Goal: Transaction & Acquisition: Obtain resource

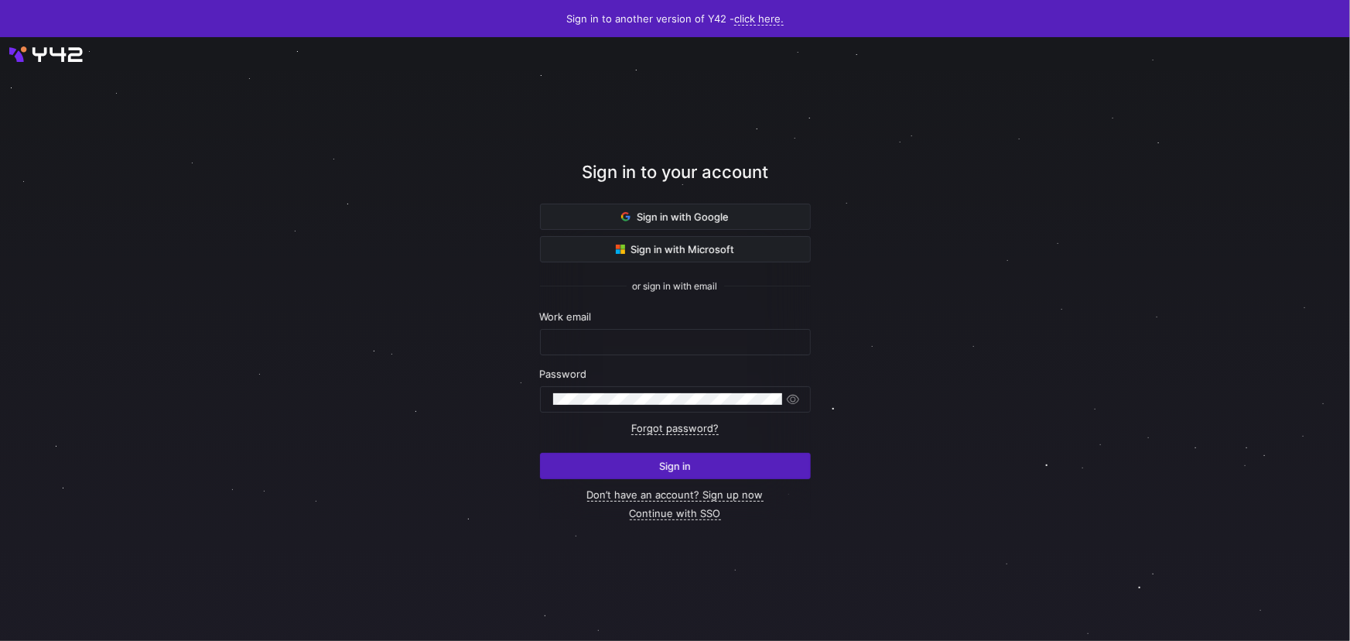
click at [613, 355] on form "Work email Password Forgot password? Sign in" at bounding box center [675, 394] width 271 height 169
click at [628, 337] on input "text" at bounding box center [675, 342] width 244 height 12
type input "[EMAIL_ADDRESS][DOMAIN_NAME]"
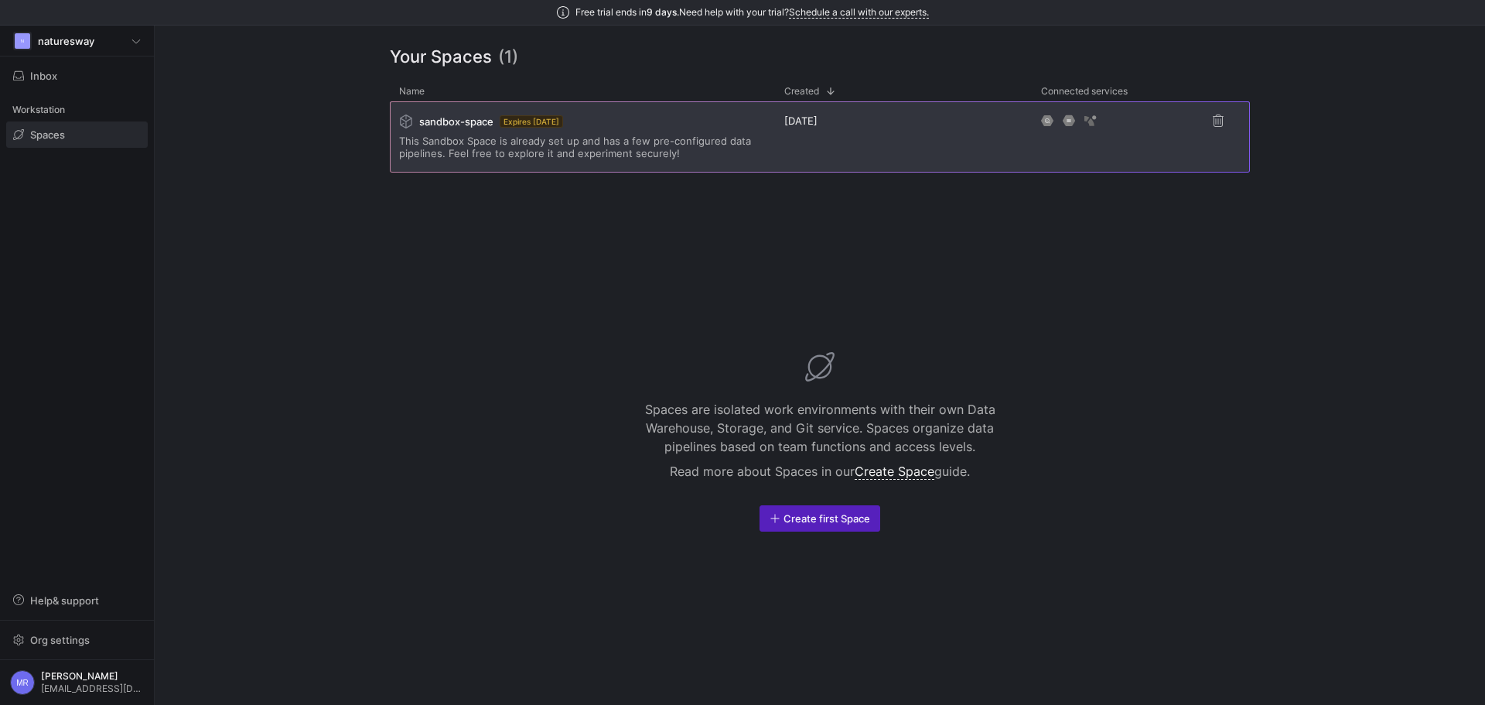
click at [607, 133] on div "sandbox-space Expires in 8 days This Sandbox Space is already set up and has a …" at bounding box center [582, 137] width 367 height 70
click at [776, 162] on div "6 days ago" at bounding box center [903, 136] width 257 height 71
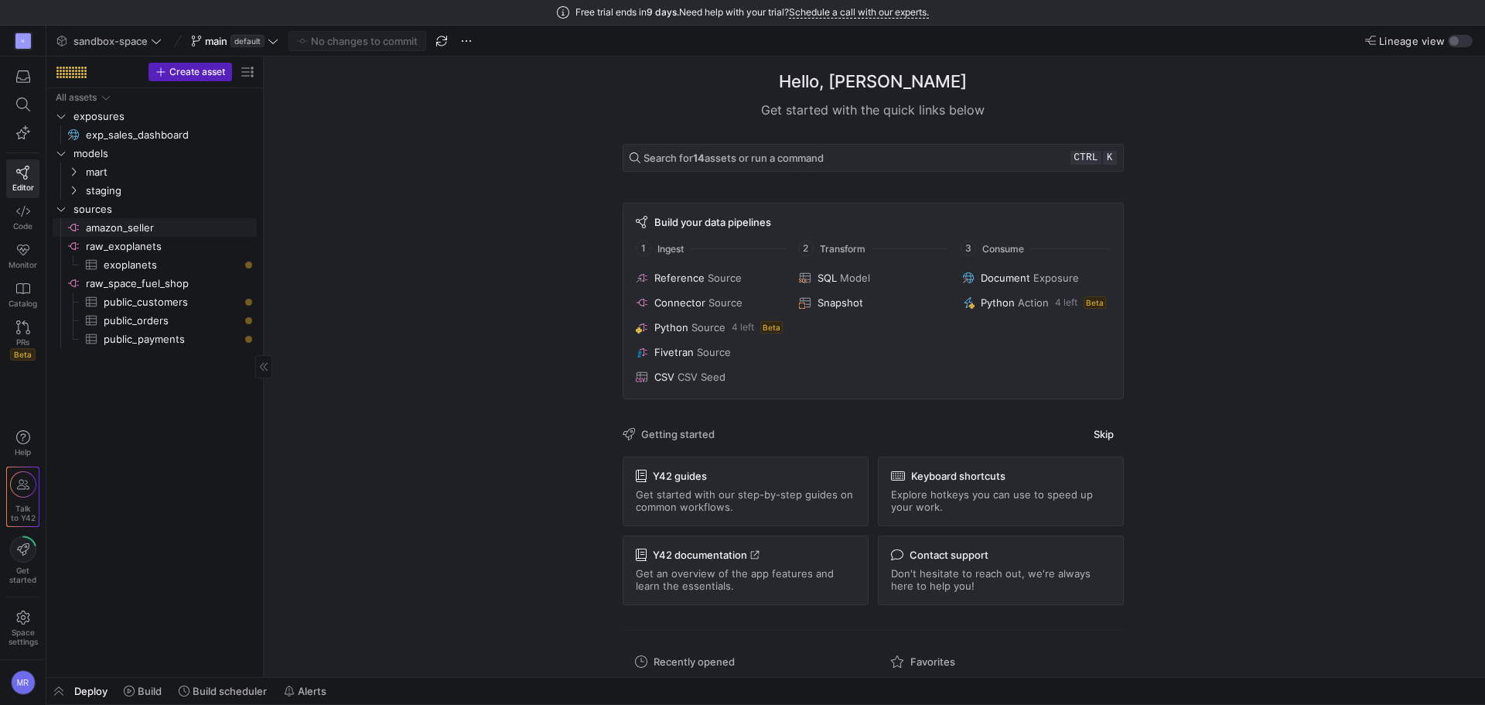
click at [183, 223] on span "amazon_seller​​​​​​​​" at bounding box center [170, 228] width 169 height 18
click at [152, 247] on span "raw_exoplanets​​​​​​​​" at bounding box center [170, 246] width 169 height 18
click at [174, 265] on span "exoplanets​​​​​​​​​" at bounding box center [171, 265] width 135 height 18
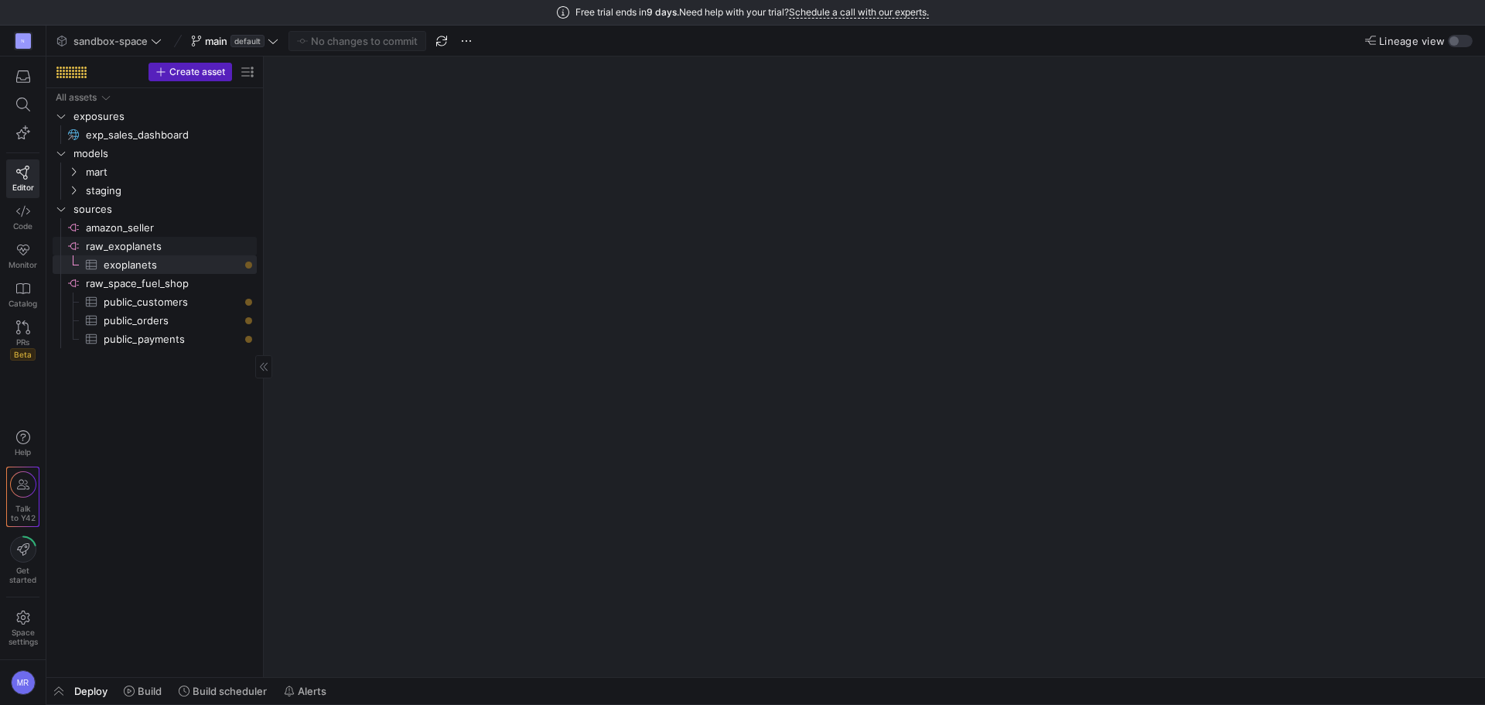
click at [171, 232] on span "amazon_seller​​​​​​​​" at bounding box center [170, 228] width 169 height 18
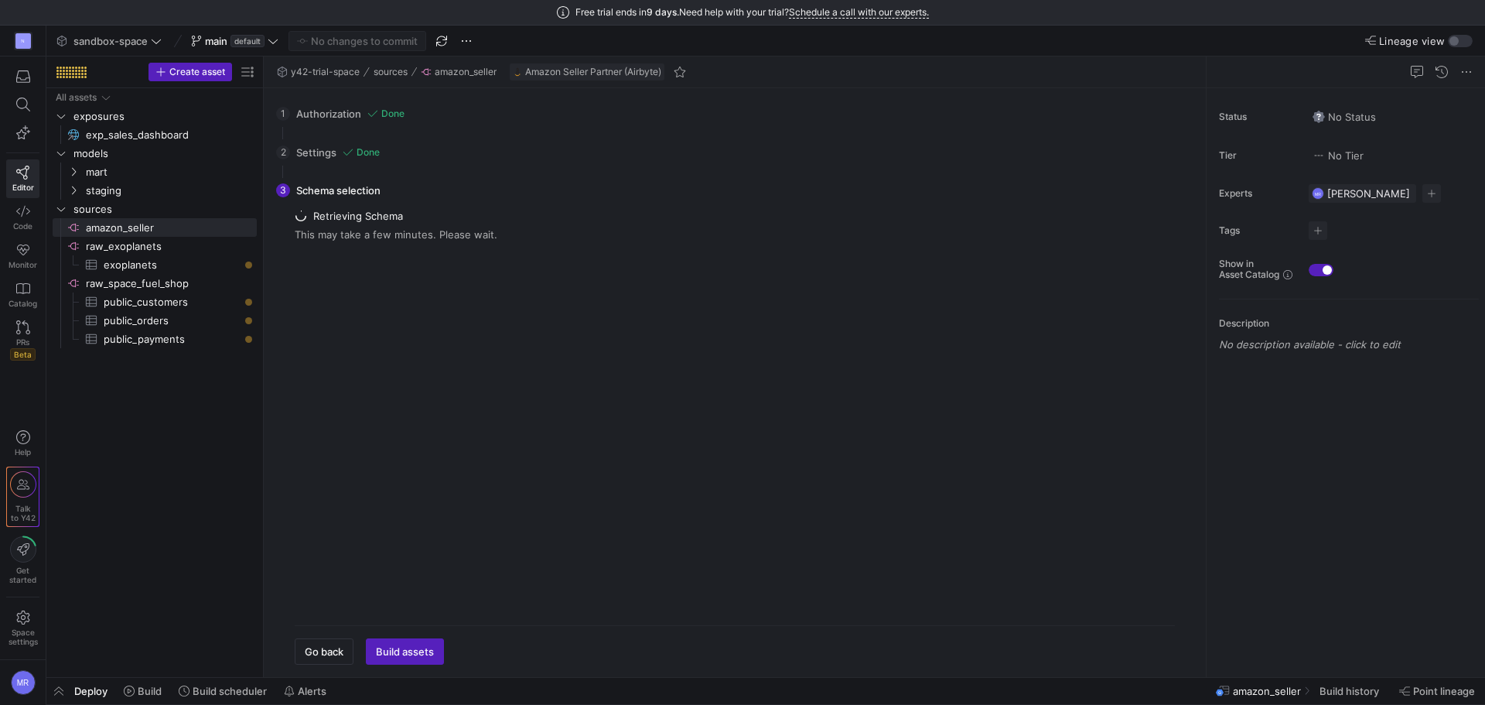
click at [432, 230] on div "This may take a few minutes. Please wait." at bounding box center [396, 234] width 203 height 12
drag, startPoint x: 432, startPoint y: 230, endPoint x: 432, endPoint y: 208, distance: 21.7
click at [432, 208] on div "3 Schema selection Retrieving Schema This may take a few minutes. Please wait. …" at bounding box center [731, 418] width 911 height 493
click at [278, 43] on button "main default" at bounding box center [234, 41] width 95 height 20
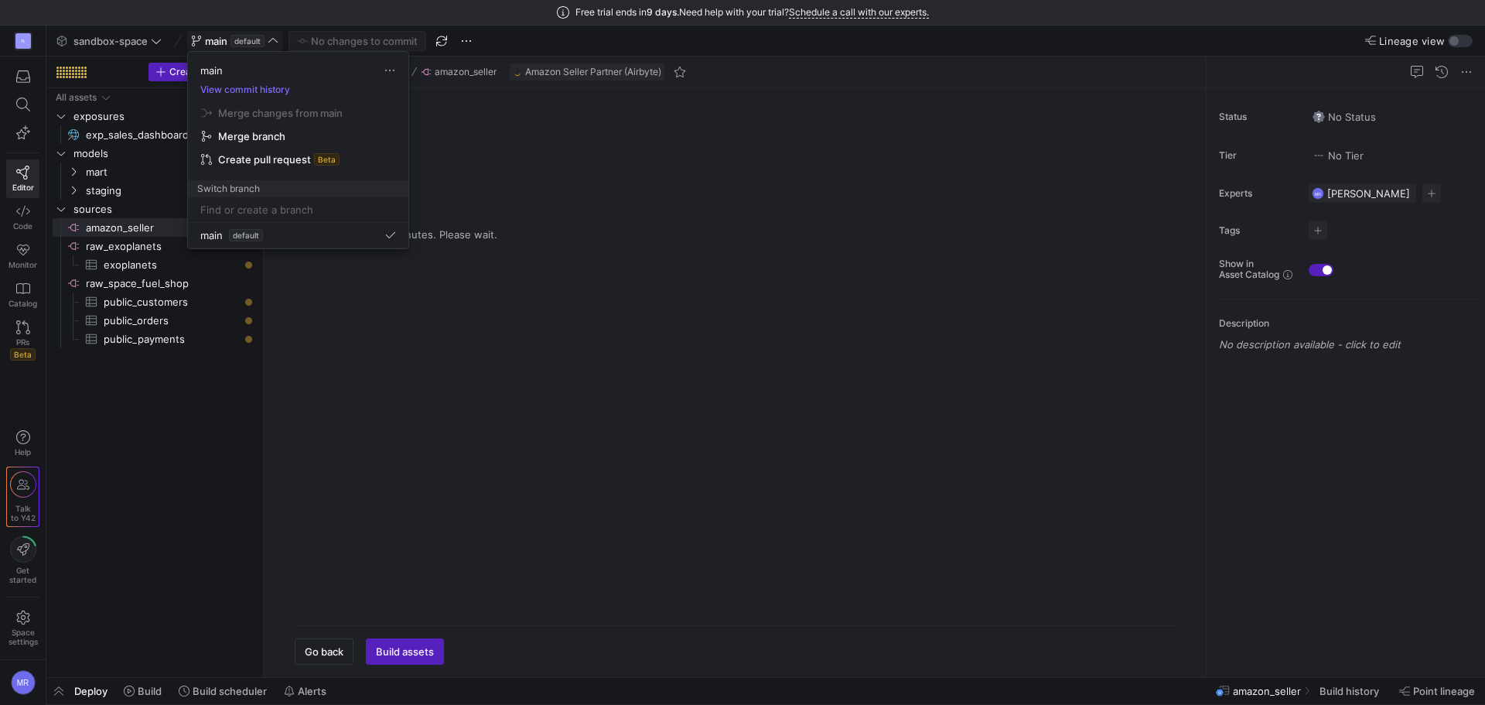
click at [278, 43] on div at bounding box center [742, 352] width 1485 height 705
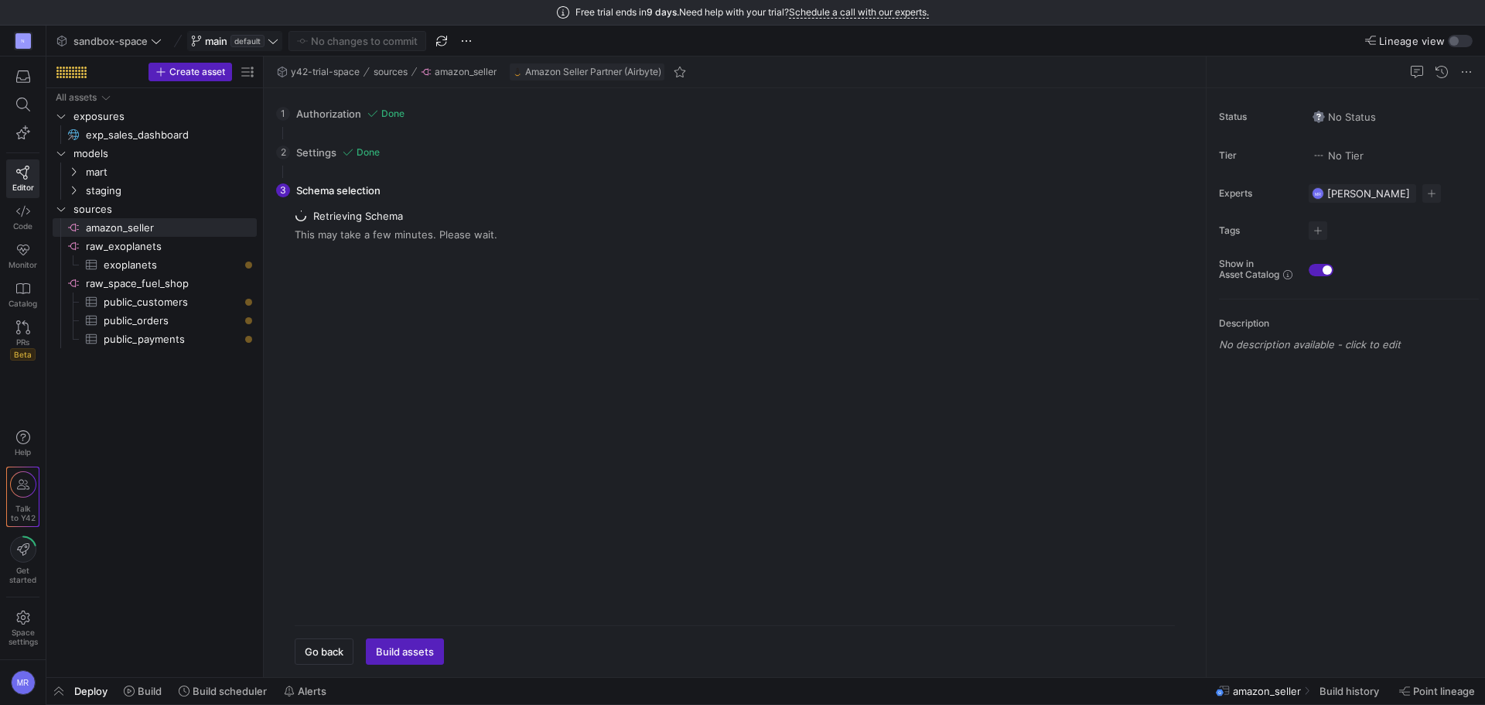
click at [374, 227] on div "Retrieving Schema This may take a few minutes. Please wait." at bounding box center [396, 225] width 203 height 31
click at [375, 227] on div "Retrieving Schema This may take a few minutes. Please wait." at bounding box center [396, 225] width 203 height 31
click at [491, 217] on div "Retrieving Schema" at bounding box center [396, 216] width 203 height 12
click at [593, 72] on span "Amazon Seller Partner (Airbyte)" at bounding box center [593, 72] width 136 height 11
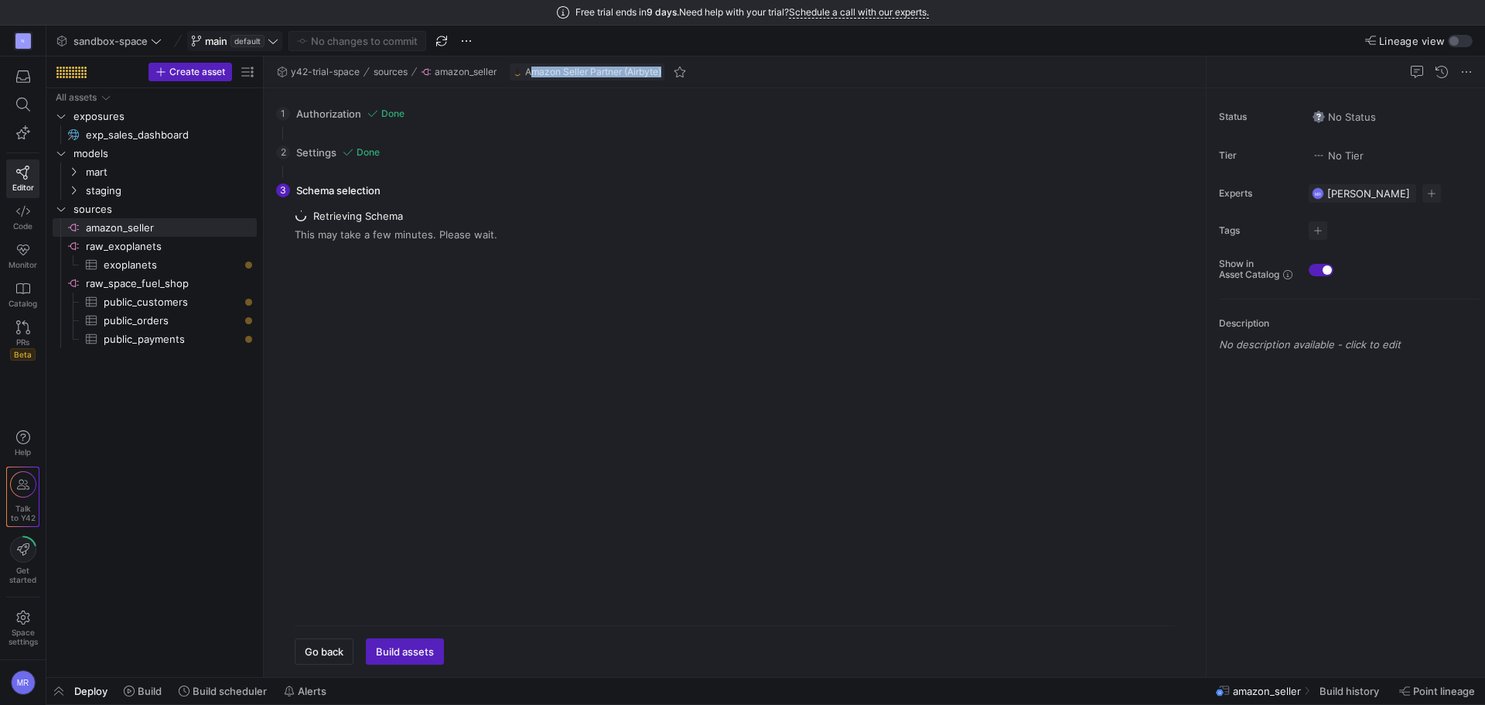
click at [593, 72] on span "Amazon Seller Partner (Airbyte)" at bounding box center [593, 72] width 136 height 11
click at [606, 166] on div "2 Settings Done Configure your connector settings. Start Date End Date Period I…" at bounding box center [731, 152] width 911 height 39
click at [195, 306] on span "public_customers​​​​​​​​​" at bounding box center [171, 302] width 135 height 18
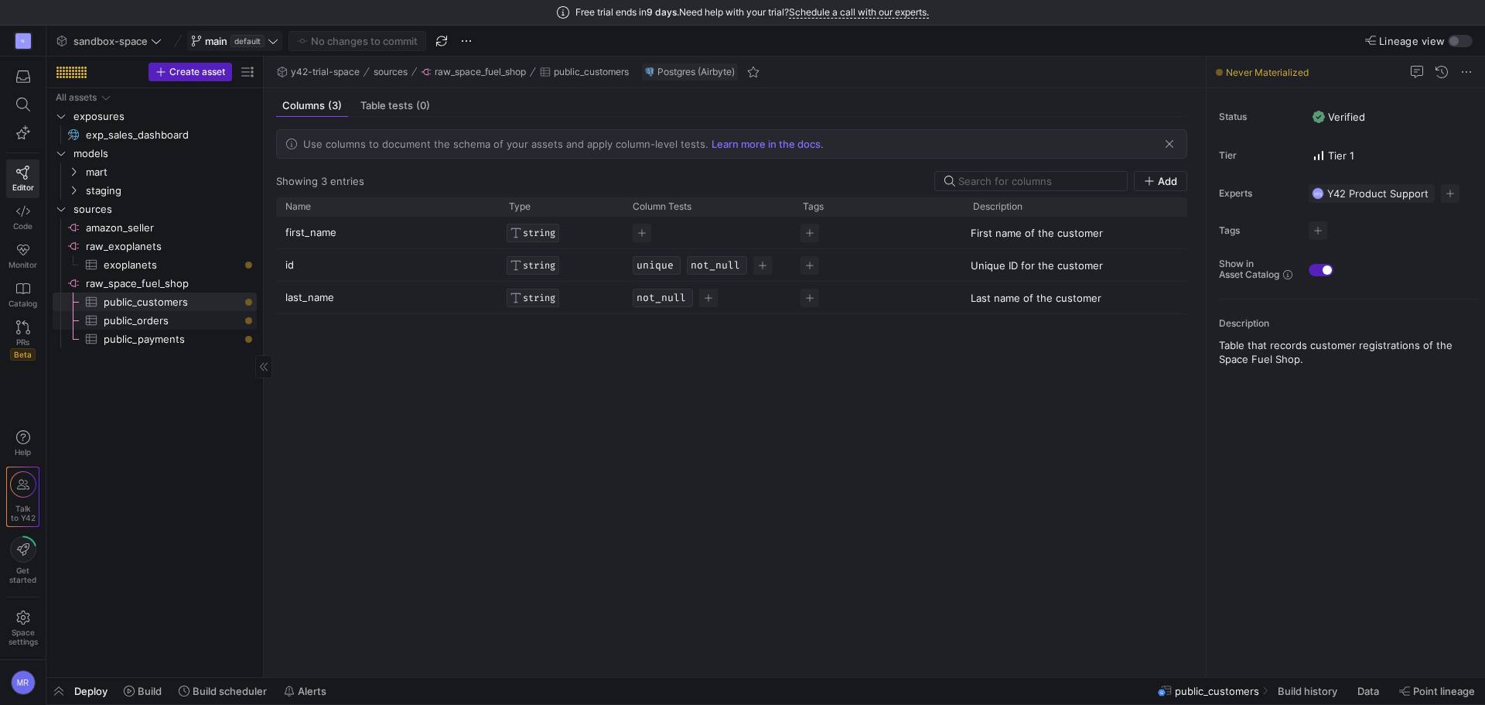
click at [195, 326] on span "public_orders​​​​​​​​​" at bounding box center [171, 321] width 135 height 18
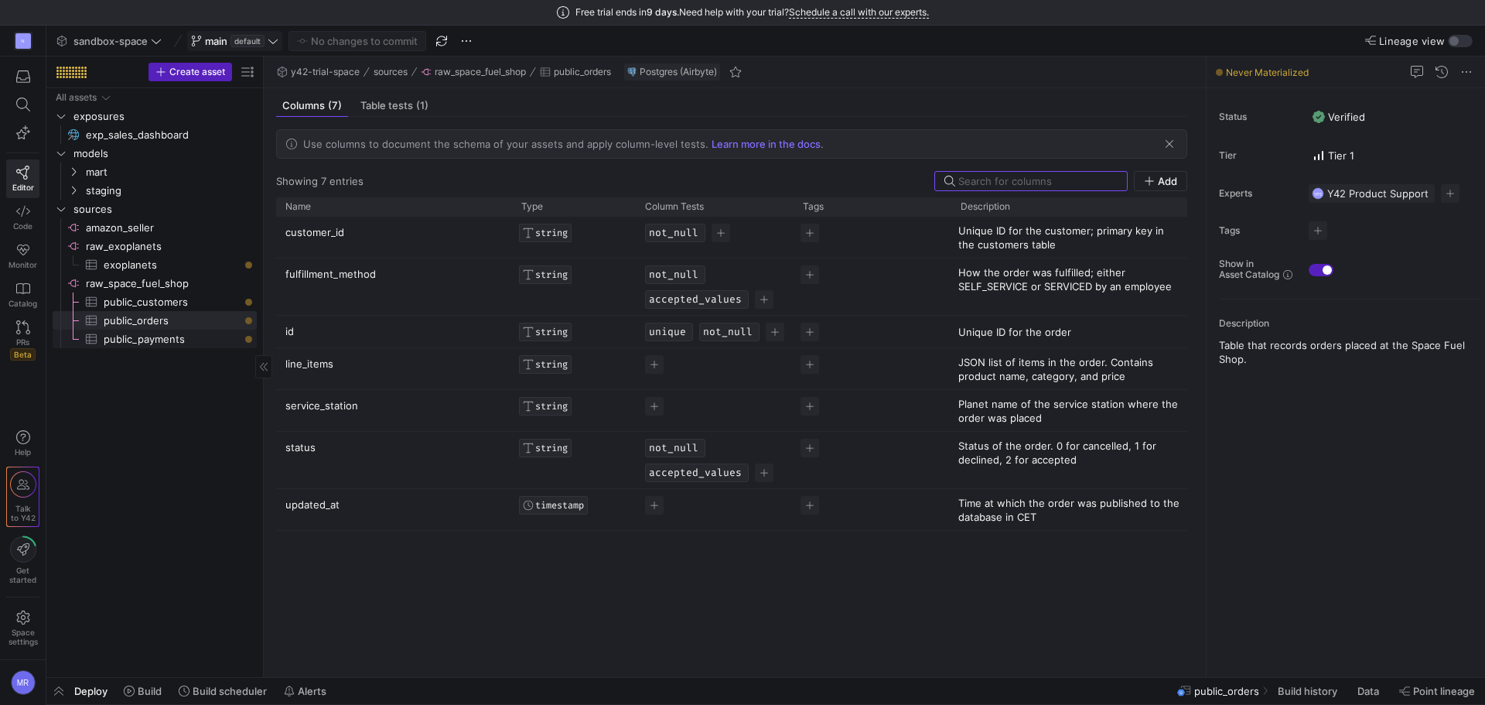
click at [177, 341] on span "public_payments​​​​​​​​​" at bounding box center [171, 339] width 135 height 18
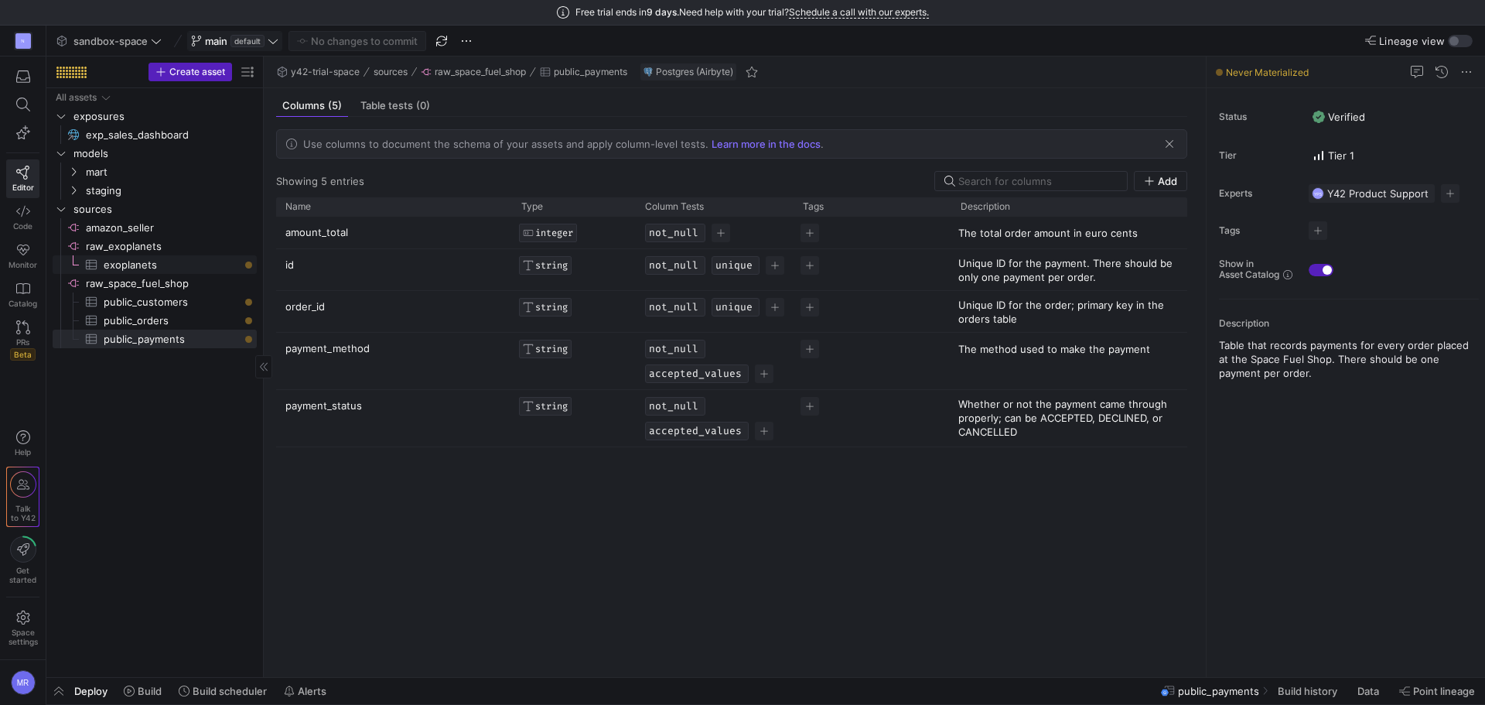
click at [191, 257] on span "exoplanets​​​​​​​​​" at bounding box center [171, 265] width 135 height 18
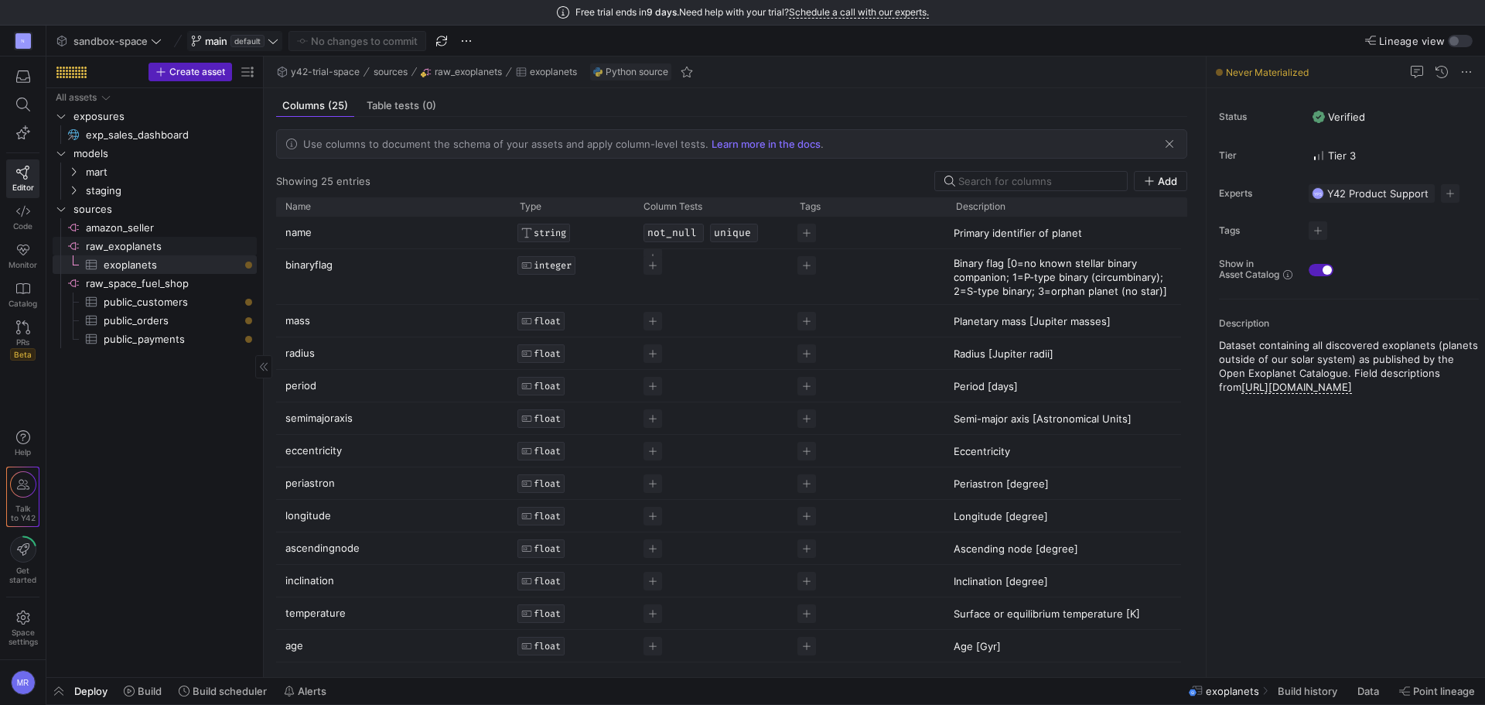
click at [191, 245] on span "raw_exoplanets​​​​​​​​" at bounding box center [170, 246] width 169 height 18
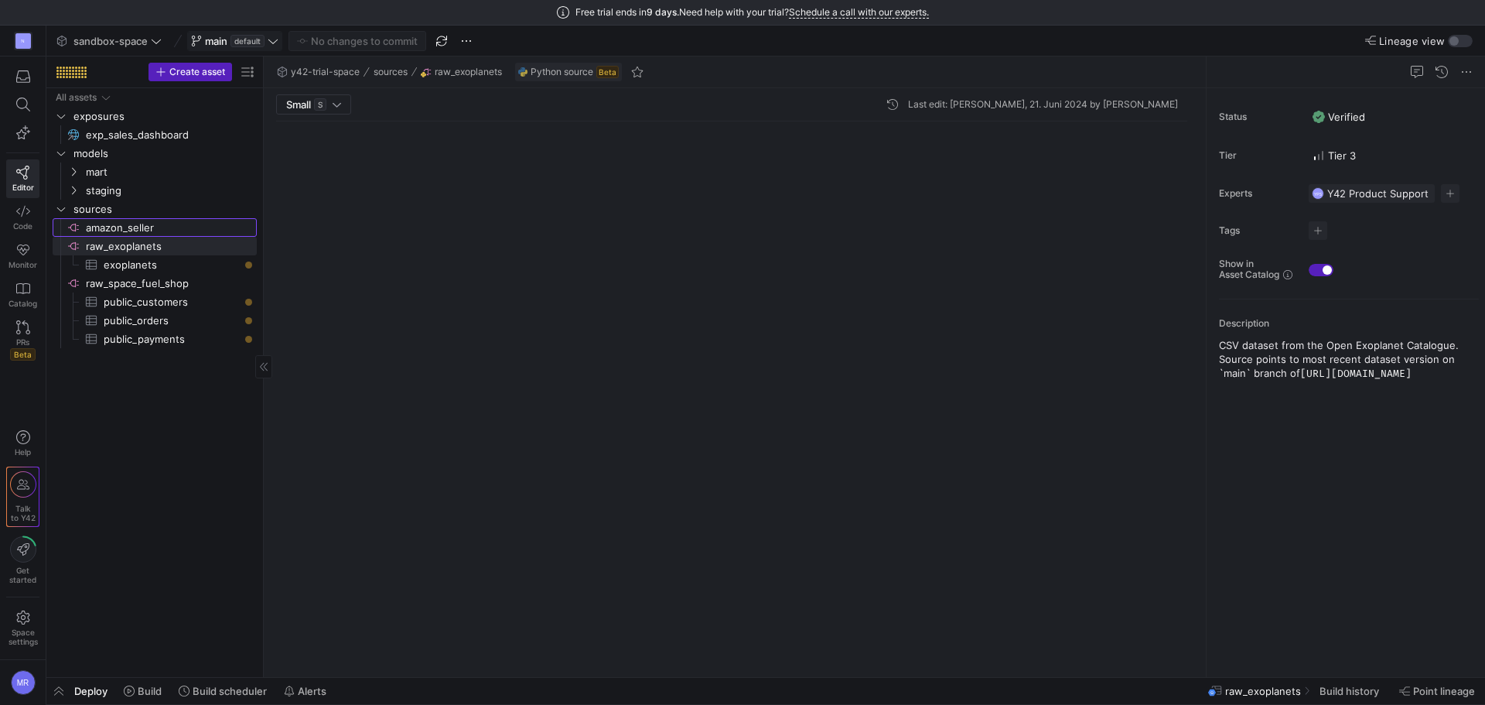
click at [191, 230] on span "amazon_seller​​​​​​​​" at bounding box center [170, 228] width 169 height 18
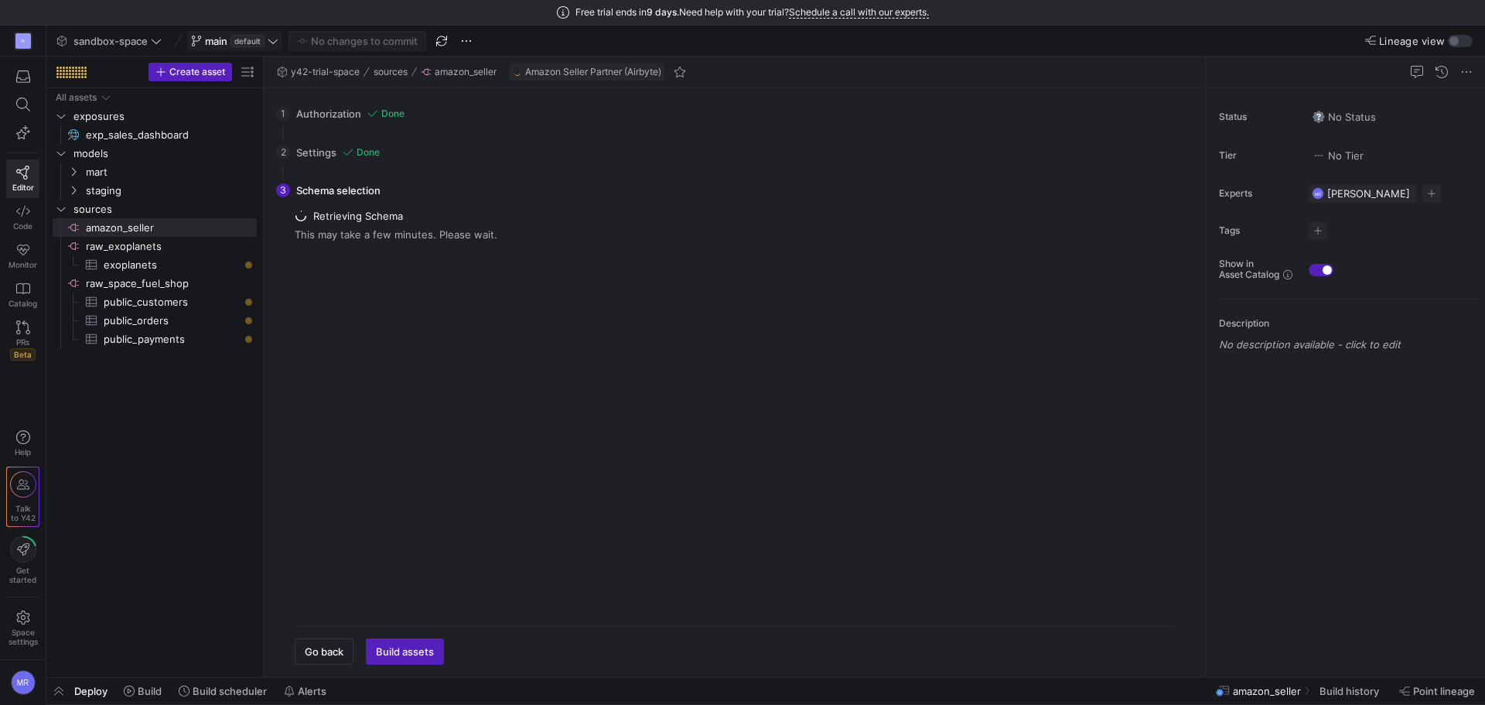
click at [364, 192] on div "3 Schema selection Retrieving Schema This may take a few minutes. Please wait. …" at bounding box center [731, 418] width 911 height 493
click at [418, 657] on span "Build assets" at bounding box center [405, 651] width 58 height 12
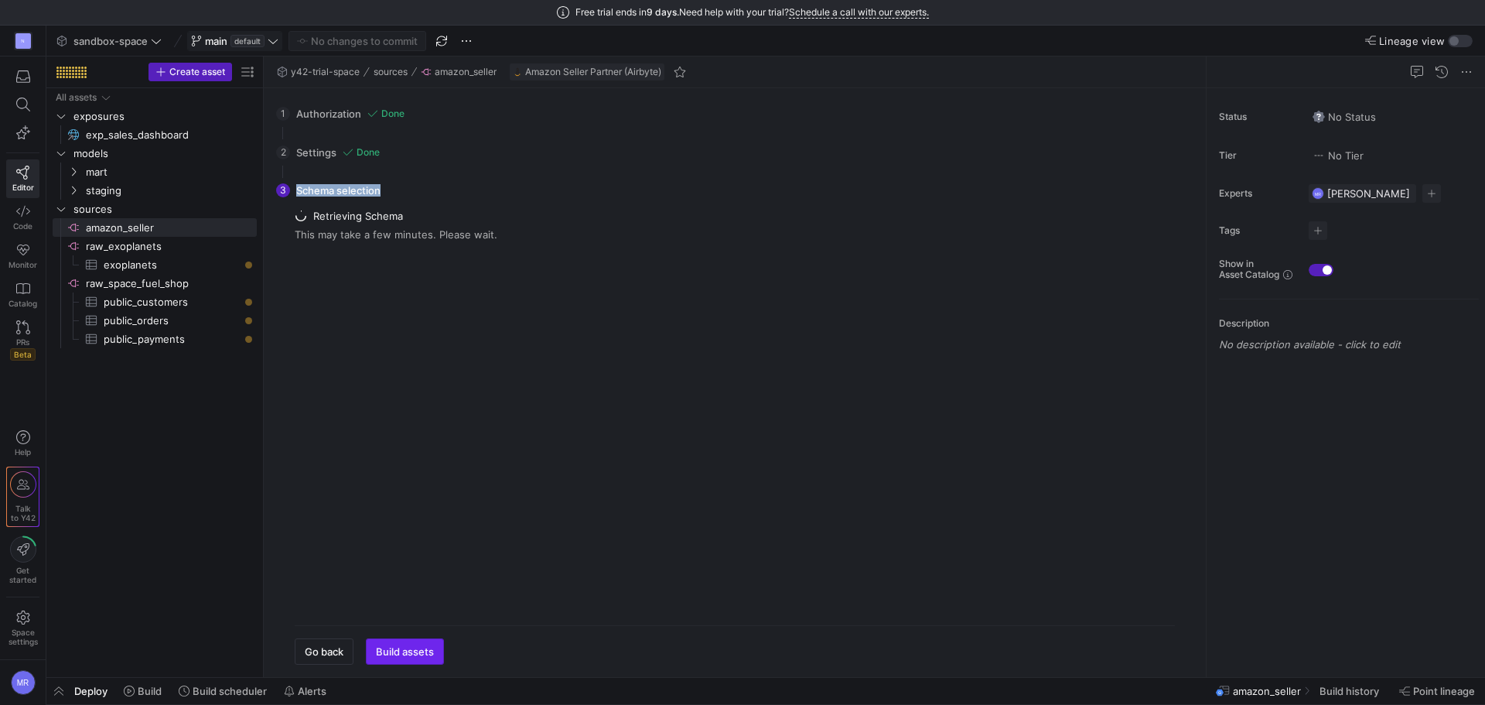
click at [411, 644] on span "button" at bounding box center [405, 651] width 77 height 25
click at [414, 654] on span "Build assets" at bounding box center [405, 651] width 58 height 12
click at [626, 91] on div "1 Authorization Done Choose which secret you'd like to use to authorize AMAZON …" at bounding box center [732, 382] width 936 height 589
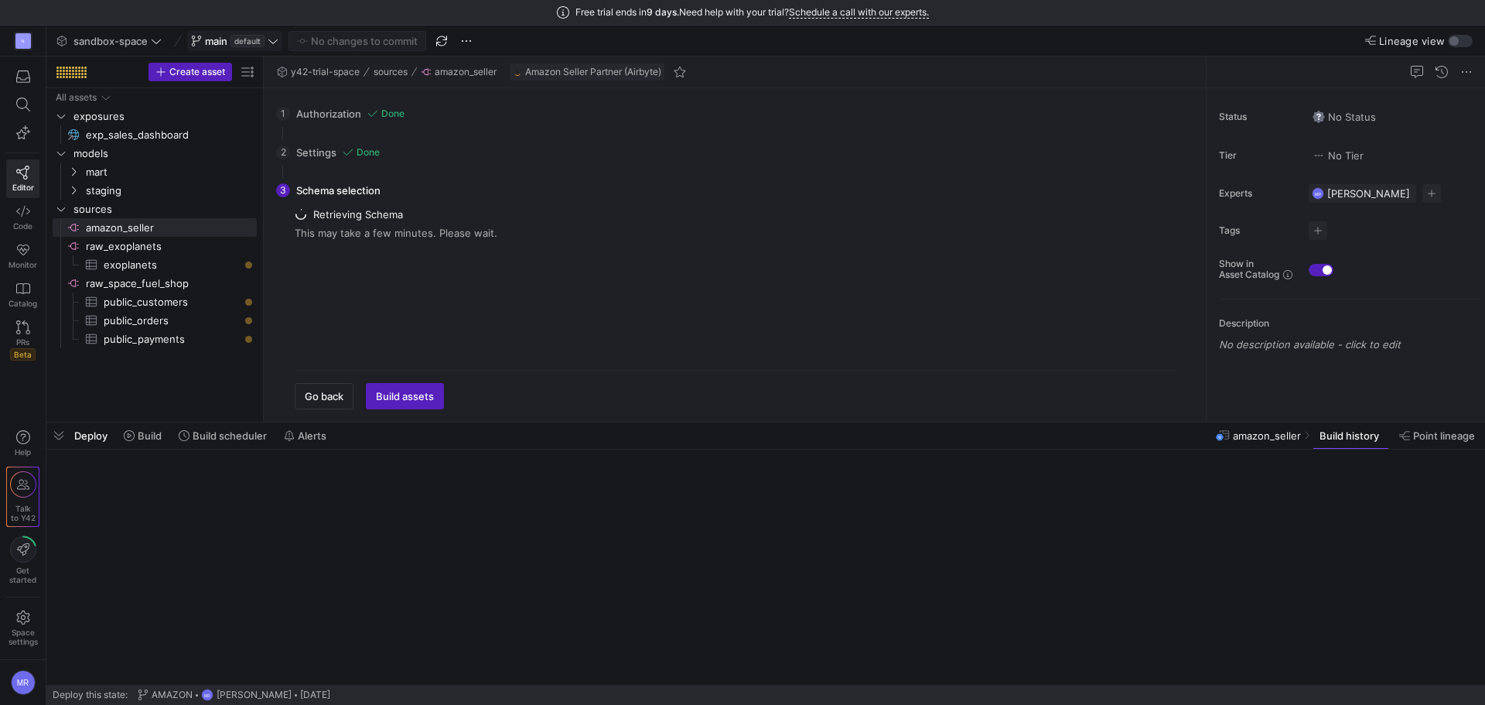
click at [648, 8] on span "9 days." at bounding box center [663, 12] width 32 height 11
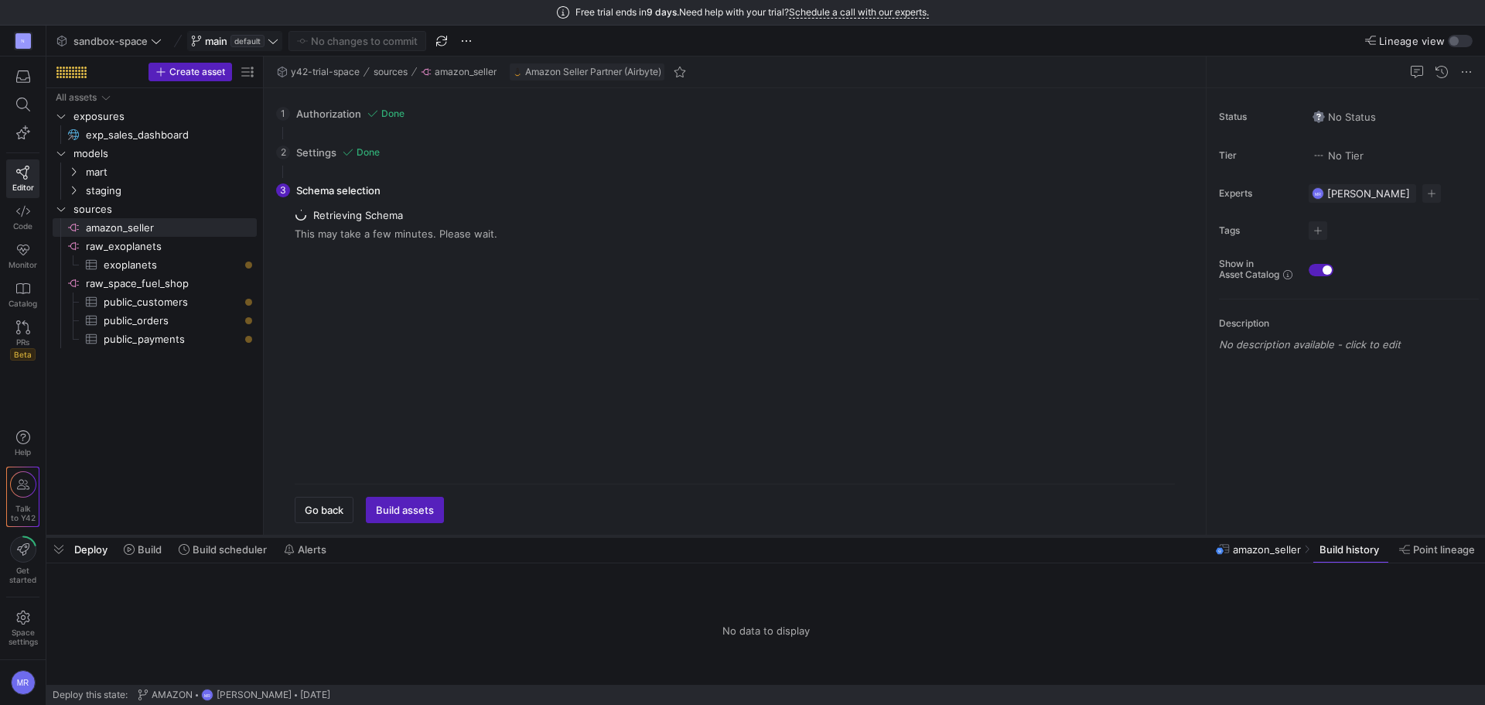
drag, startPoint x: 481, startPoint y: 423, endPoint x: 487, endPoint y: 535, distance: 112.3
click at [487, 535] on div at bounding box center [765, 536] width 1439 height 6
click at [1299, 320] on p "Description" at bounding box center [1349, 323] width 260 height 11
drag, startPoint x: 1299, startPoint y: 320, endPoint x: 1311, endPoint y: 351, distance: 33.3
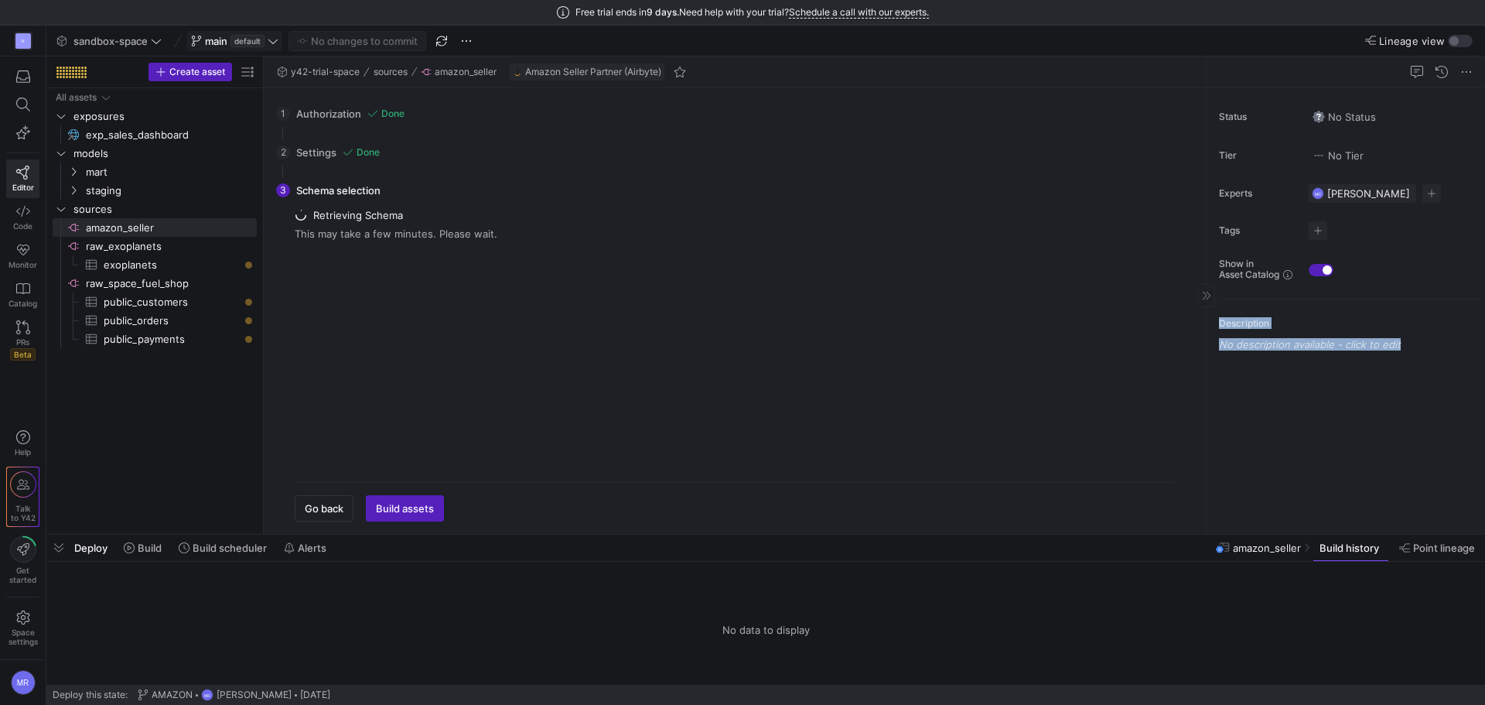
click at [1311, 351] on div "Description No description available - click to edit" at bounding box center [1349, 326] width 260 height 55
click at [1308, 398] on div "Status No Status Tier No Tier Experts MR Marcel Reimer 1 expert Tags No tags Sh…" at bounding box center [1346, 311] width 278 height 446
click at [1449, 42] on div "button" at bounding box center [1460, 41] width 25 height 12
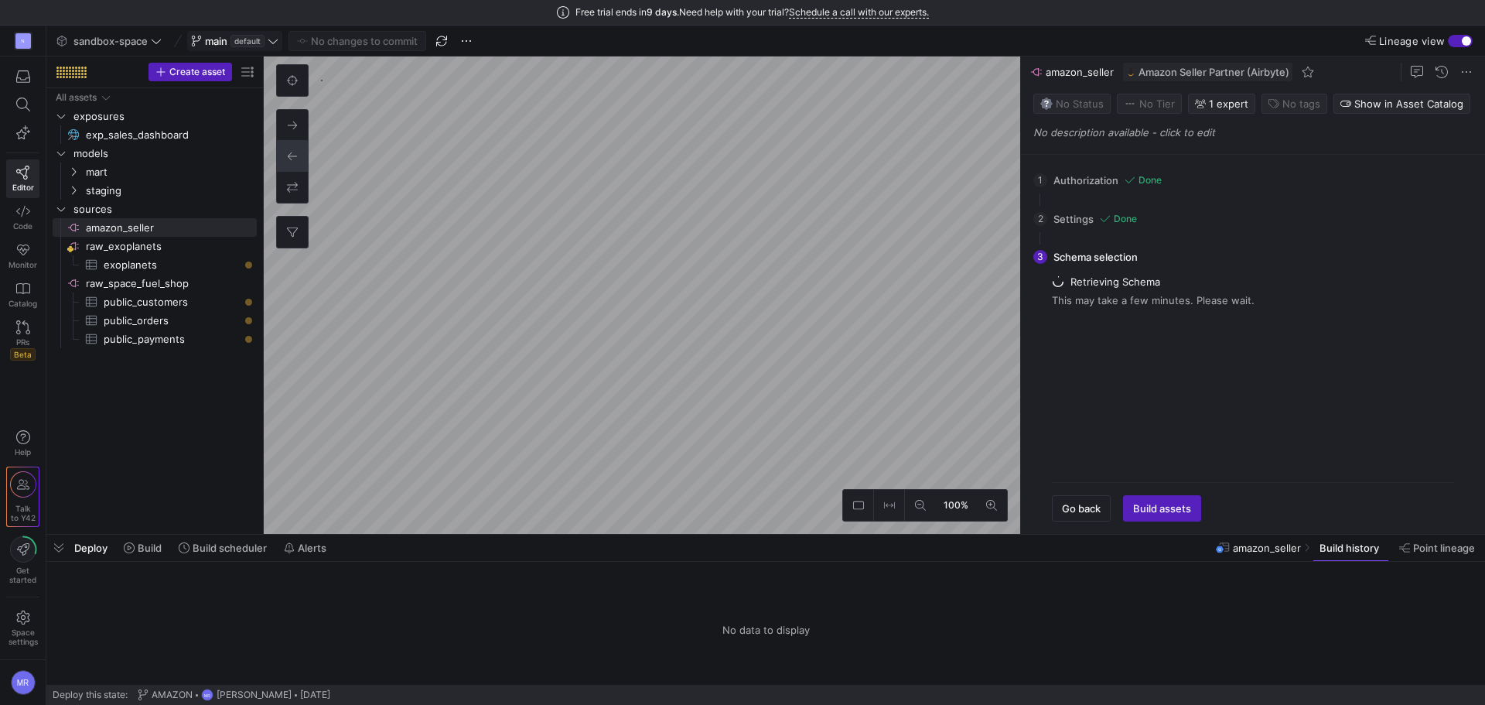
click at [1459, 39] on div "button" at bounding box center [1460, 41] width 25 height 12
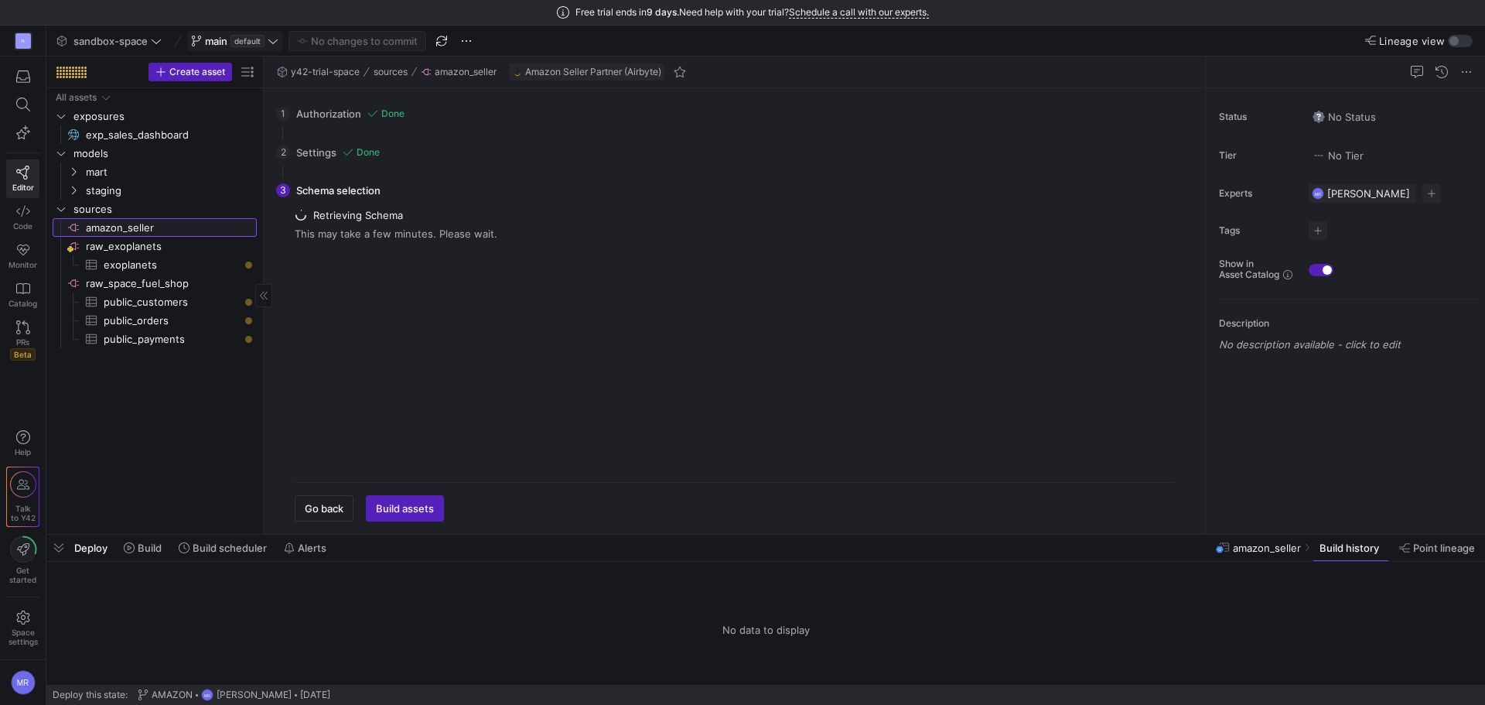
click at [244, 224] on span "amazon_seller​​​​​​​​" at bounding box center [170, 228] width 169 height 18
click at [337, 418] on span "Delete" at bounding box center [322, 416] width 109 height 22
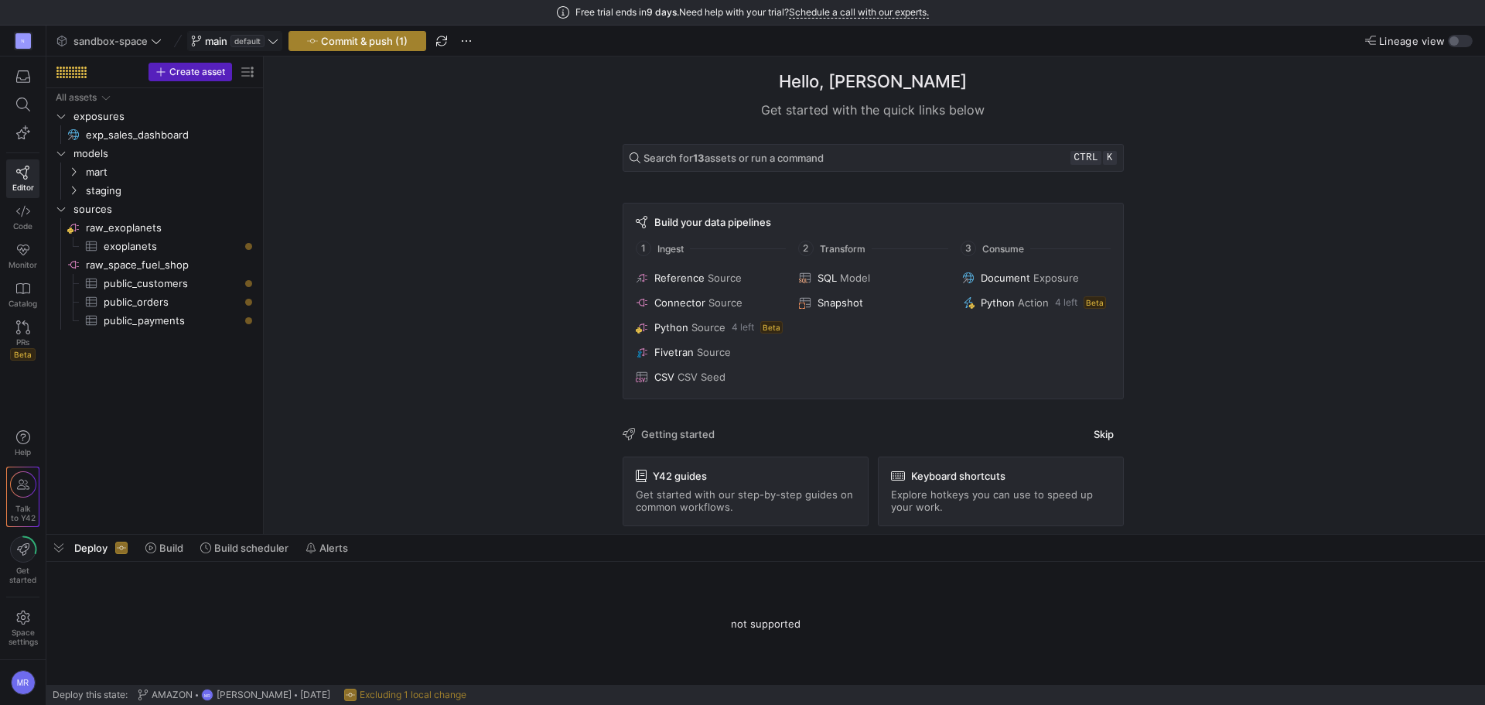
click at [369, 38] on span "Commit & push (1)" at bounding box center [364, 41] width 87 height 12
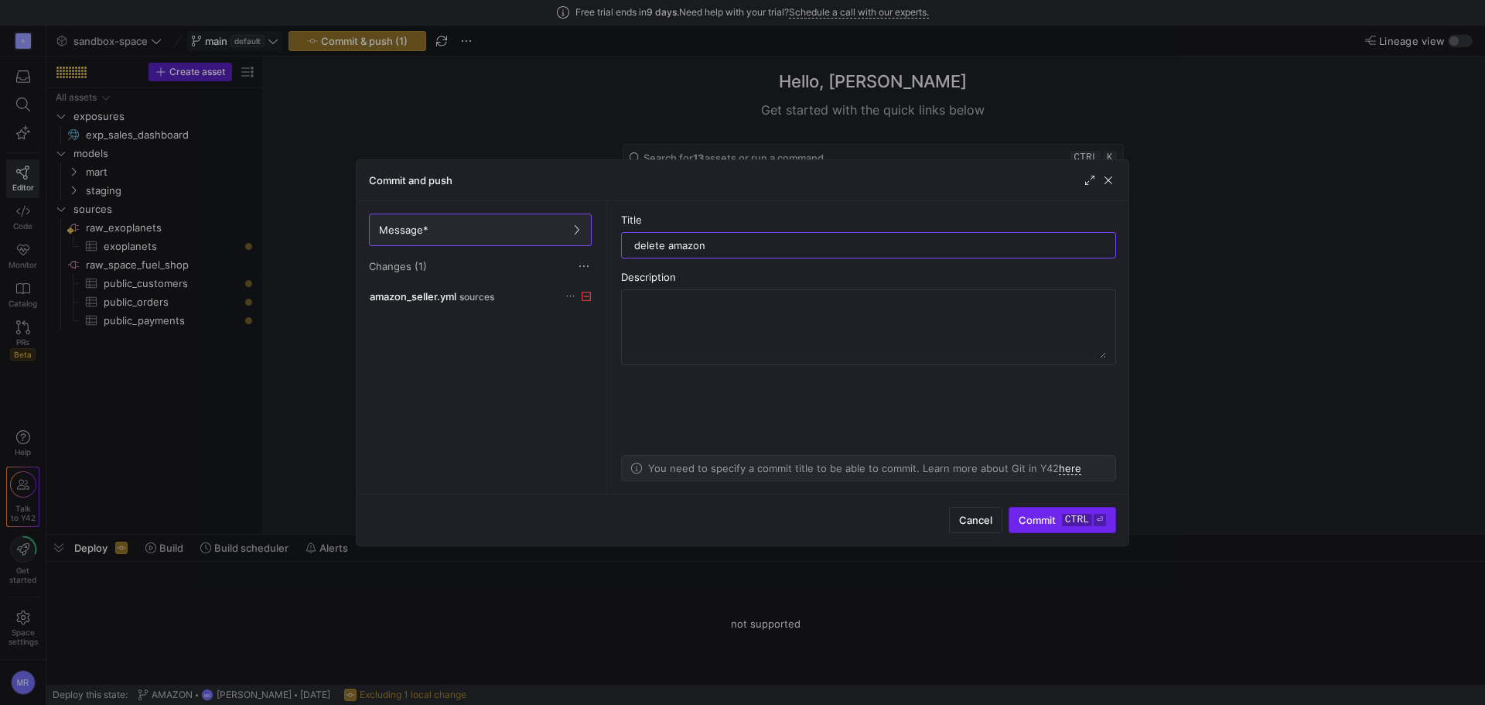
type input "delete amazon"
click at [1090, 518] on kbd "ctrl" at bounding box center [1077, 520] width 30 height 12
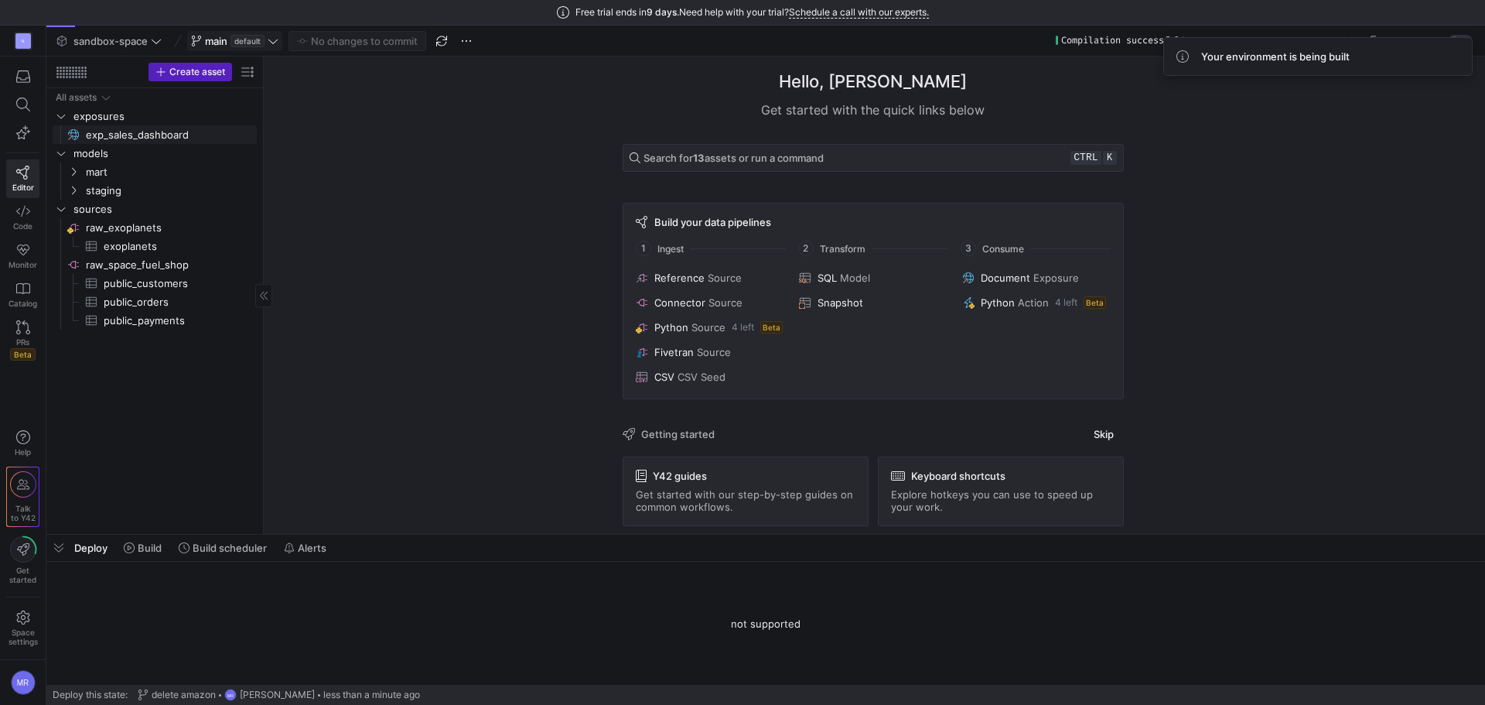
click at [106, 134] on span "exp_sales_dashboard​​​​​" at bounding box center [162, 135] width 153 height 18
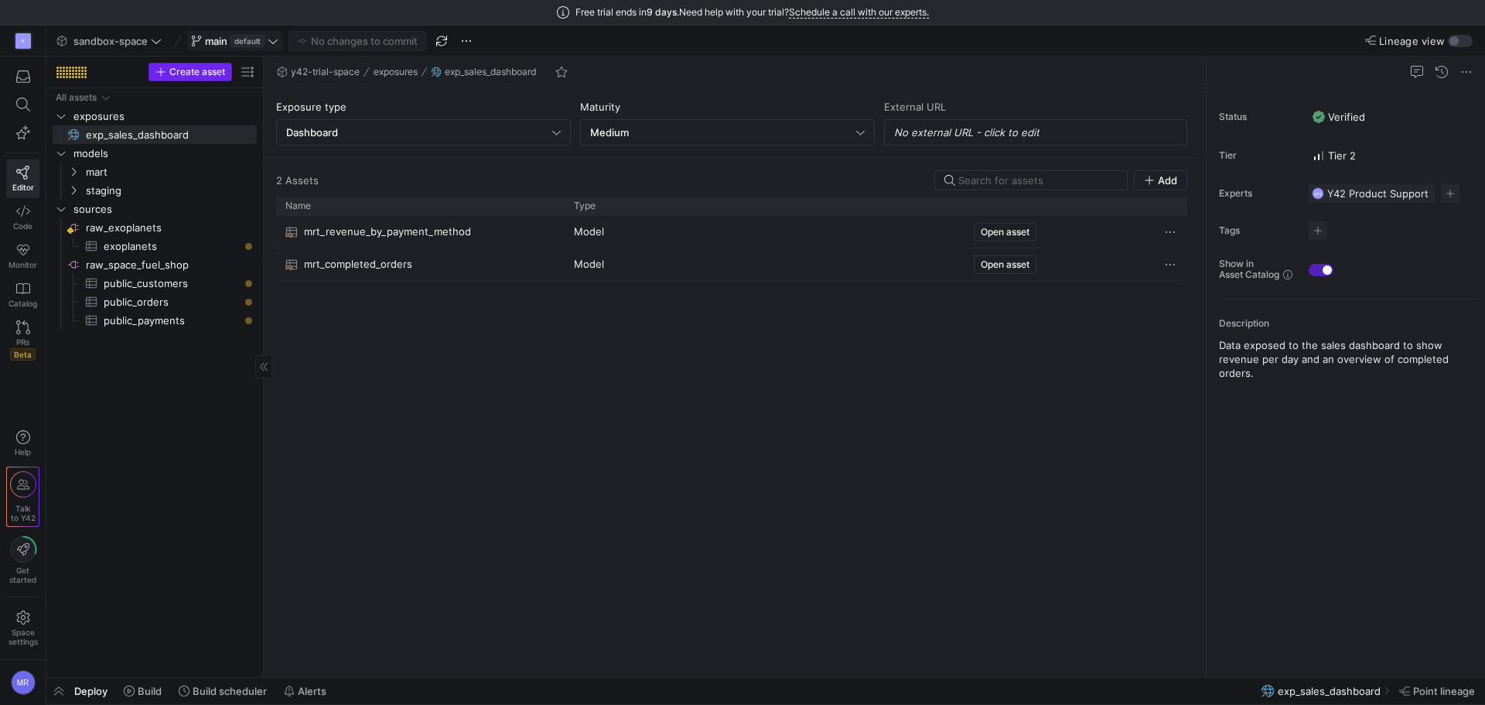
click at [192, 70] on span "Create asset" at bounding box center [197, 72] width 56 height 11
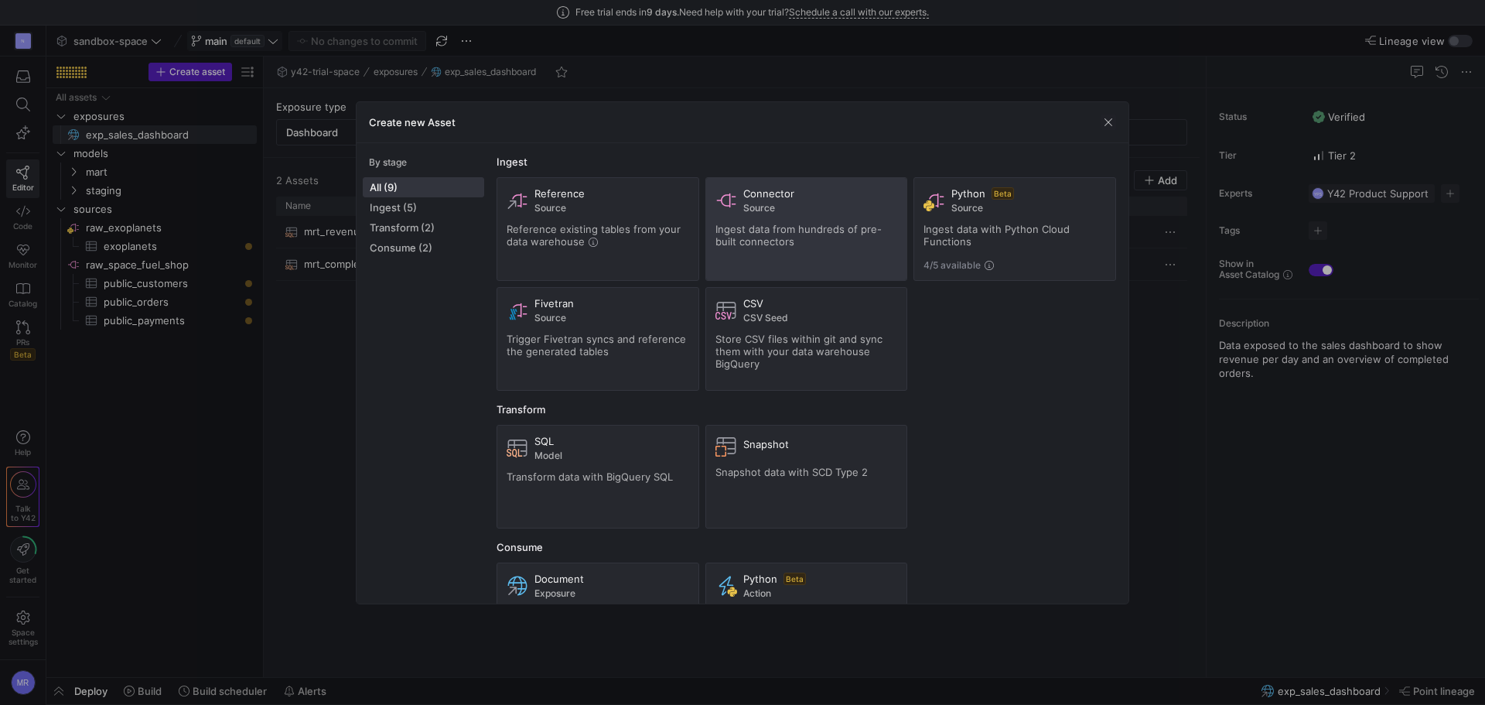
click at [770, 239] on div "Ingest data from hundreds of pre-built connectors" at bounding box center [807, 235] width 183 height 25
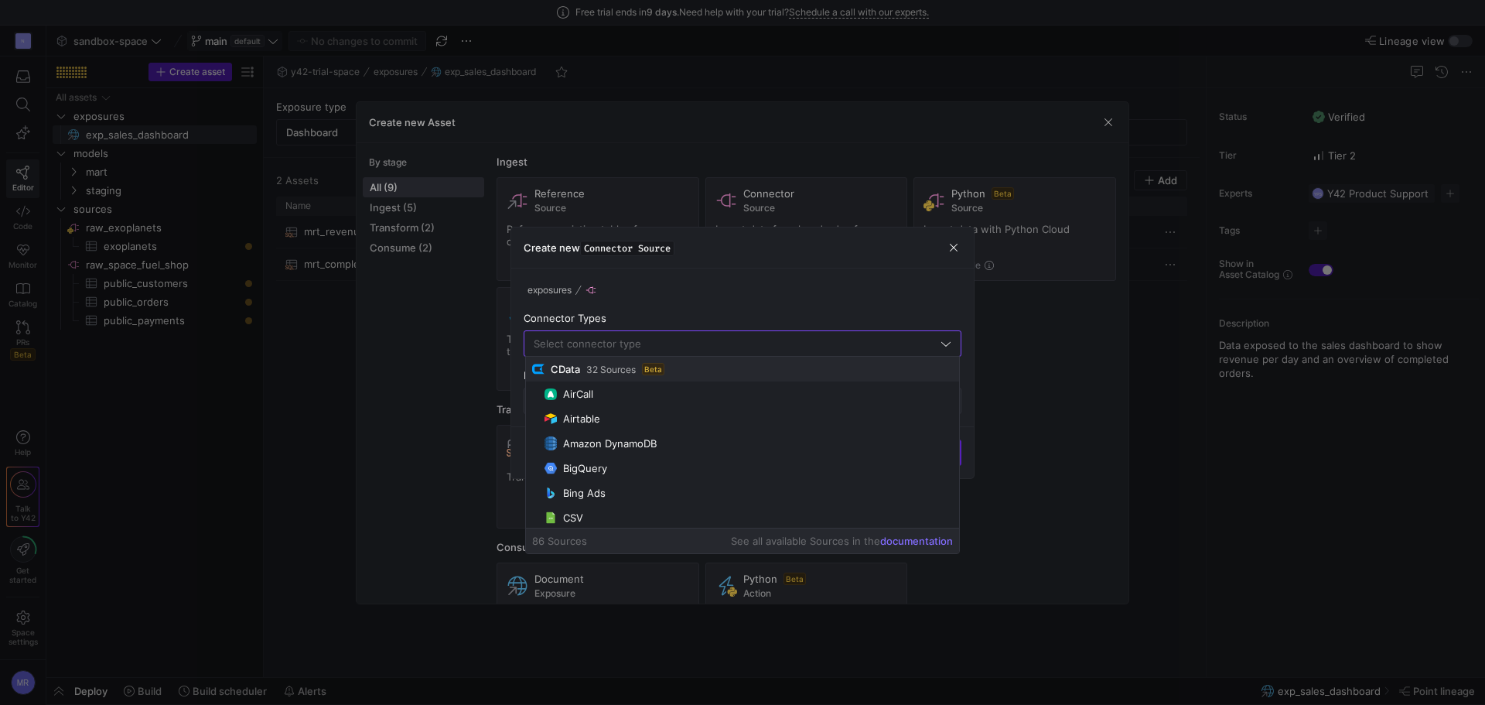
type input "M"
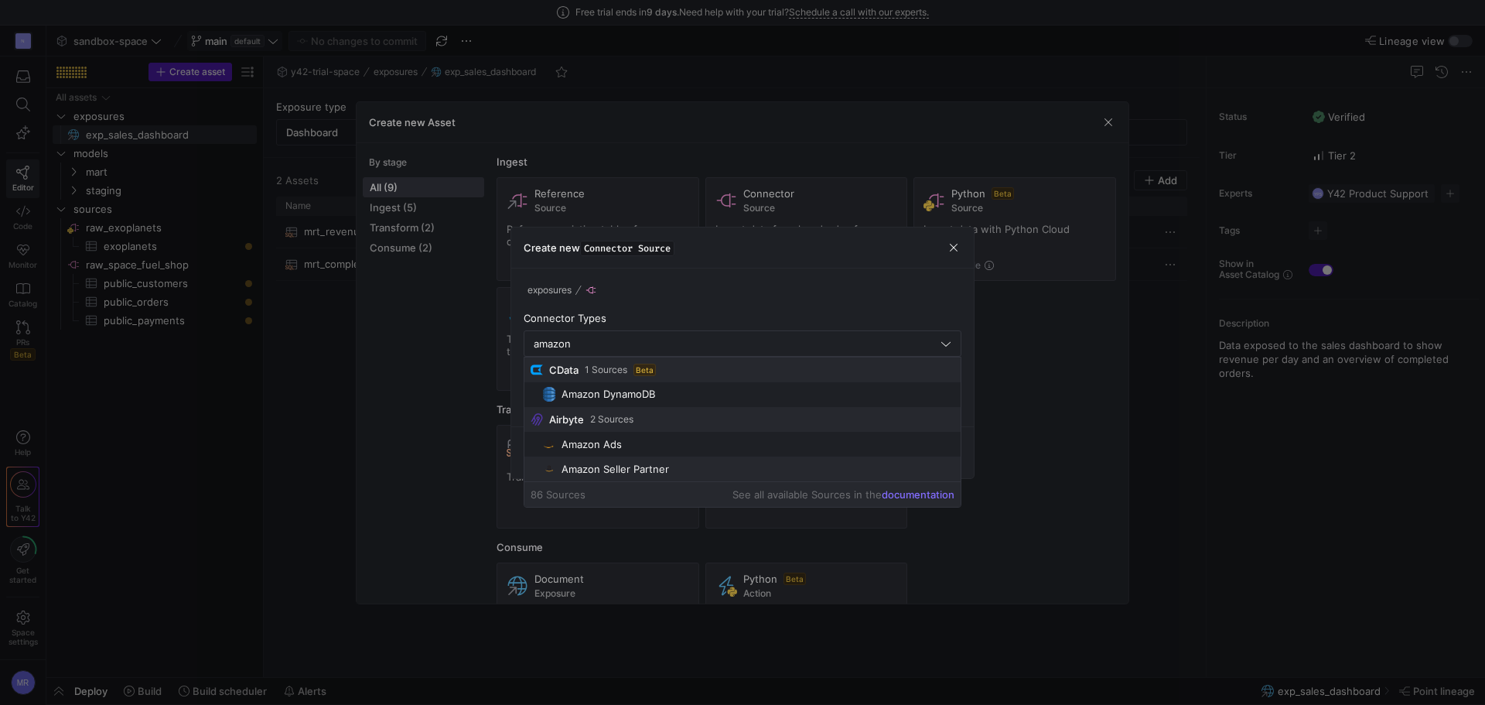
click at [678, 473] on span "Amazon Seller Partner" at bounding box center [749, 469] width 412 height 12
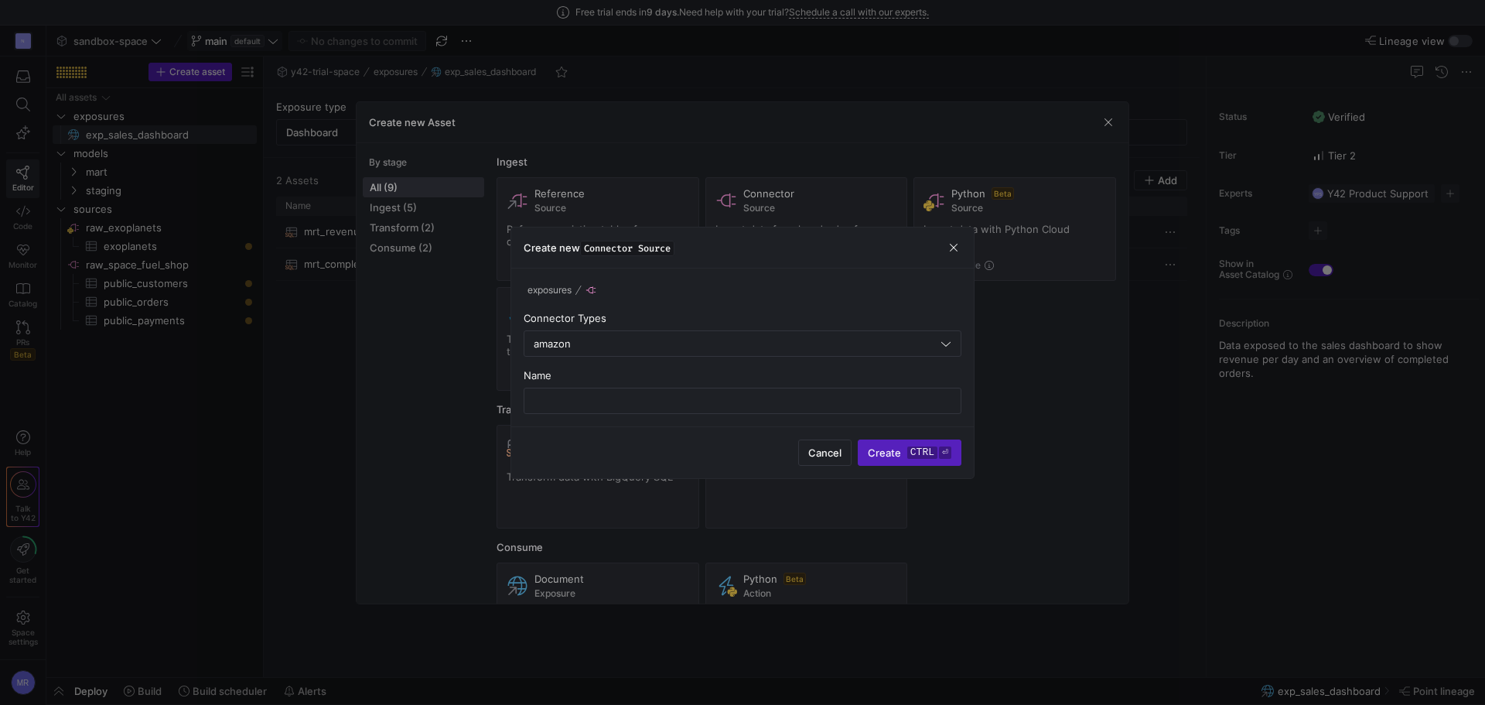
type input "Amazon Seller Partner"
click at [601, 404] on input "text" at bounding box center [743, 401] width 412 height 12
click at [743, 364] on div "exposures AMAZON Seller Center Connector Types Amazon Seller Partner Name AMAZO…" at bounding box center [743, 347] width 438 height 133
click at [580, 398] on input "AMAZON Seller Center" at bounding box center [743, 401] width 412 height 12
type input "AMAZON_Seller_Center"
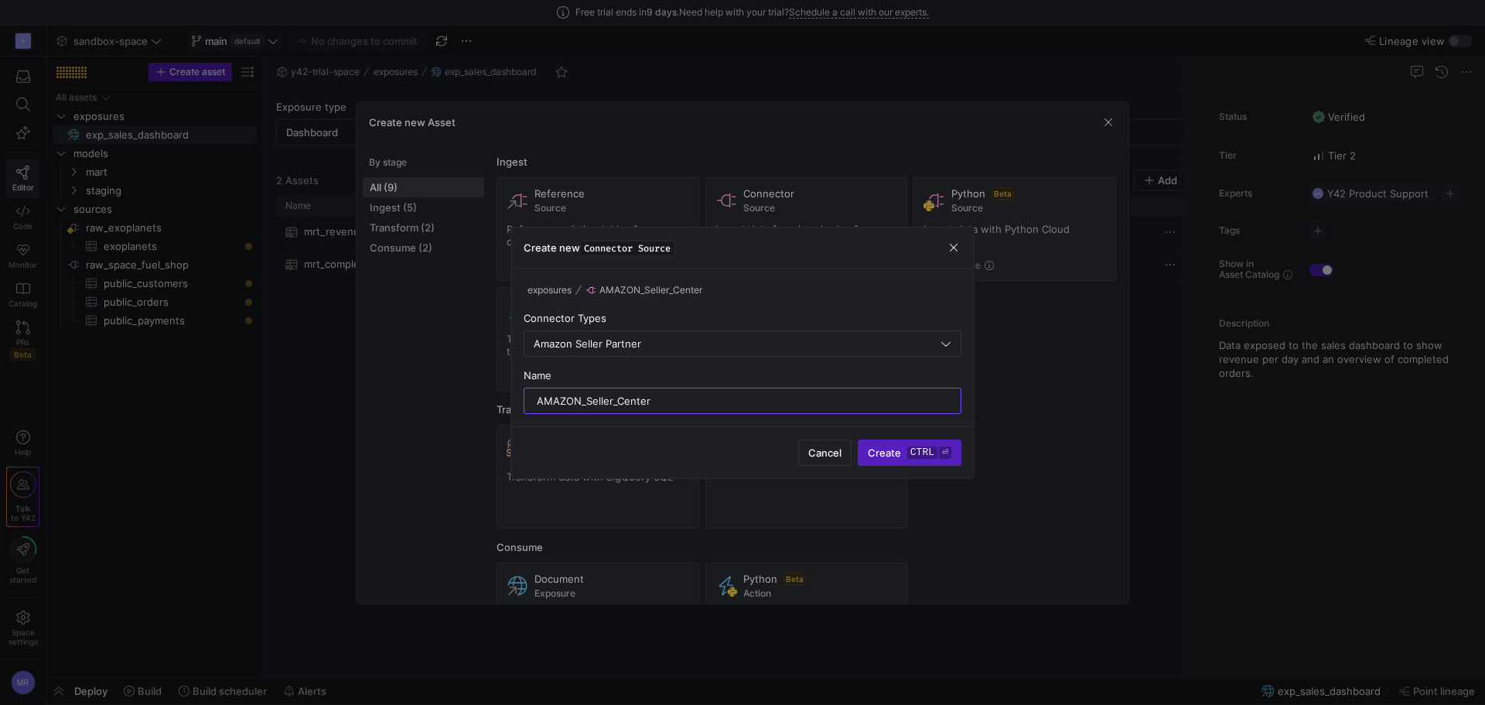
click at [824, 310] on div "exposures AMAZON_Seller_Center Connector Types Amazon Seller Partner Name AMAZO…" at bounding box center [743, 347] width 438 height 133
click at [894, 448] on span "Create ctrl ⏎" at bounding box center [910, 452] width 84 height 12
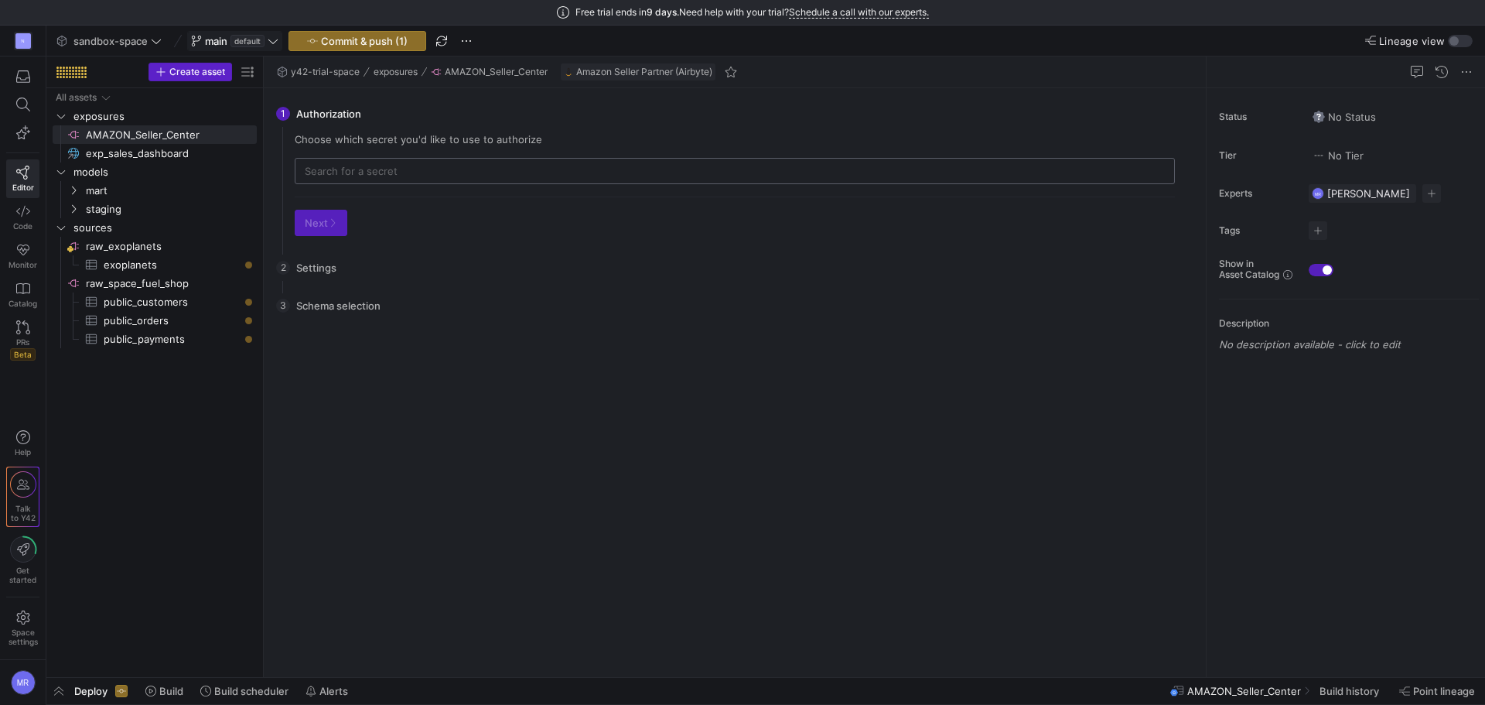
click at [443, 166] on input "text" at bounding box center [735, 171] width 860 height 12
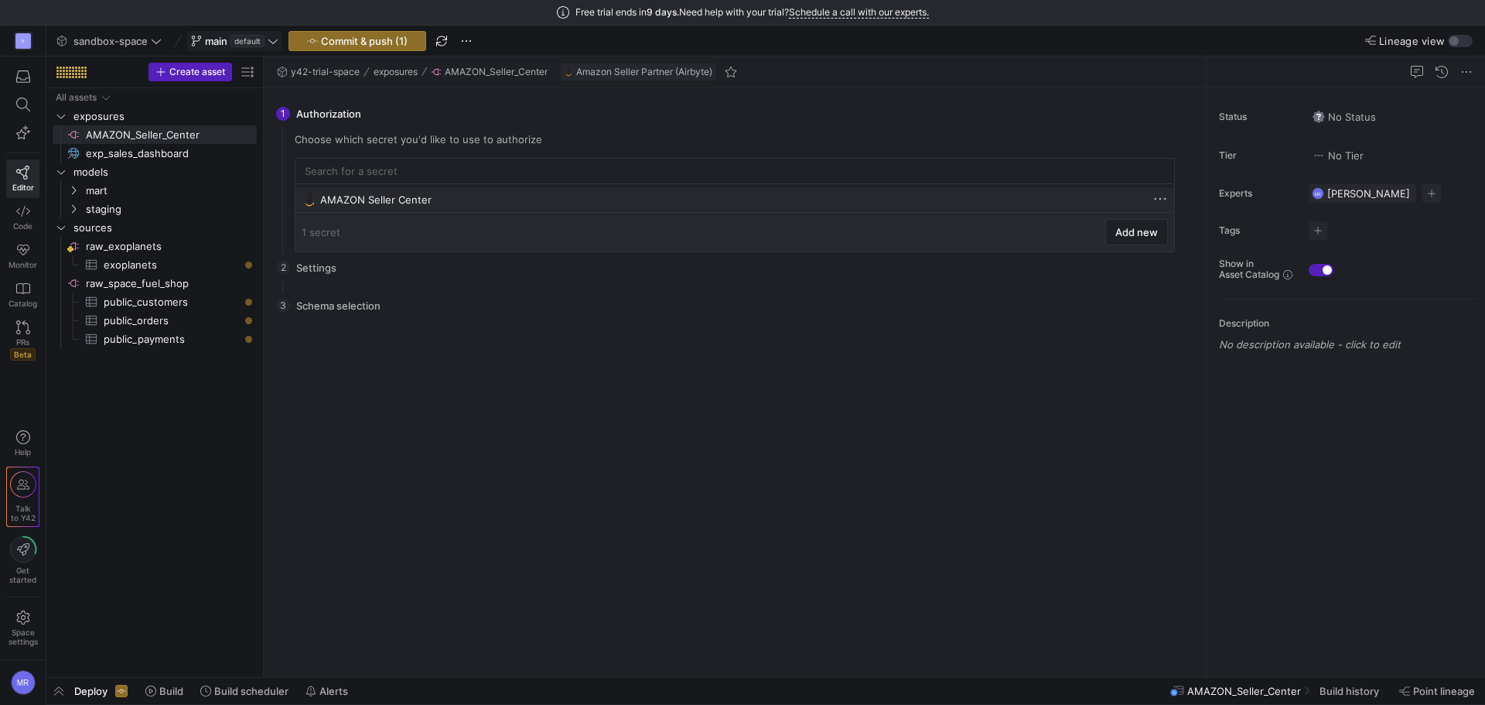
click at [409, 199] on div "AMAZON Seller Center" at bounding box center [736, 199] width 832 height 12
type input "AMAZON Seller Center"
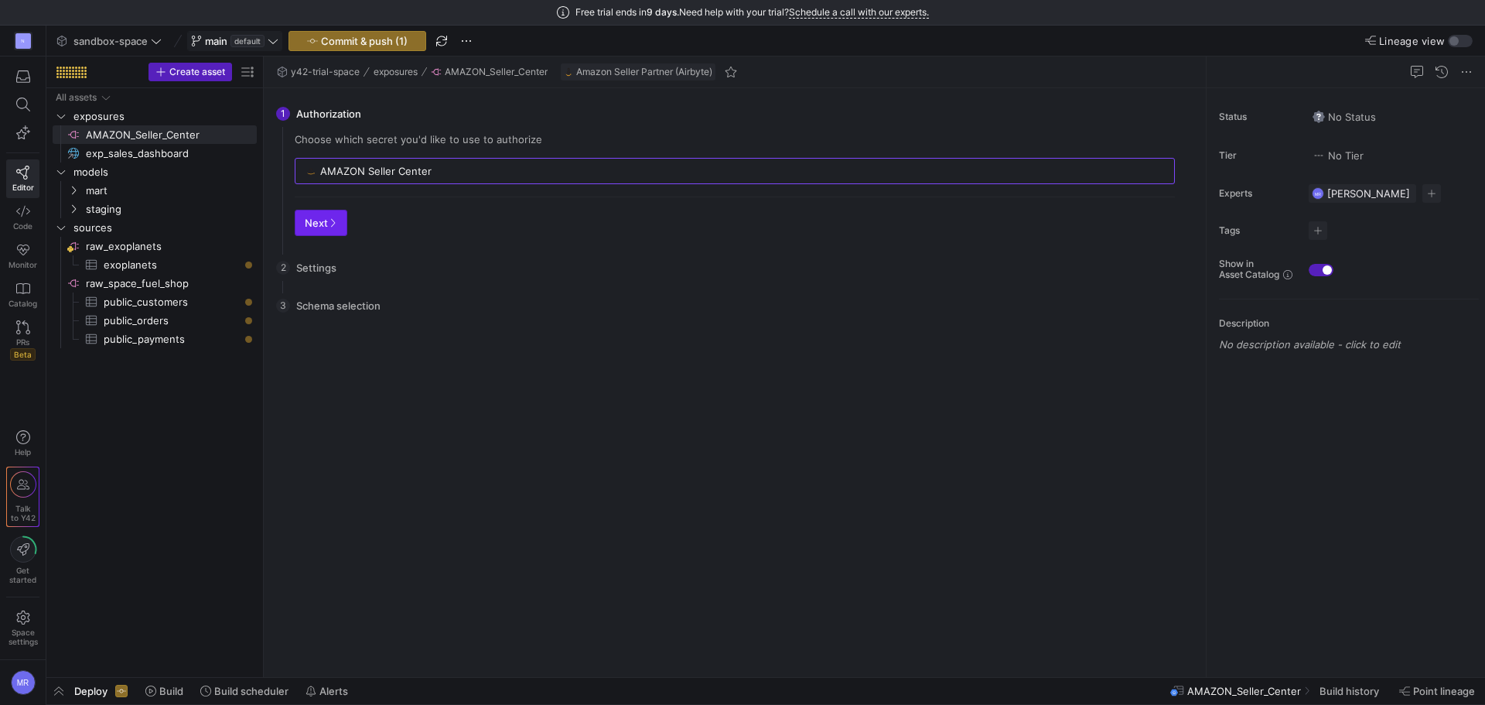
click at [323, 225] on span "Next" at bounding box center [321, 223] width 32 height 12
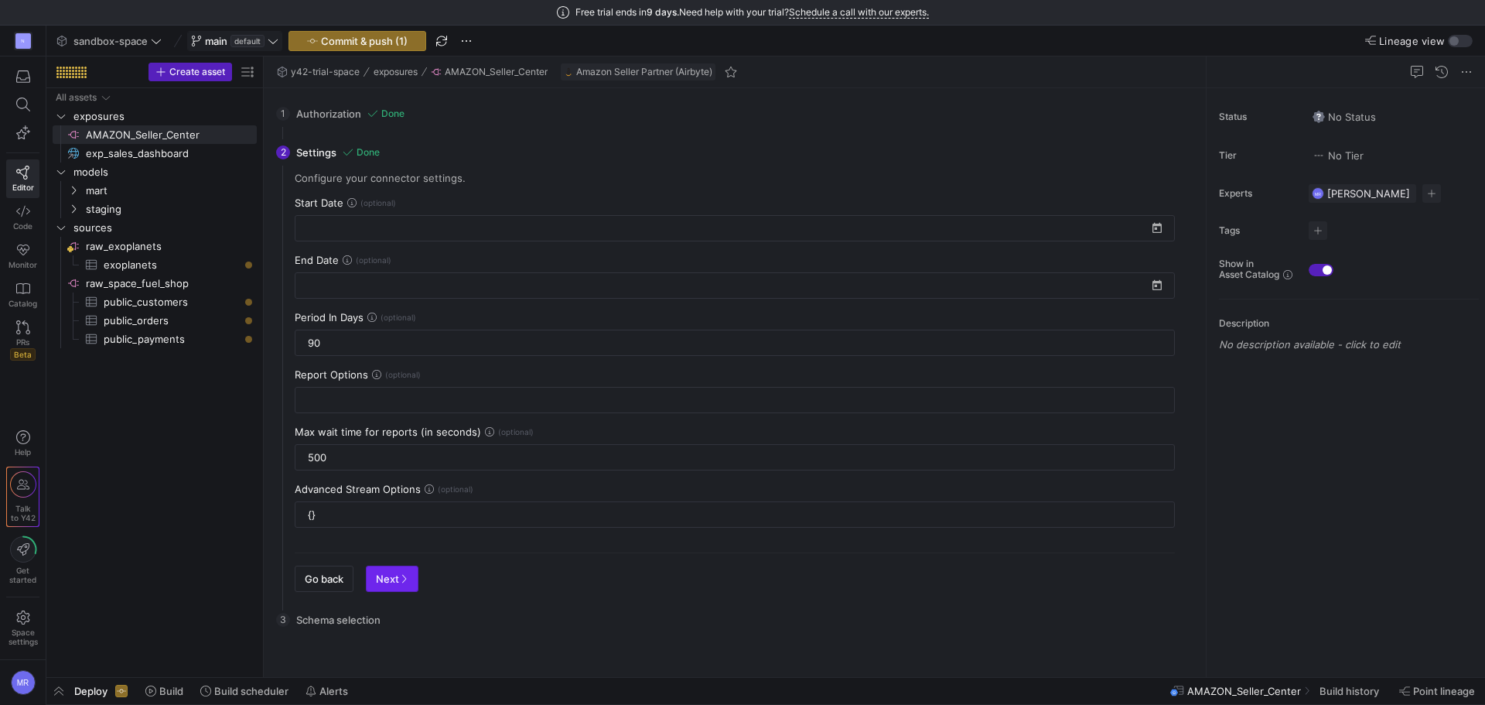
click at [391, 584] on span "Next" at bounding box center [392, 578] width 32 height 12
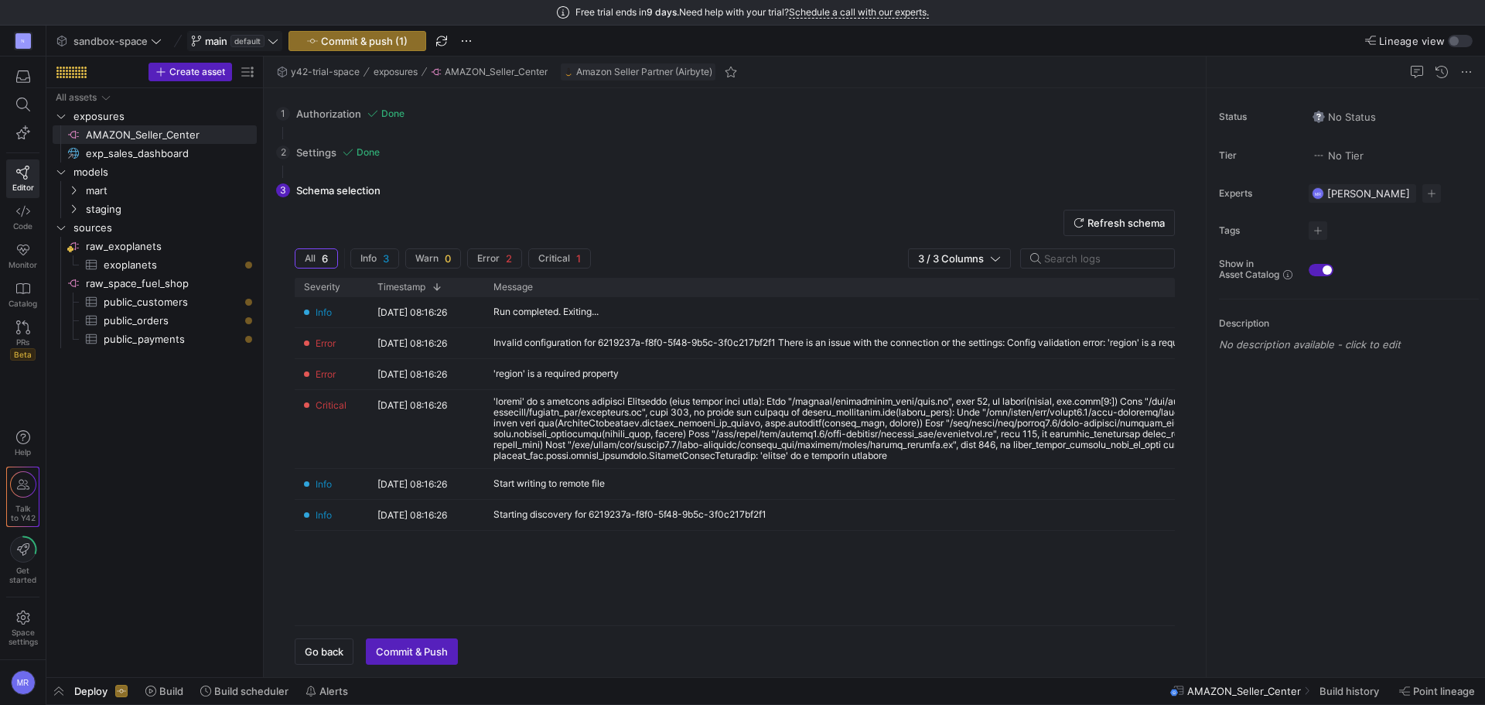
click at [333, 112] on div "1 Authorization Done Choose which secret you'd like to use to authorize AMAZON …" at bounding box center [731, 113] width 911 height 39
click at [564, 337] on div "Invalid configuration for 6219237a-f8f0-5f48-9b5c-3f0c217bf2f1 There is an issu…" at bounding box center [864, 342] width 740 height 11
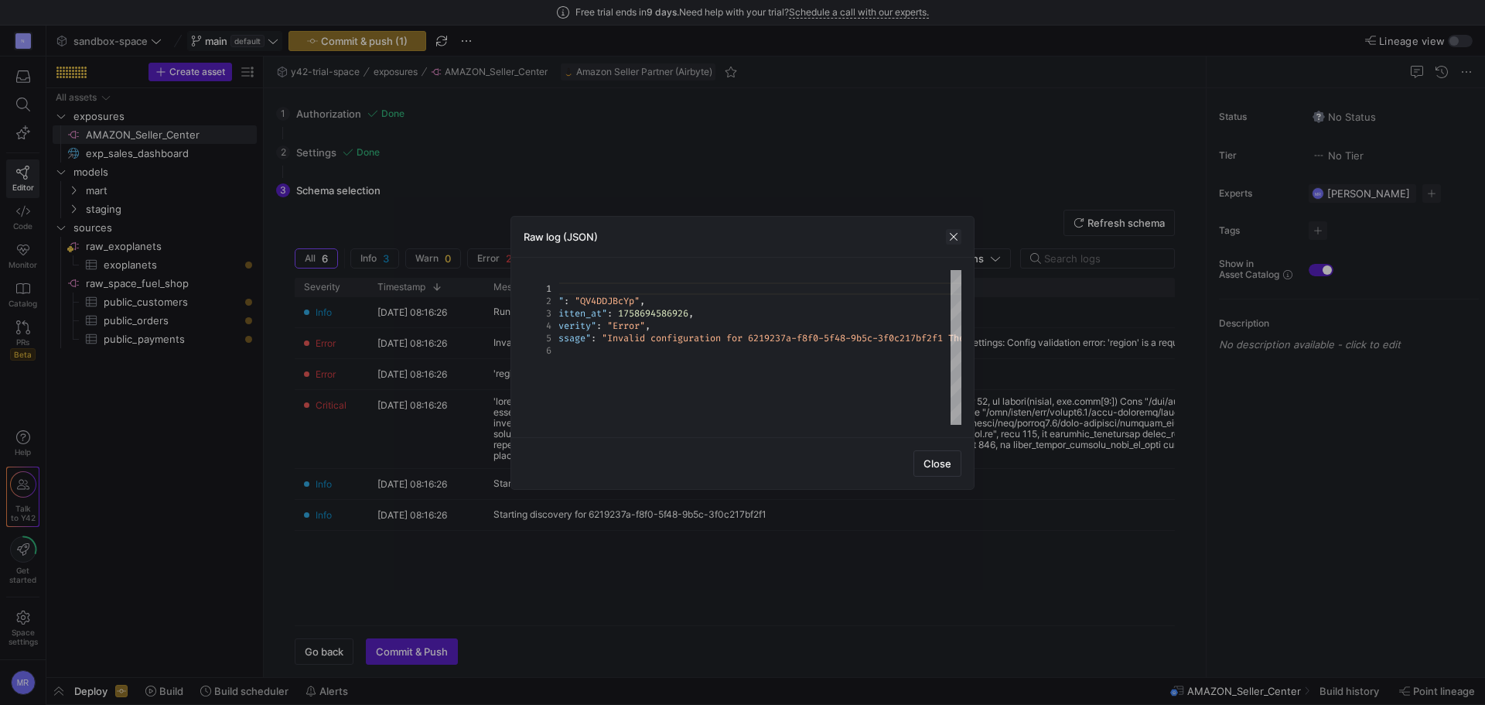
click at [952, 234] on span "button" at bounding box center [953, 236] width 15 height 15
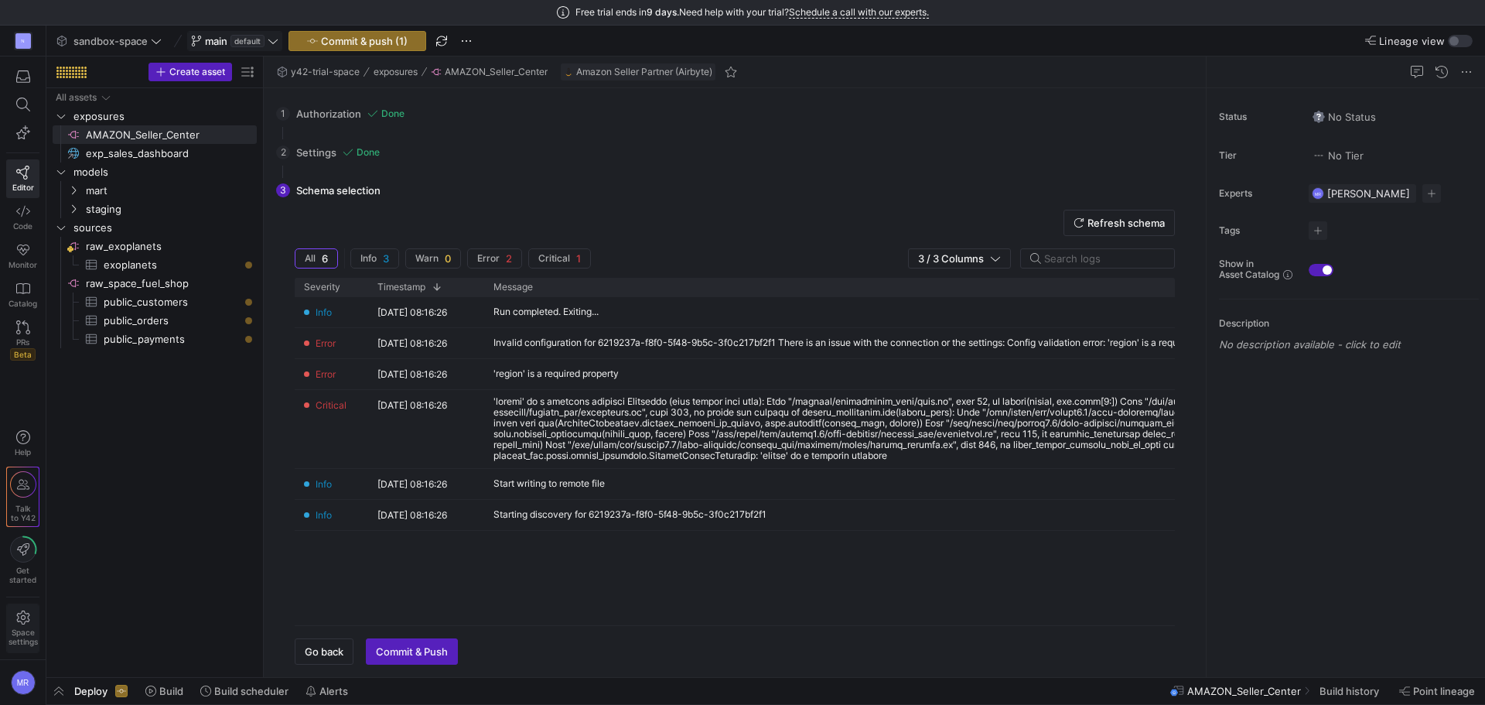
click at [25, 616] on icon at bounding box center [23, 617] width 14 height 14
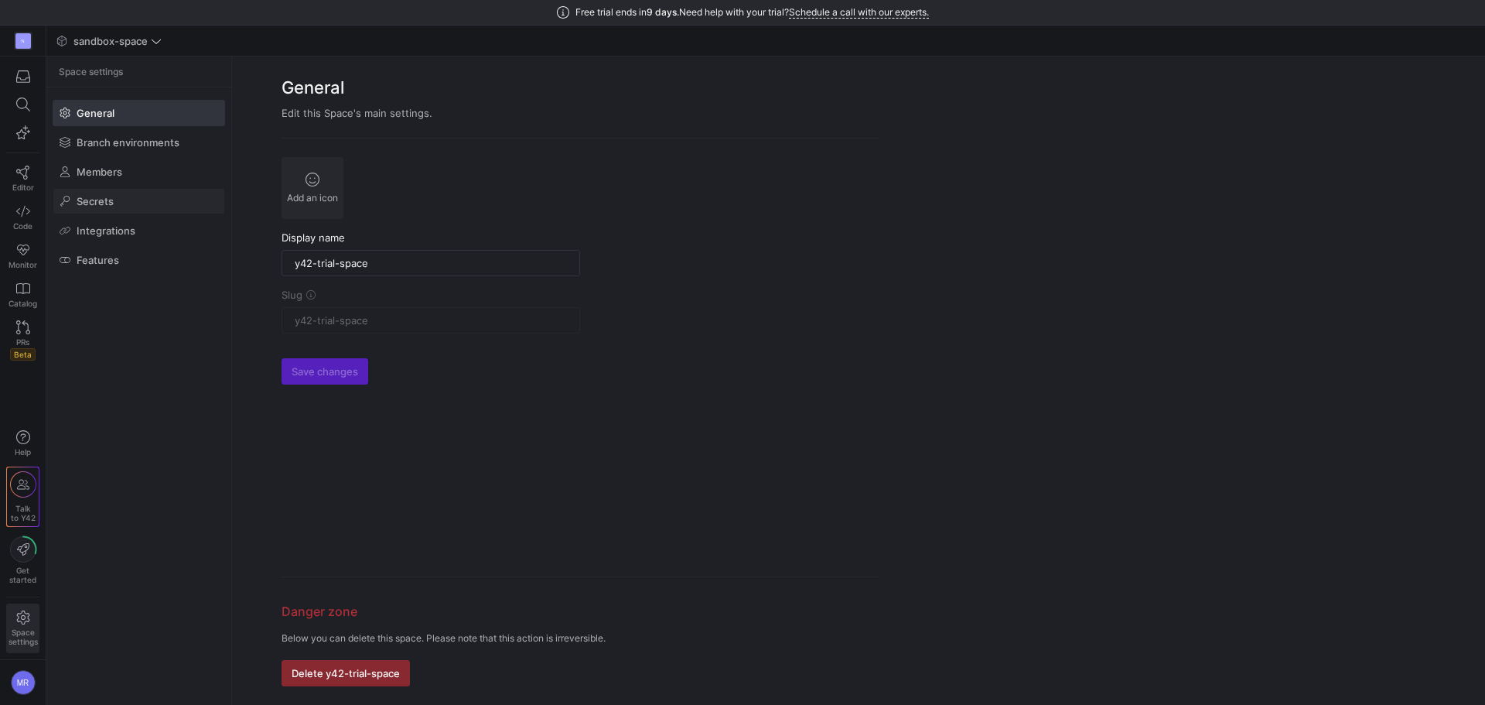
click at [145, 195] on span at bounding box center [138, 201] width 171 height 25
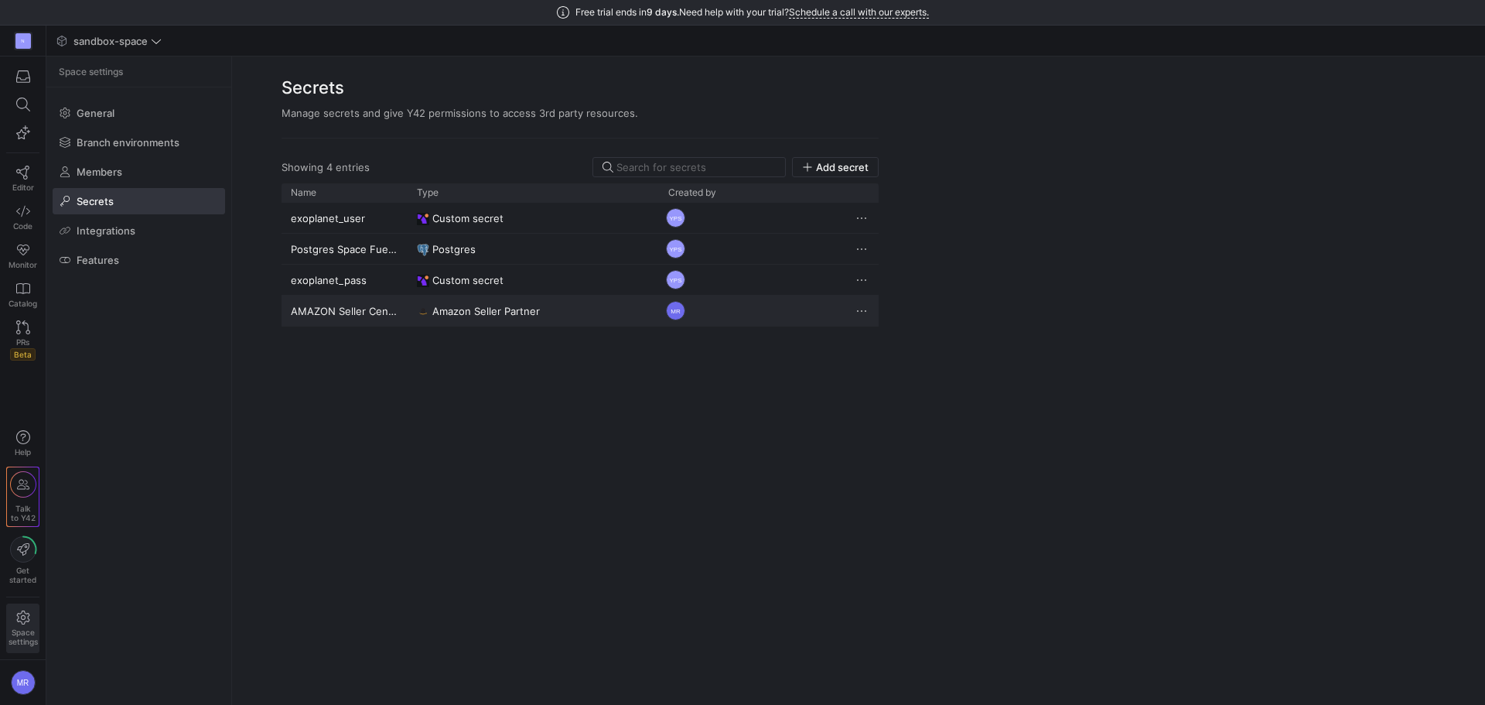
click at [805, 313] on div "MR" at bounding box center [753, 311] width 189 height 30
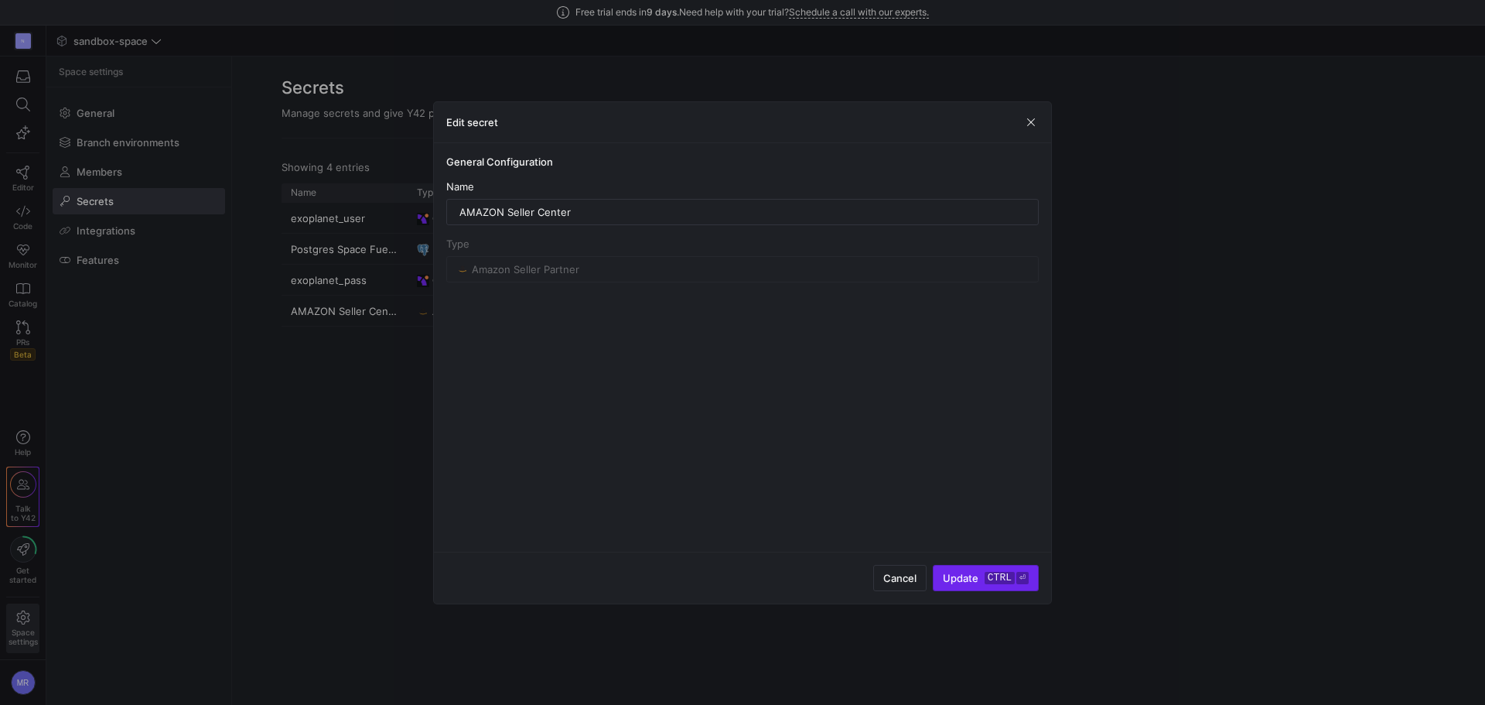
click at [966, 581] on span "Update ctrl ⏎" at bounding box center [986, 578] width 86 height 12
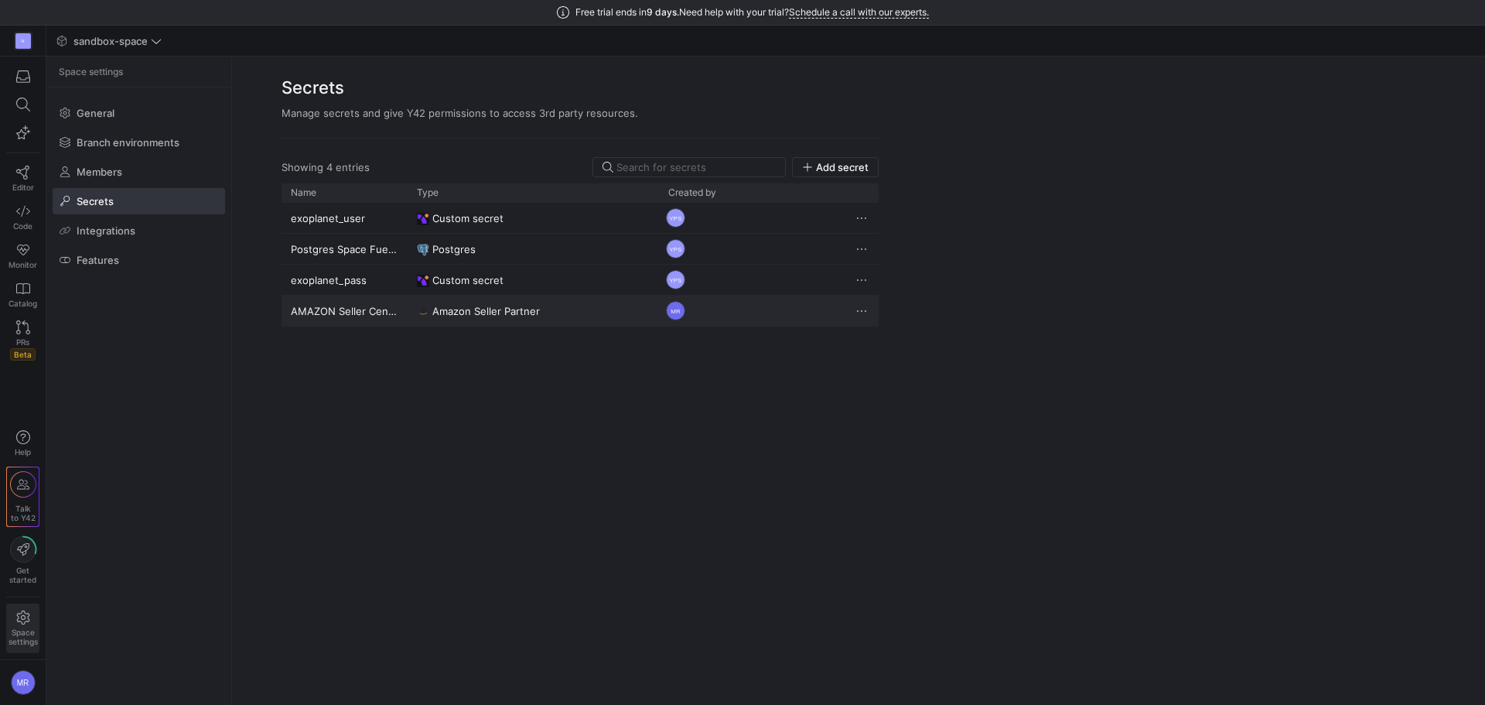
click at [863, 311] on span "Press SPACE to select this row." at bounding box center [861, 310] width 15 height 15
click at [372, 395] on div at bounding box center [742, 352] width 1485 height 705
drag, startPoint x: 409, startPoint y: 205, endPoint x: 596, endPoint y: 303, distance: 211.4
click at [635, 278] on div "exoplanet_user Custom secret YPS Postgres Space Fuel Shop Postgres YPS exoplane…" at bounding box center [580, 265] width 597 height 124
click at [475, 308] on span "Amazon Seller Partner" at bounding box center [486, 311] width 108 height 30
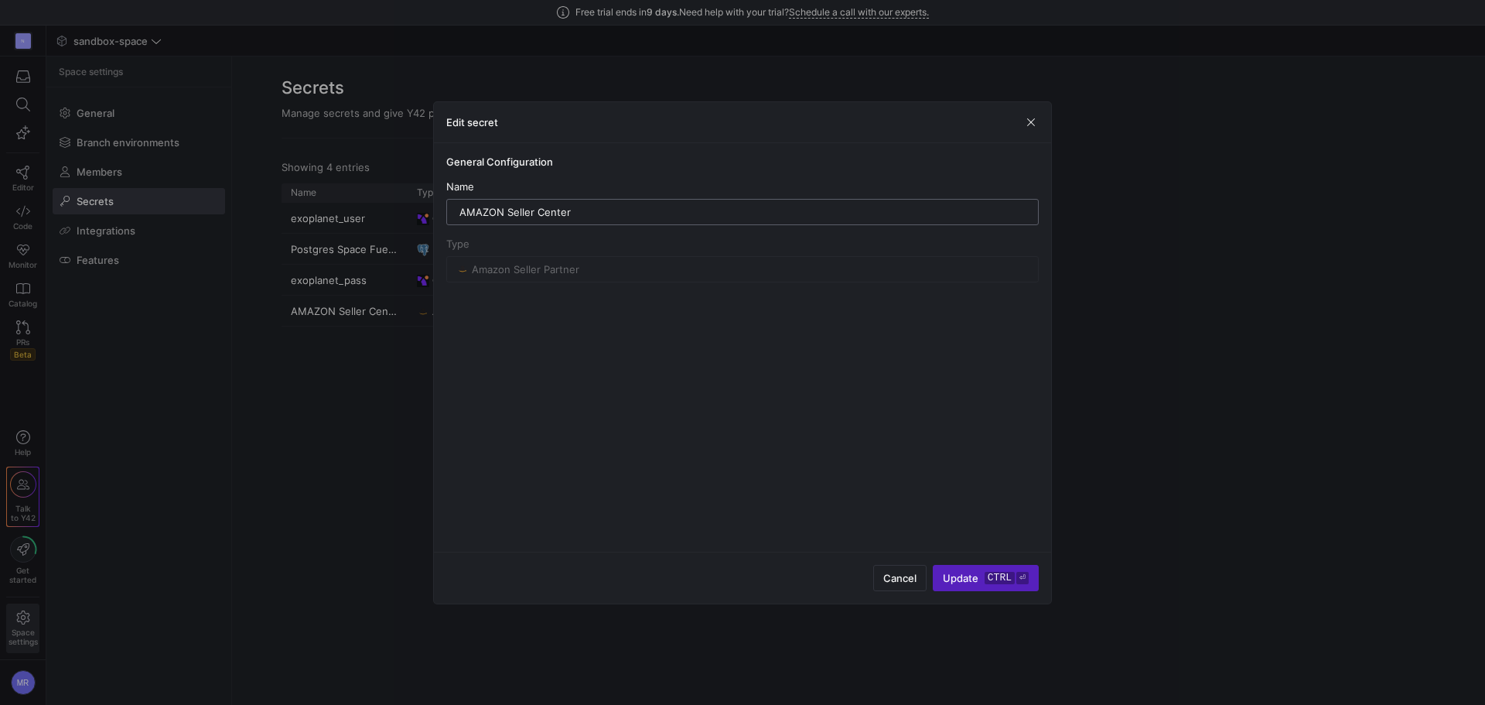
click at [530, 207] on input "AMAZON Seller Center" at bounding box center [743, 212] width 566 height 12
drag, startPoint x: 651, startPoint y: 170, endPoint x: 668, endPoint y: 170, distance: 16.2
click at [653, 170] on y42-credential-form "General Configuration Name AMAZON Seller Center Type Amazon Seller Partner" at bounding box center [742, 218] width 593 height 127
click at [1011, 569] on span "submit" at bounding box center [986, 578] width 104 height 25
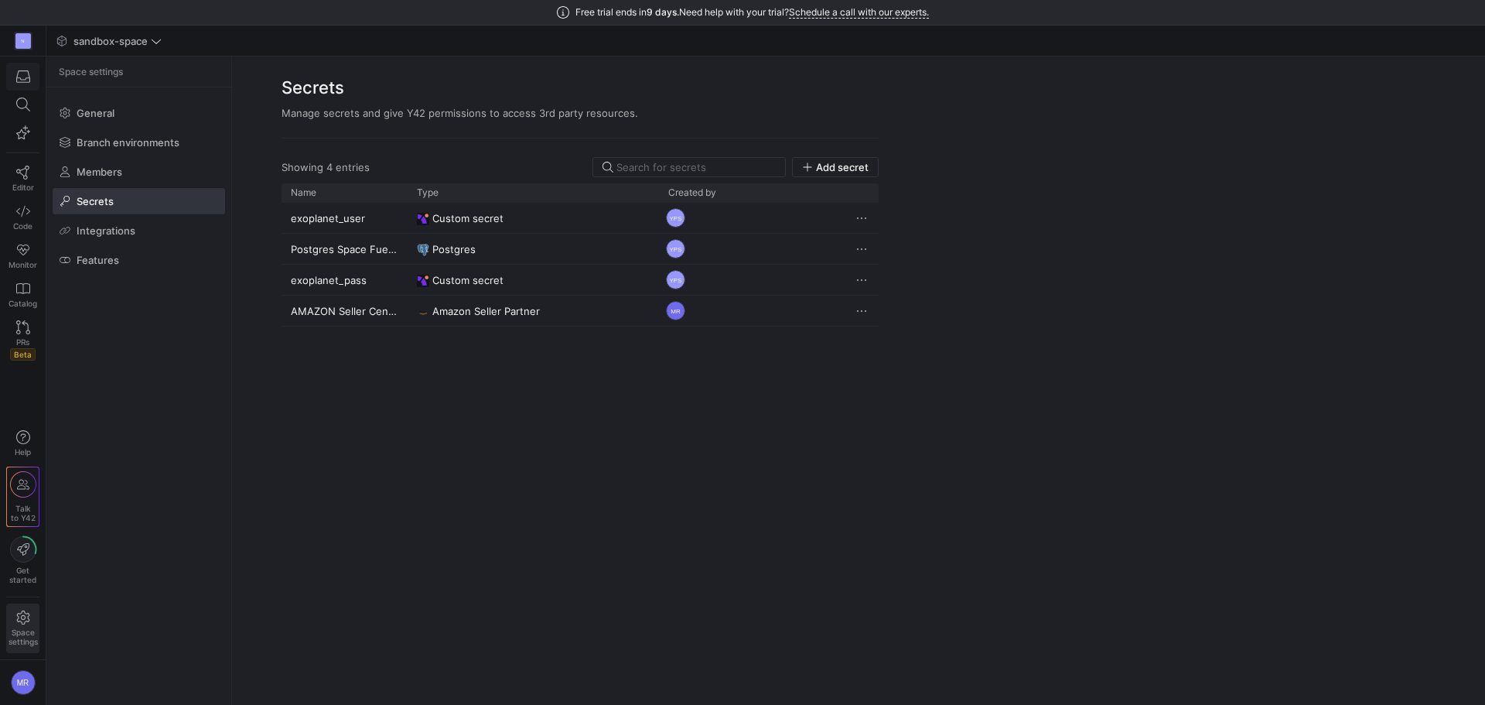
click at [26, 79] on icon "button" at bounding box center [23, 76] width 14 height 12
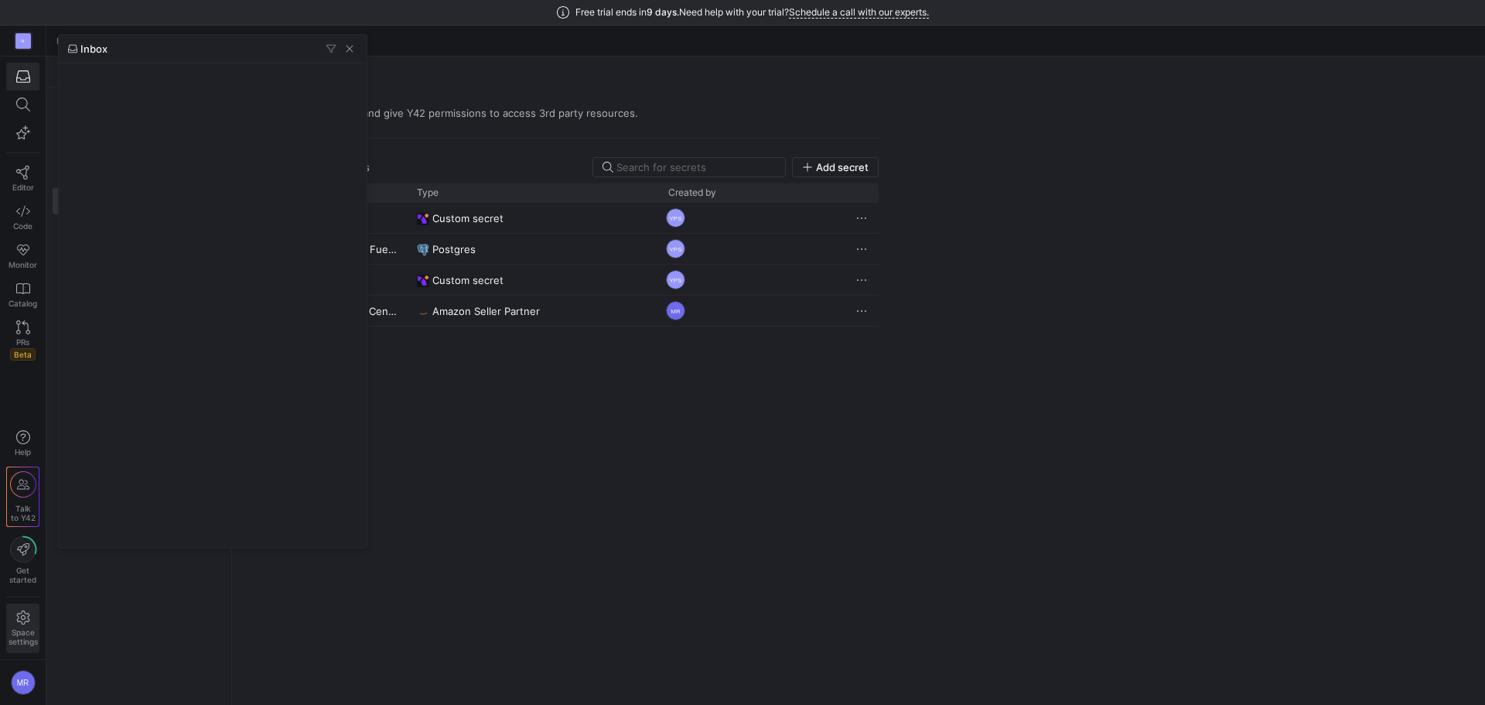
click at [480, 61] on div at bounding box center [742, 352] width 1485 height 705
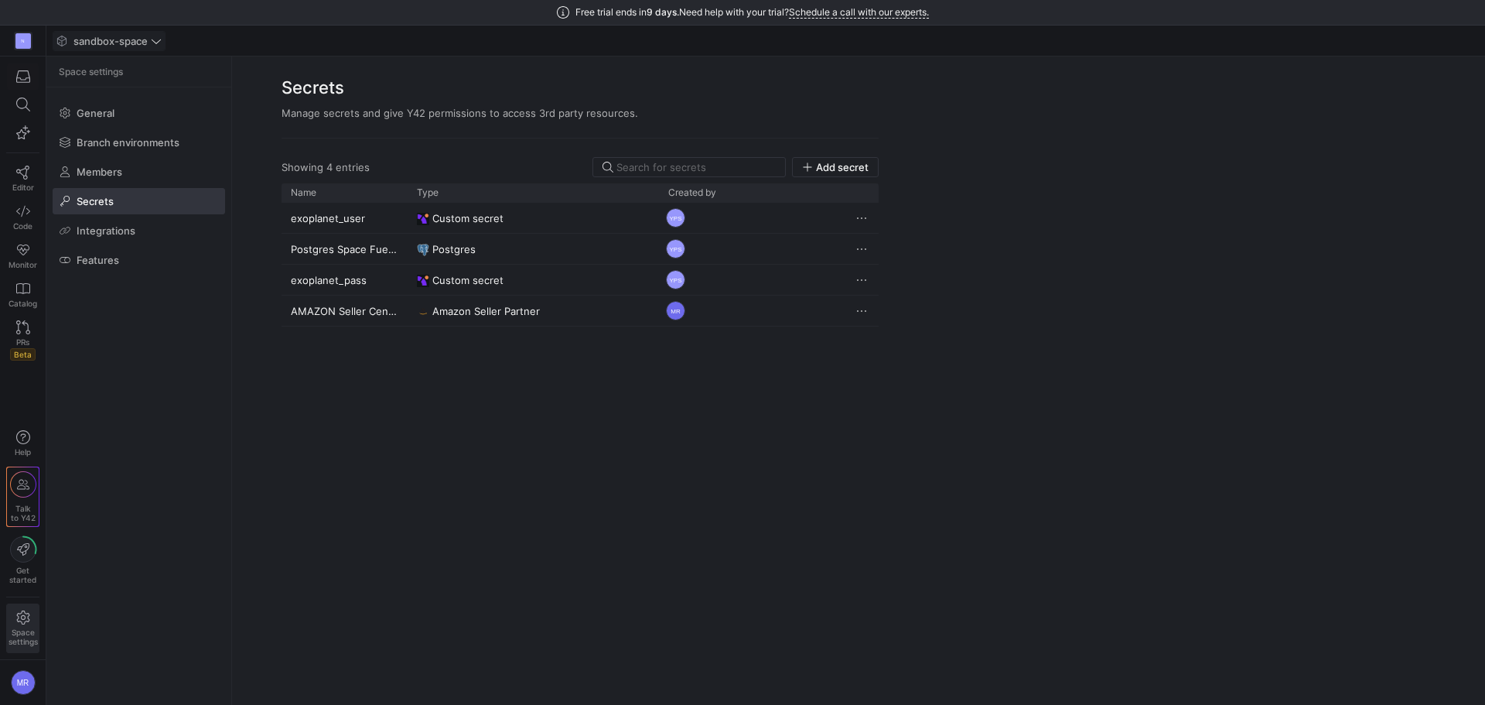
click at [128, 35] on span "sandbox-space" at bounding box center [110, 41] width 74 height 12
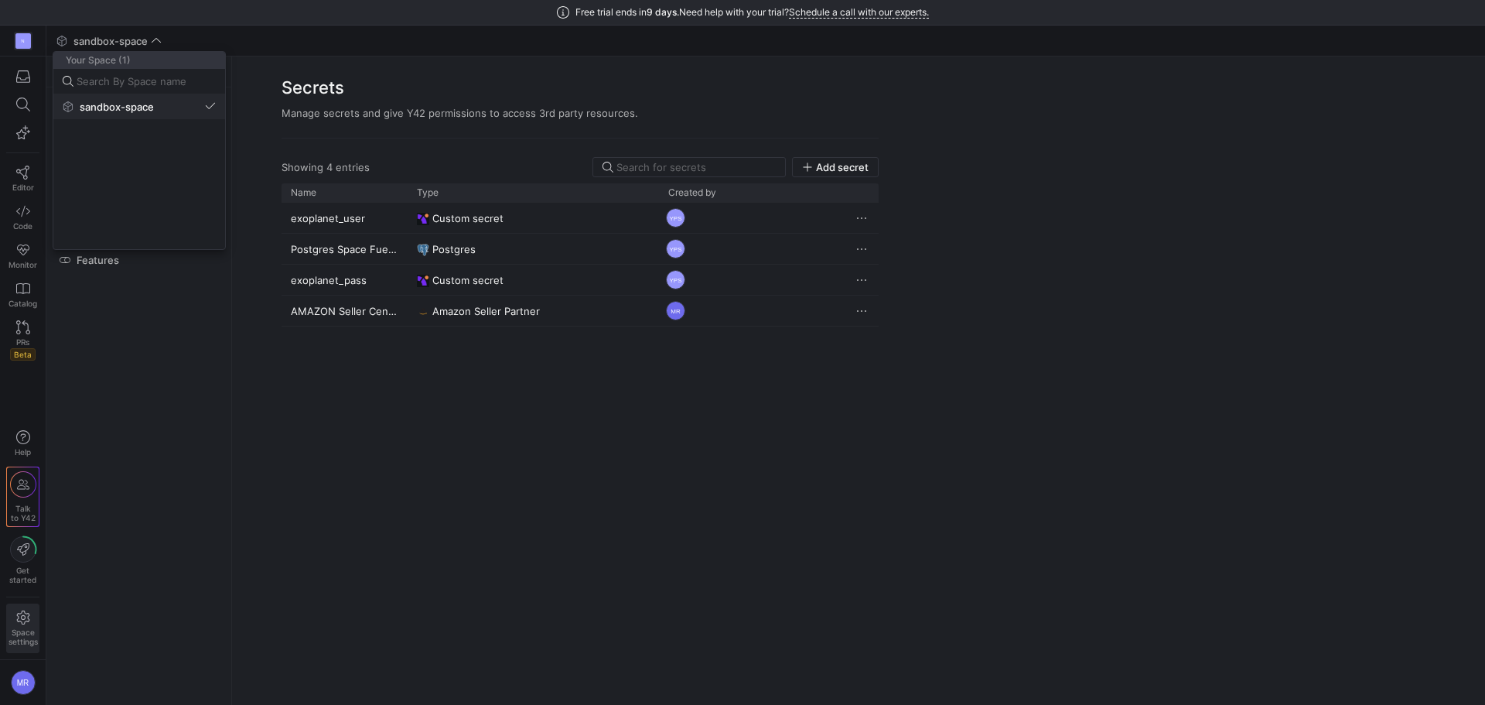
click at [124, 113] on button "sandbox-space" at bounding box center [139, 106] width 172 height 25
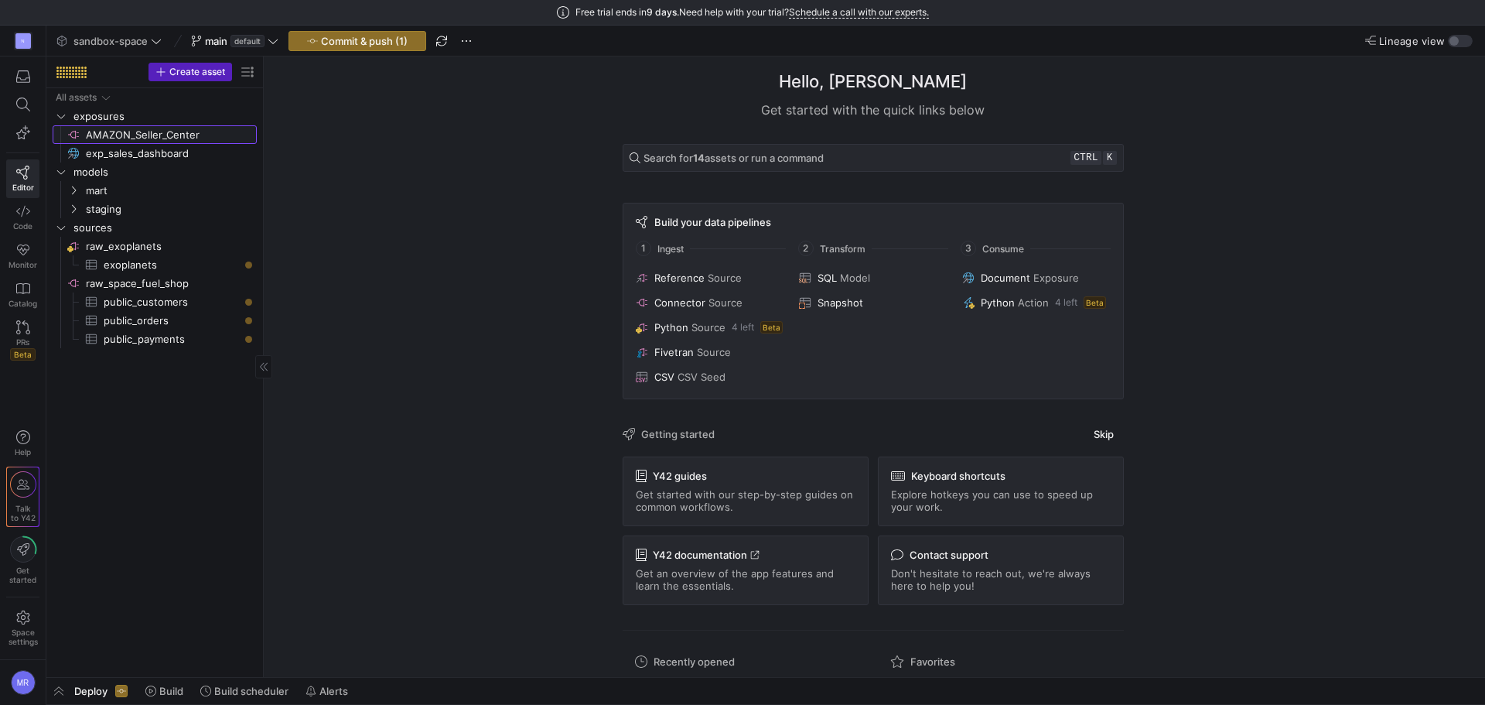
click at [121, 131] on span "AMAZON_Seller_Center​​​​​​​​" at bounding box center [170, 135] width 169 height 18
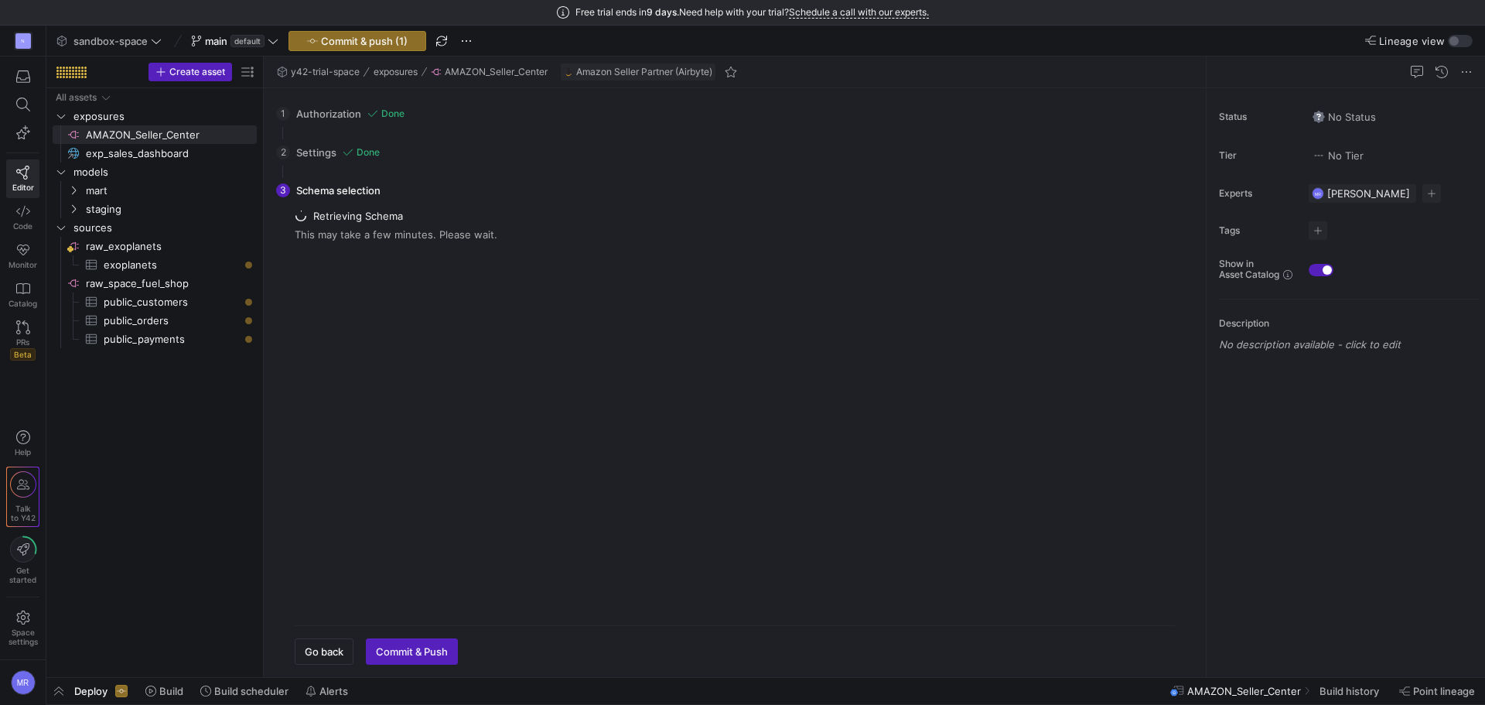
click at [309, 155] on div "2 Settings Done Configure your connector settings. Start Date End Date Period I…" at bounding box center [731, 152] width 911 height 39
click at [357, 111] on div "1 Authorization Done Choose which secret you'd like to use to authorize AMAZON …" at bounding box center [731, 113] width 911 height 39
click at [330, 661] on span "button" at bounding box center [324, 651] width 57 height 25
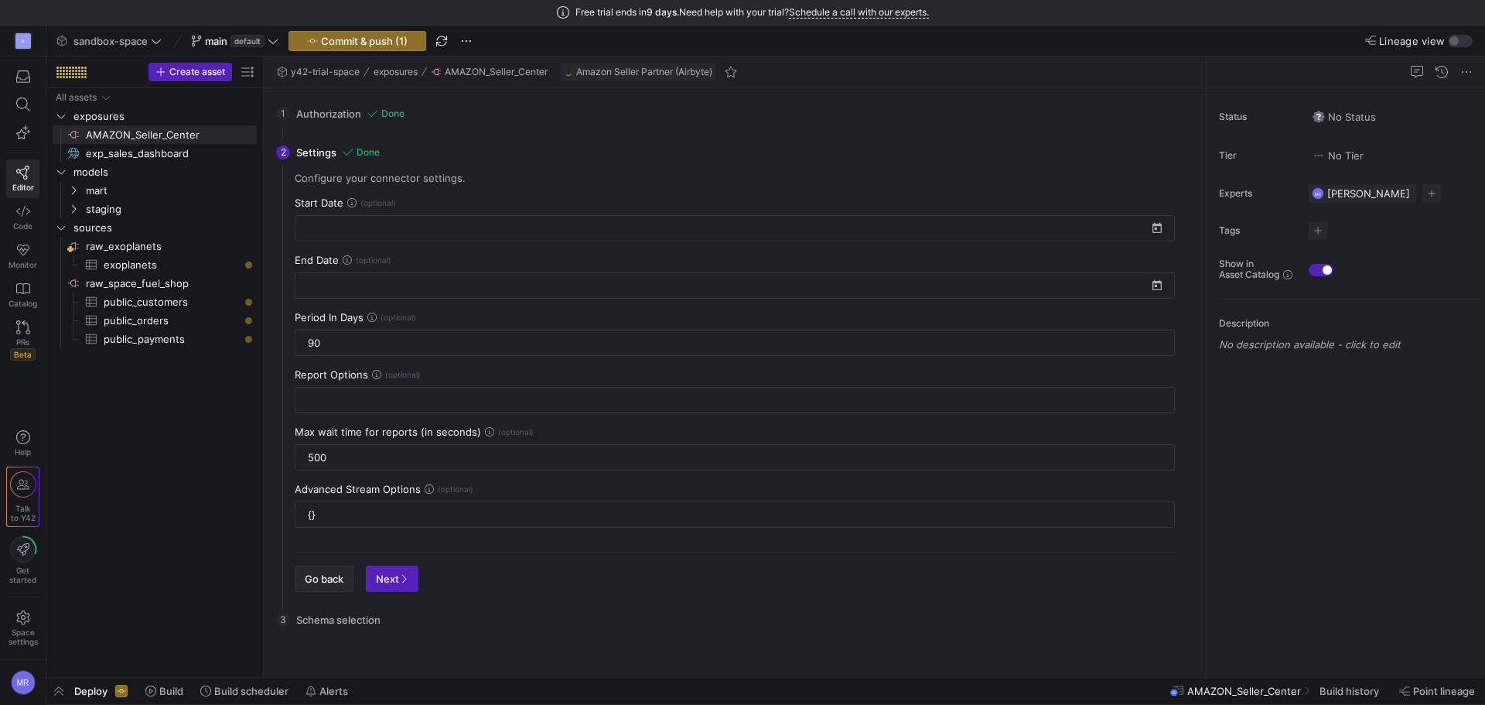
click at [333, 573] on span "Go back" at bounding box center [324, 578] width 39 height 12
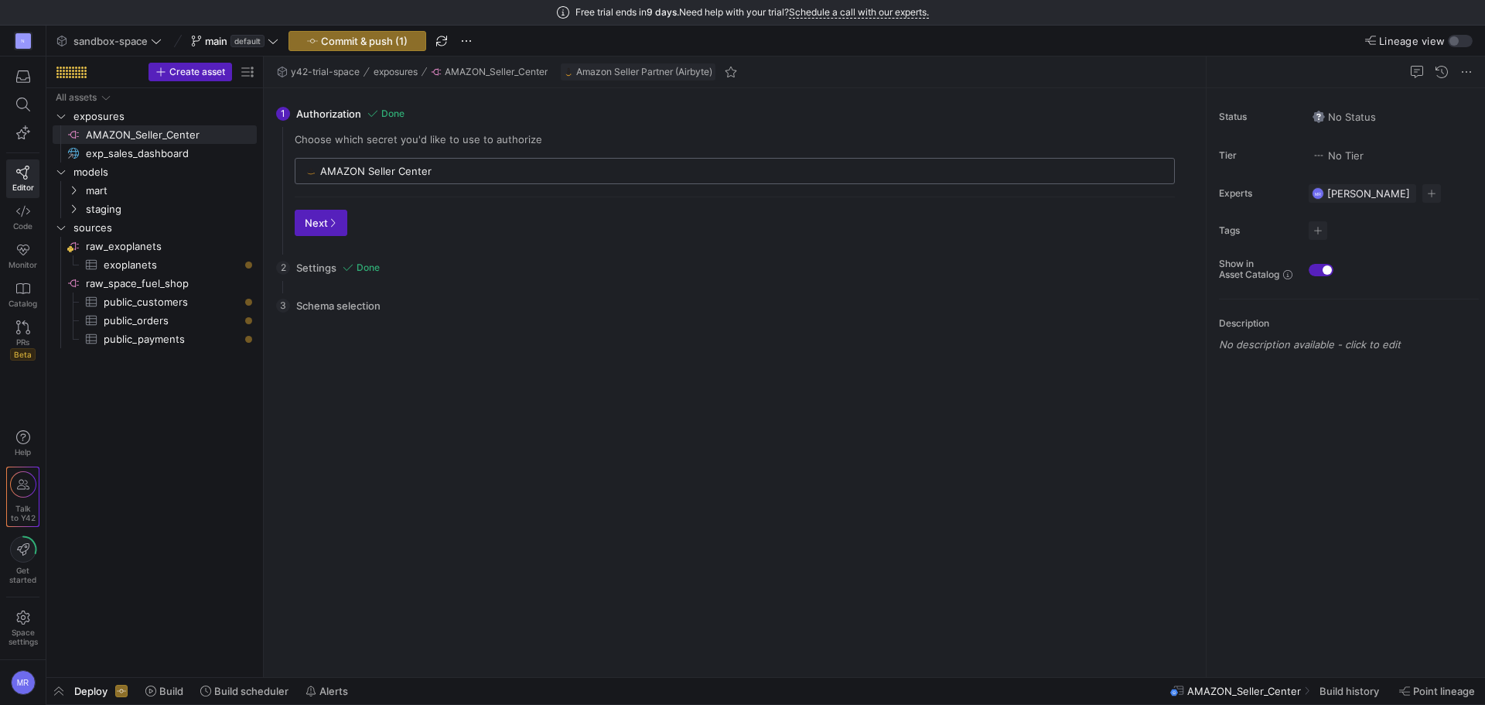
drag, startPoint x: 375, startPoint y: 161, endPoint x: 448, endPoint y: 168, distance: 73.1
click at [448, 168] on div "AMAZON Seller Center" at bounding box center [742, 171] width 845 height 25
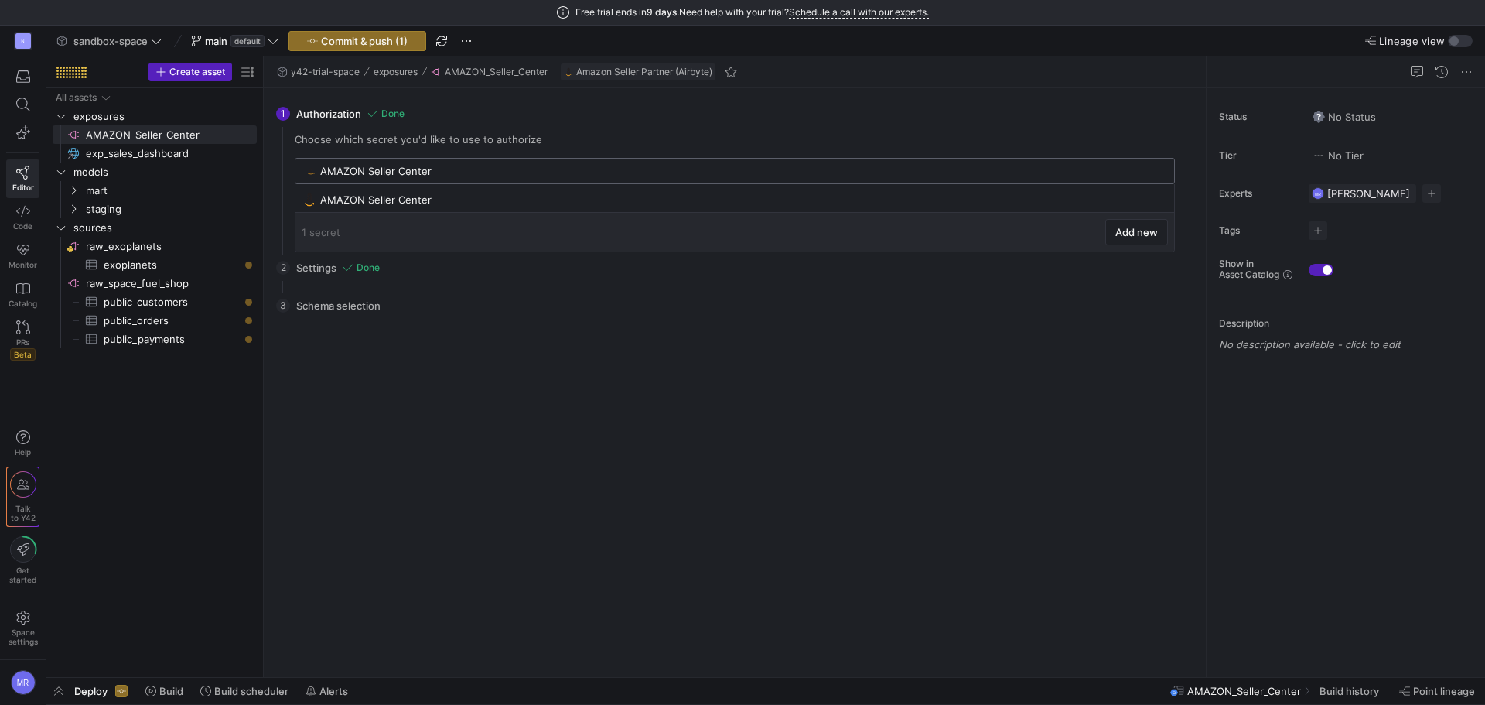
click at [448, 168] on input "AMAZON Seller Center" at bounding box center [742, 171] width 845 height 12
click at [384, 199] on div "AMAZON Seller Center" at bounding box center [736, 199] width 832 height 12
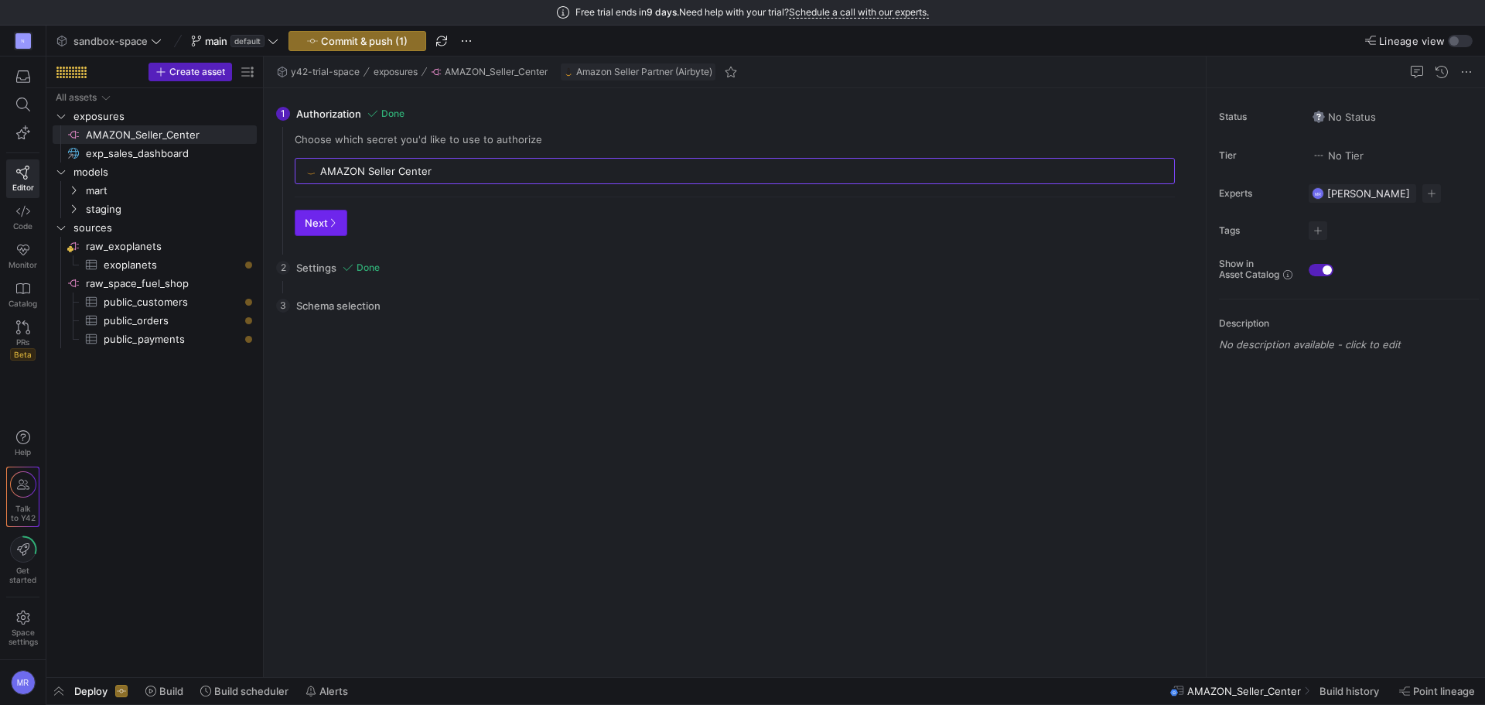
click at [320, 224] on span "Next" at bounding box center [321, 223] width 32 height 12
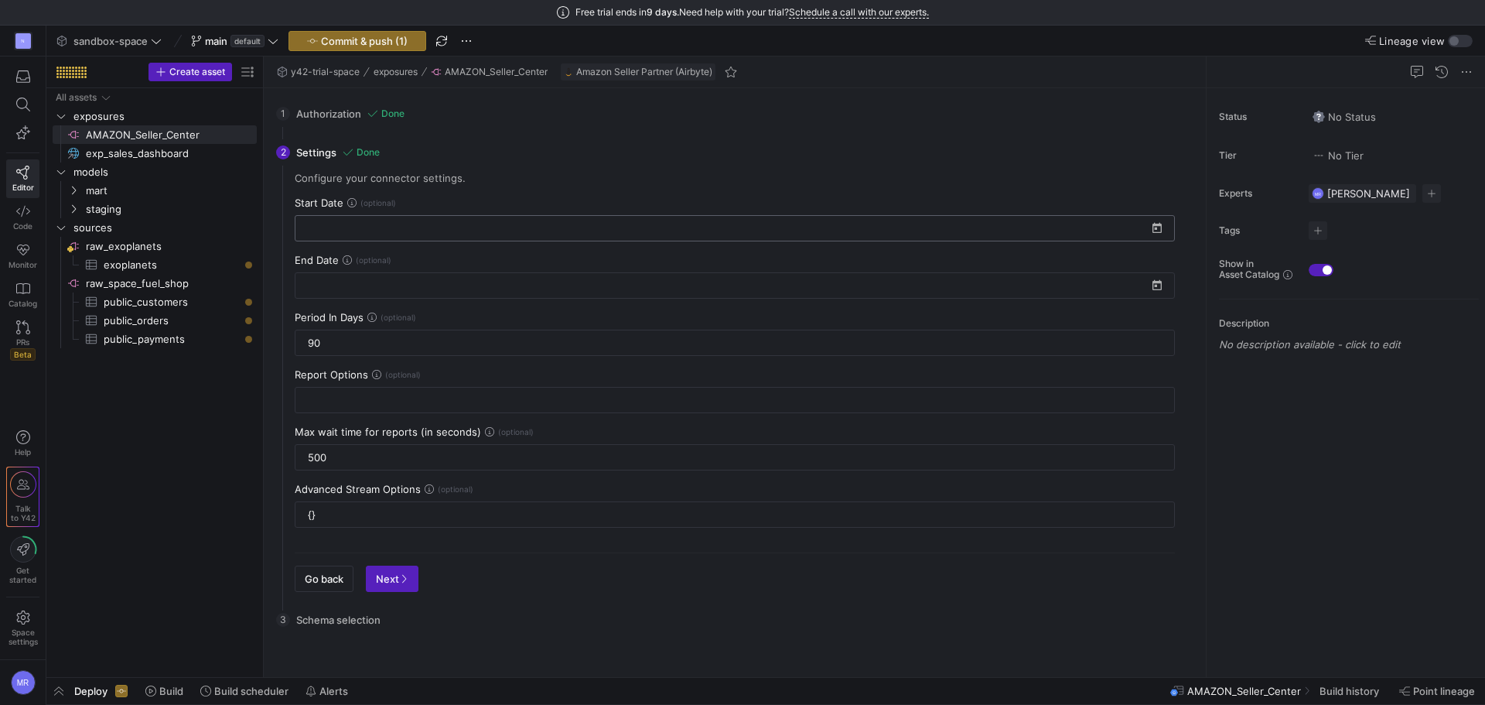
click at [372, 223] on input at bounding box center [726, 228] width 842 height 12
click at [593, 186] on div at bounding box center [742, 352] width 1485 height 705
click at [381, 513] on input "{}" at bounding box center [735, 514] width 854 height 12
click at [320, 393] on div at bounding box center [735, 400] width 854 height 25
click at [373, 373] on icon at bounding box center [376, 374] width 9 height 9
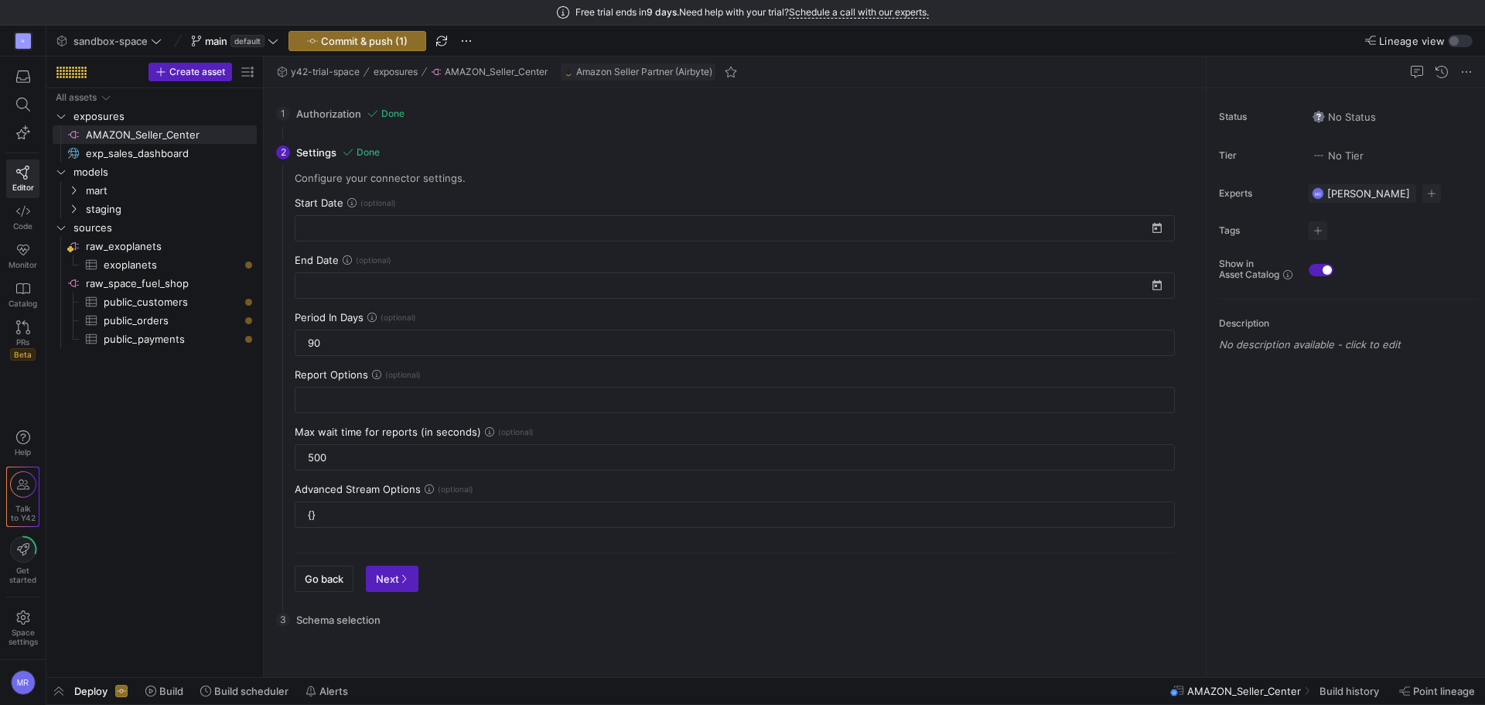
click at [368, 315] on icon at bounding box center [371, 317] width 9 height 9
click at [343, 259] on icon at bounding box center [347, 259] width 9 height 9
click at [353, 202] on icon at bounding box center [351, 202] width 9 height 9
click at [387, 583] on span "Next" at bounding box center [392, 578] width 32 height 12
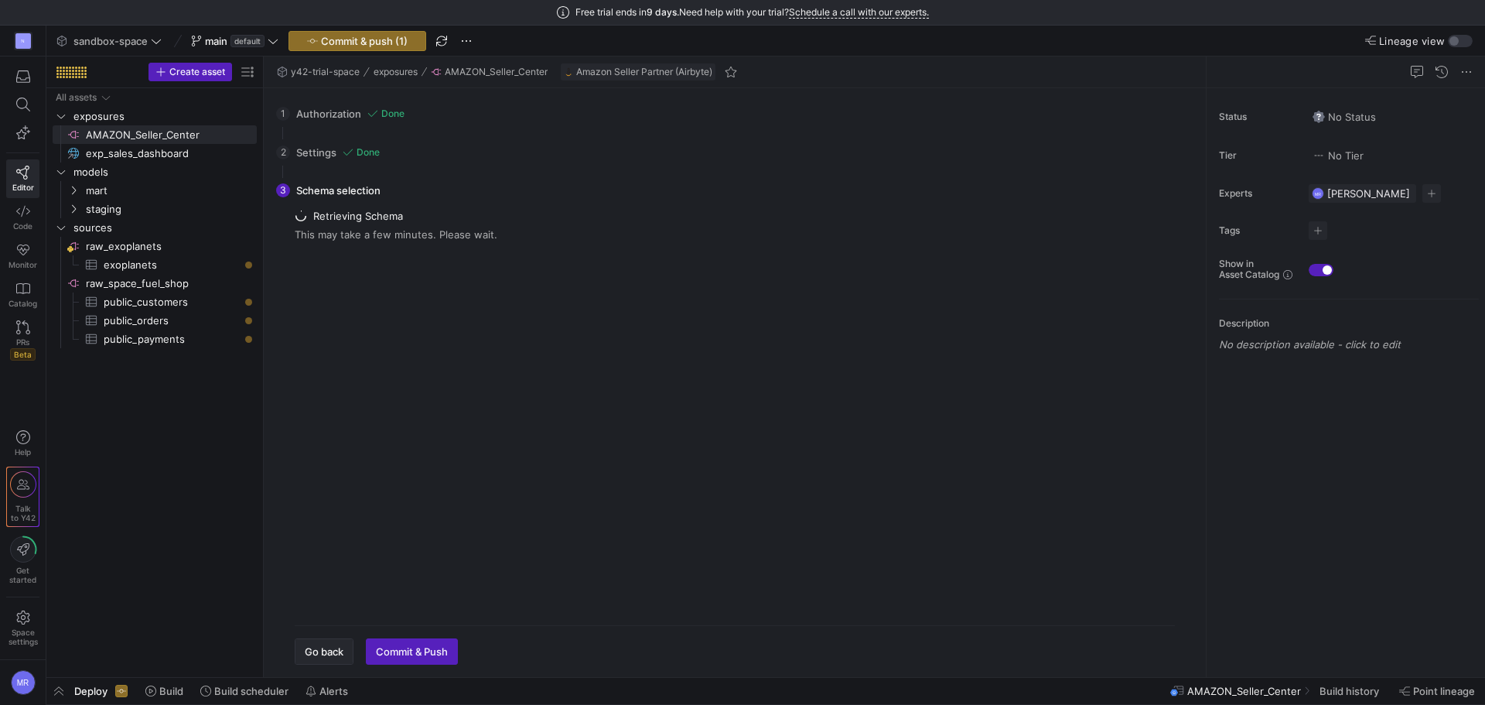
click at [328, 654] on span "Go back" at bounding box center [324, 651] width 39 height 12
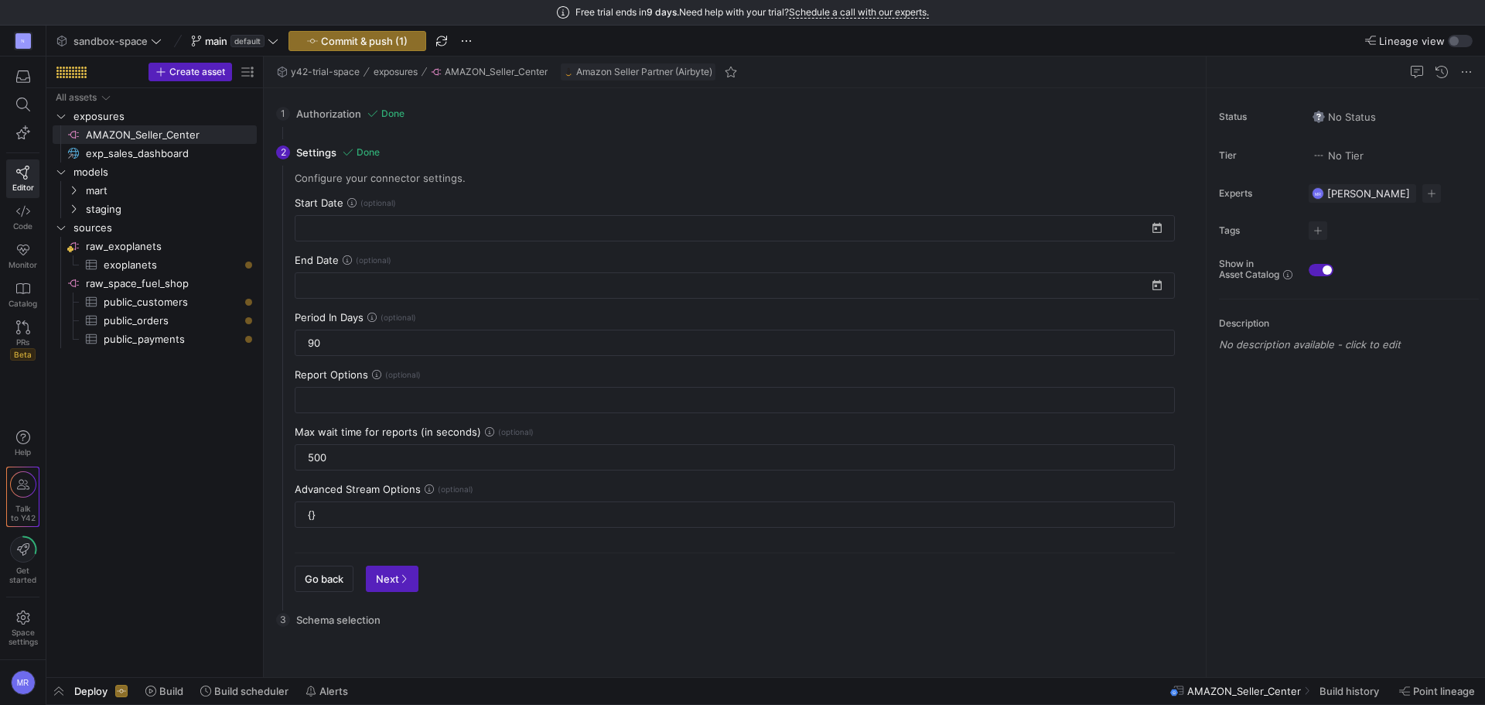
click at [349, 114] on div "1 Authorization Done Choose which secret you'd like to use to authorize AMAZON …" at bounding box center [731, 113] width 911 height 39
click at [308, 580] on span "Go back" at bounding box center [324, 578] width 39 height 12
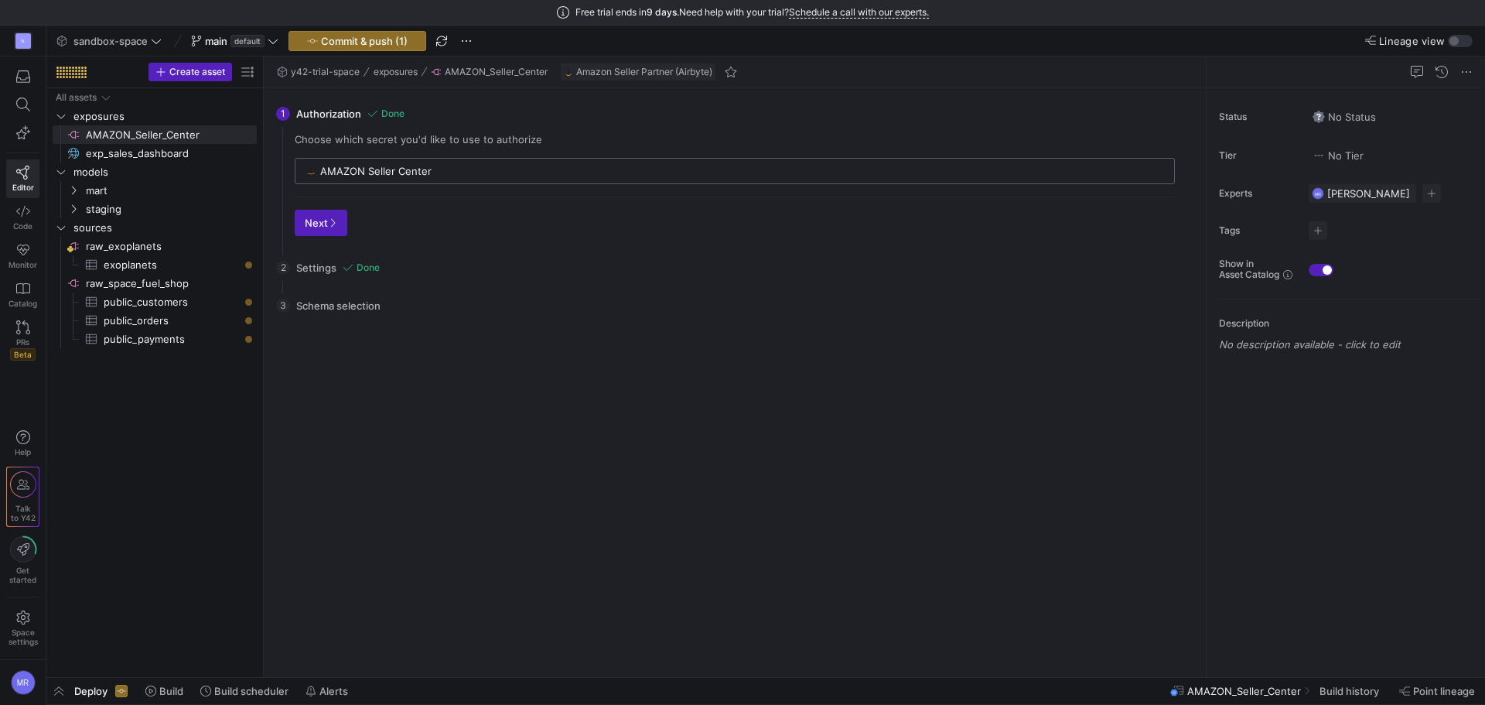
click at [403, 166] on input "AMAZON Seller Center" at bounding box center [742, 171] width 845 height 12
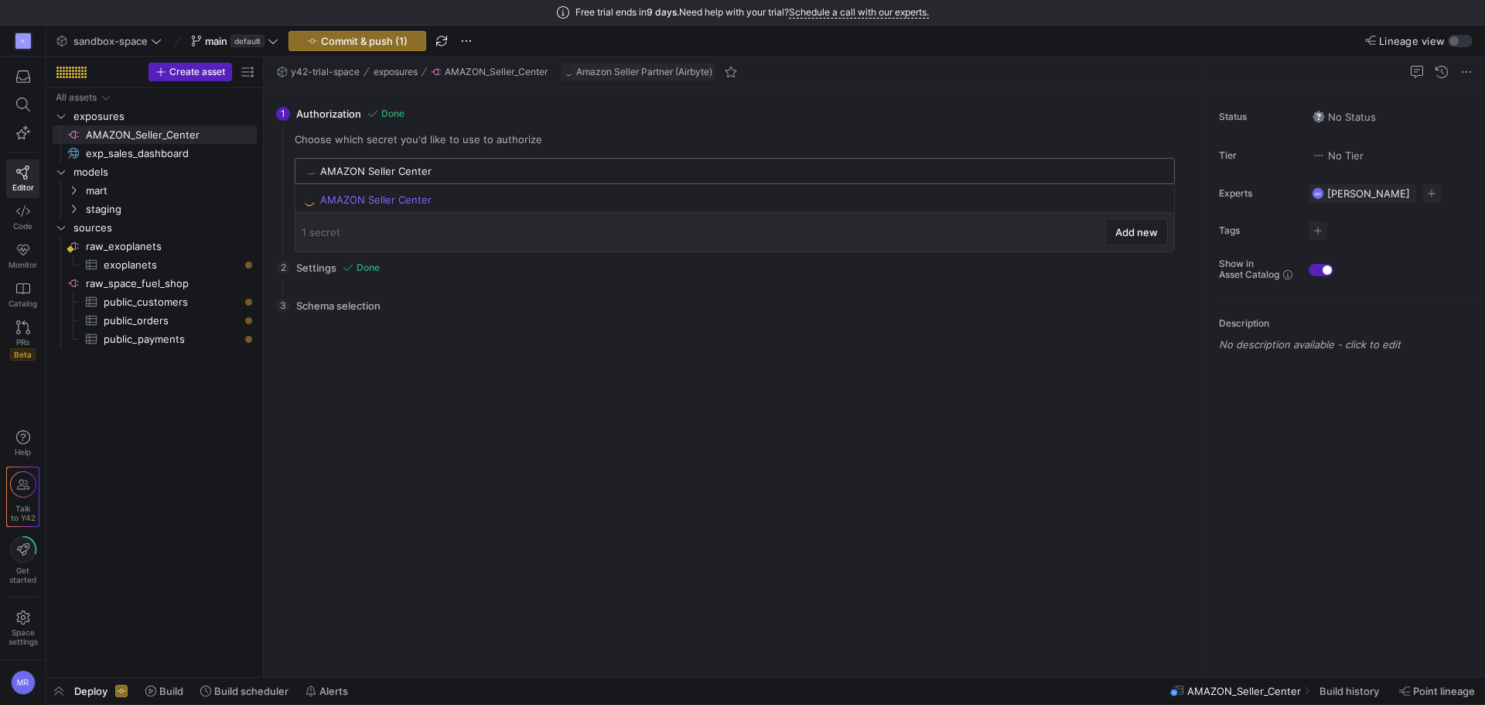
click at [403, 166] on input "AMAZON Seller Center" at bounding box center [742, 171] width 845 height 12
click at [385, 183] on div "AMAZON Seller Center" at bounding box center [742, 171] width 845 height 25
click at [388, 193] on div "AMAZON Seller Center" at bounding box center [736, 199] width 832 height 12
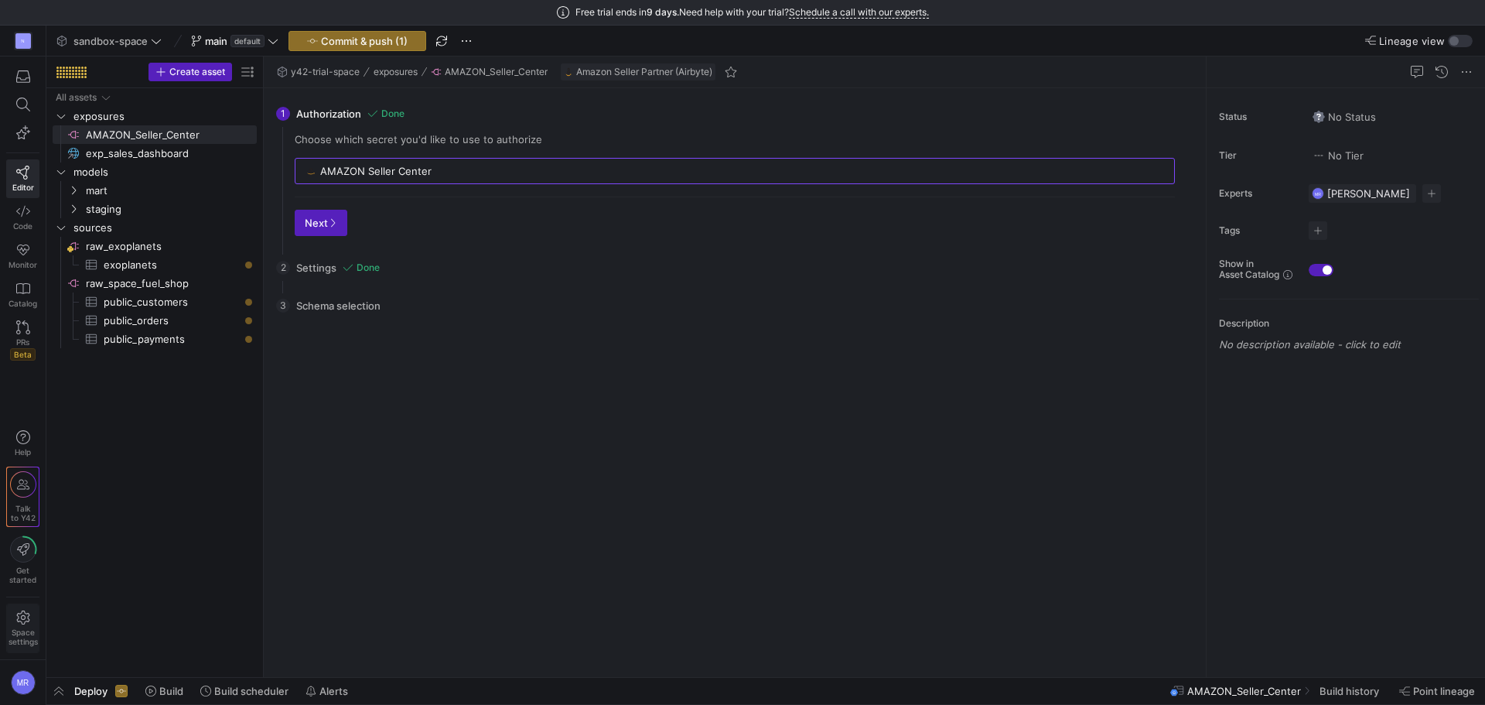
click at [31, 616] on span "Space settings" at bounding box center [23, 628] width 29 height 36
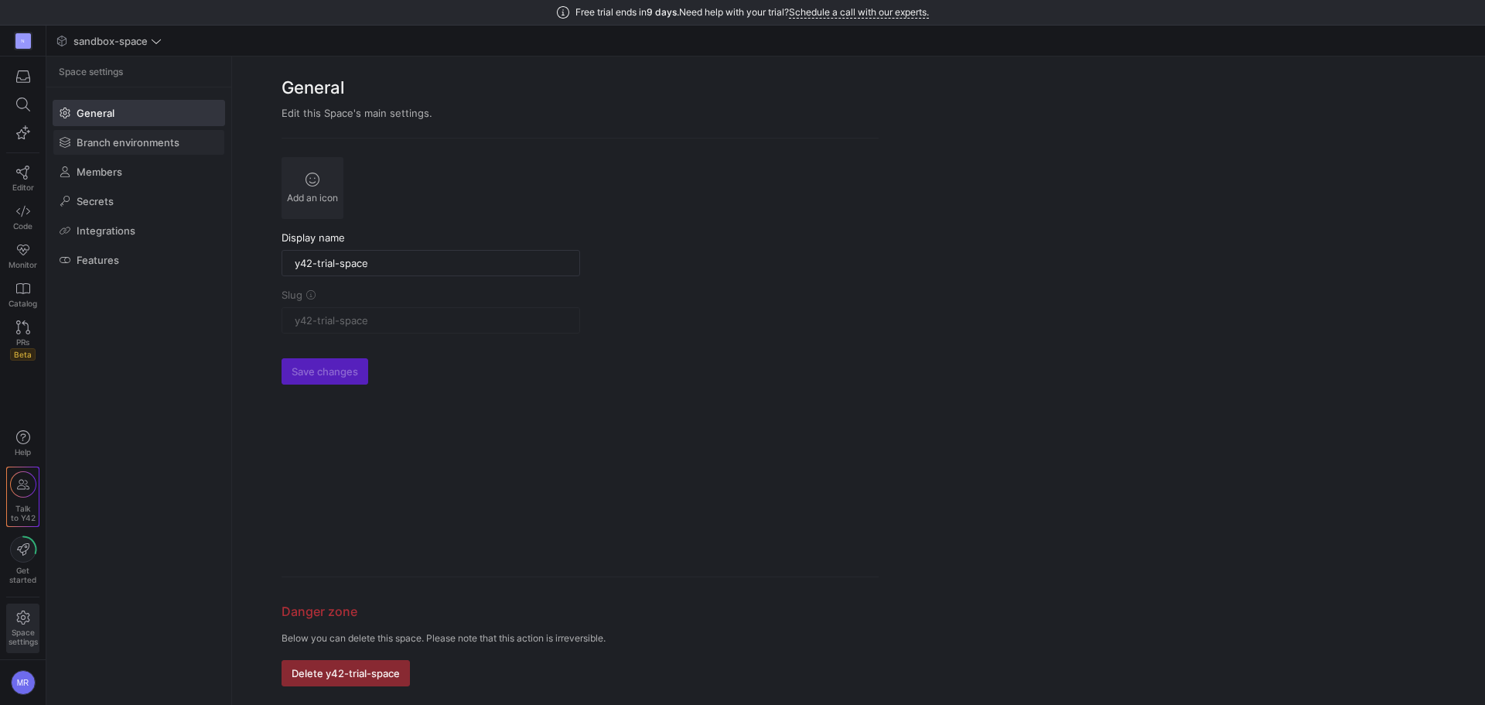
click at [147, 139] on span "Branch environments" at bounding box center [128, 142] width 103 height 12
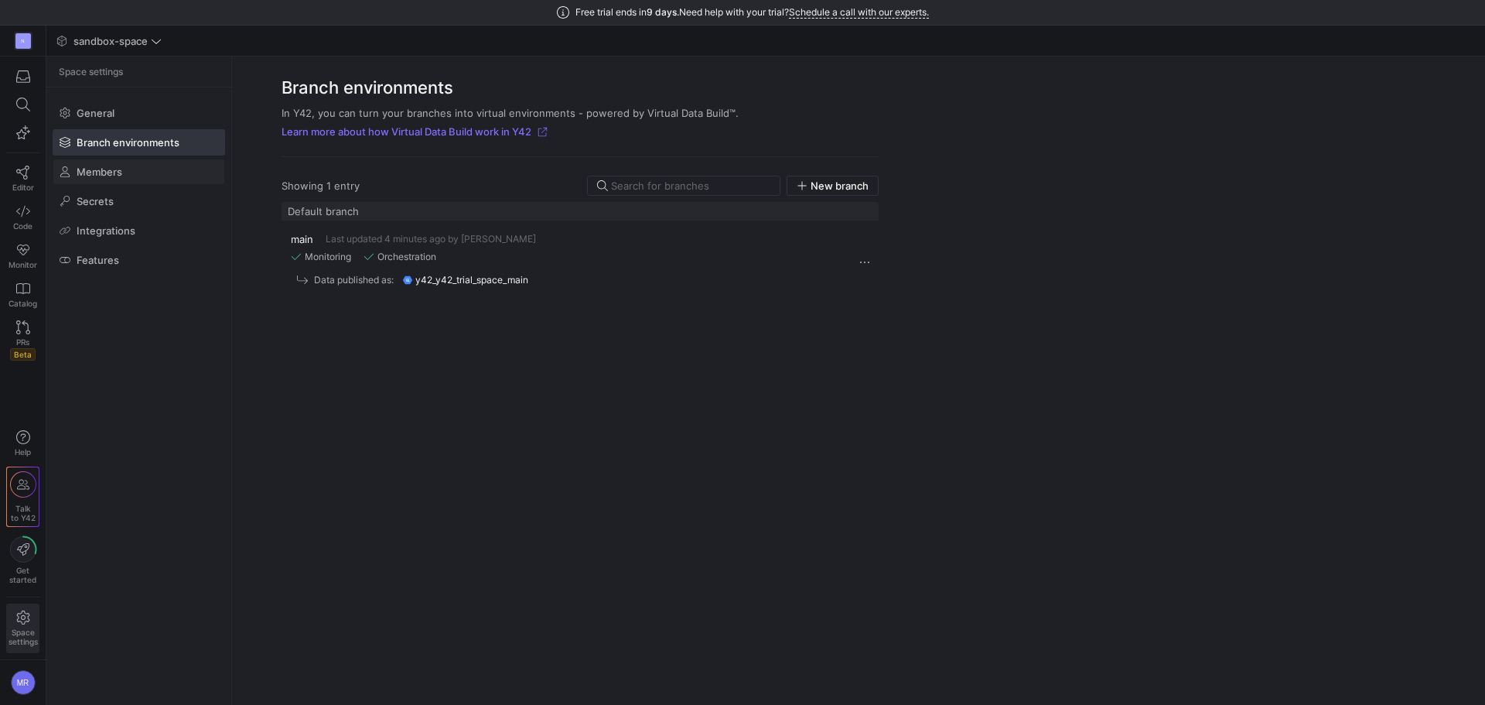
click at [152, 164] on span at bounding box center [138, 171] width 171 height 25
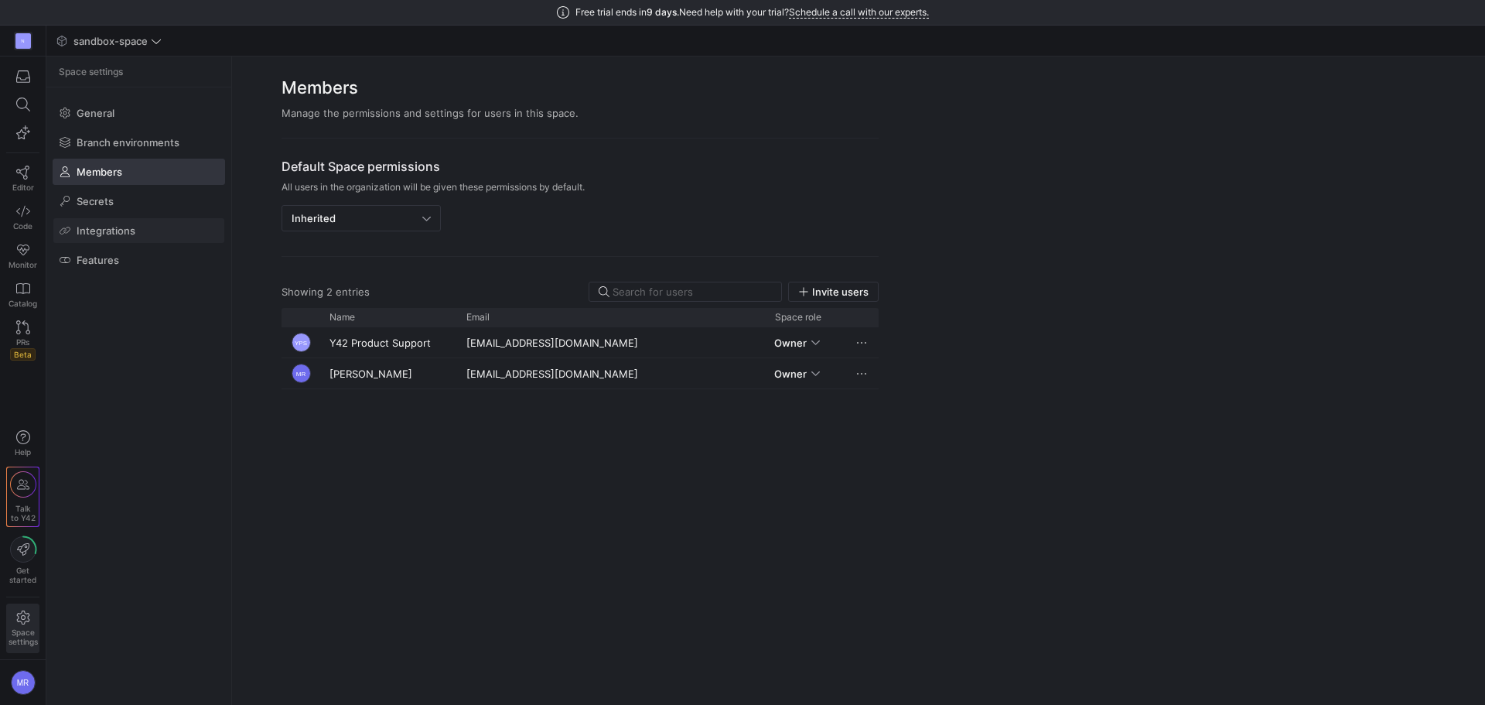
click at [151, 234] on span at bounding box center [138, 230] width 171 height 25
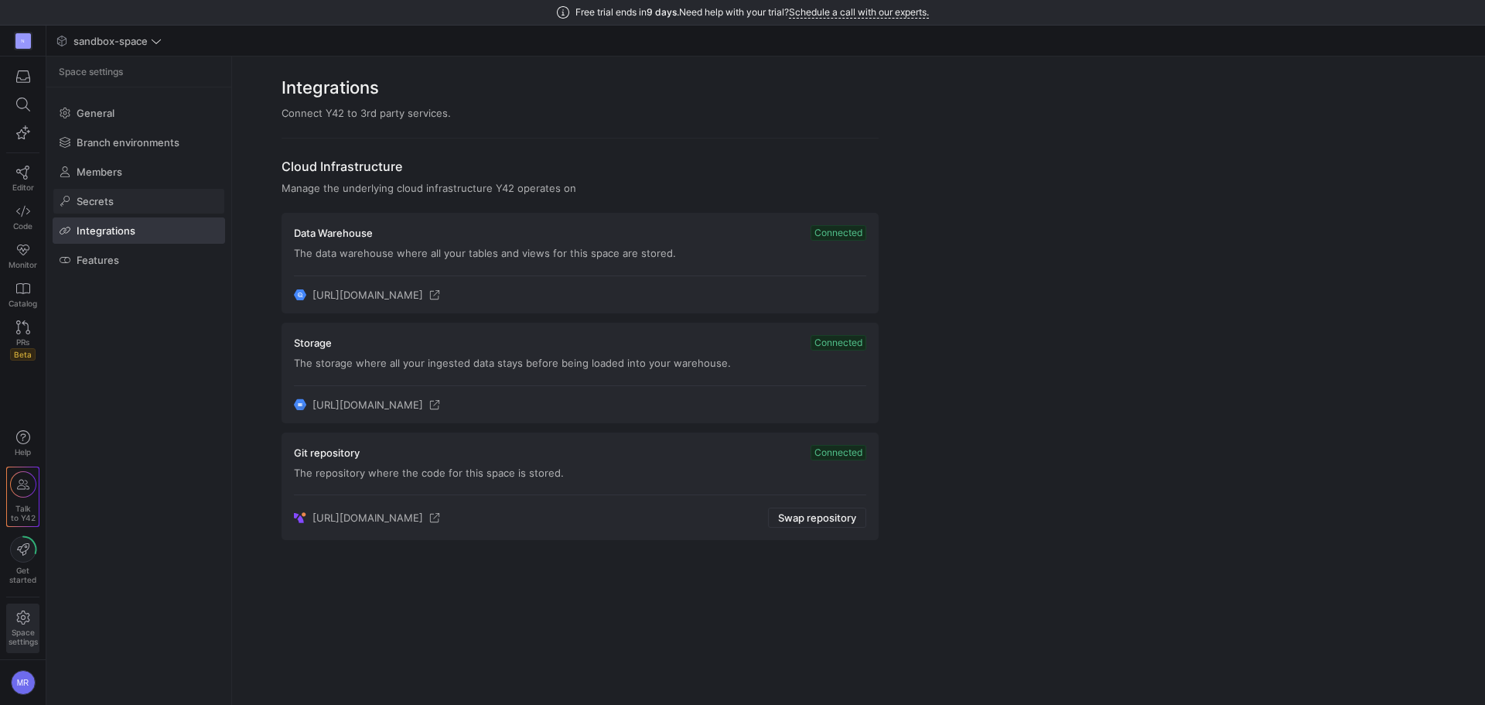
click at [148, 198] on span at bounding box center [138, 201] width 171 height 25
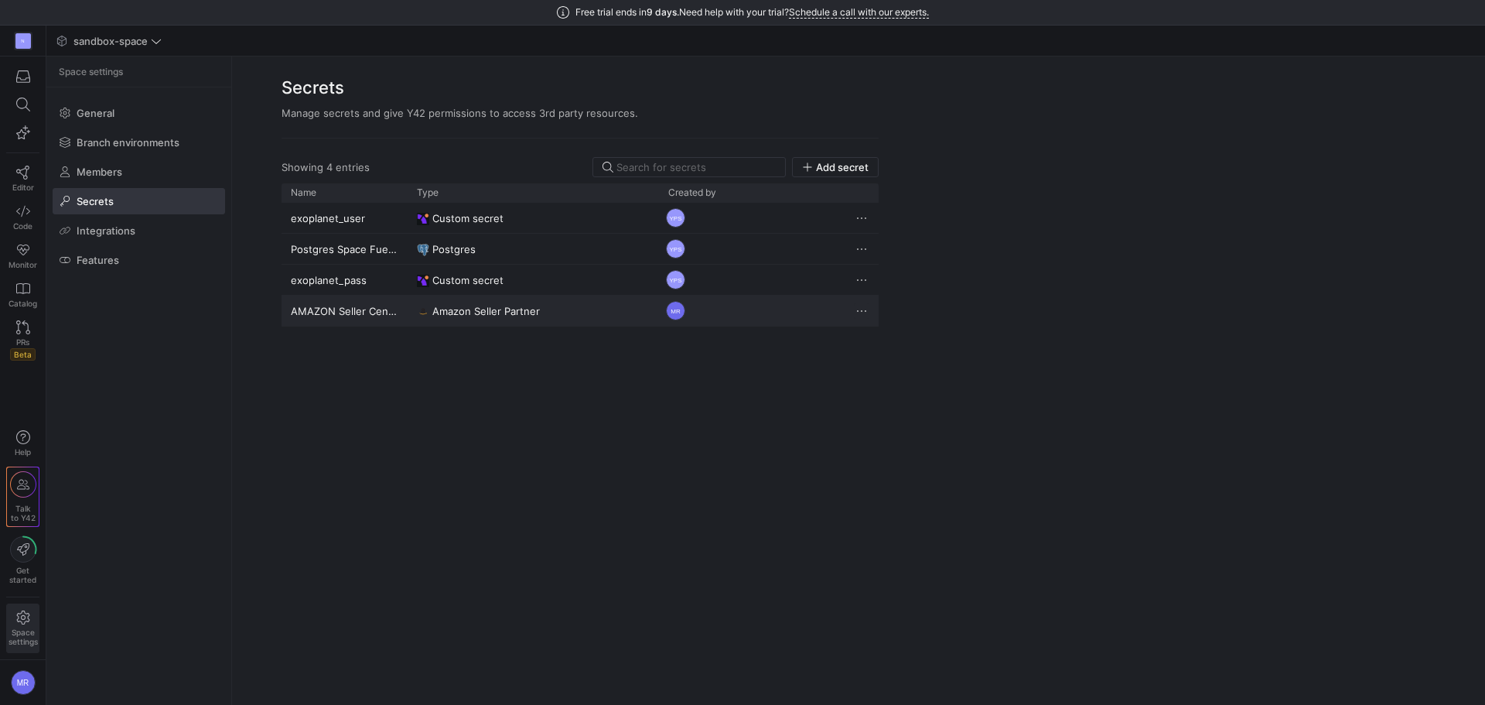
click at [855, 310] on span "Press SPACE to select this row." at bounding box center [861, 310] width 15 height 15
click at [921, 359] on span "Delete" at bounding box center [918, 356] width 108 height 12
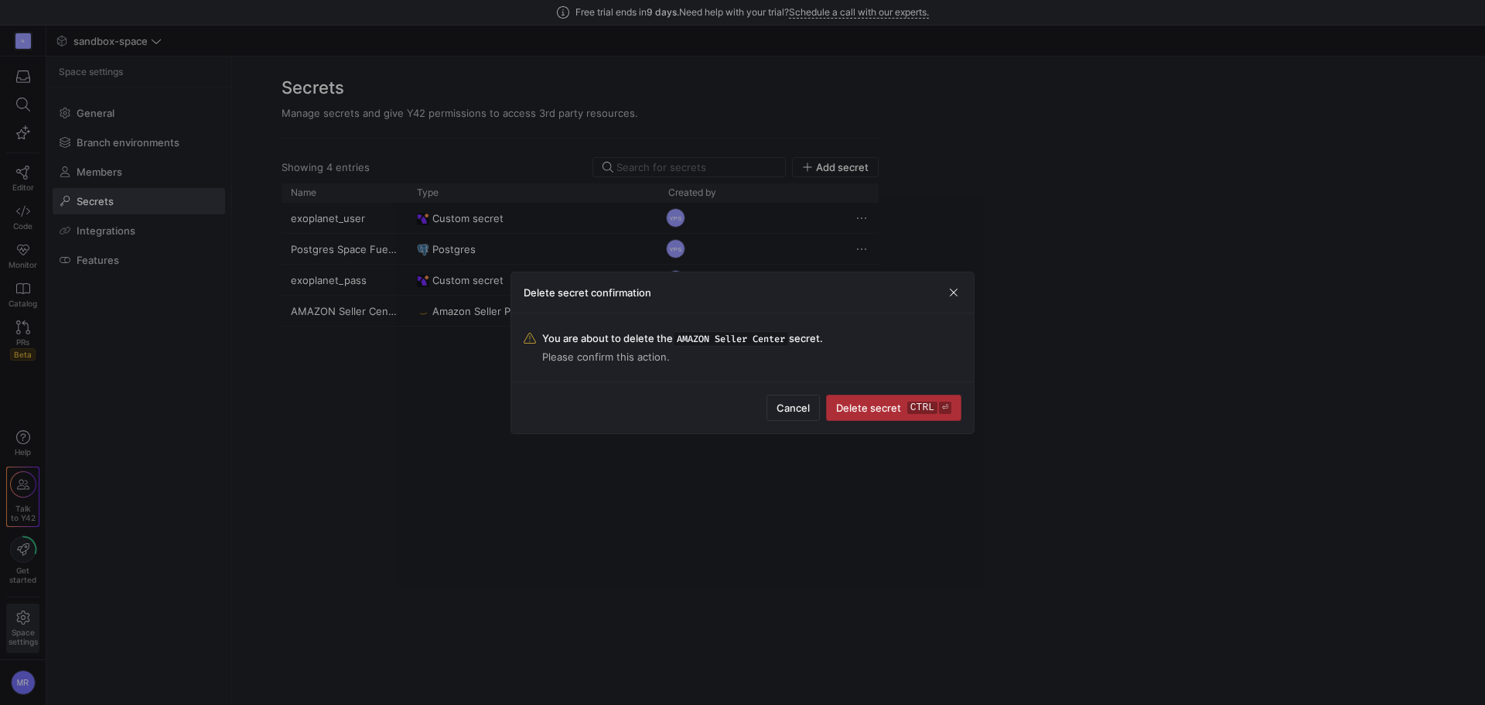
click at [888, 410] on span "Delete secret ctrl ⏎" at bounding box center [893, 408] width 115 height 12
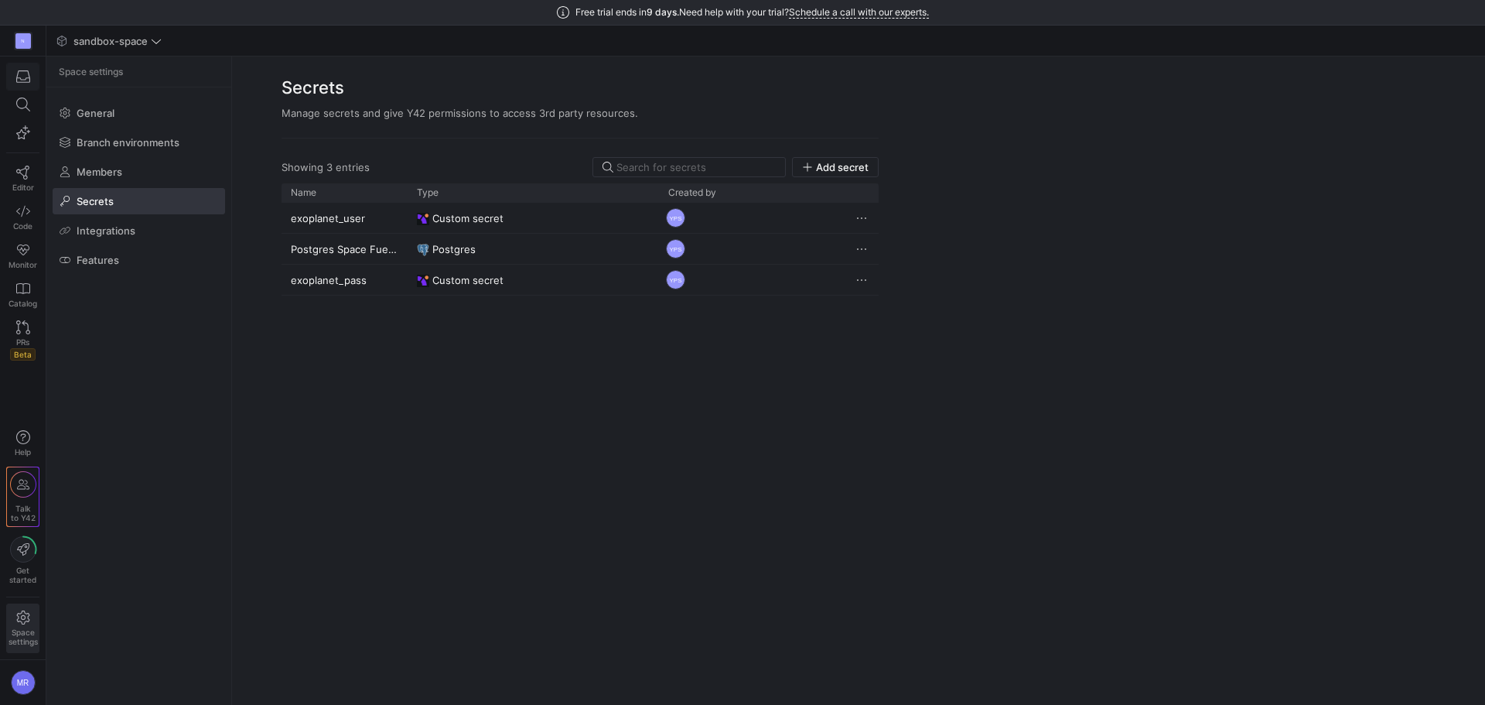
click at [22, 80] on icon "button" at bounding box center [23, 76] width 14 height 12
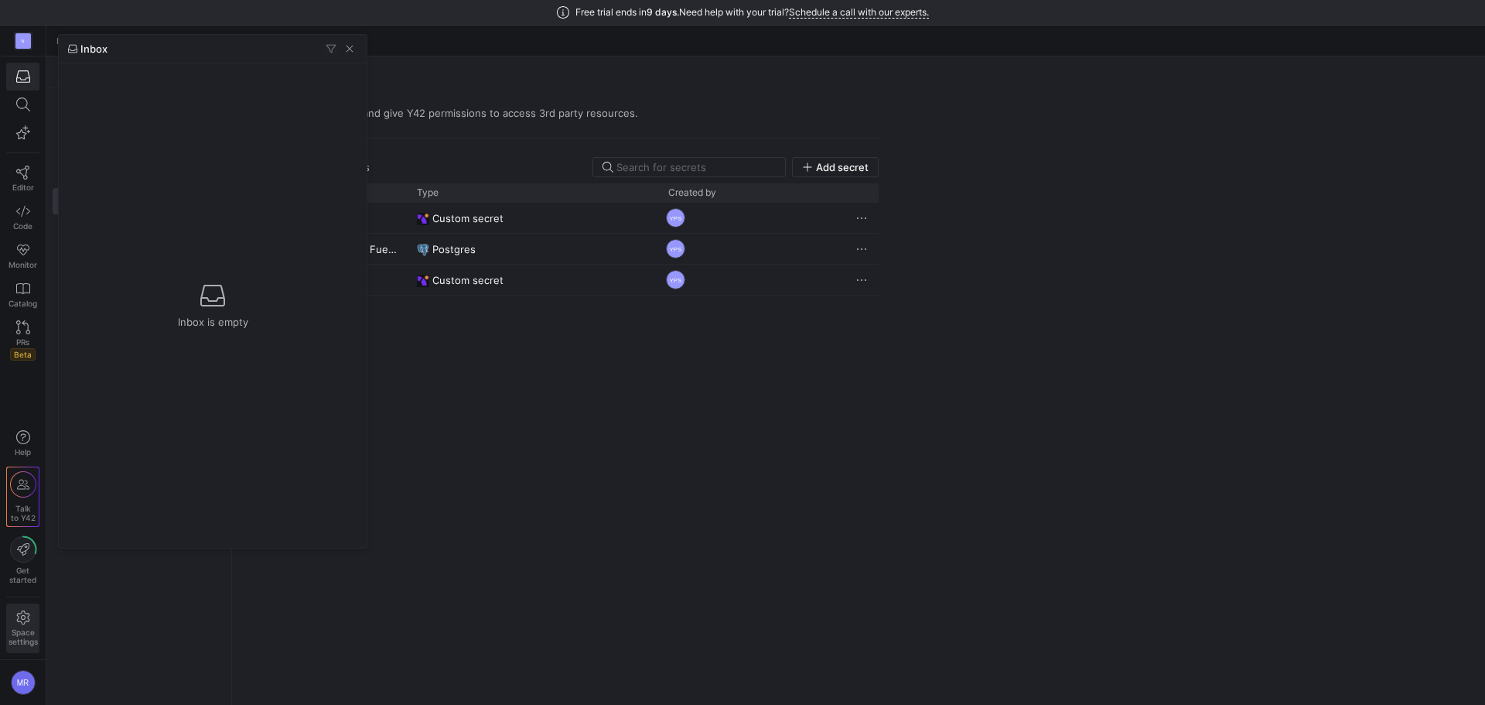
click at [1485, 51] on div at bounding box center [742, 352] width 1485 height 705
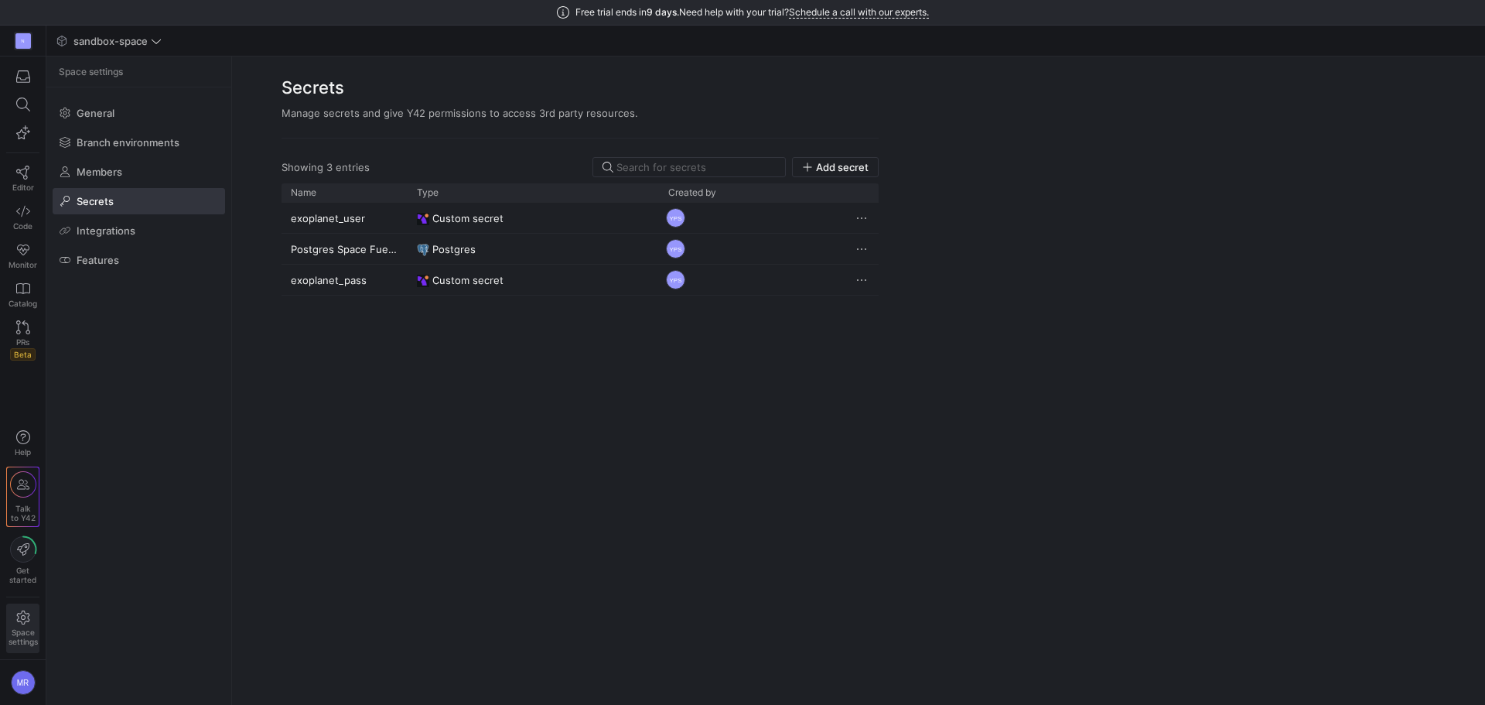
click at [1475, 52] on y42-top-nav "sandbox-space" at bounding box center [765, 41] width 1439 height 31
click at [19, 184] on span "Editor" at bounding box center [23, 187] width 22 height 9
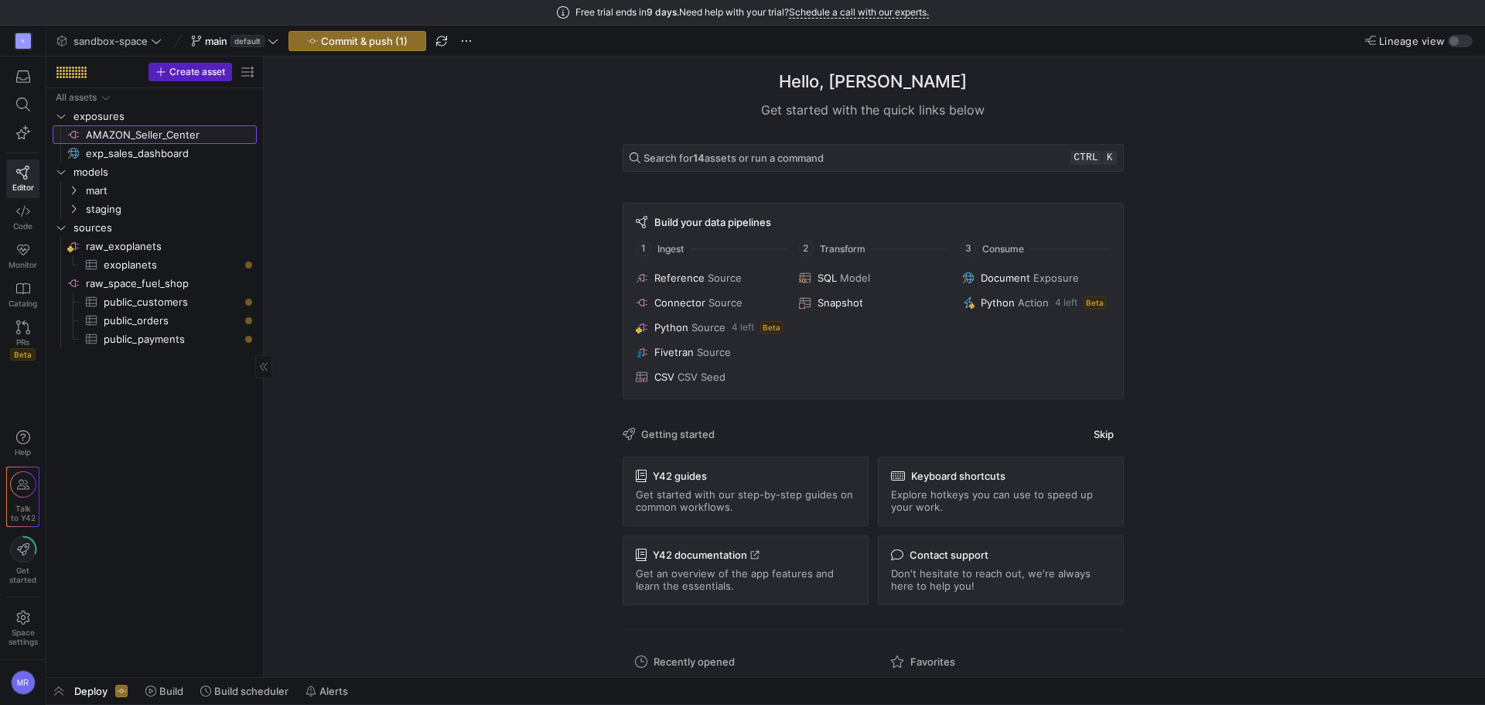
click at [112, 137] on span "AMAZON_Seller_Center​​​​​​​​" at bounding box center [170, 135] width 169 height 18
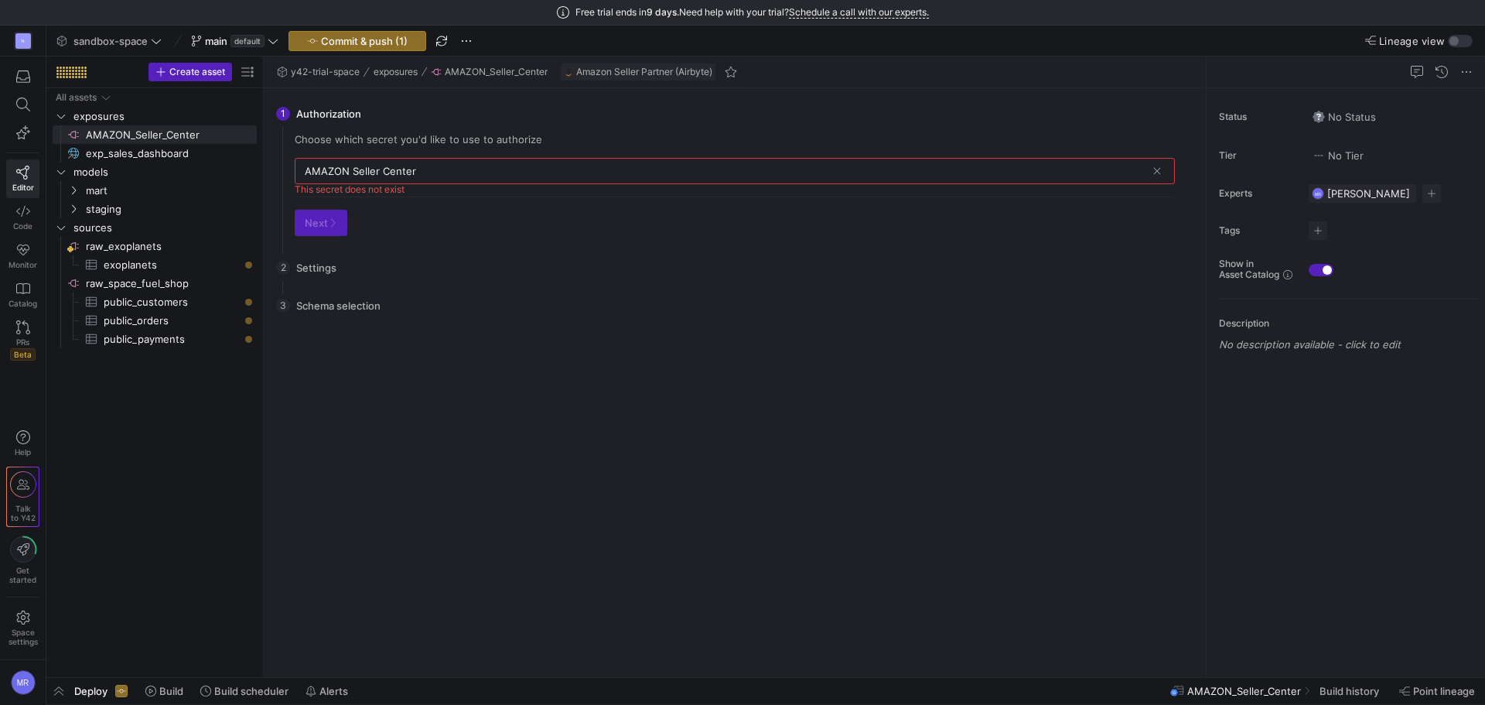
click at [442, 162] on div "AMAZON Seller Center" at bounding box center [726, 171] width 842 height 25
click at [442, 176] on input "AMAZON Seller Center" at bounding box center [726, 171] width 842 height 12
click at [1154, 172] on span at bounding box center [1157, 170] width 15 height 15
click at [1140, 173] on input "text" at bounding box center [735, 171] width 860 height 12
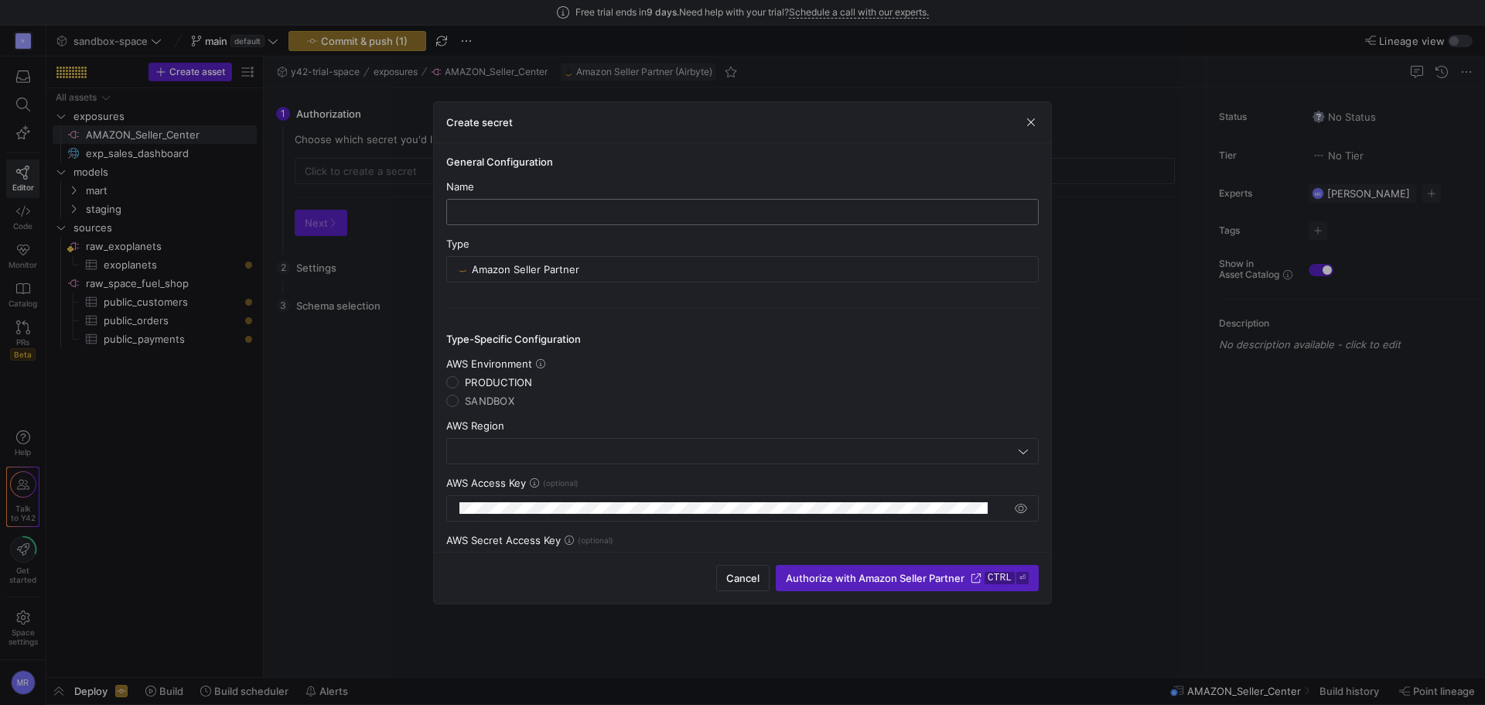
click at [487, 200] on div at bounding box center [743, 212] width 566 height 25
click at [734, 147] on div "General Configuration Name Type Amazon Seller Partner Type-Specific Configurati…" at bounding box center [742, 347] width 617 height 408
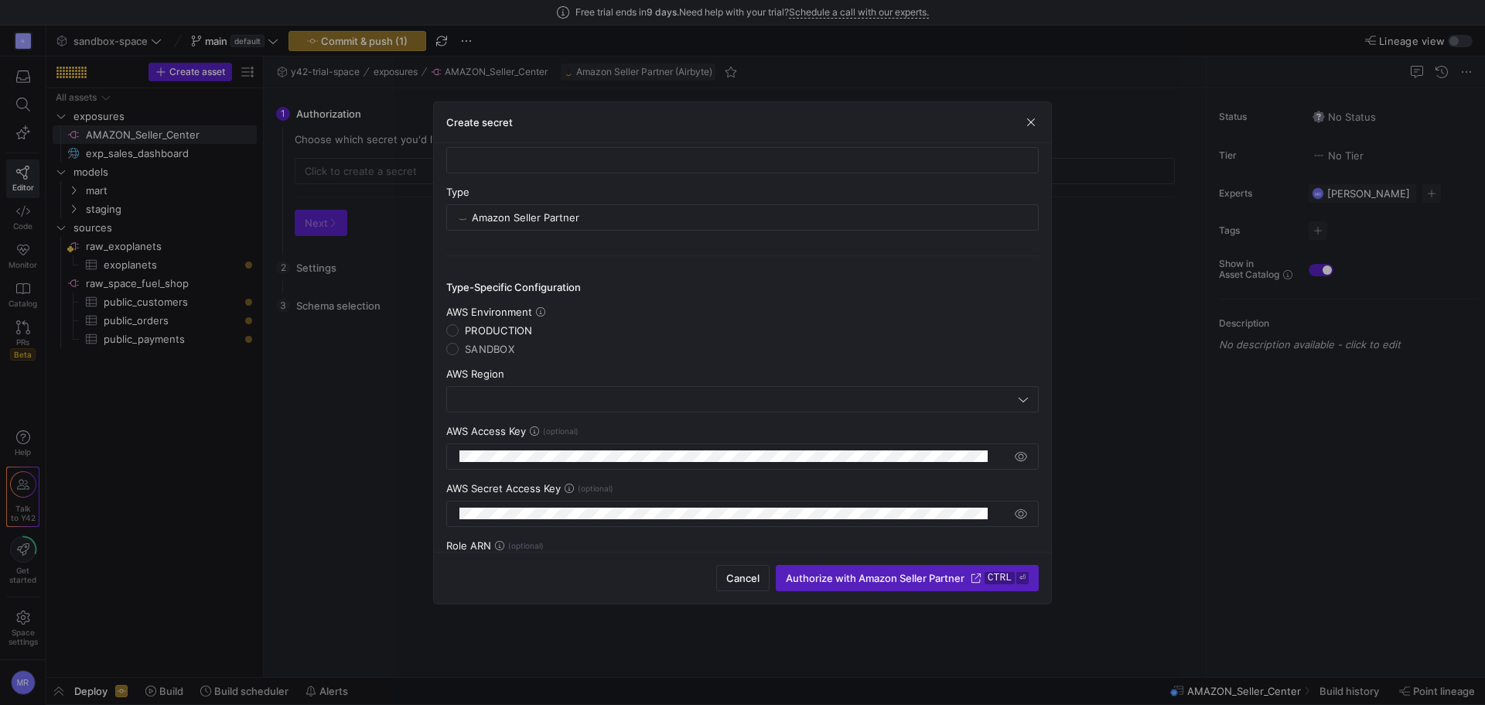
scroll to position [77, 0]
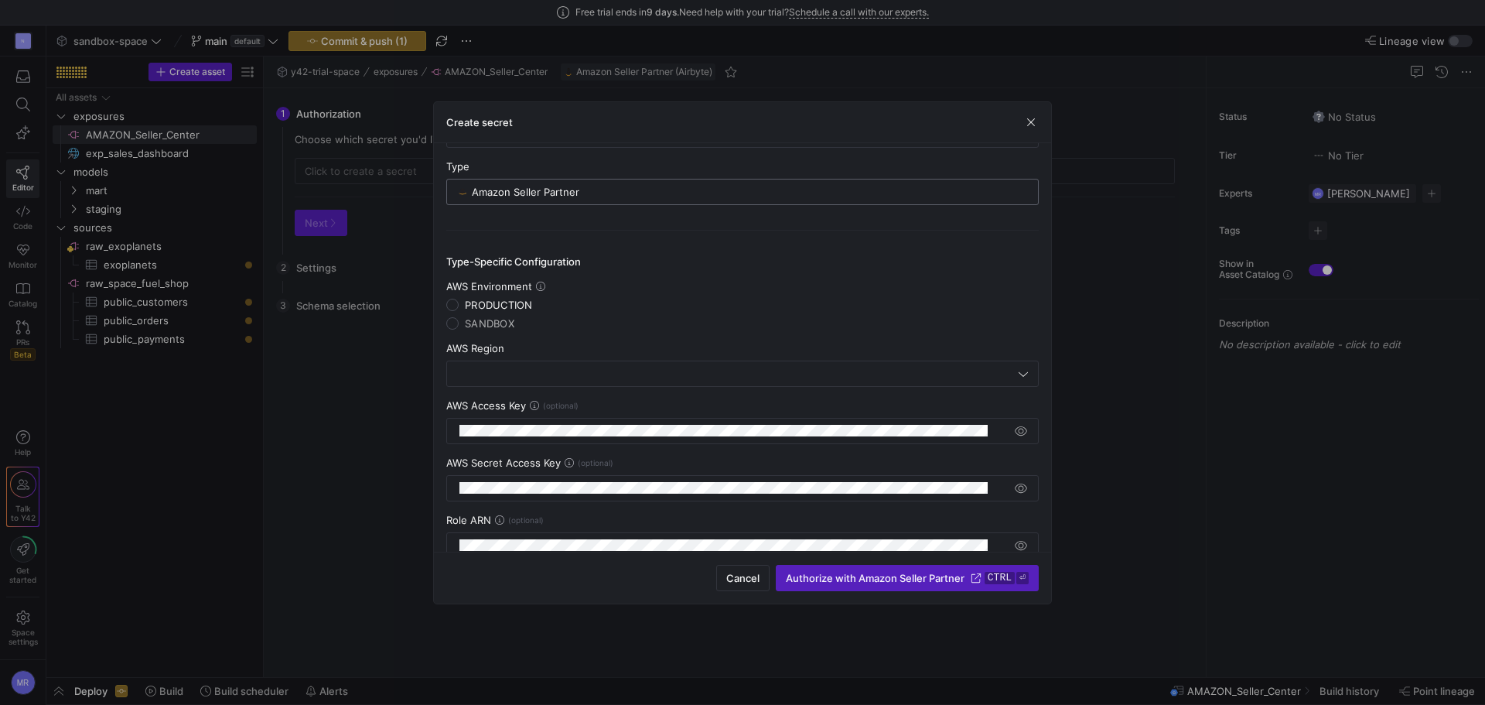
click at [551, 182] on div "Amazon Seller Partner" at bounding box center [750, 191] width 557 height 25
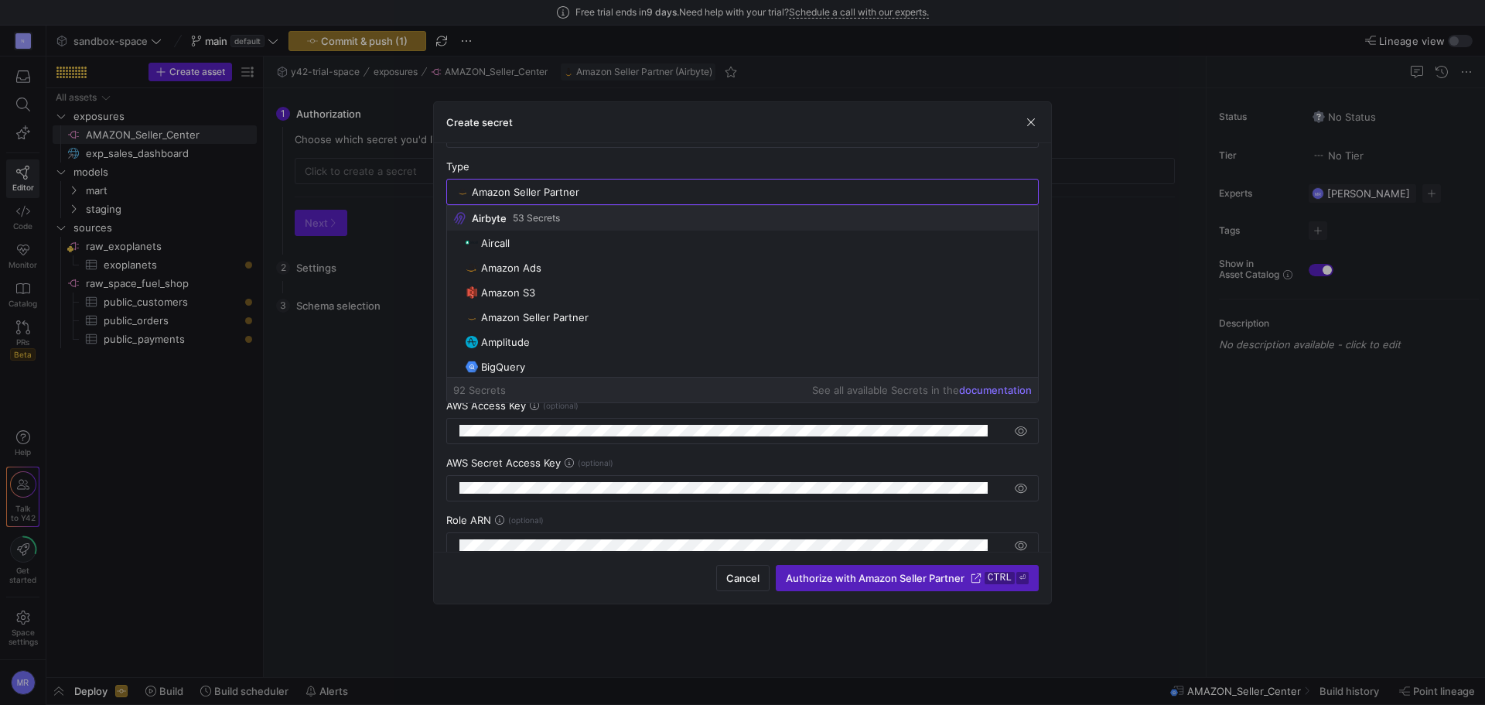
click at [571, 176] on div "Type Amazon Seller Partner" at bounding box center [742, 182] width 593 height 45
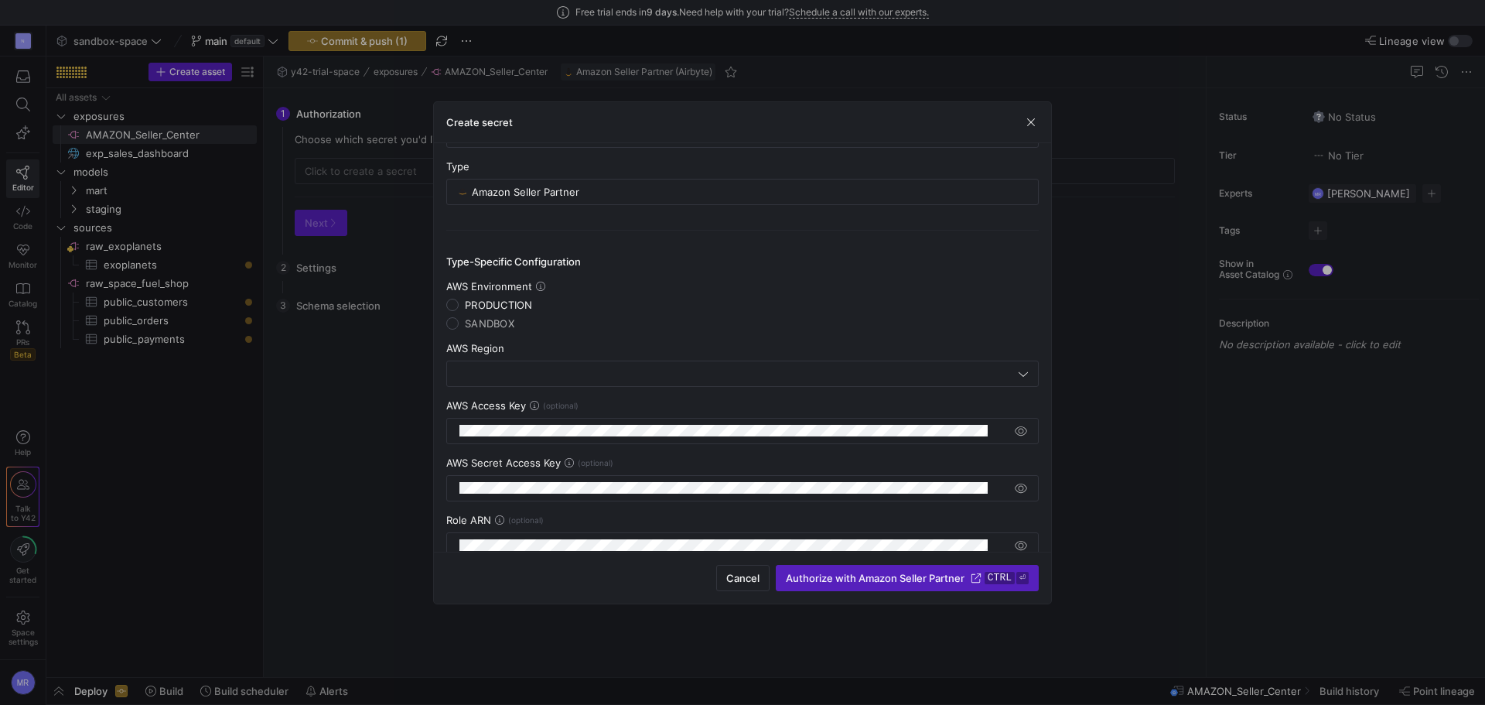
scroll to position [0, 0]
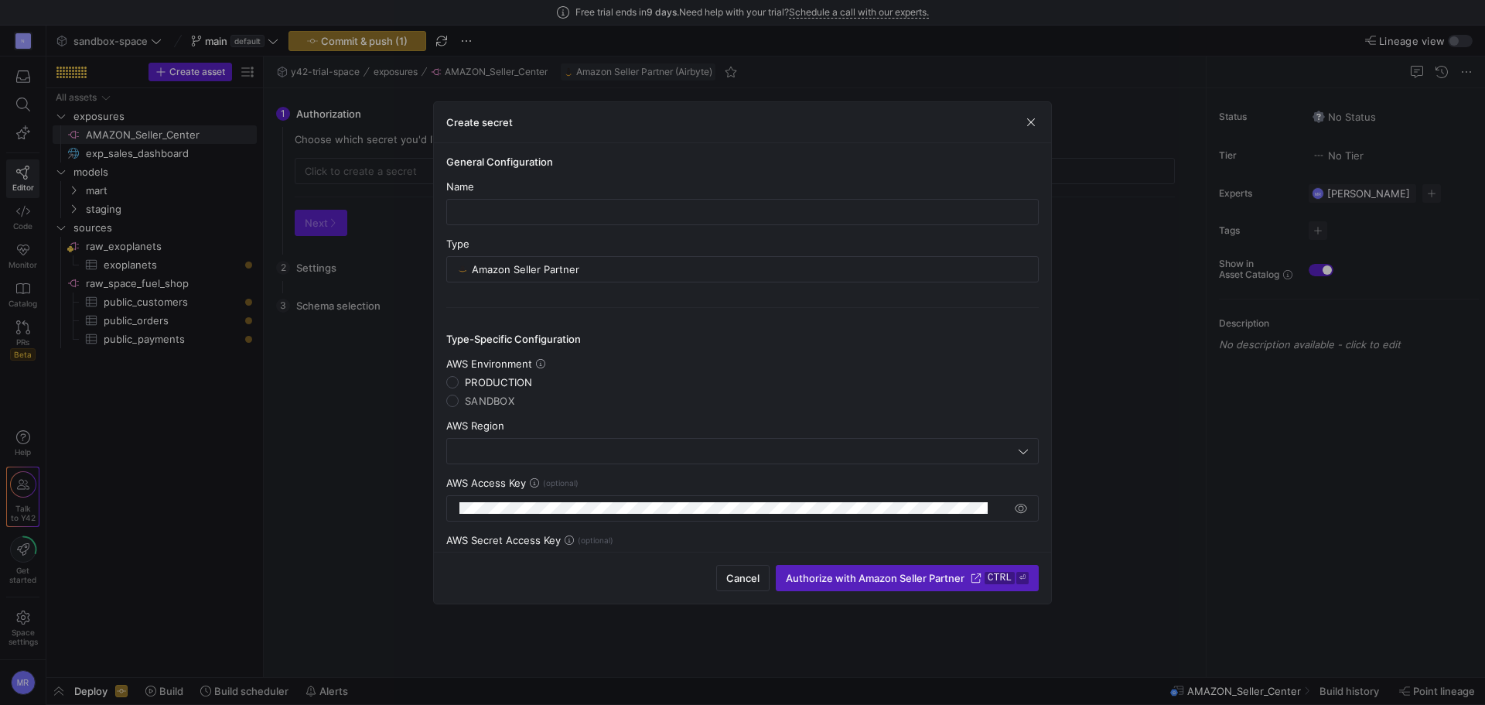
click at [507, 381] on span "PRODUCTION" at bounding box center [499, 382] width 68 height 12
click at [459, 381] on input "PRODUCTION" at bounding box center [452, 382] width 12 height 12
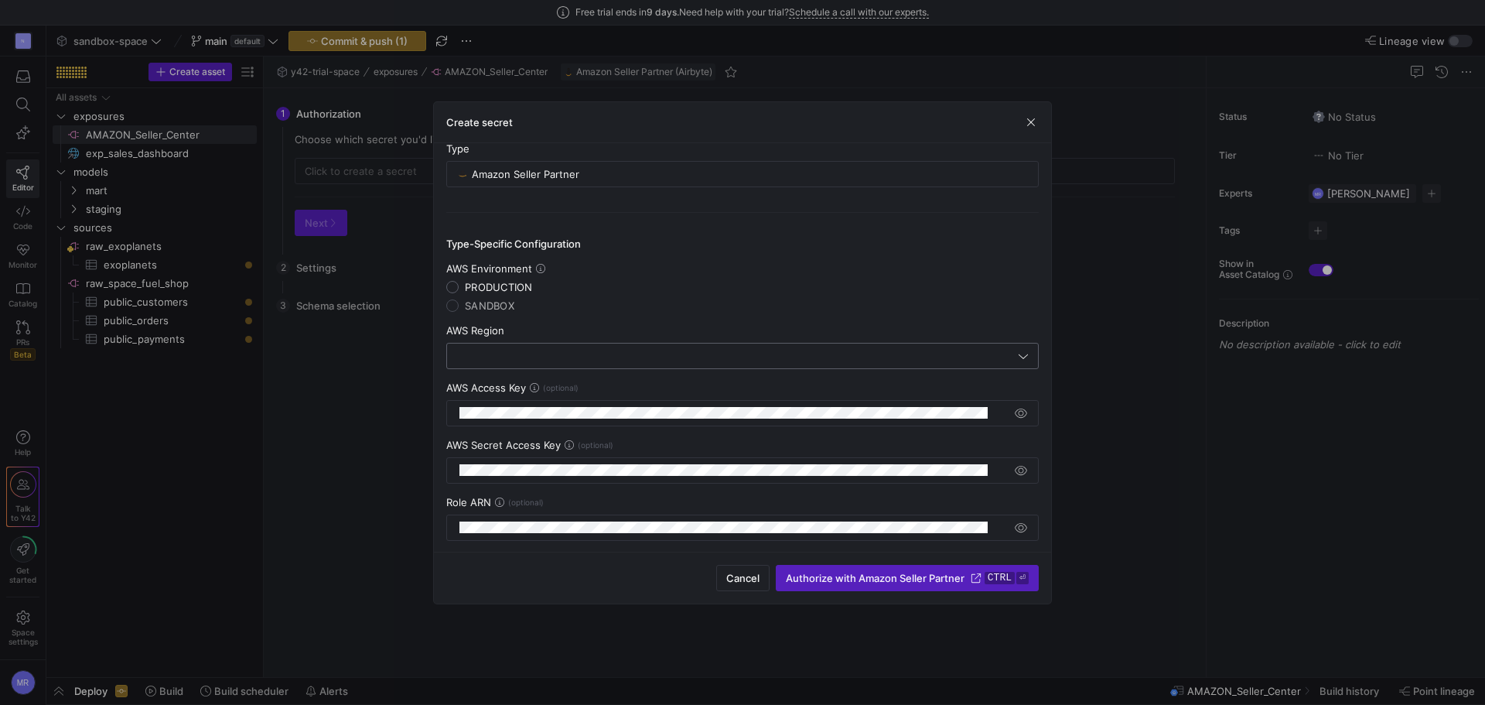
scroll to position [109, 0]
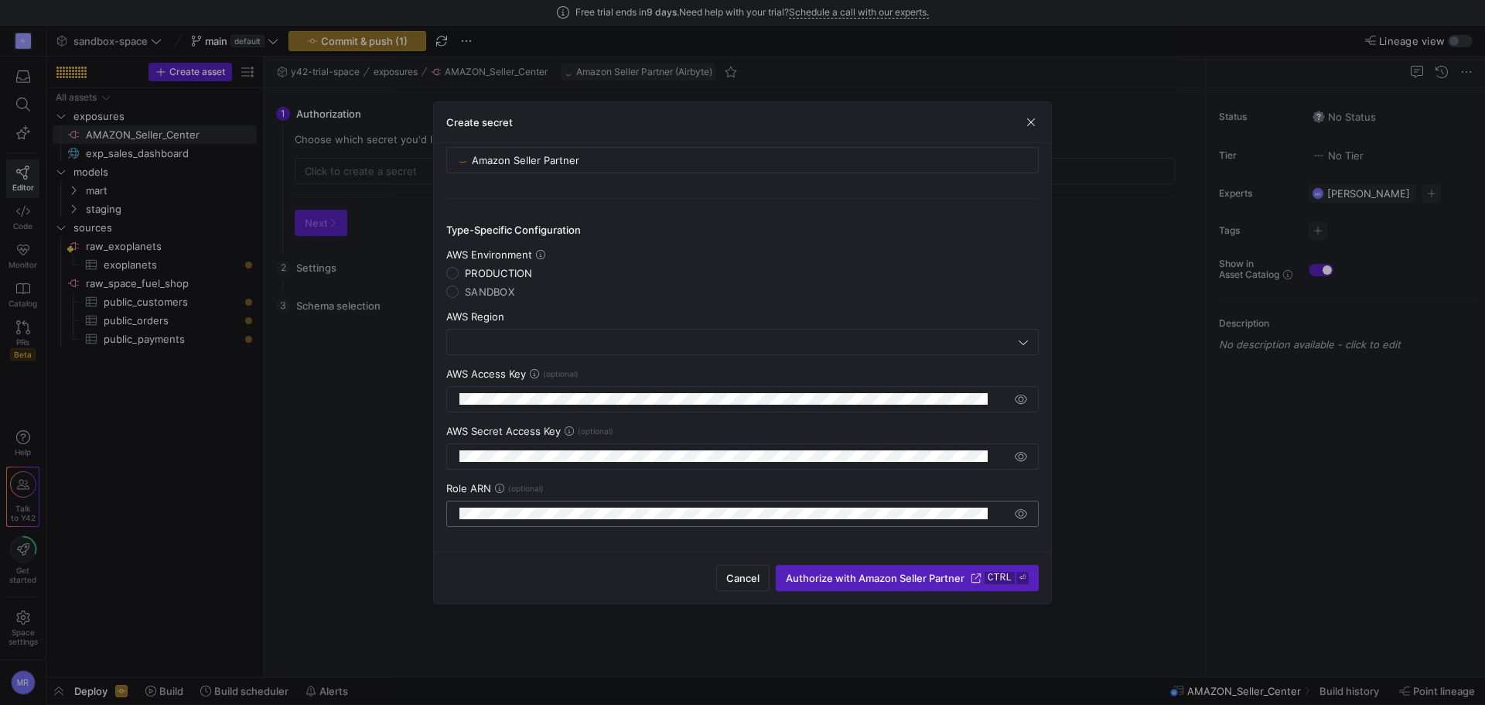
click at [570, 506] on div at bounding box center [735, 513] width 551 height 25
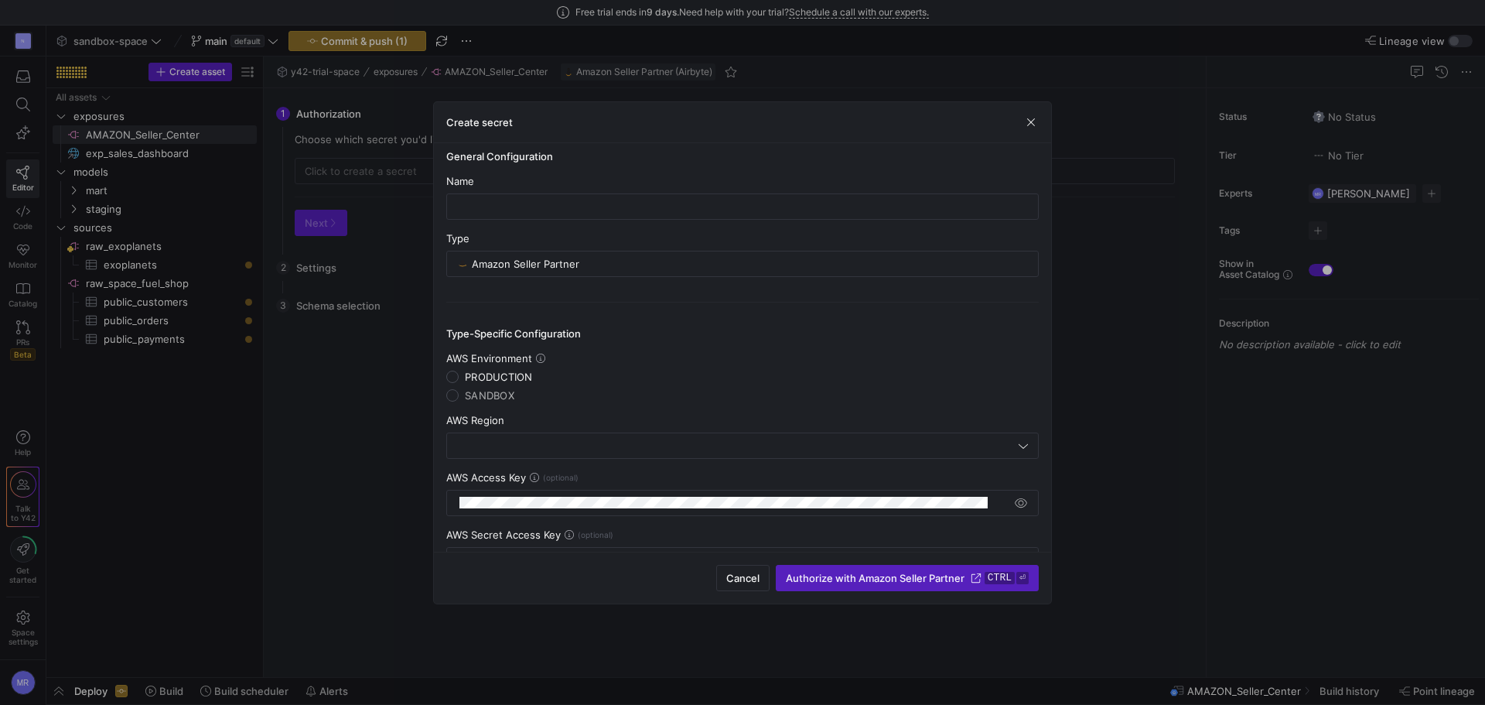
scroll to position [0, 0]
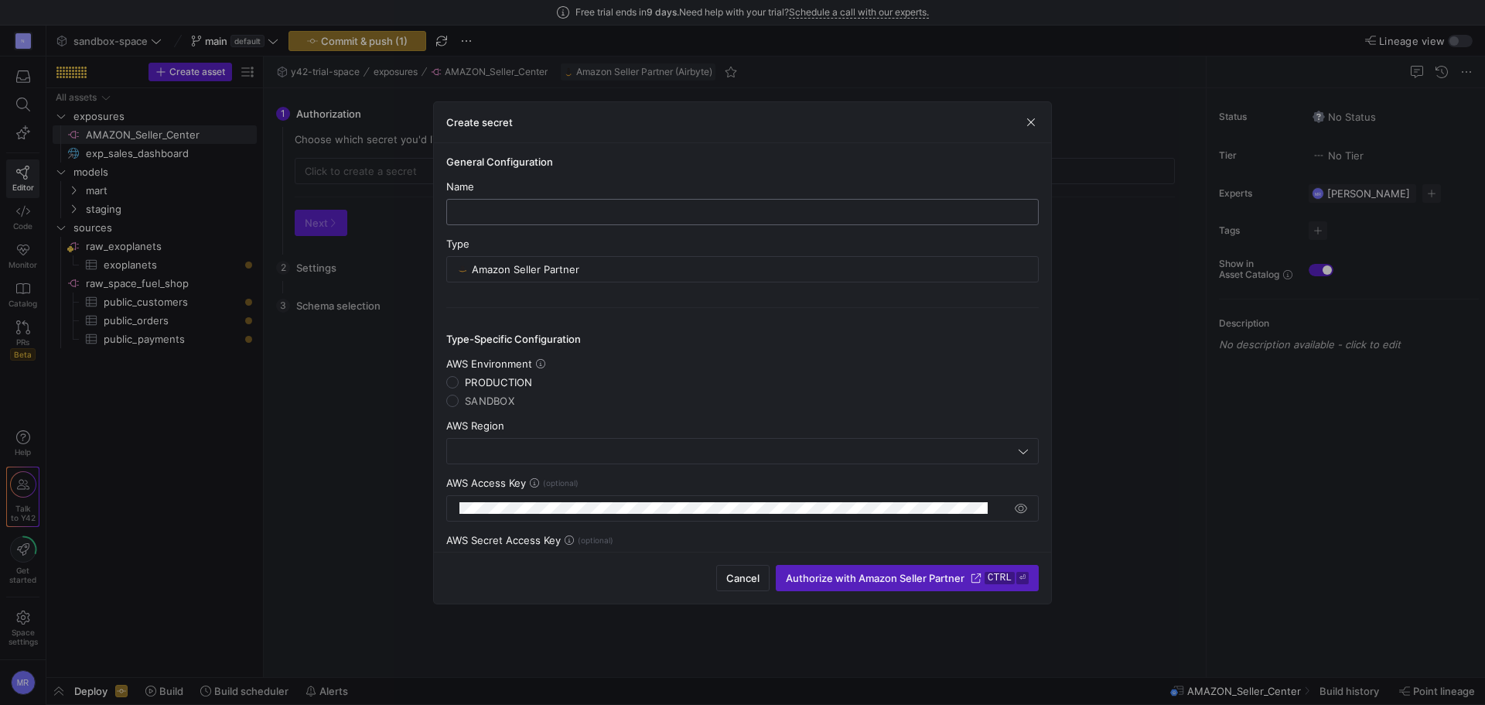
click at [531, 210] on input "text" at bounding box center [743, 212] width 566 height 12
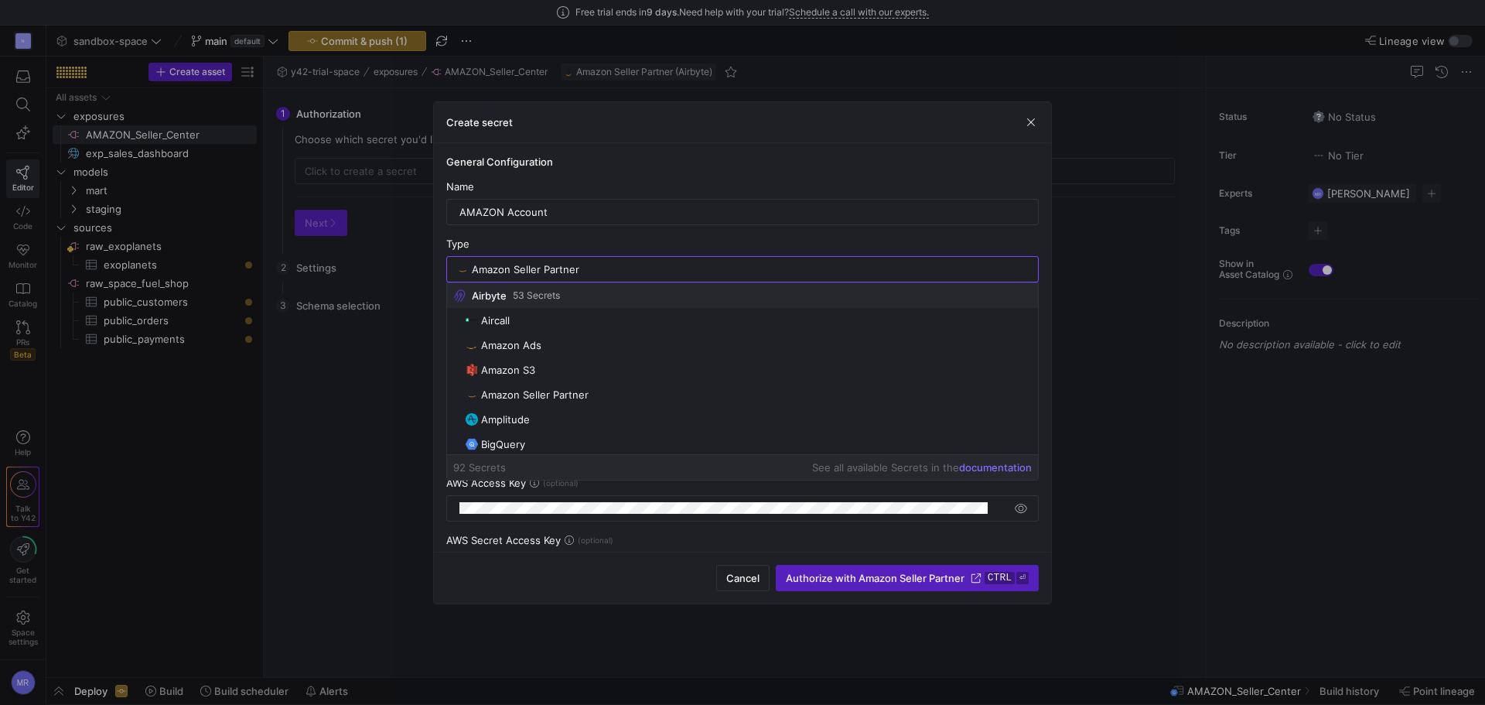
drag, startPoint x: 665, startPoint y: 182, endPoint x: 644, endPoint y: 185, distance: 20.4
click at [665, 182] on div "Name" at bounding box center [742, 186] width 593 height 12
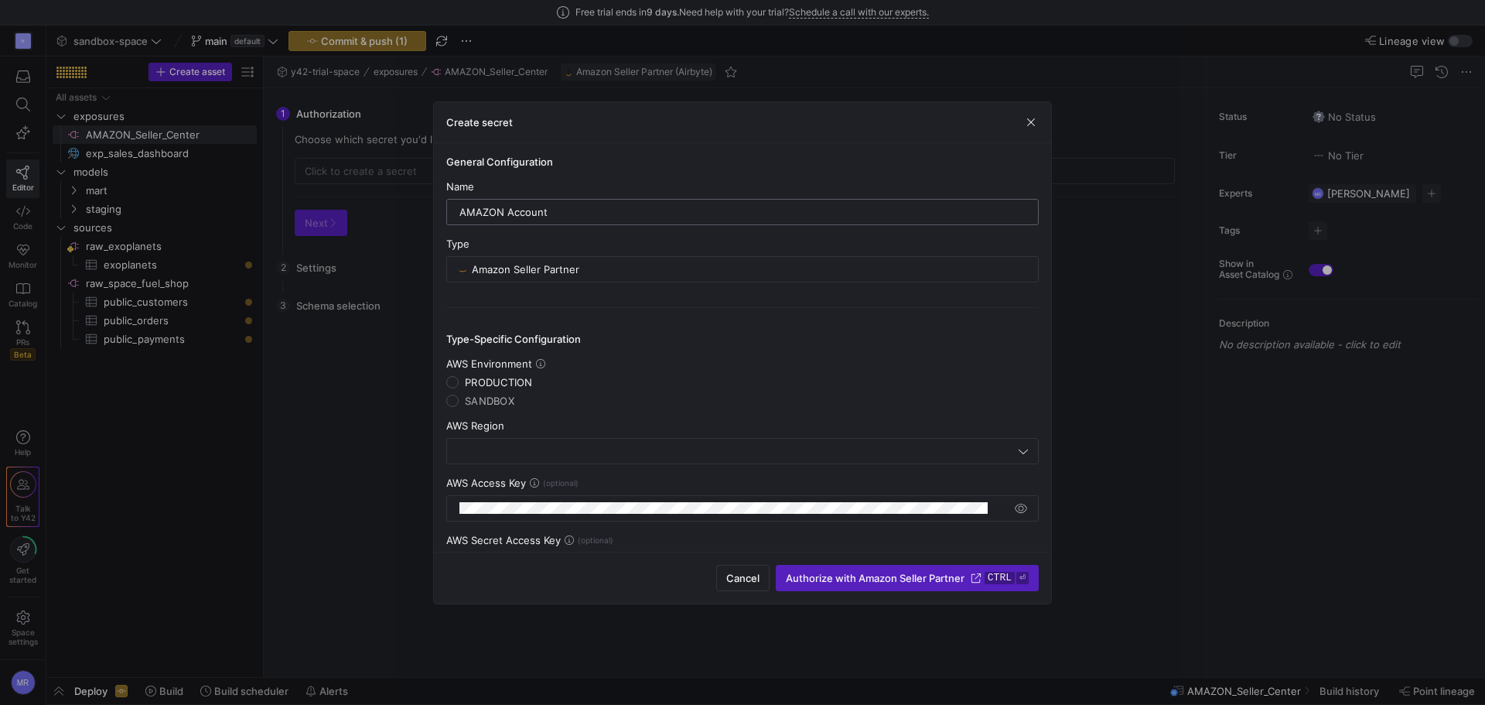
click at [528, 210] on input "AMAZON Account" at bounding box center [743, 212] width 566 height 12
type input "AMAZON Natures Way Europe"
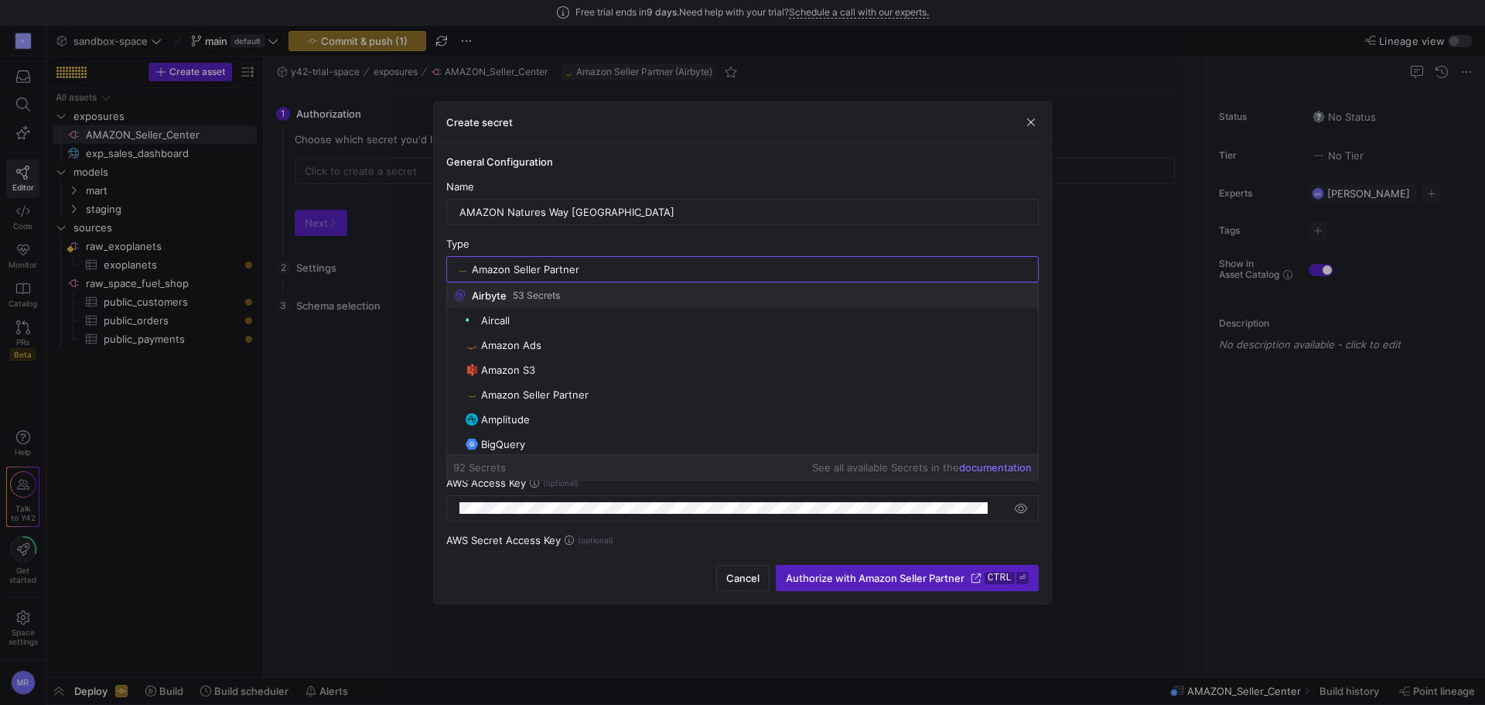
click at [818, 153] on div "General Configuration Name AMAZON Natures Way Europe Type Amazon Seller Partner…" at bounding box center [742, 347] width 617 height 408
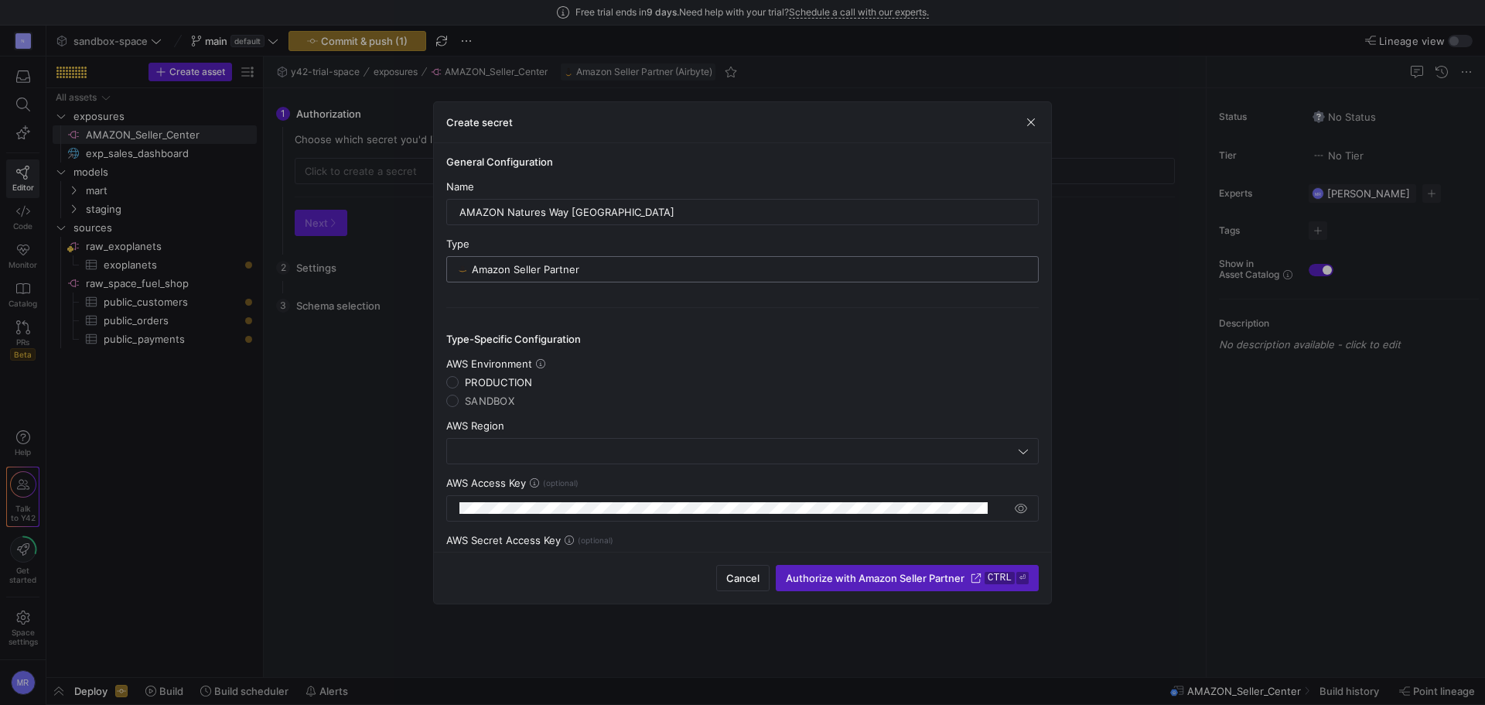
click at [665, 275] on div "Amazon Seller Partner" at bounding box center [750, 269] width 557 height 25
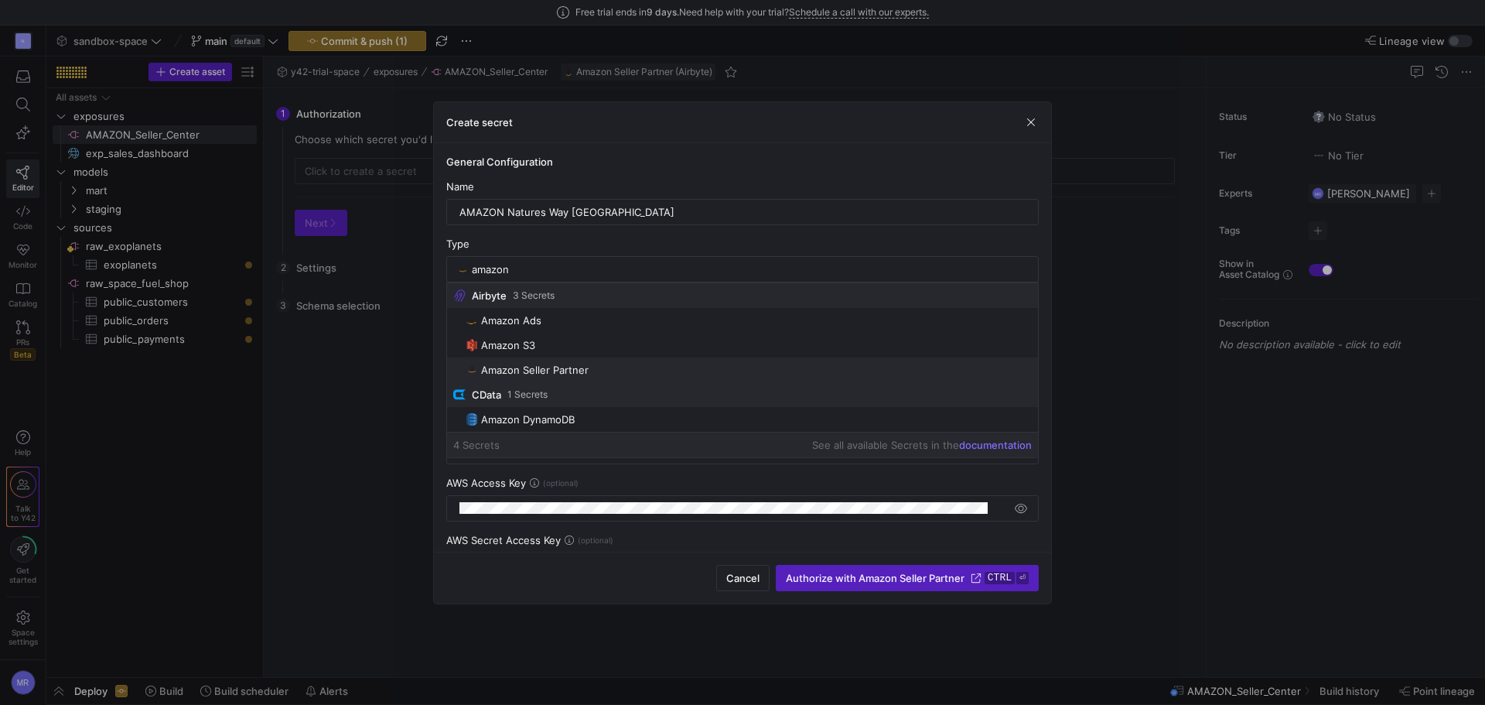
click at [580, 364] on span "Amazon Seller Partner" at bounding box center [535, 370] width 108 height 12
type input "Amazon Seller Partner"
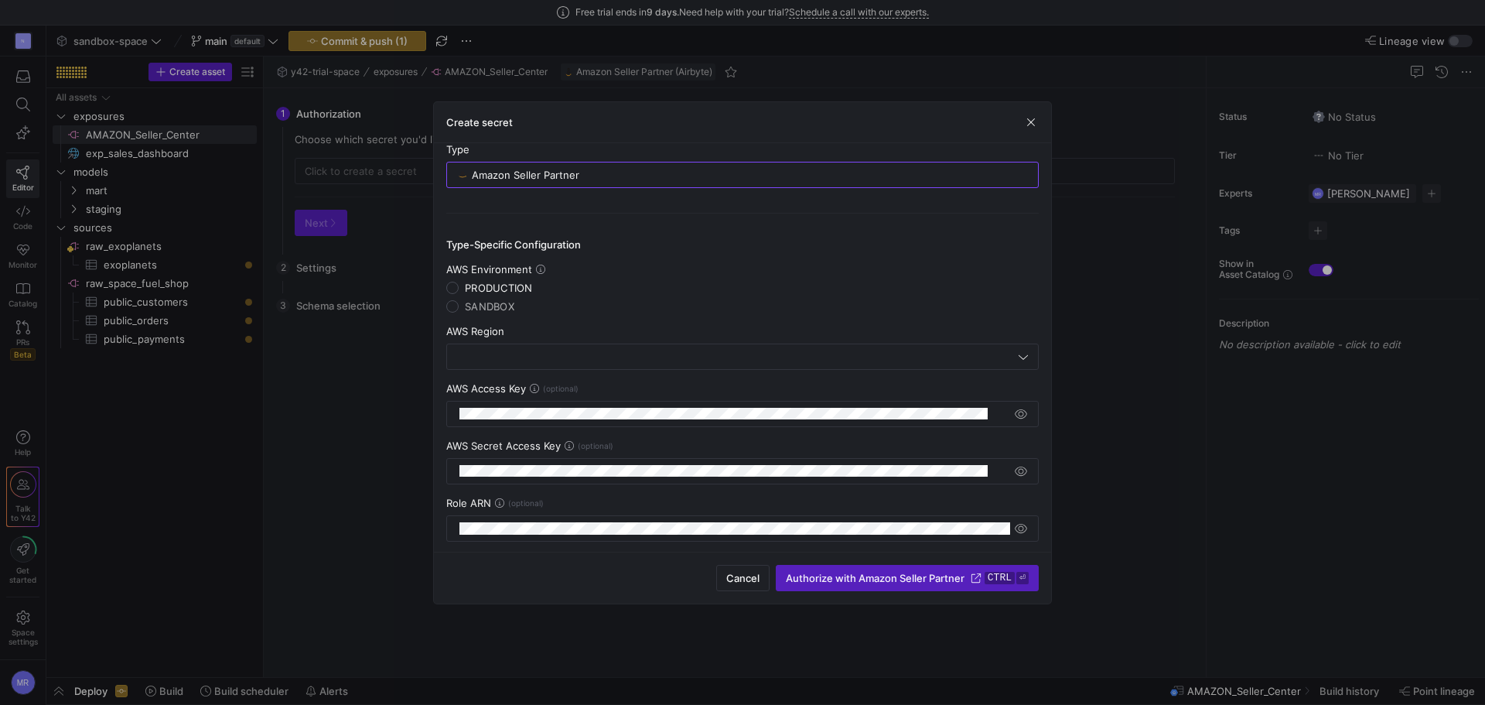
scroll to position [109, 0]
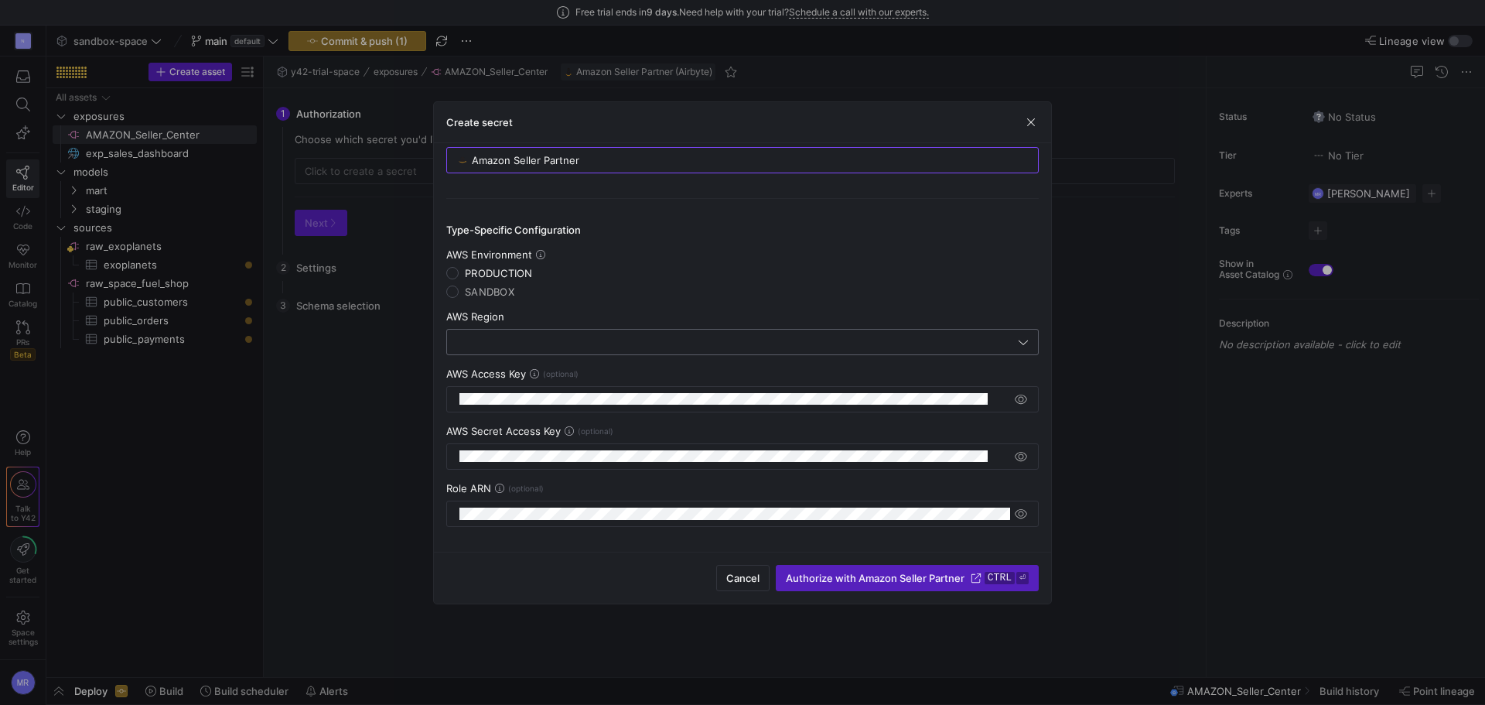
click at [534, 337] on input "text" at bounding box center [735, 342] width 559 height 12
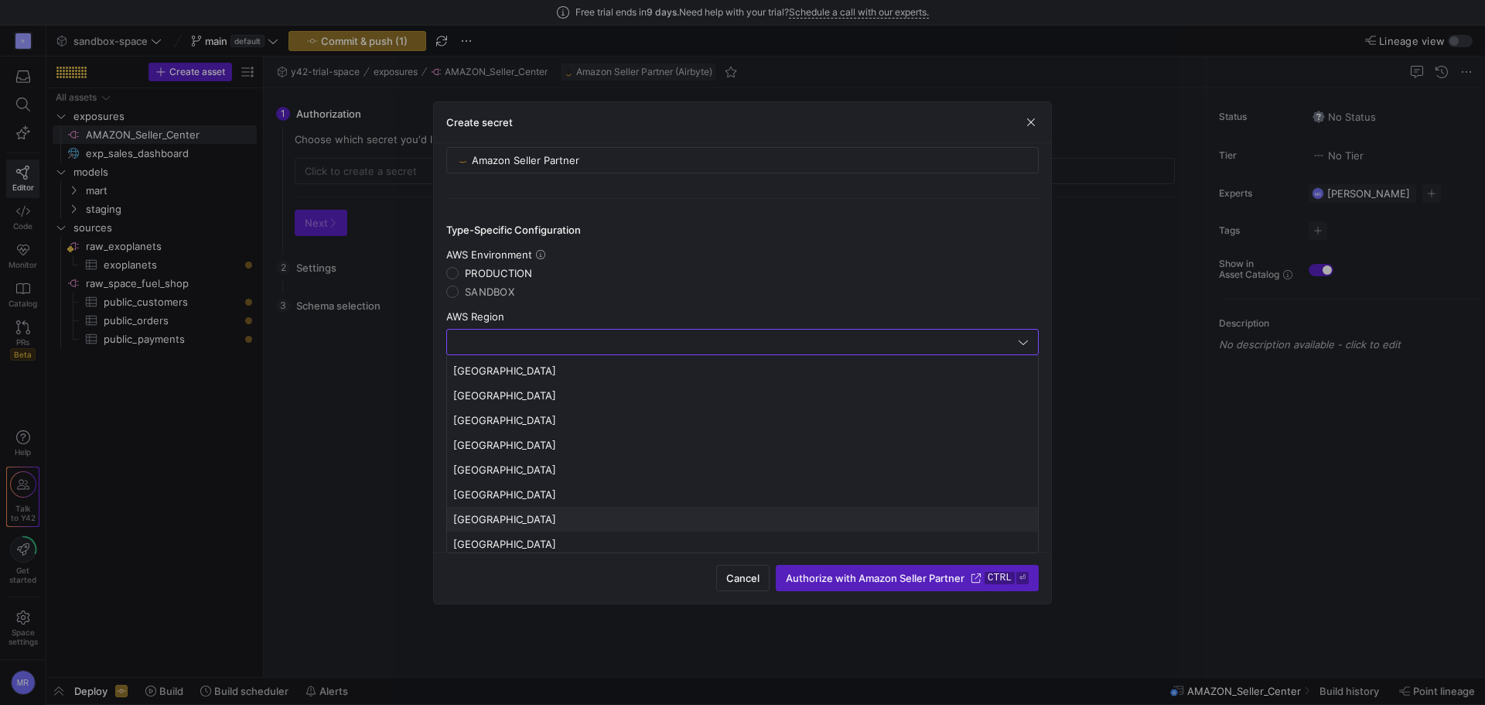
click at [504, 520] on span "Germany" at bounding box center [742, 519] width 579 height 12
type input "Germany"
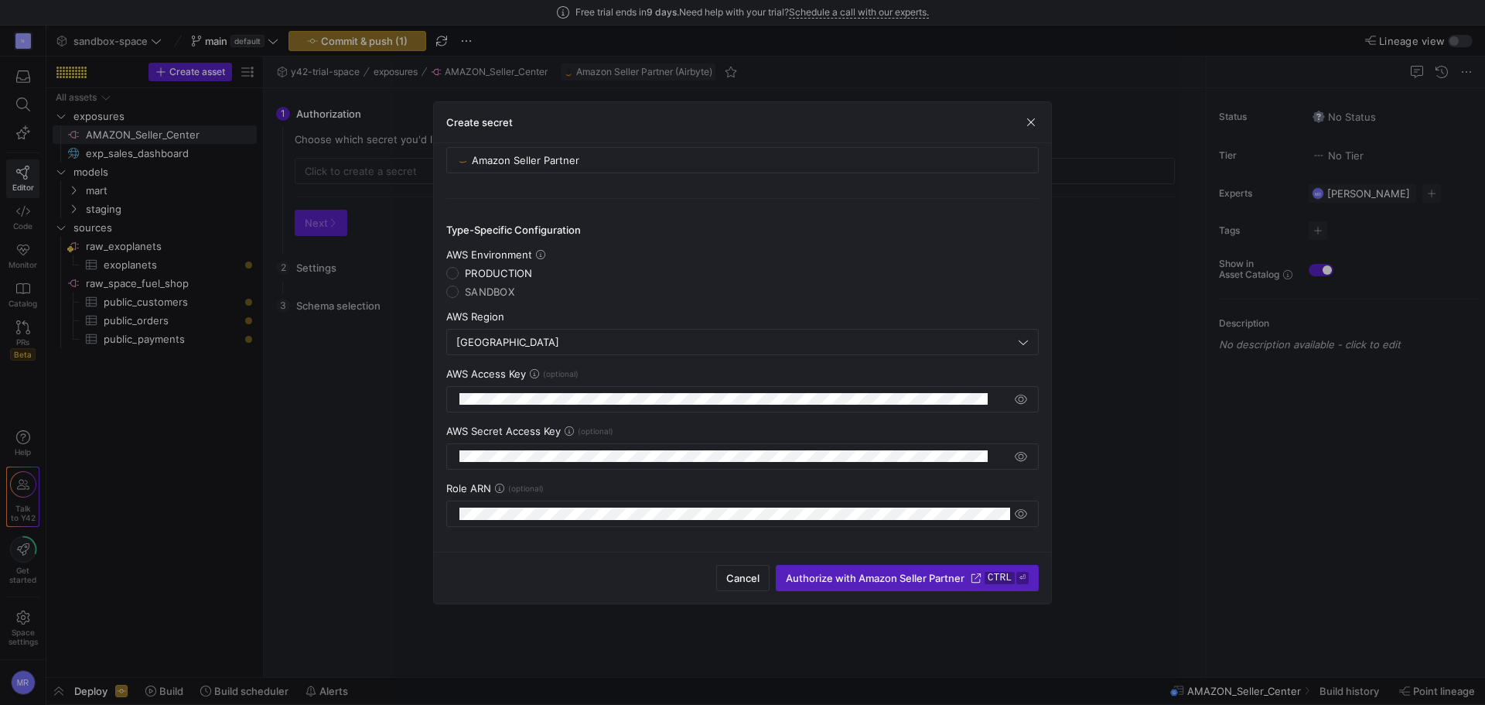
click at [821, 290] on mat-radio-group "AWS Environment PRODUCTION SANDBOX" at bounding box center [742, 273] width 593 height 50
click at [857, 583] on span "Authorize with Amazon Seller Partner" at bounding box center [875, 578] width 179 height 12
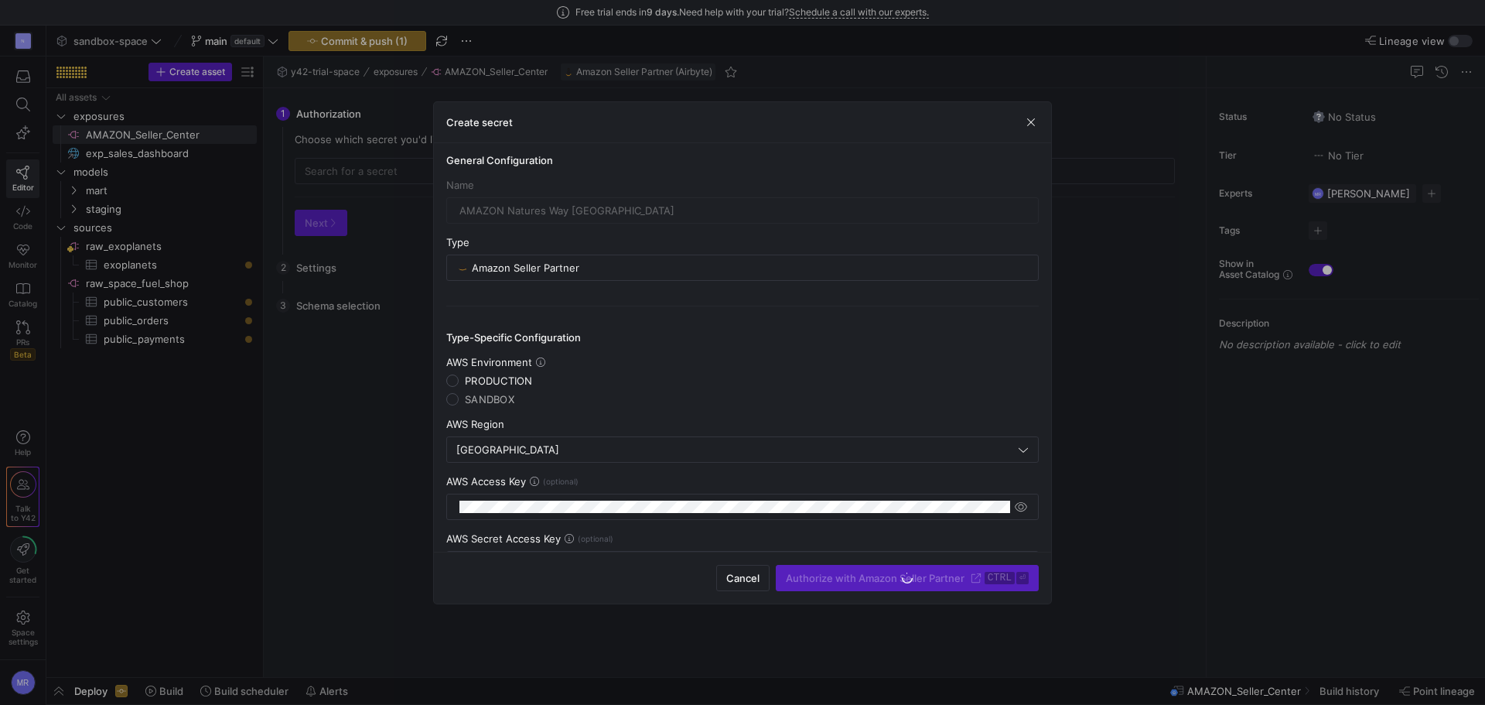
scroll to position [0, 0]
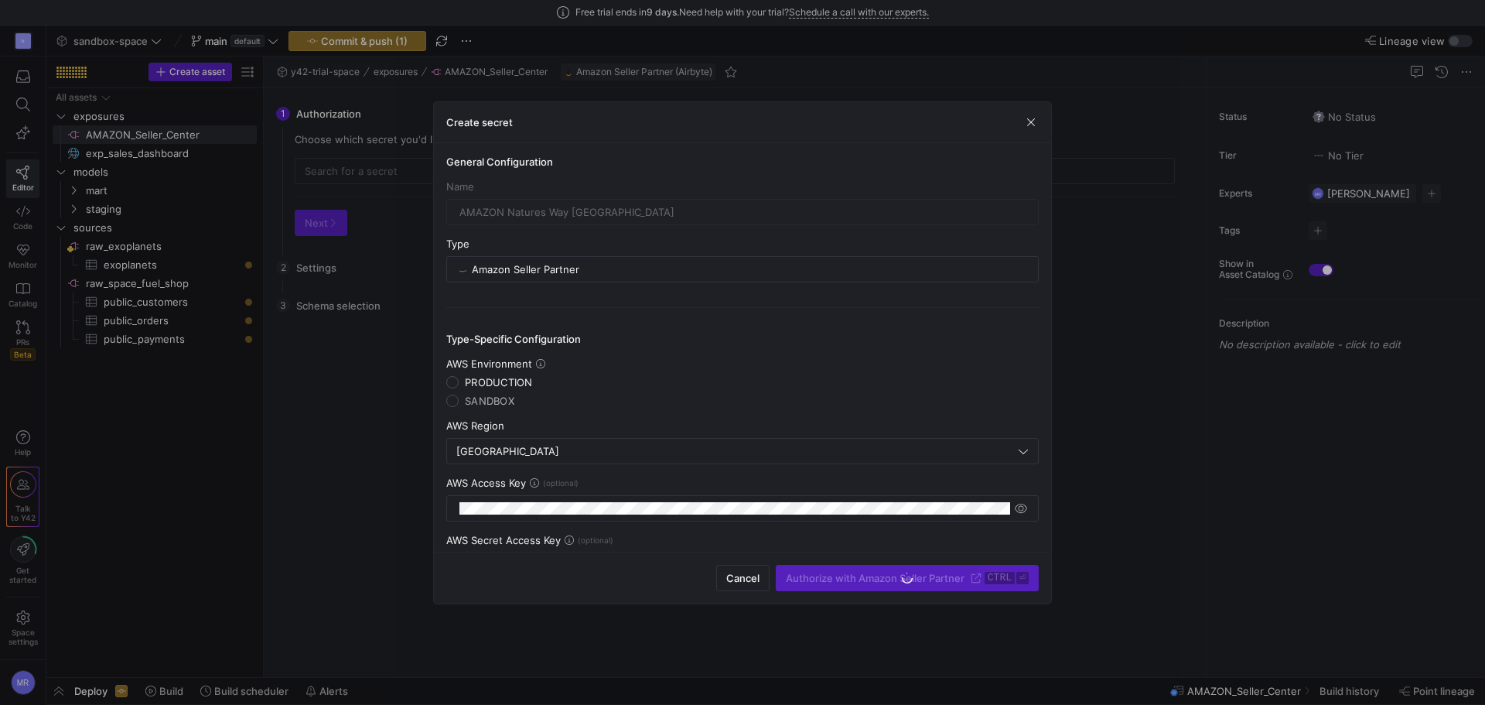
type input "AMAZON Natures Way Europe"
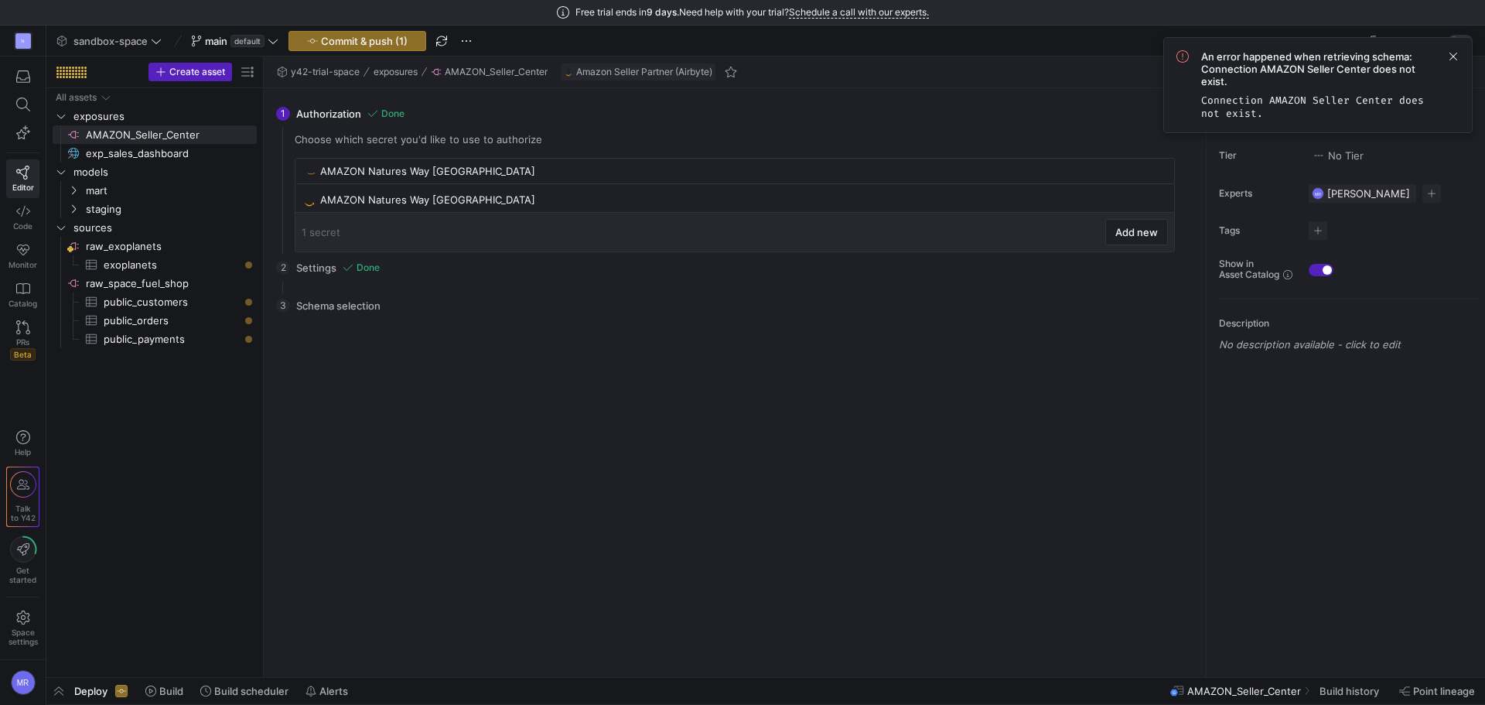
drag, startPoint x: 1321, startPoint y: 114, endPoint x: 1180, endPoint y: 68, distance: 148.7
click at [1180, 68] on div "An error happened when retrieving schema: Connection AMAZON Seller Center does …" at bounding box center [1318, 85] width 283 height 70
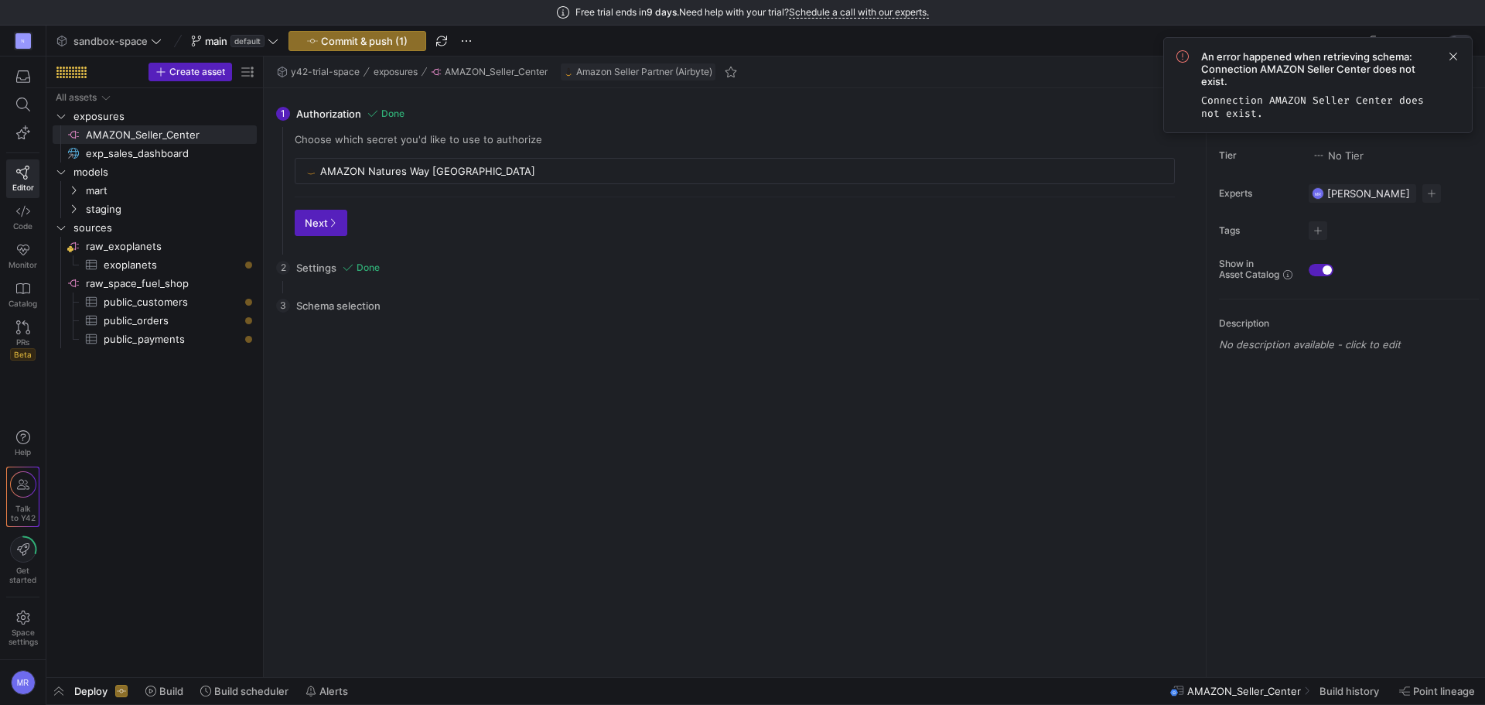
drag, startPoint x: 1236, startPoint y: 72, endPoint x: 959, endPoint y: 466, distance: 482.5
click at [955, 471] on div "Reload Tables Drag here to set column labels Tables Columns to" at bounding box center [734, 494] width 905 height 340
click at [1453, 58] on span at bounding box center [1453, 56] width 19 height 19
click at [22, 683] on div "MR" at bounding box center [23, 682] width 25 height 25
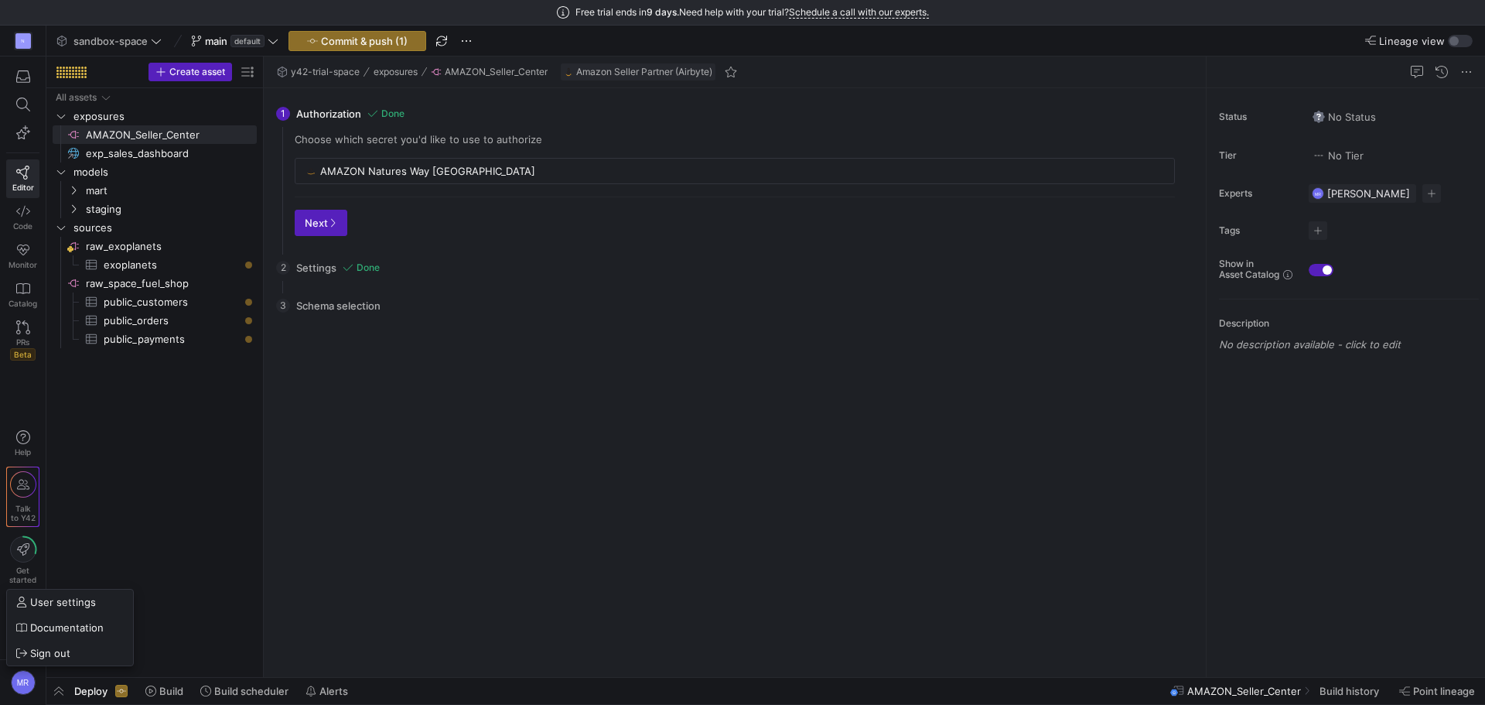
click at [1008, 608] on div at bounding box center [742, 352] width 1485 height 705
click at [158, 39] on icon at bounding box center [156, 41] width 11 height 11
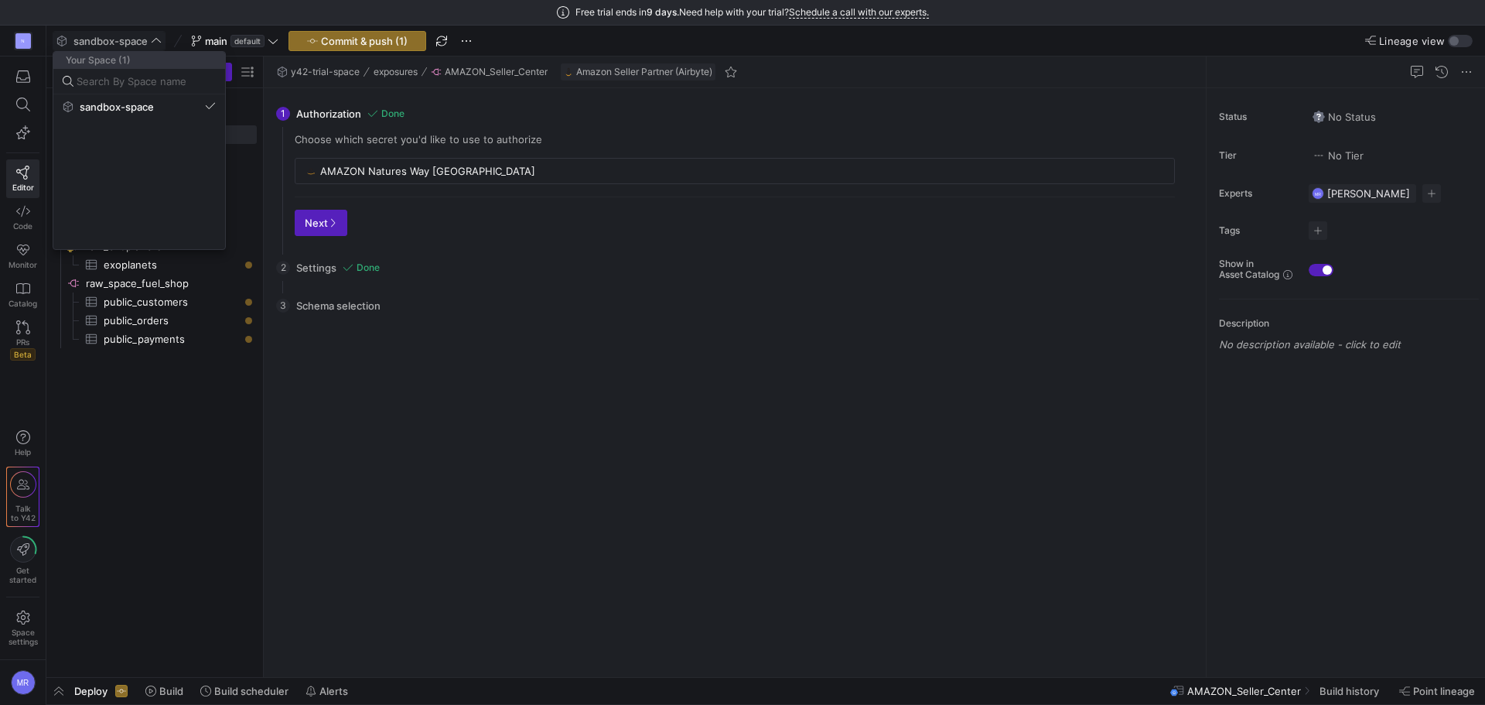
click at [159, 39] on div at bounding box center [742, 352] width 1485 height 705
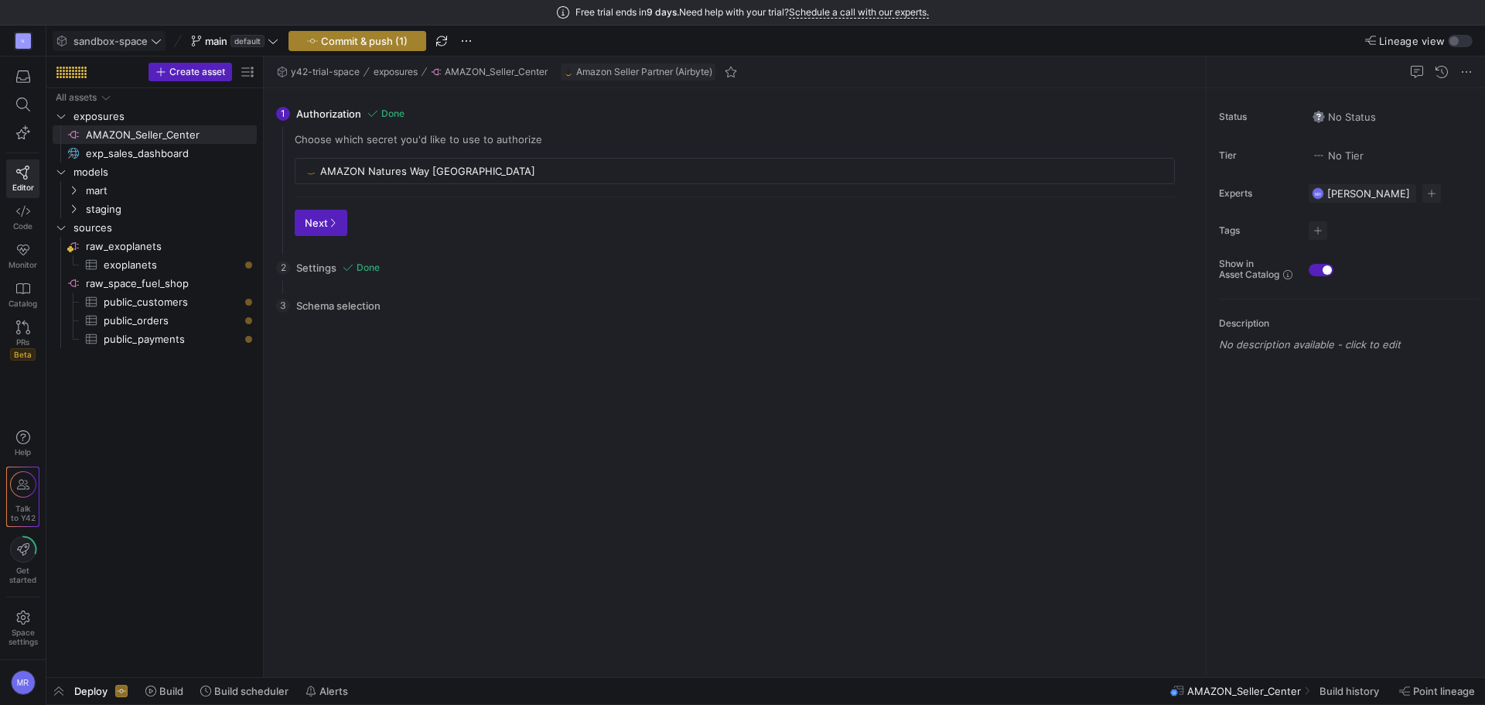
click at [421, 44] on span "button" at bounding box center [357, 41] width 136 height 19
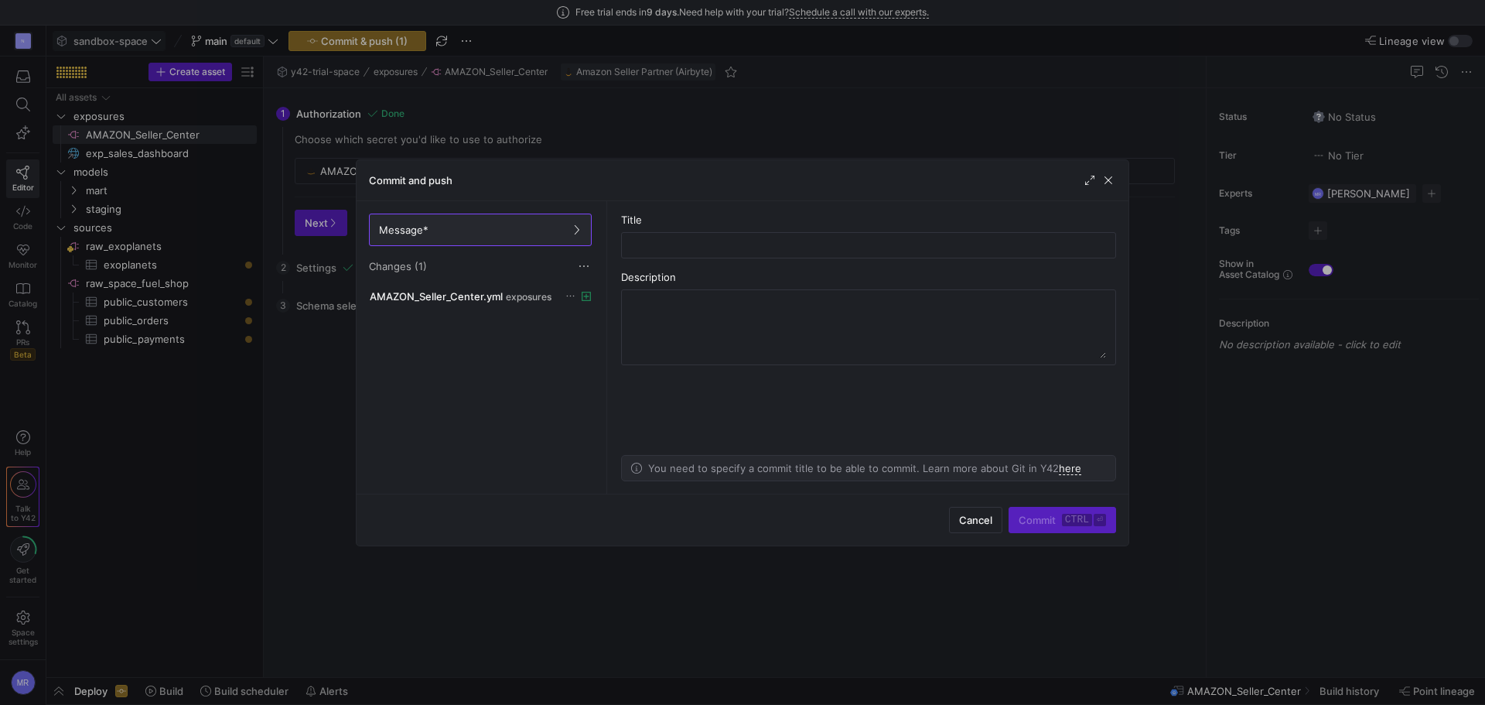
drag, startPoint x: 411, startPoint y: 43, endPoint x: 921, endPoint y: 469, distance: 664.0
click at [884, 435] on as-split-area "Title Description You need to specify a commit title to be able to commit. Lear…" at bounding box center [869, 347] width 520 height 292
click at [961, 519] on span "Cancel" at bounding box center [975, 520] width 33 height 12
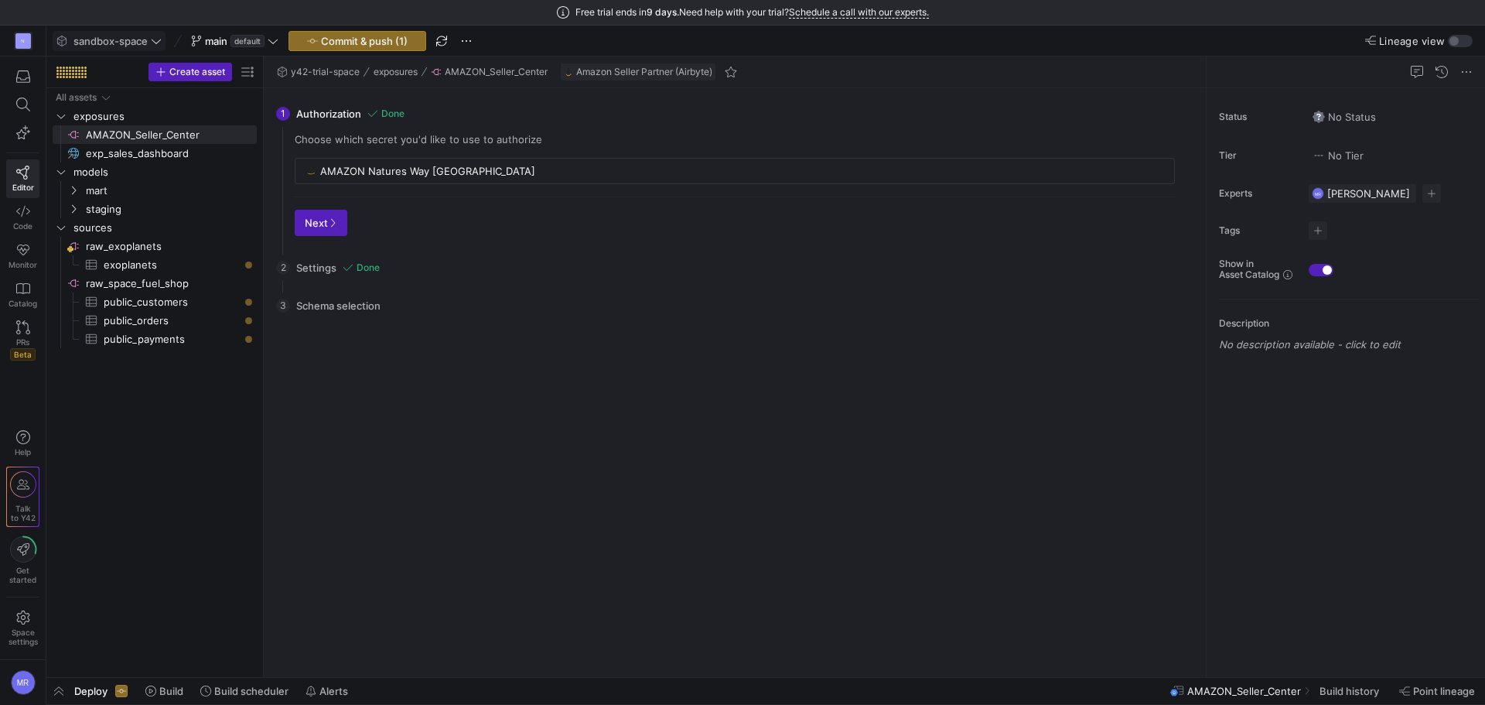
click at [545, 382] on div "Reload Tables Drag here to set column labels Tables Columns to" at bounding box center [734, 494] width 905 height 340
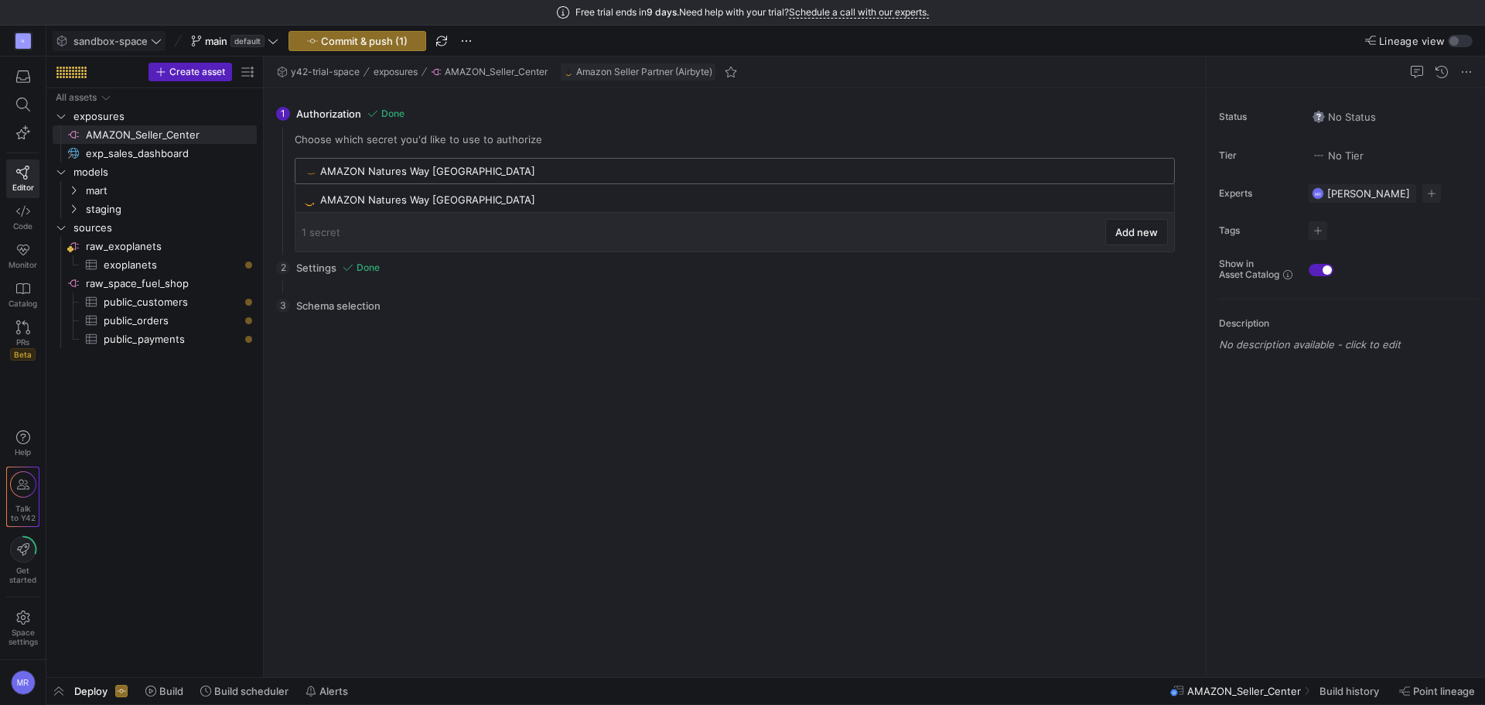
click at [436, 176] on input "AMAZON Natures Way Europe" at bounding box center [742, 171] width 845 height 12
click at [633, 190] on div "AMAZON Natures Way Europe" at bounding box center [735, 200] width 866 height 24
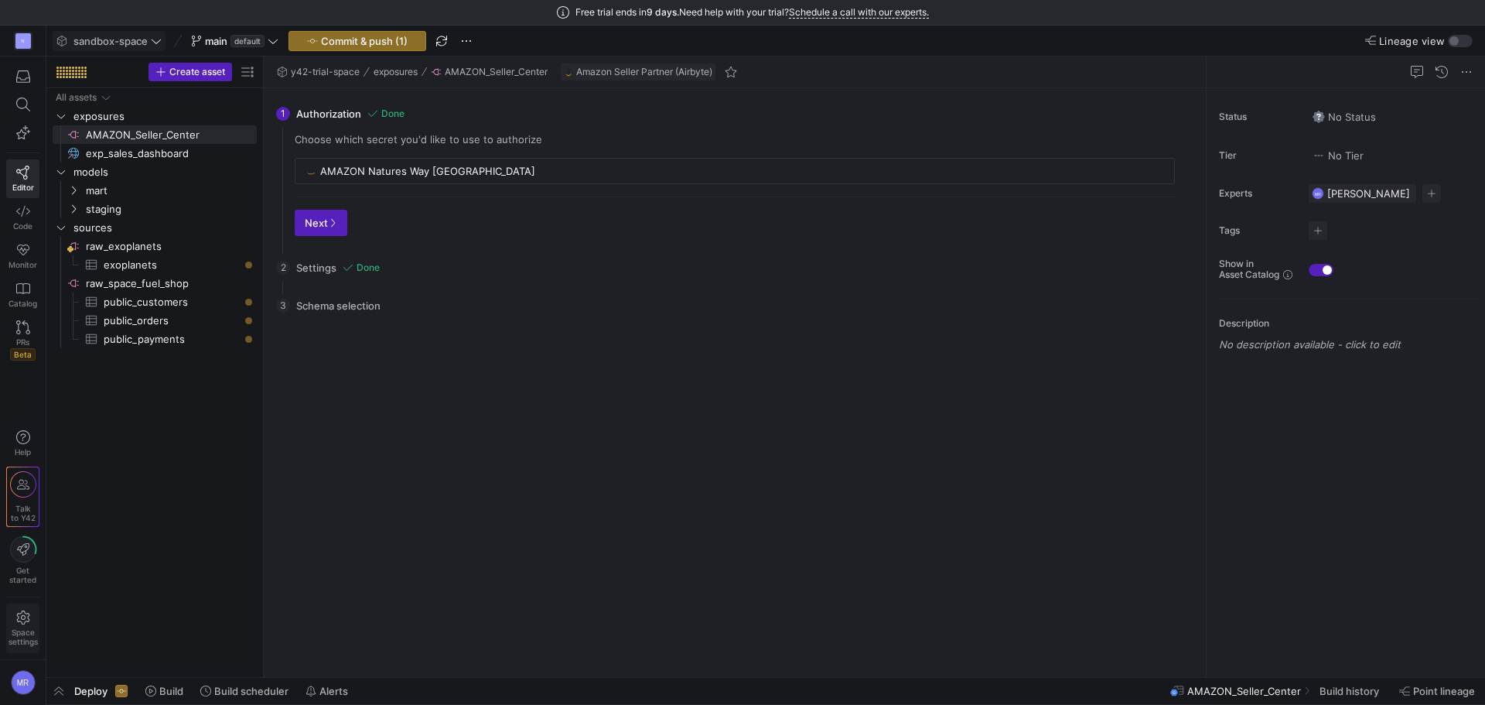
click at [29, 629] on span "Space settings" at bounding box center [23, 636] width 29 height 19
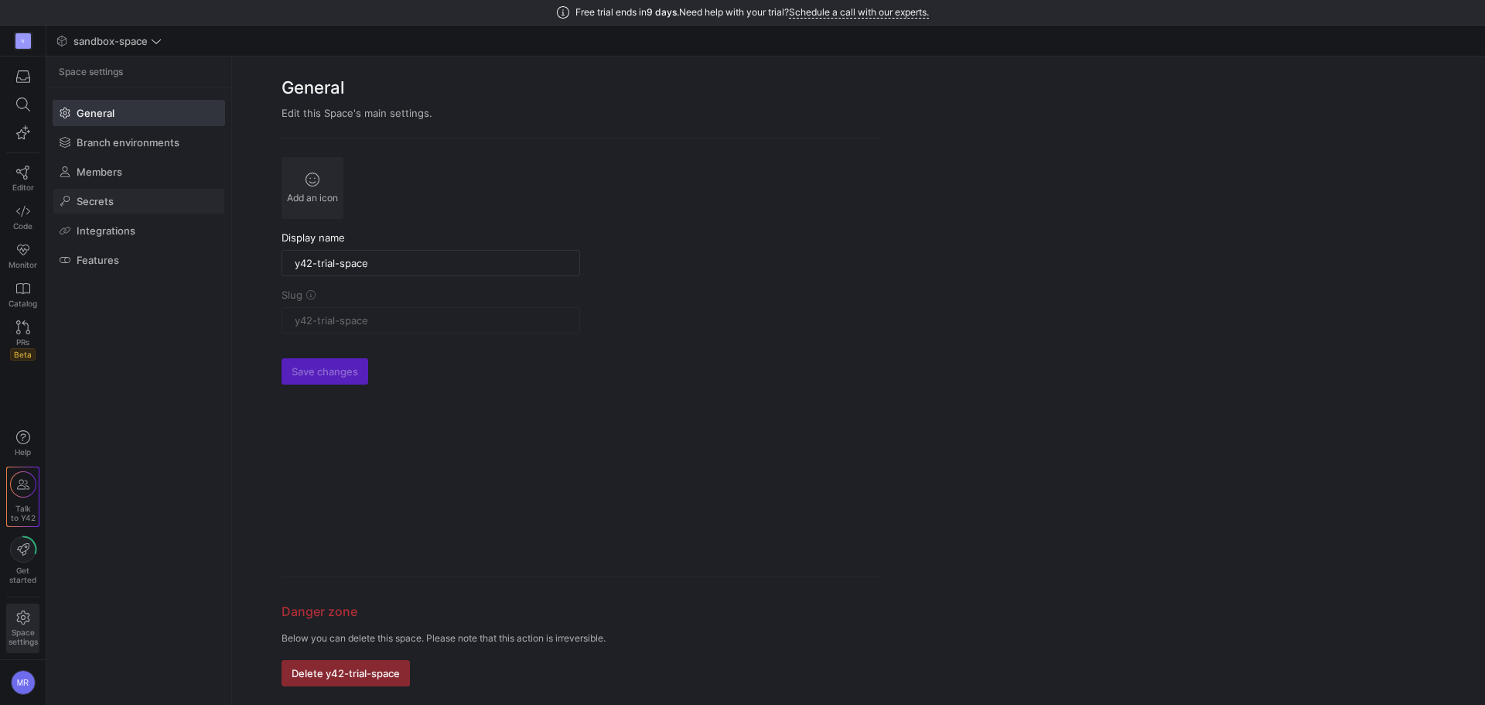
click at [135, 211] on span at bounding box center [138, 201] width 171 height 25
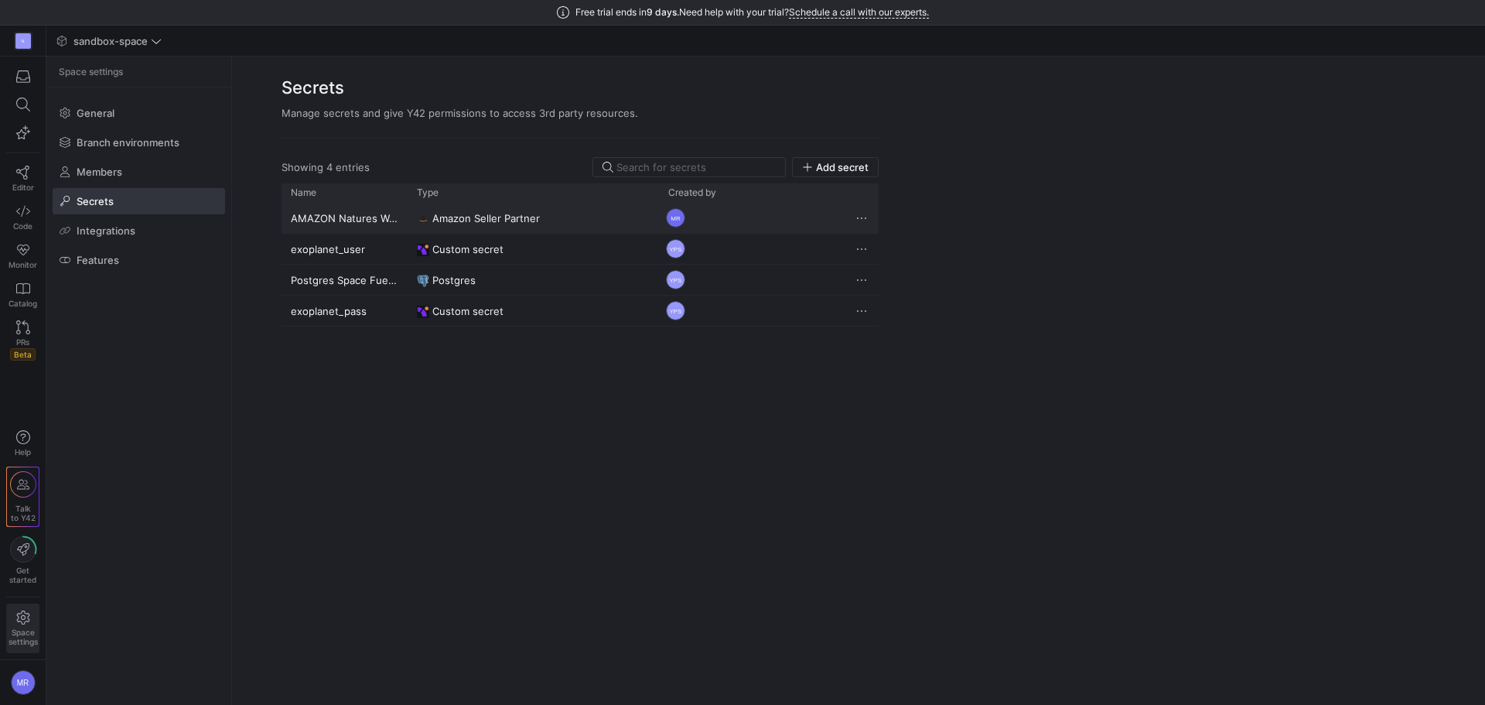
click at [861, 220] on span "Press SPACE to select this row." at bounding box center [861, 217] width 15 height 15
click at [882, 258] on button "Delete" at bounding box center [918, 263] width 126 height 25
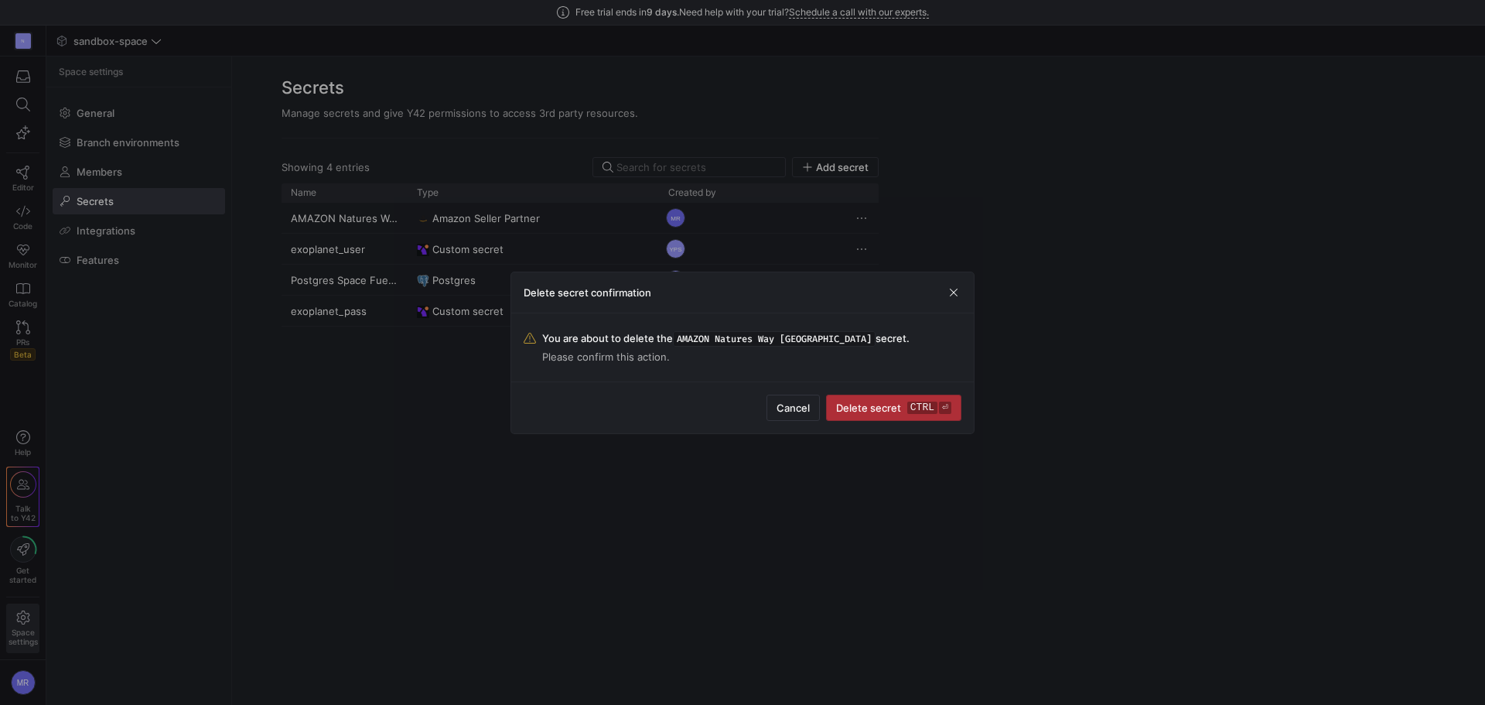
click at [916, 403] on kbd "ctrl" at bounding box center [922, 408] width 30 height 12
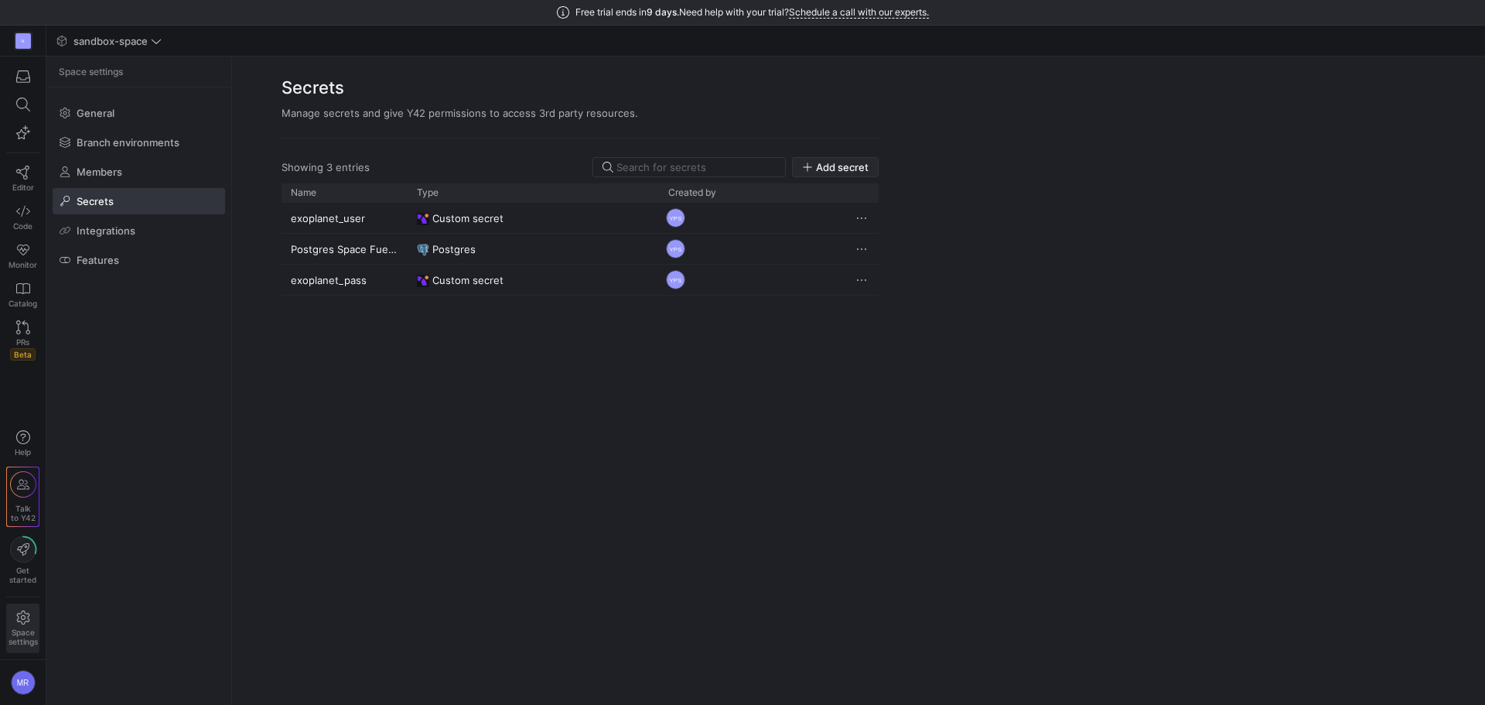
click at [855, 168] on span "Add secret" at bounding box center [842, 167] width 53 height 12
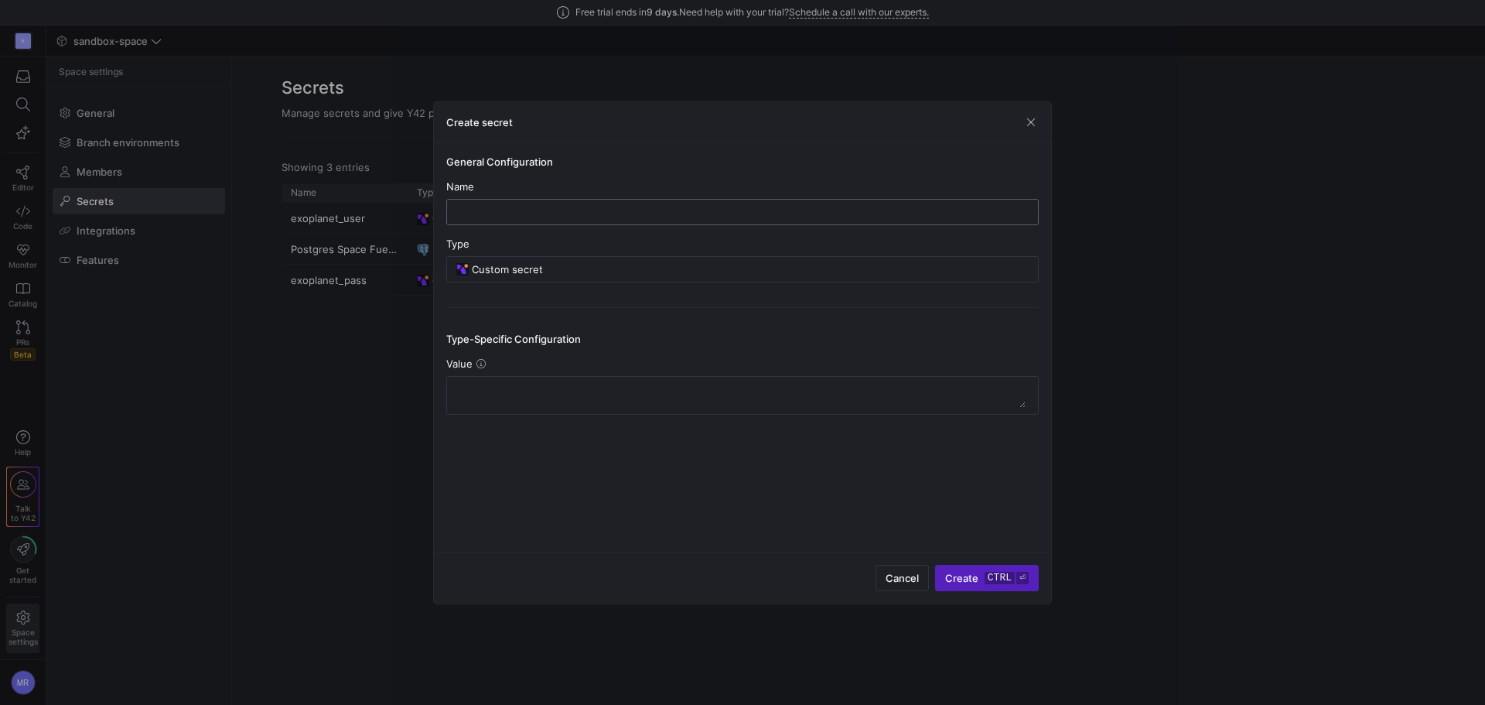
click at [509, 210] on input "text" at bounding box center [743, 212] width 566 height 12
click at [588, 180] on div "Name" at bounding box center [742, 186] width 593 height 12
click at [569, 259] on div "Custom secret" at bounding box center [750, 269] width 557 height 25
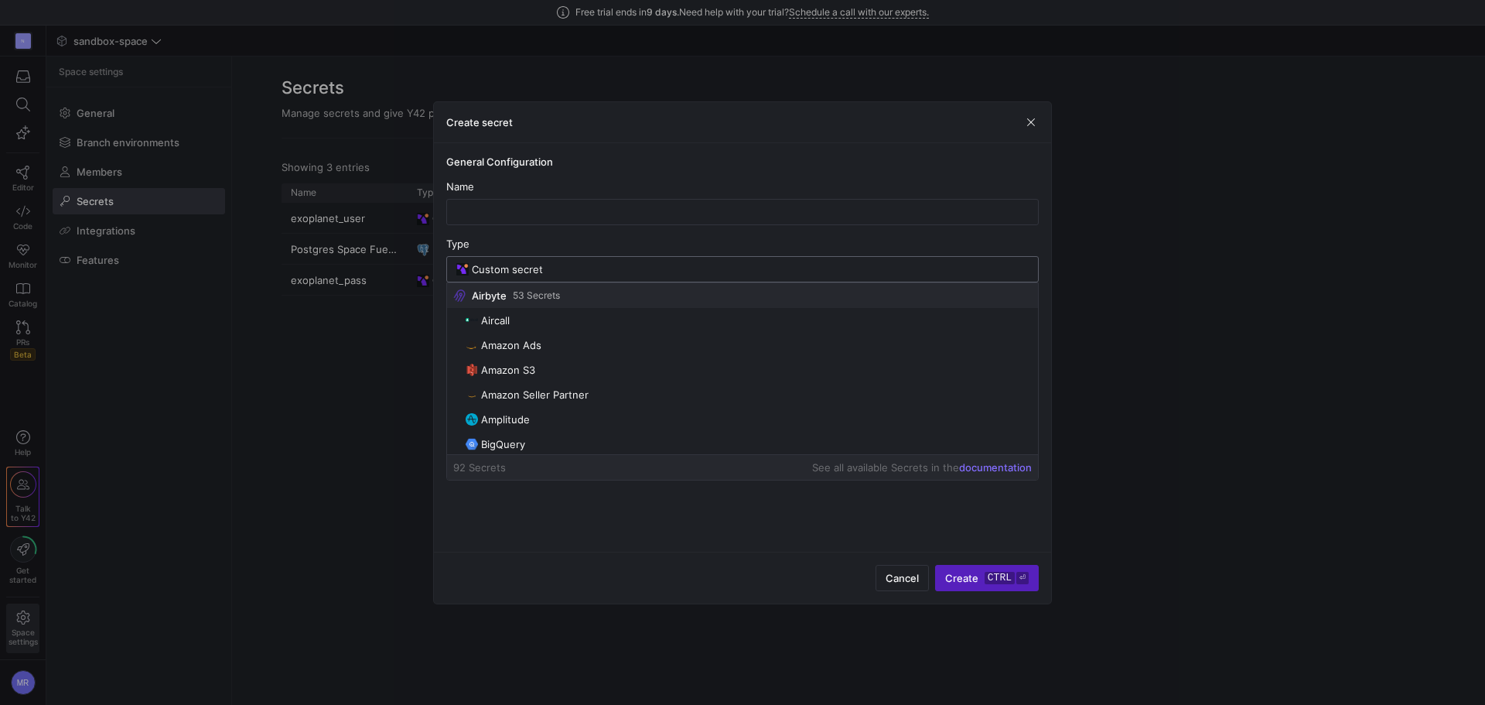
click at [569, 264] on input "Custom secret" at bounding box center [750, 269] width 557 height 12
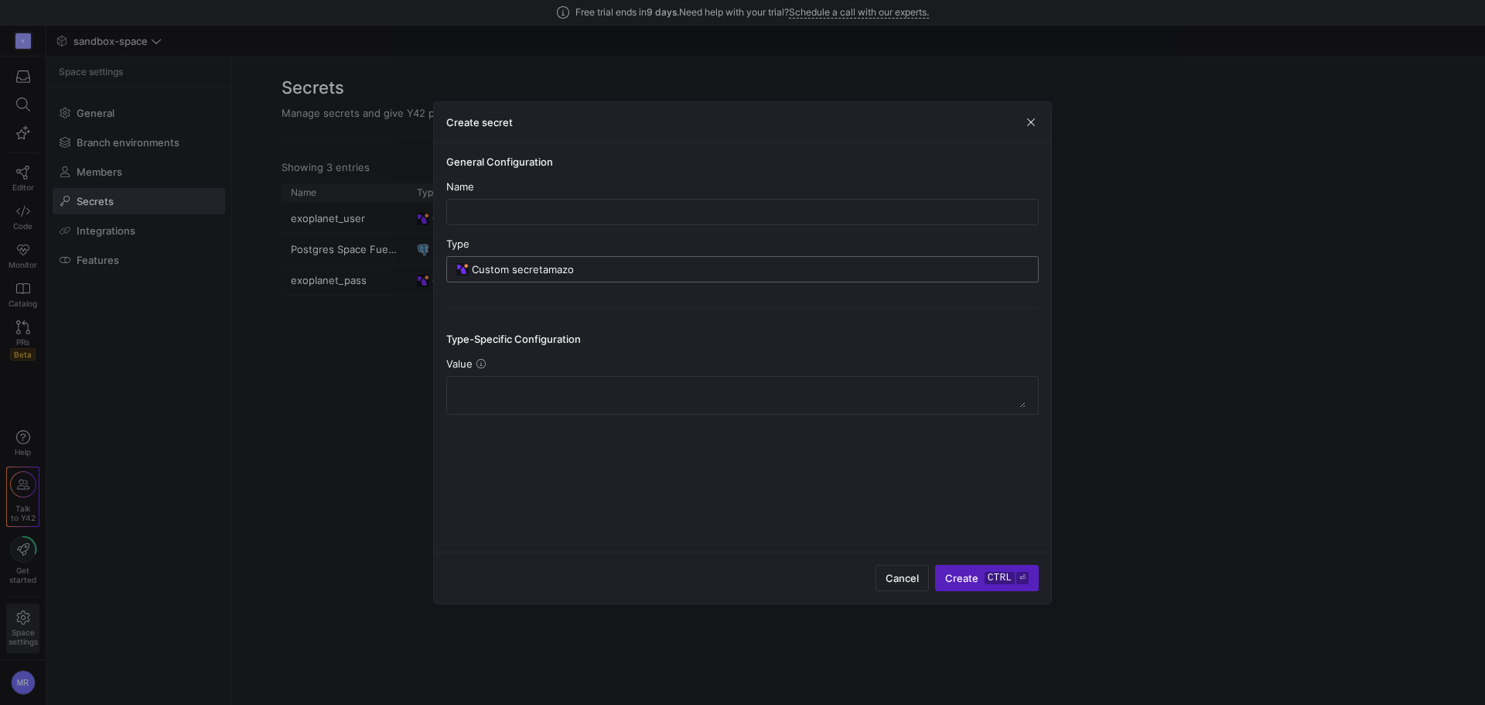
type input "Custom secretamazon"
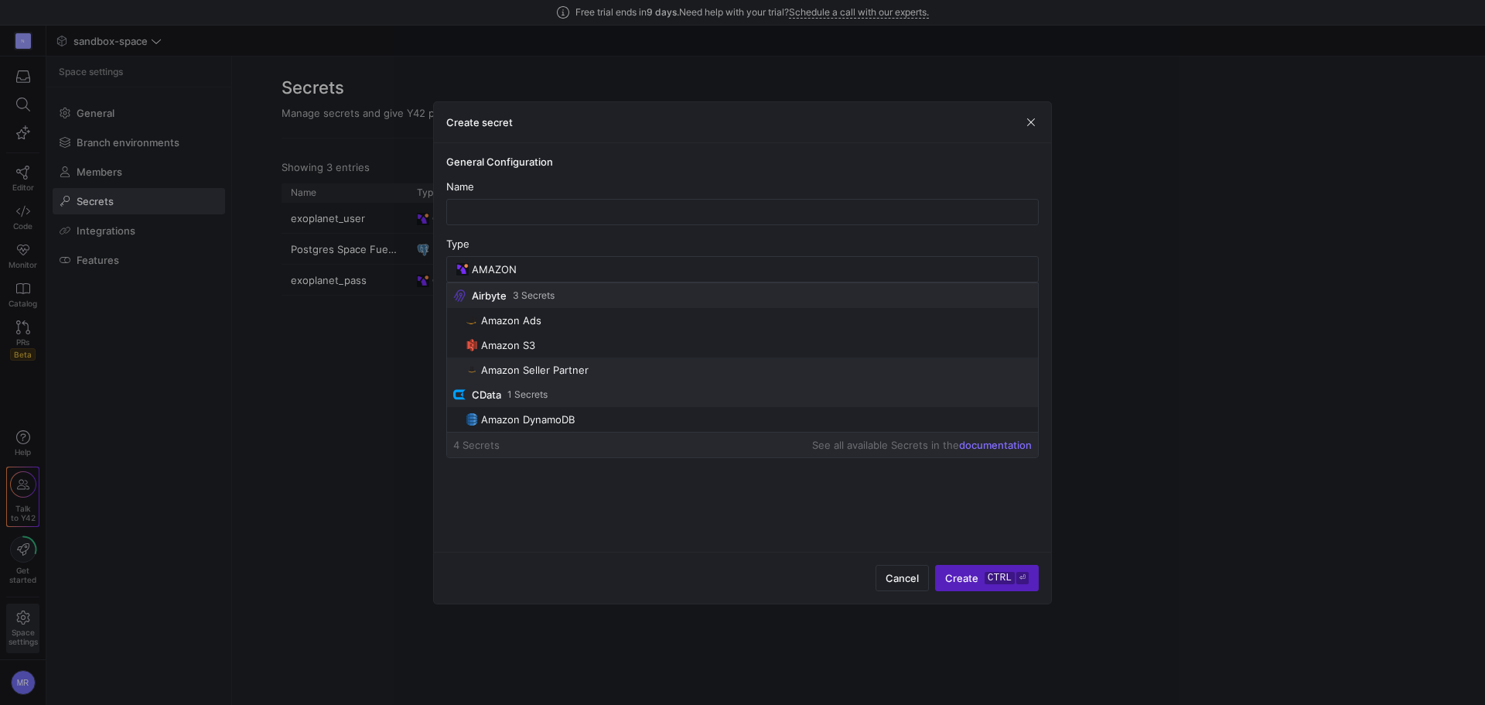
click at [579, 371] on span "Amazon Seller Partner" at bounding box center [535, 370] width 108 height 12
type input "Amazon Seller Partner"
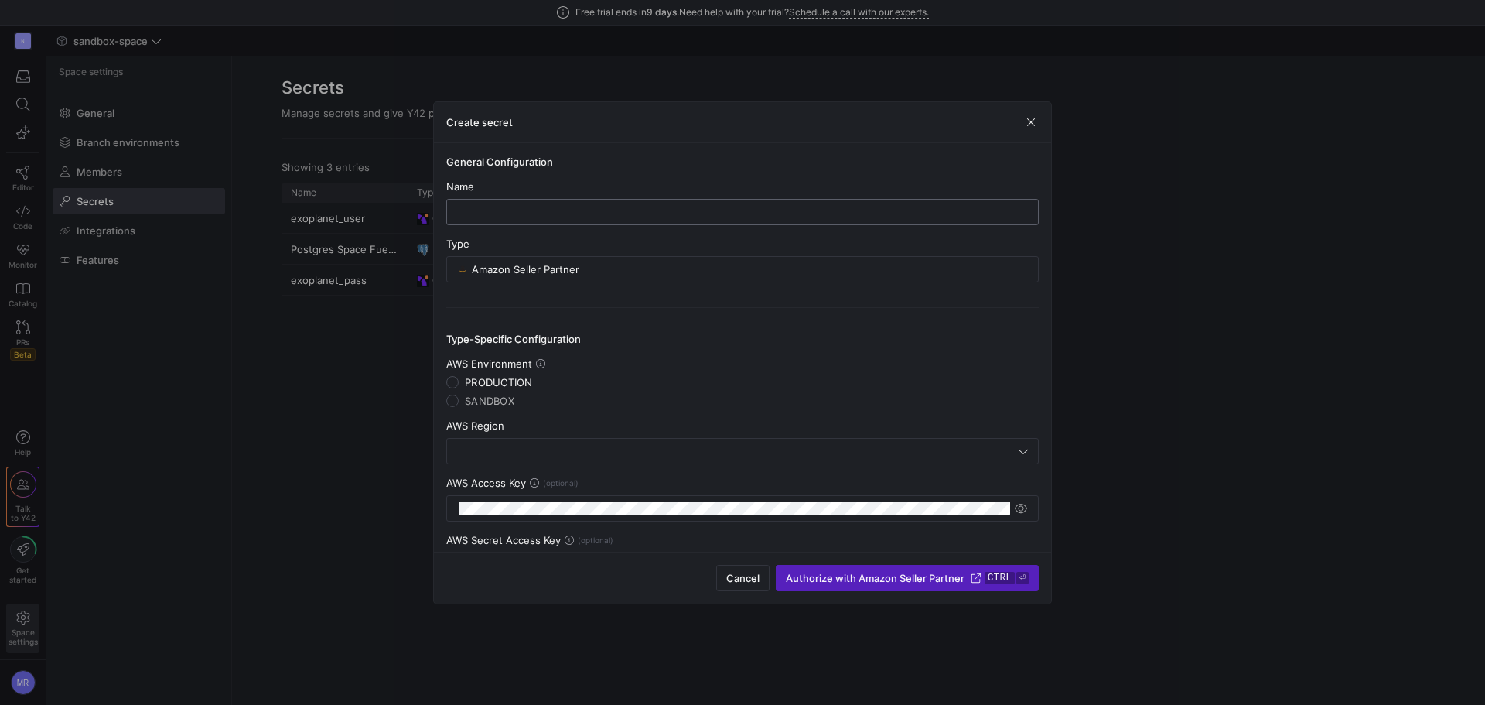
click at [552, 212] on input "text" at bounding box center [743, 212] width 566 height 12
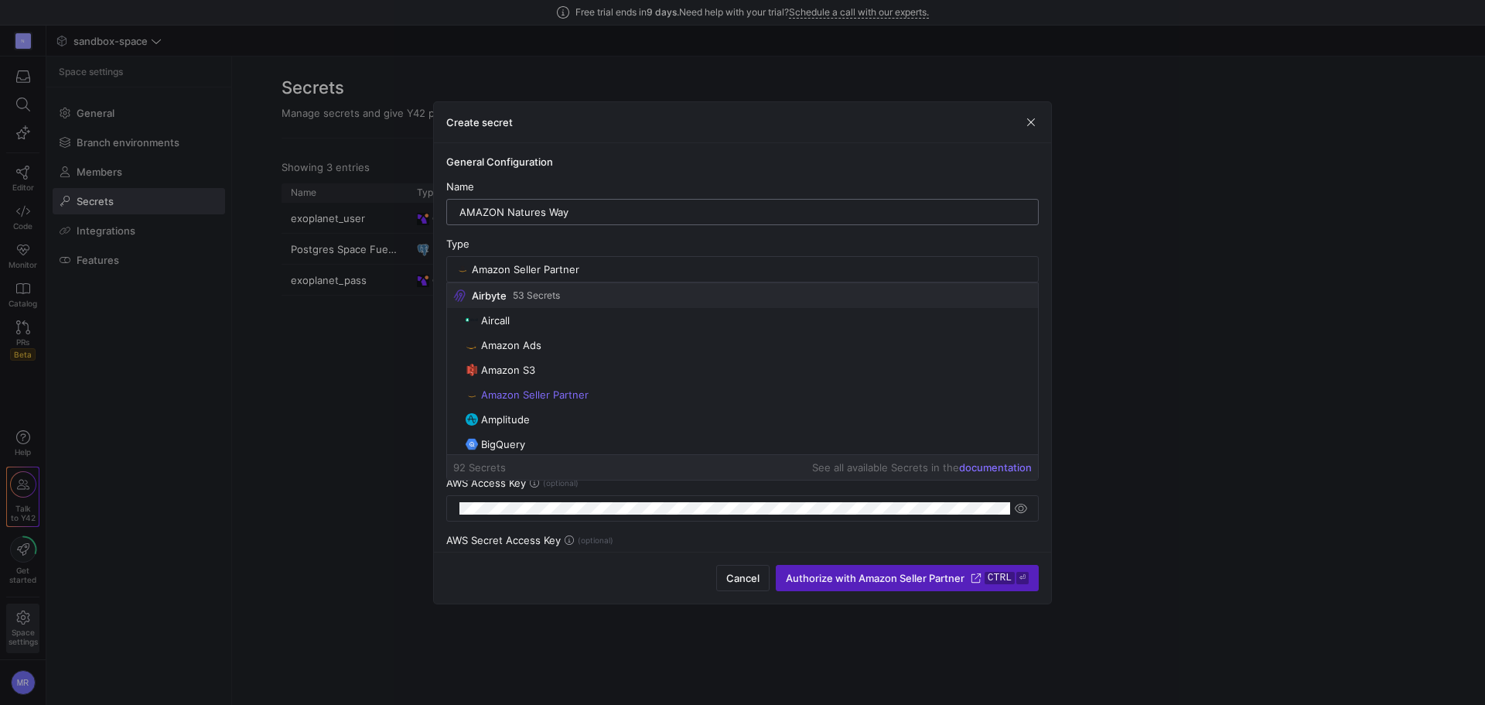
click at [658, 198] on div "Name AMAZON Natures Way" at bounding box center [742, 202] width 593 height 45
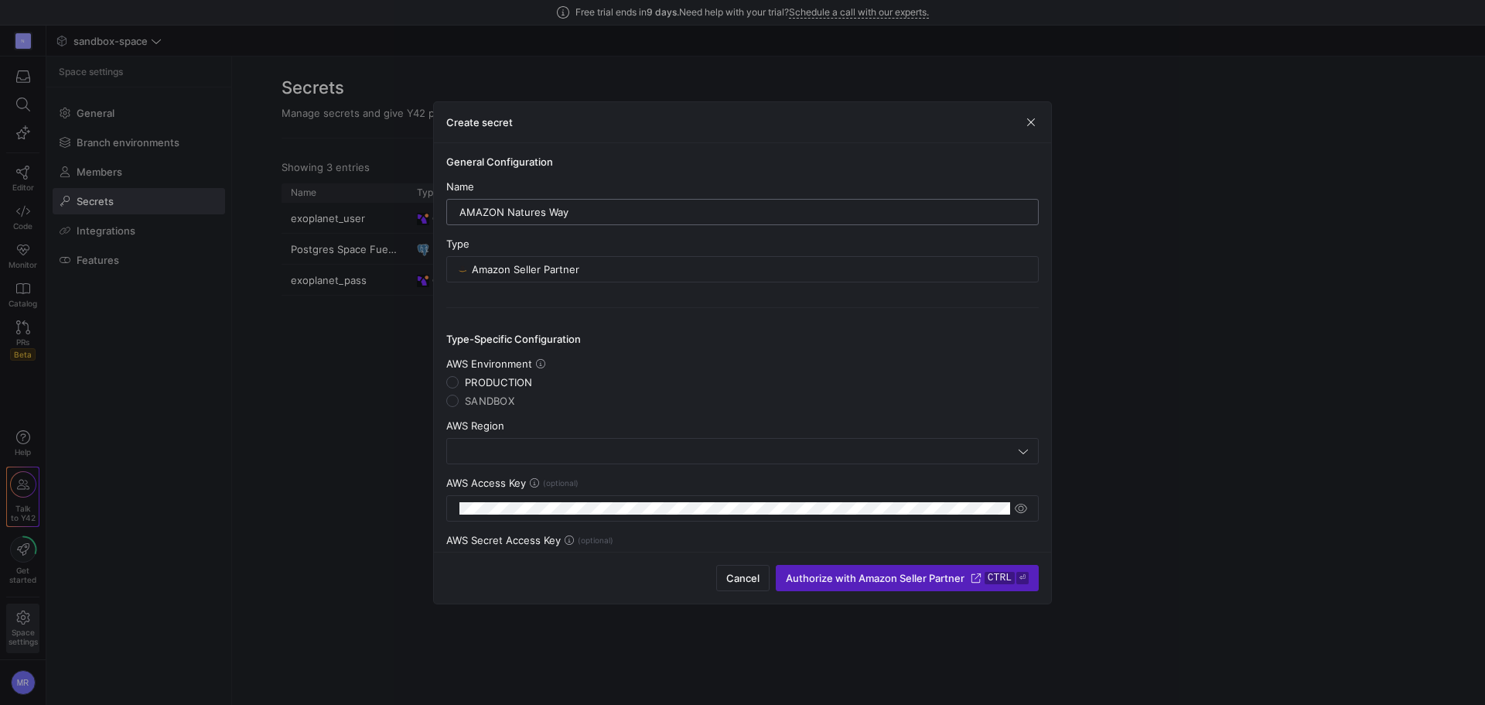
click at [658, 201] on div "AMAZON Natures Way" at bounding box center [743, 212] width 566 height 25
type input "AMAZON Natures Way Europe"
click at [648, 367] on div "AWS Environment" at bounding box center [742, 363] width 593 height 12
click at [637, 448] on input "text" at bounding box center [735, 451] width 559 height 12
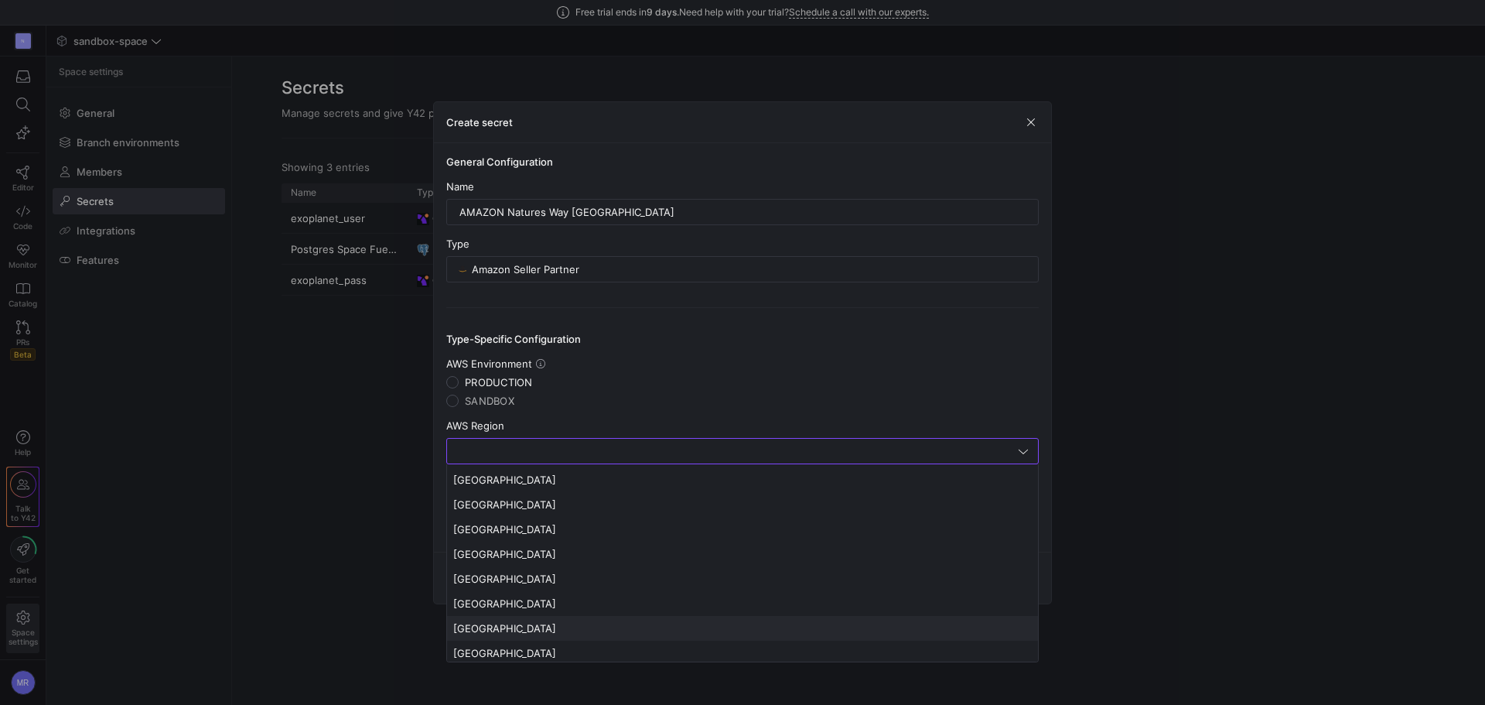
click at [511, 627] on span "Germany" at bounding box center [742, 628] width 579 height 12
type input "Germany"
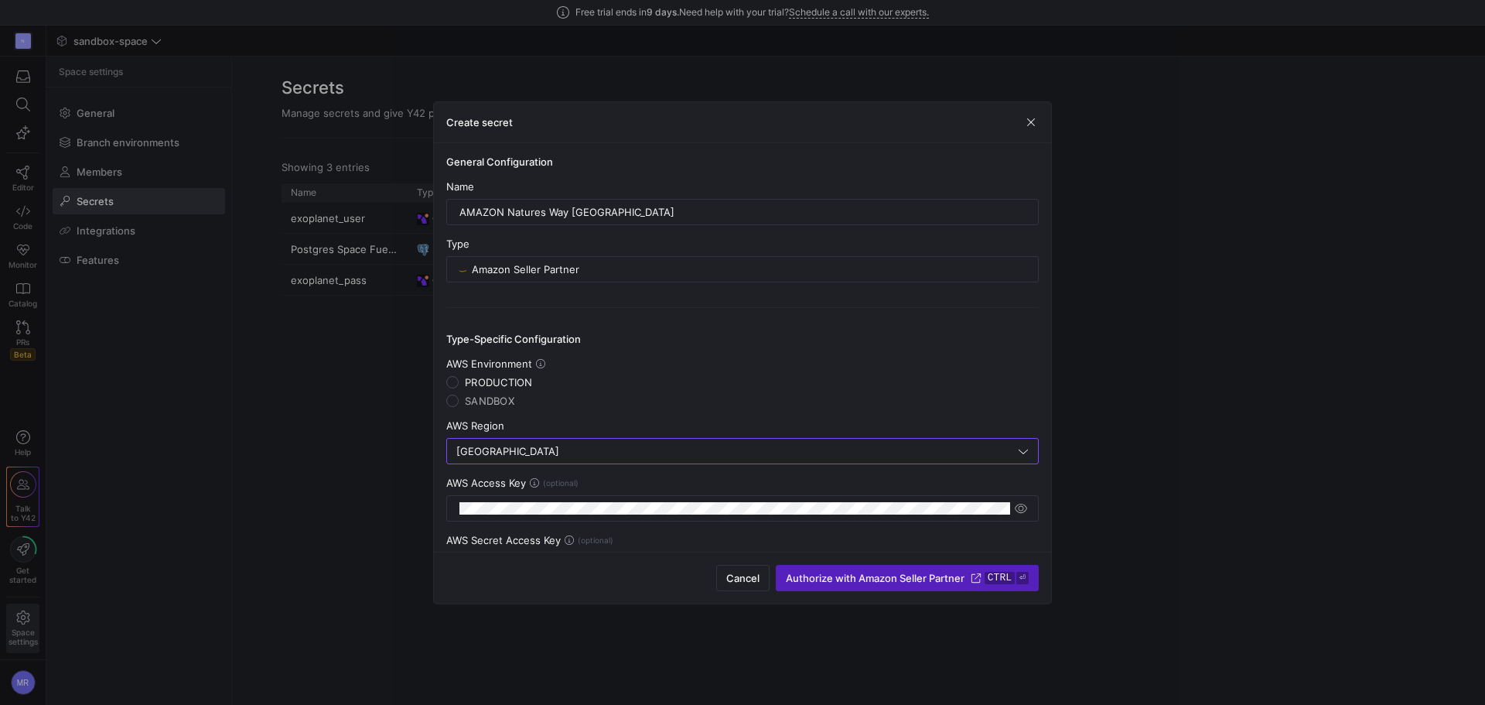
click at [726, 422] on div "AWS Region" at bounding box center [742, 425] width 593 height 12
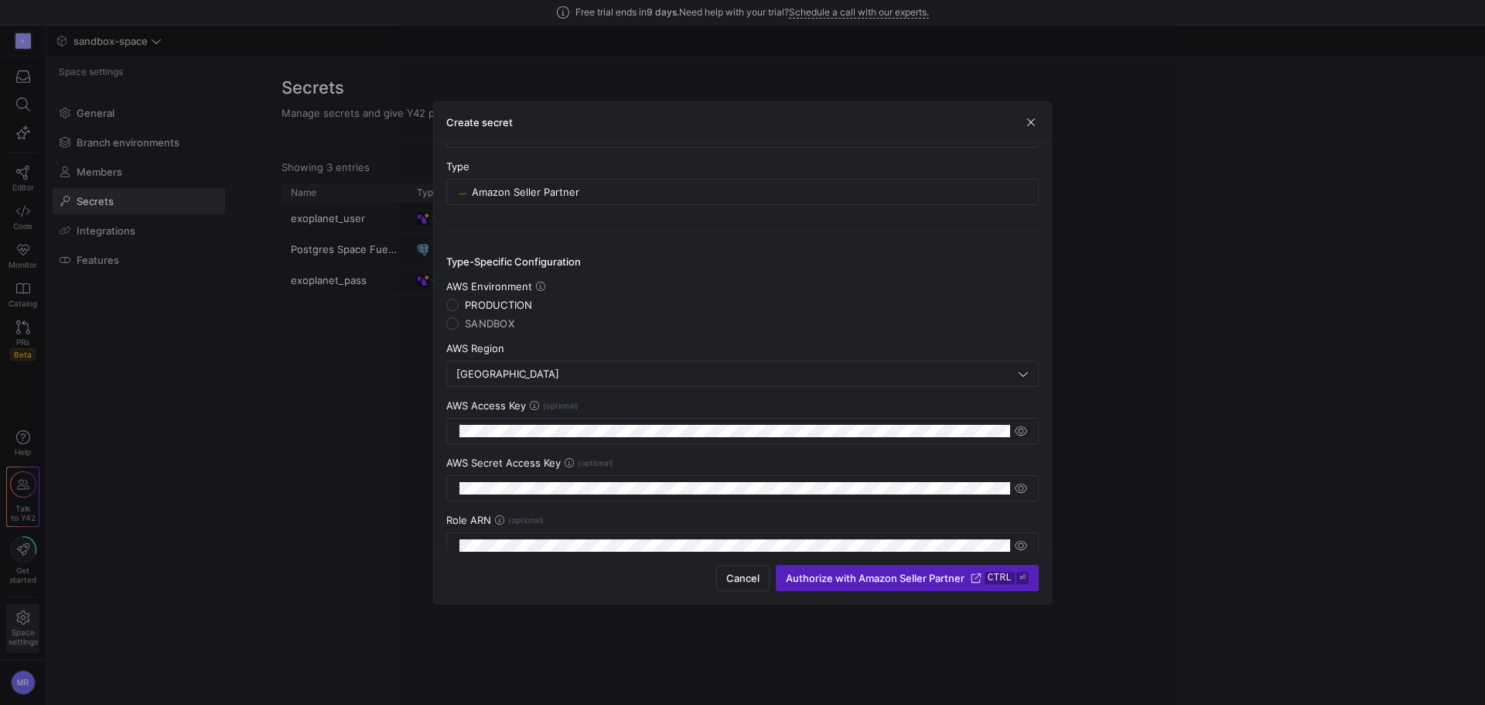
scroll to position [109, 0]
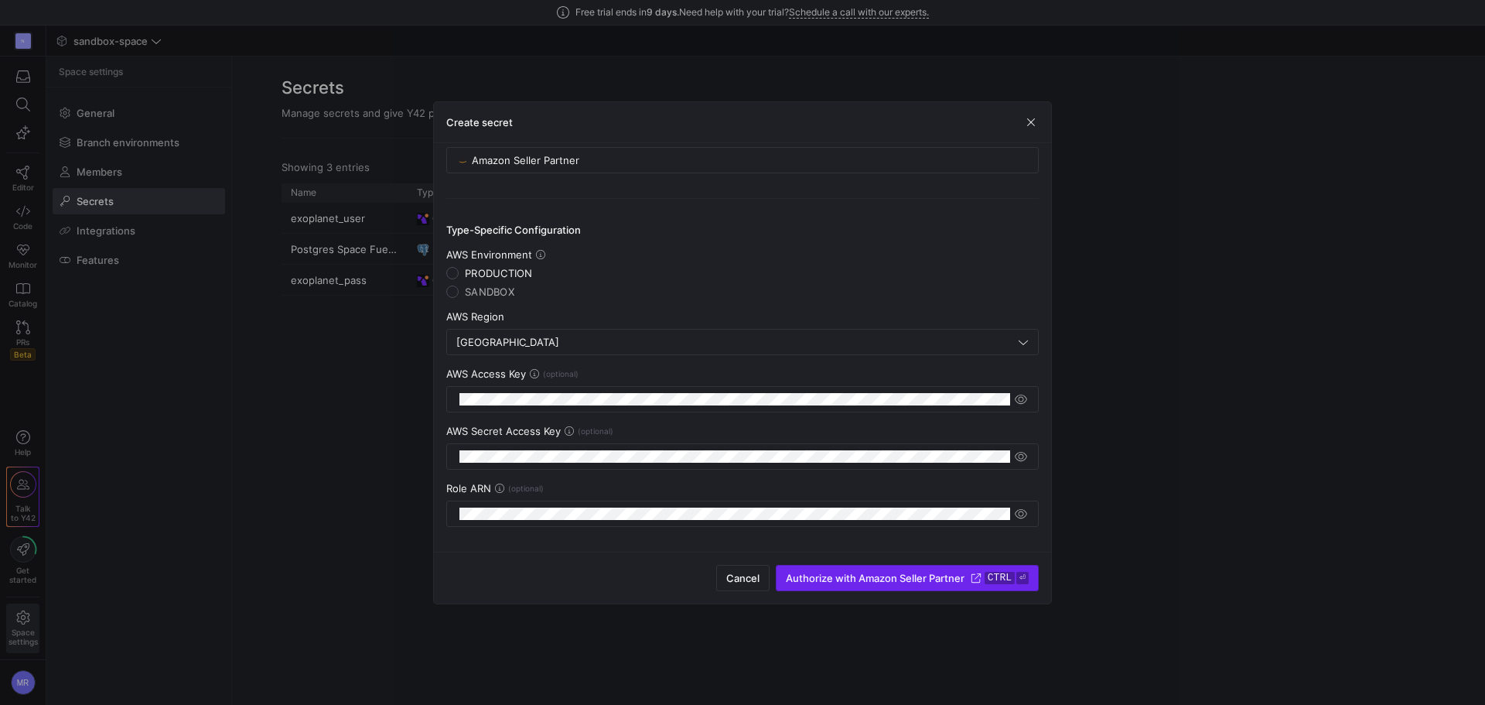
click at [880, 581] on span "Authorize with Amazon Seller Partner" at bounding box center [875, 578] width 179 height 12
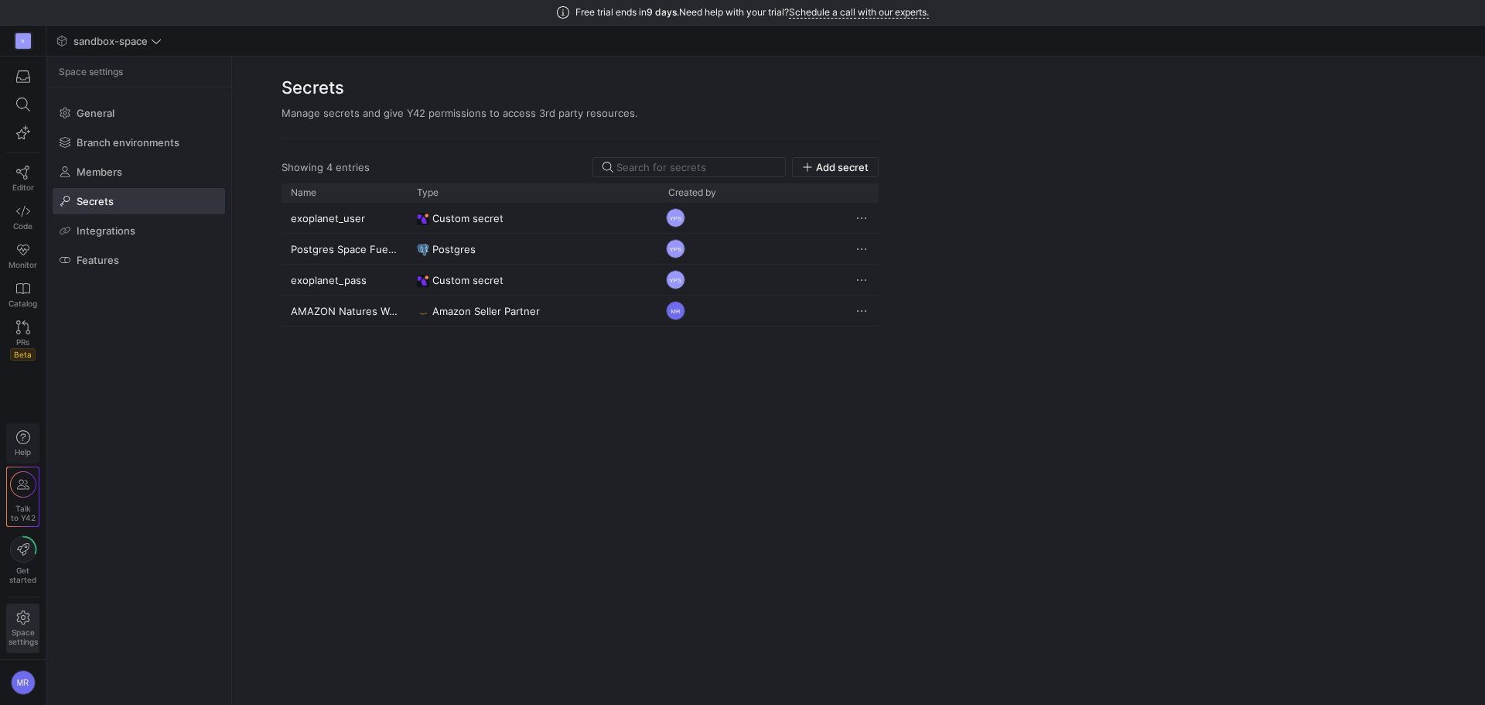
click at [15, 443] on span "Help" at bounding box center [22, 443] width 19 height 26
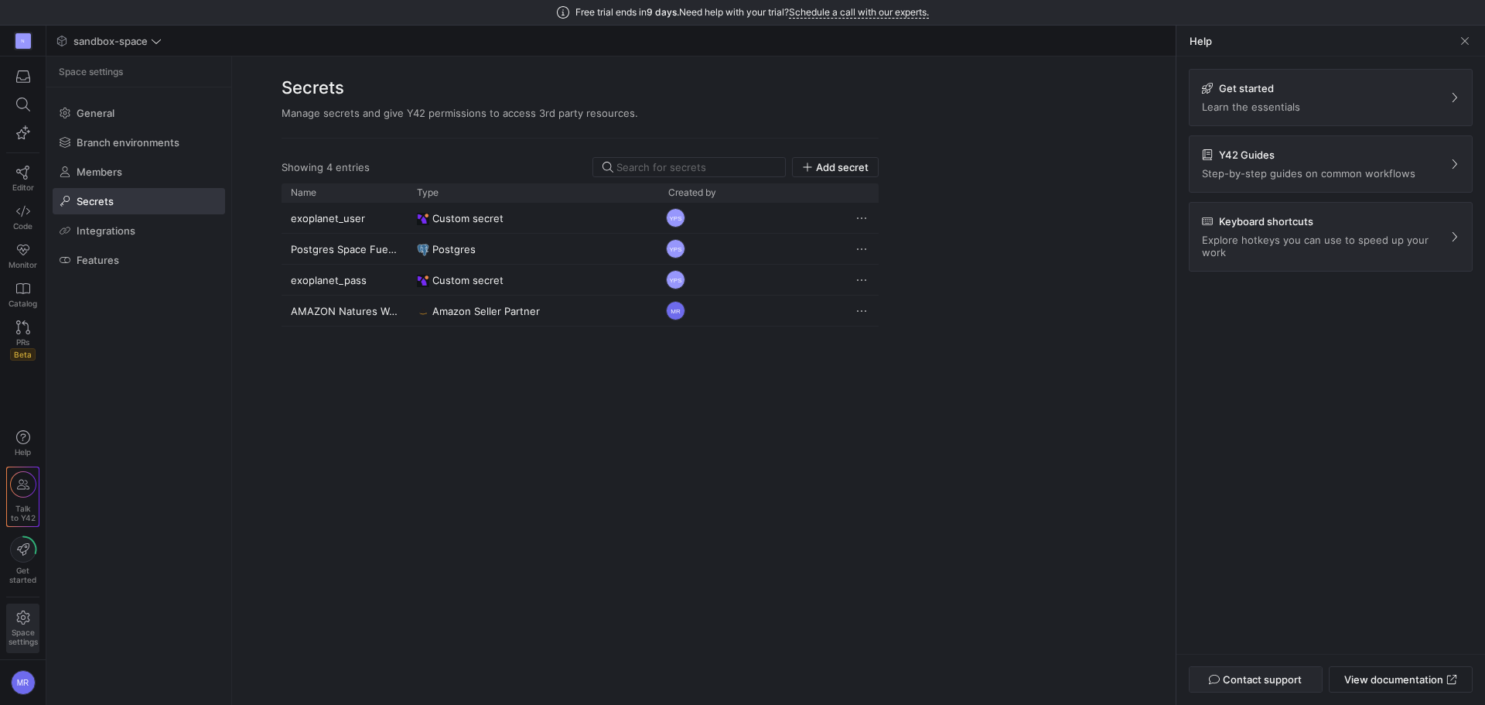
click at [1301, 672] on span "button" at bounding box center [1256, 679] width 132 height 25
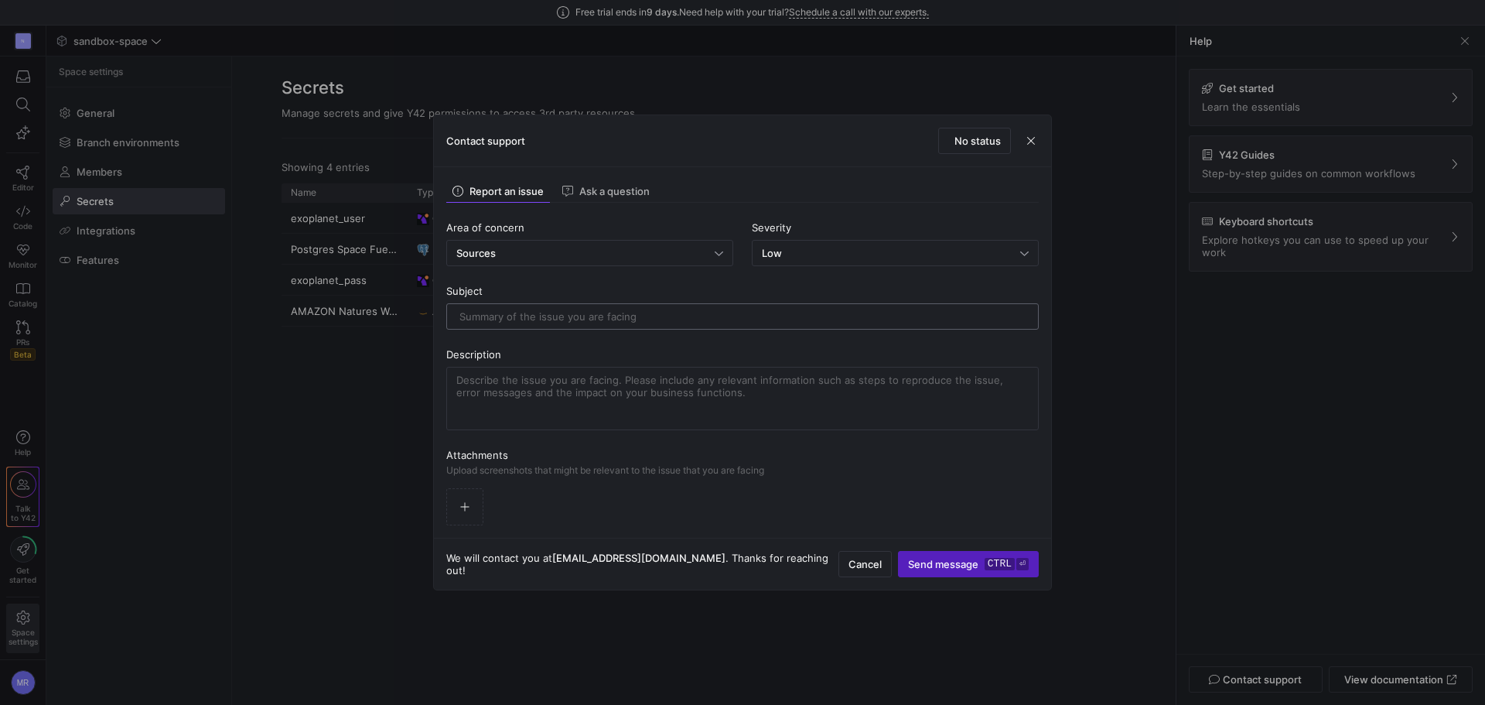
click at [504, 320] on input "text" at bounding box center [743, 316] width 566 height 12
click at [521, 234] on div "Area of concern Sources" at bounding box center [589, 243] width 287 height 45
click at [521, 257] on div "Sources" at bounding box center [585, 253] width 258 height 12
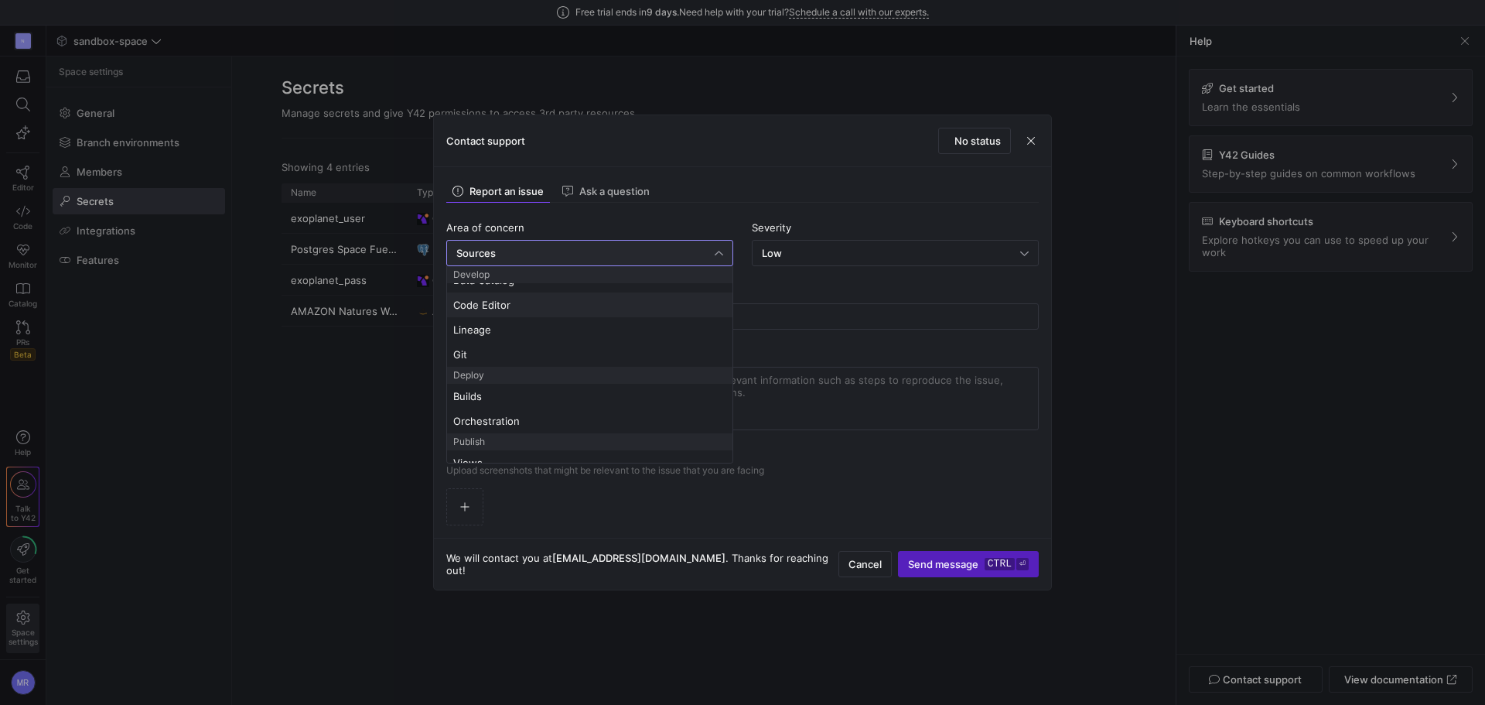
scroll to position [155, 0]
click at [878, 333] on div at bounding box center [742, 352] width 1485 height 705
click at [648, 262] on div "Sources" at bounding box center [589, 253] width 267 height 25
click at [863, 247] on div "Low" at bounding box center [891, 253] width 258 height 12
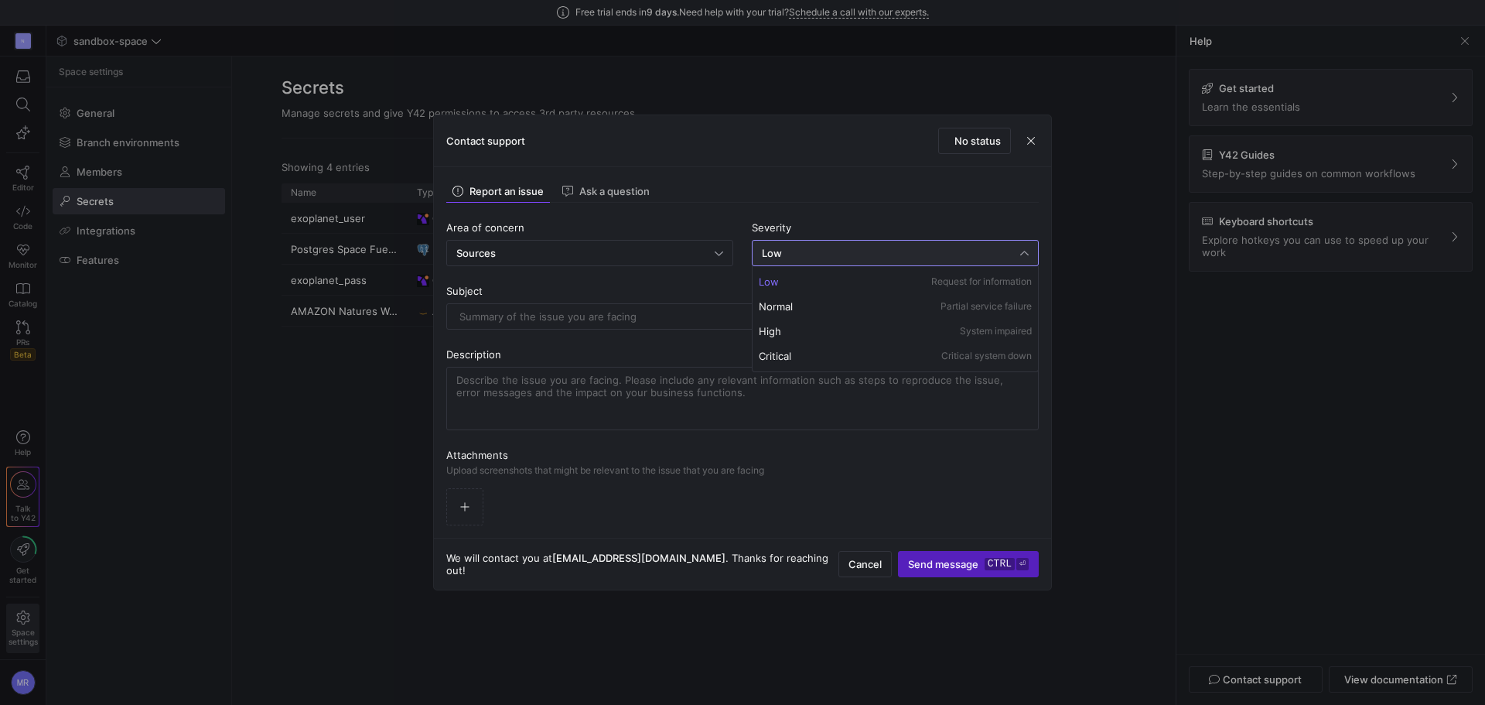
click at [565, 313] on div at bounding box center [742, 352] width 1485 height 705
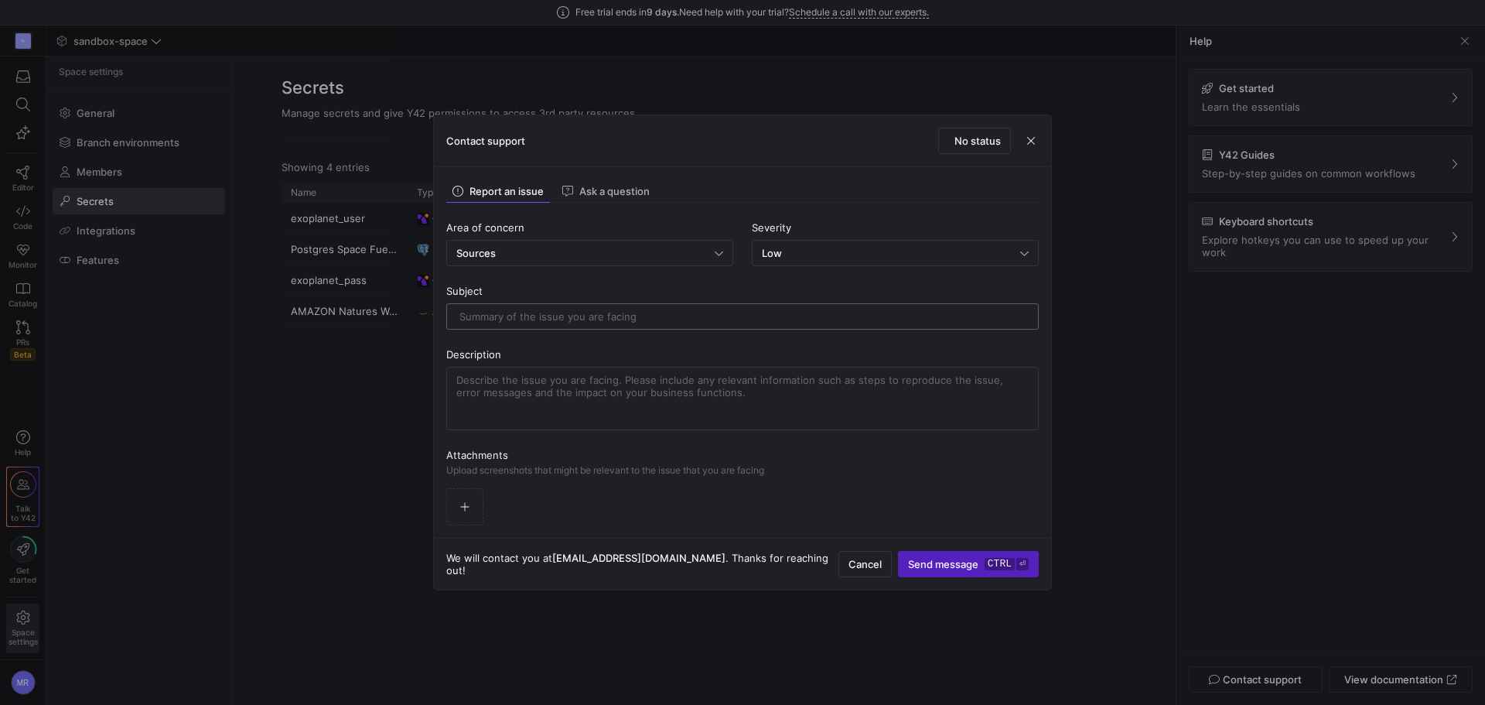
click at [566, 318] on input "text" at bounding box center [743, 316] width 566 height 12
type input "Error in AMAZON Connection"
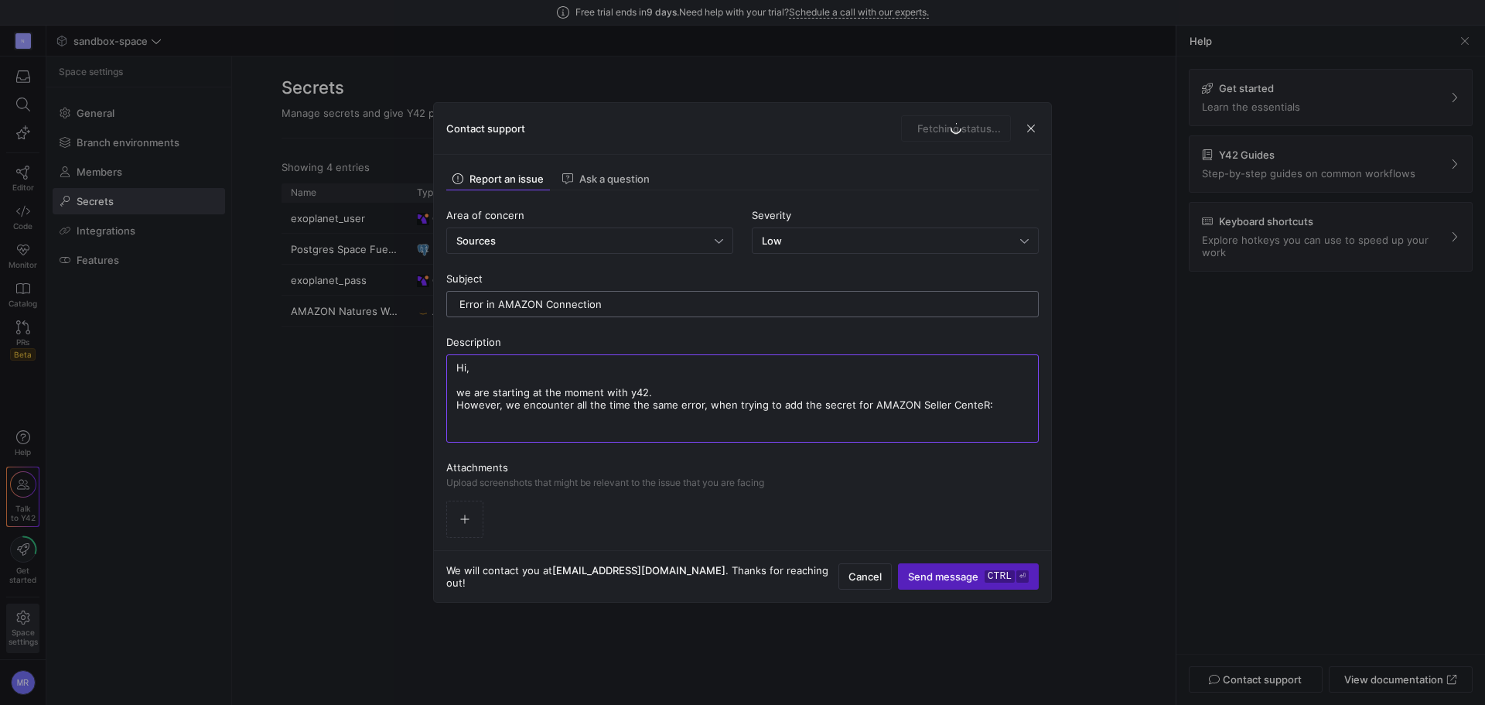
paste textarea "{"error_message":"The server encountered an internal error and was unable to co…"
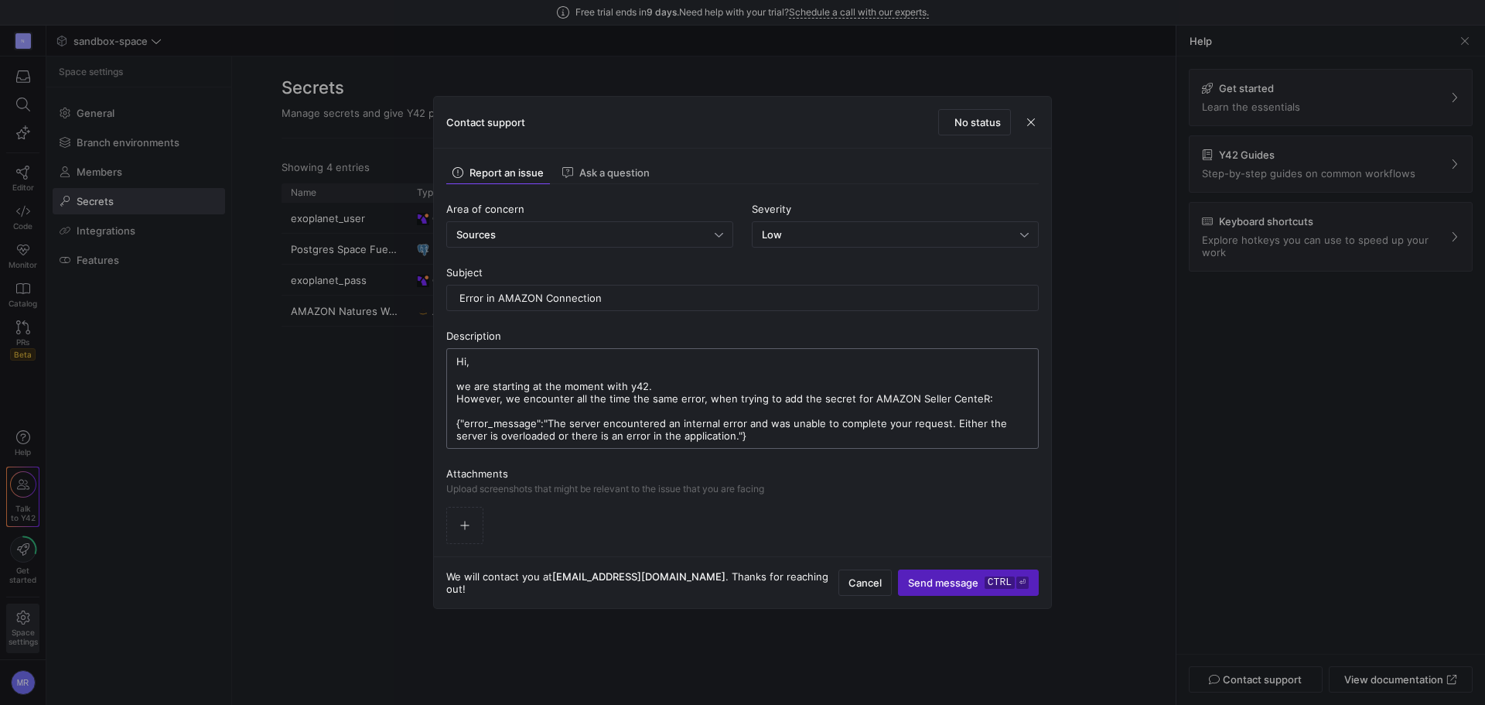
click at [730, 432] on textarea "Hi, we are starting at the moment with y42. However, we encounter all the time …" at bounding box center [742, 398] width 572 height 87
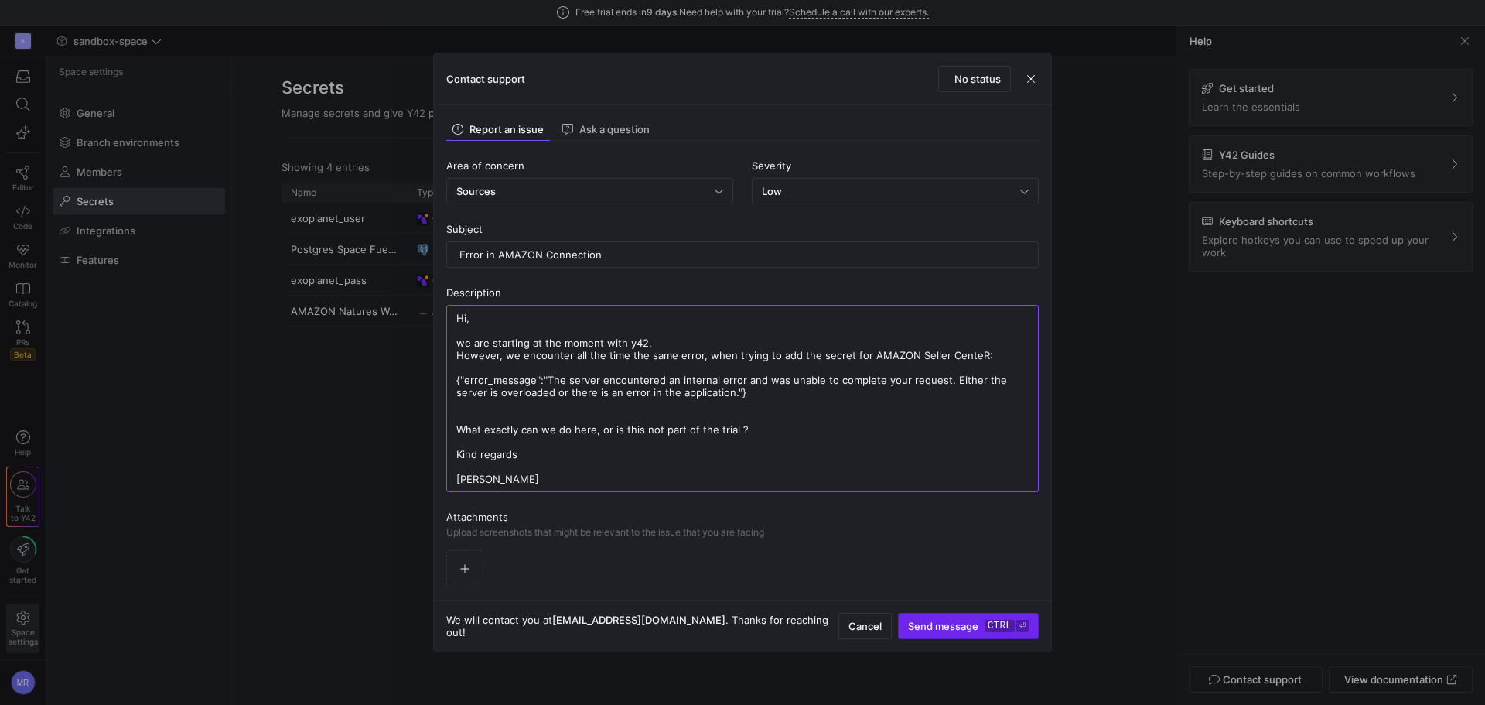
type textarea "Hi, we are starting at the moment with y42. However, we encounter all the time …"
click at [991, 615] on span "submit" at bounding box center [968, 625] width 139 height 25
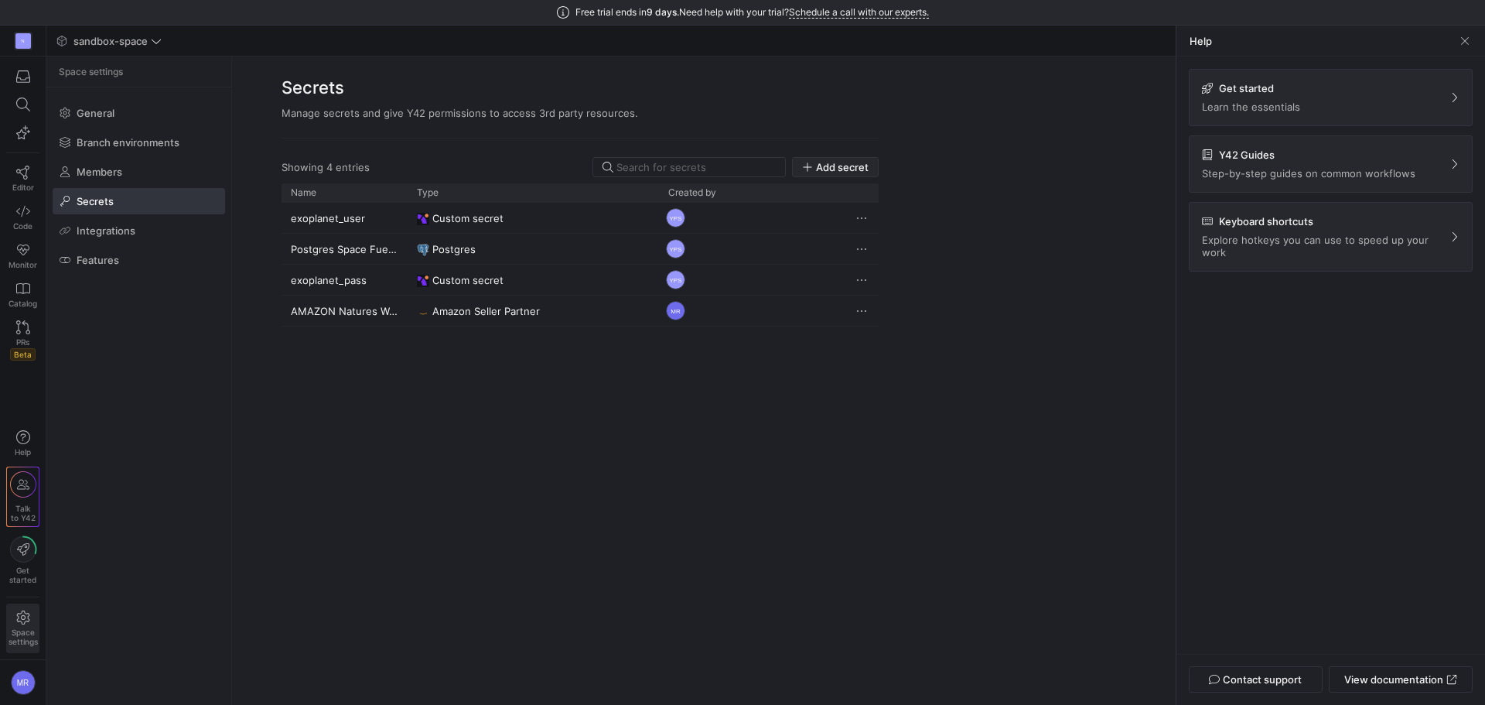
click at [838, 168] on span "Add secret" at bounding box center [842, 167] width 53 height 12
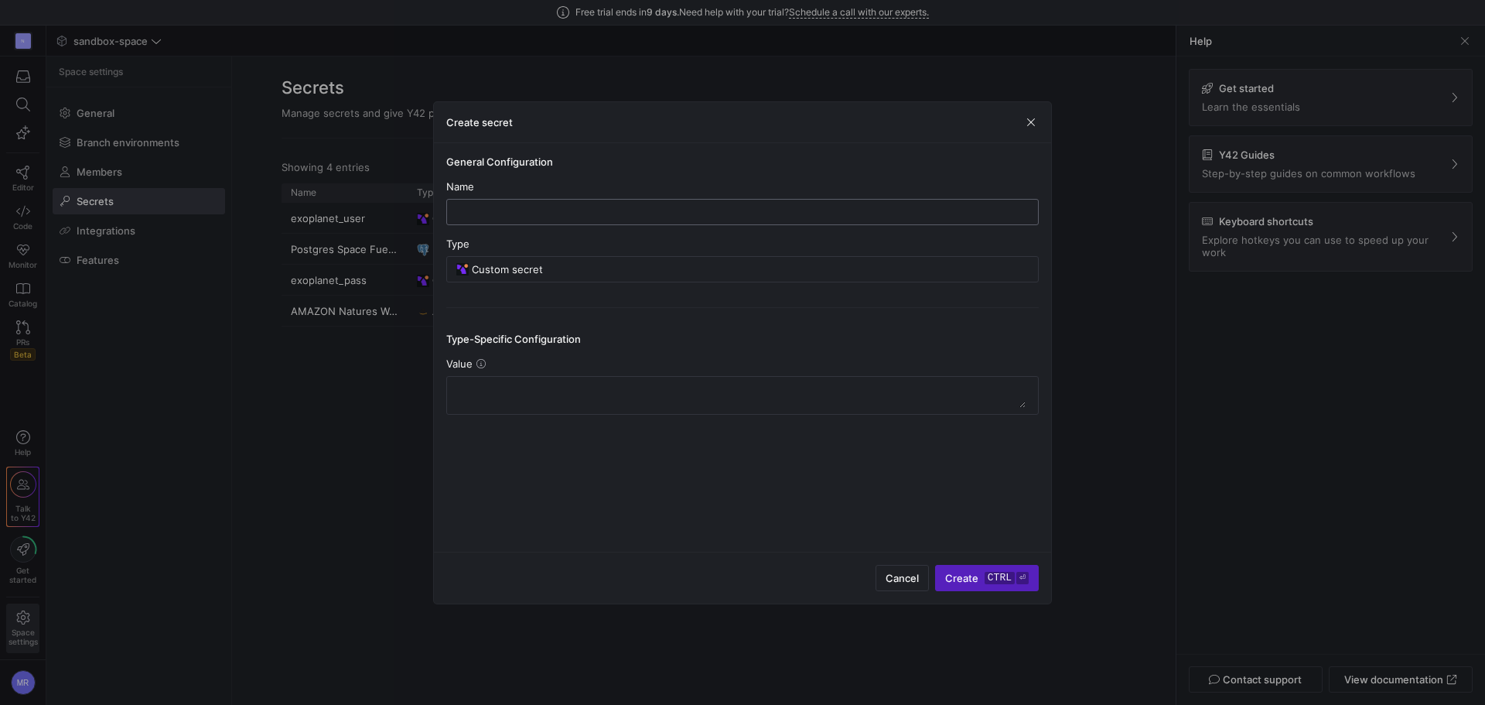
click at [574, 203] on div at bounding box center [743, 212] width 566 height 25
click at [664, 181] on div "Name" at bounding box center [742, 186] width 593 height 12
click at [568, 251] on div "Type Custom secret" at bounding box center [742, 259] width 593 height 45
click at [568, 261] on div "Custom secret" at bounding box center [750, 269] width 557 height 25
type input "Custom secretgoogle"
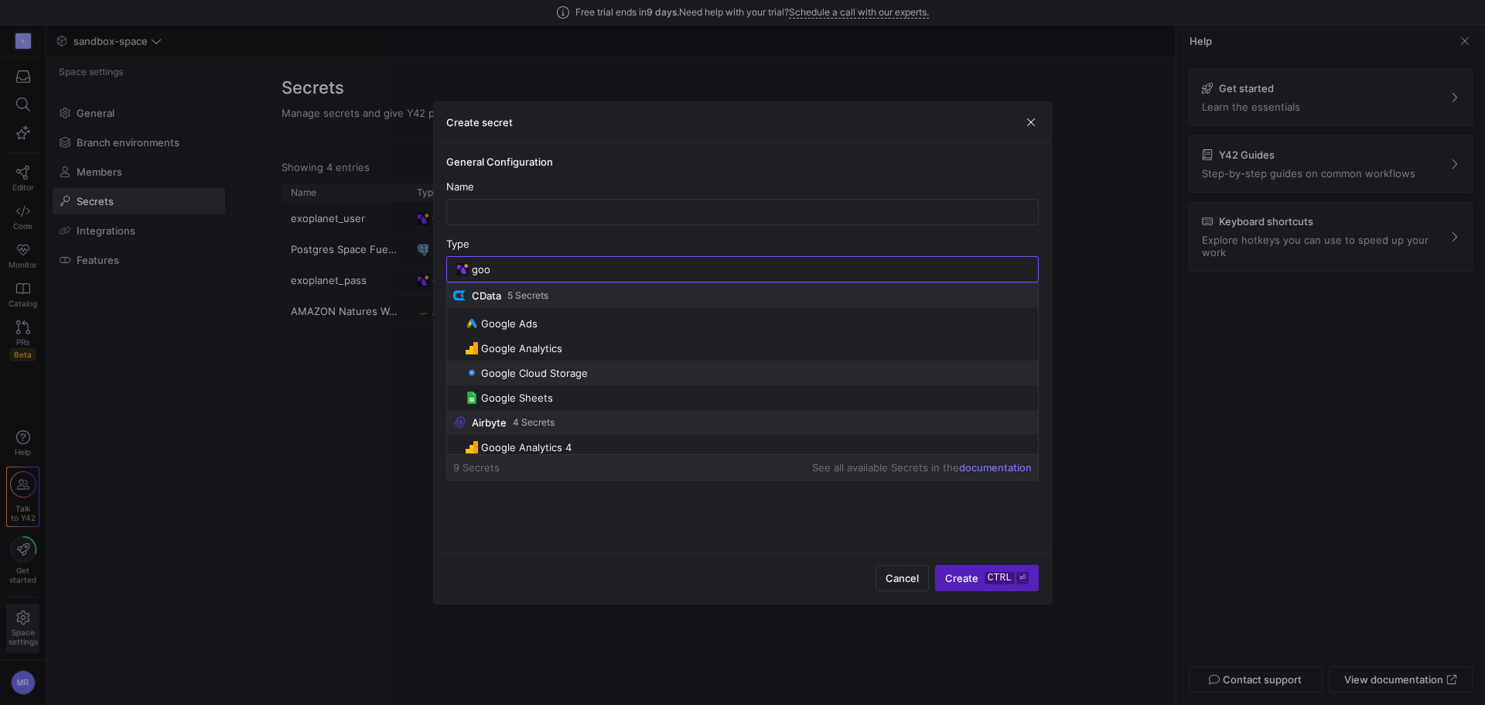
scroll to position [0, 0]
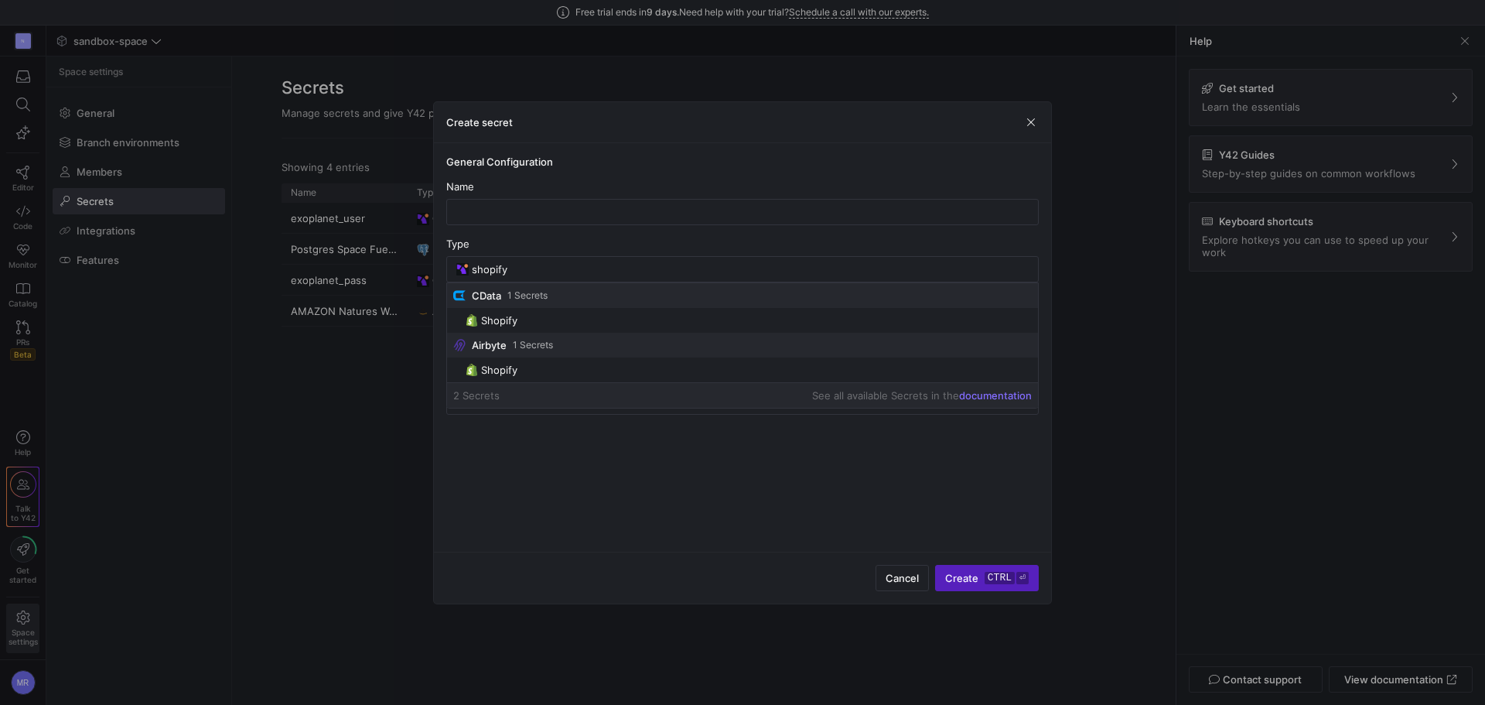
click at [646, 165] on h4 "General Configuration" at bounding box center [742, 161] width 593 height 12
click at [561, 274] on input "shopify" at bounding box center [750, 269] width 557 height 12
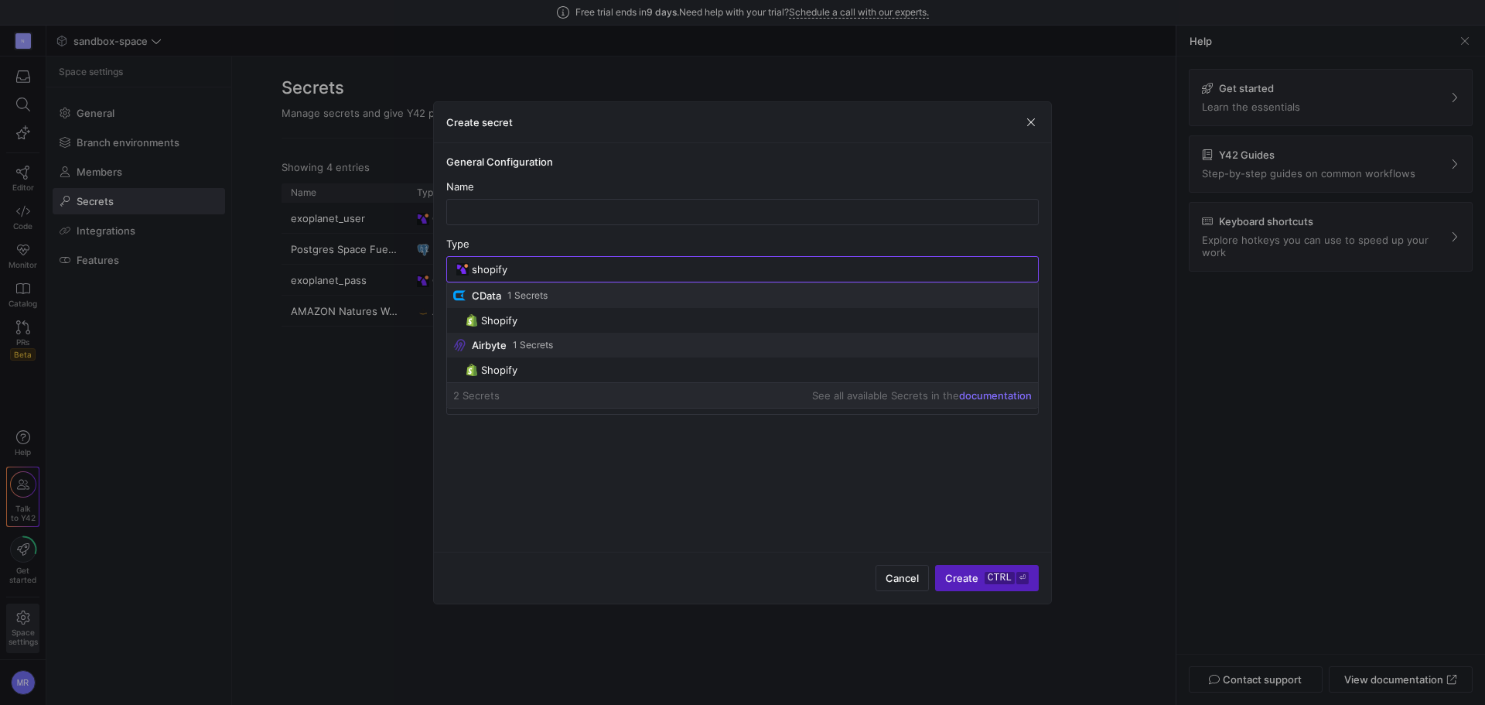
click at [513, 333] on span "Airbyte 1 Secrets" at bounding box center [742, 345] width 591 height 25
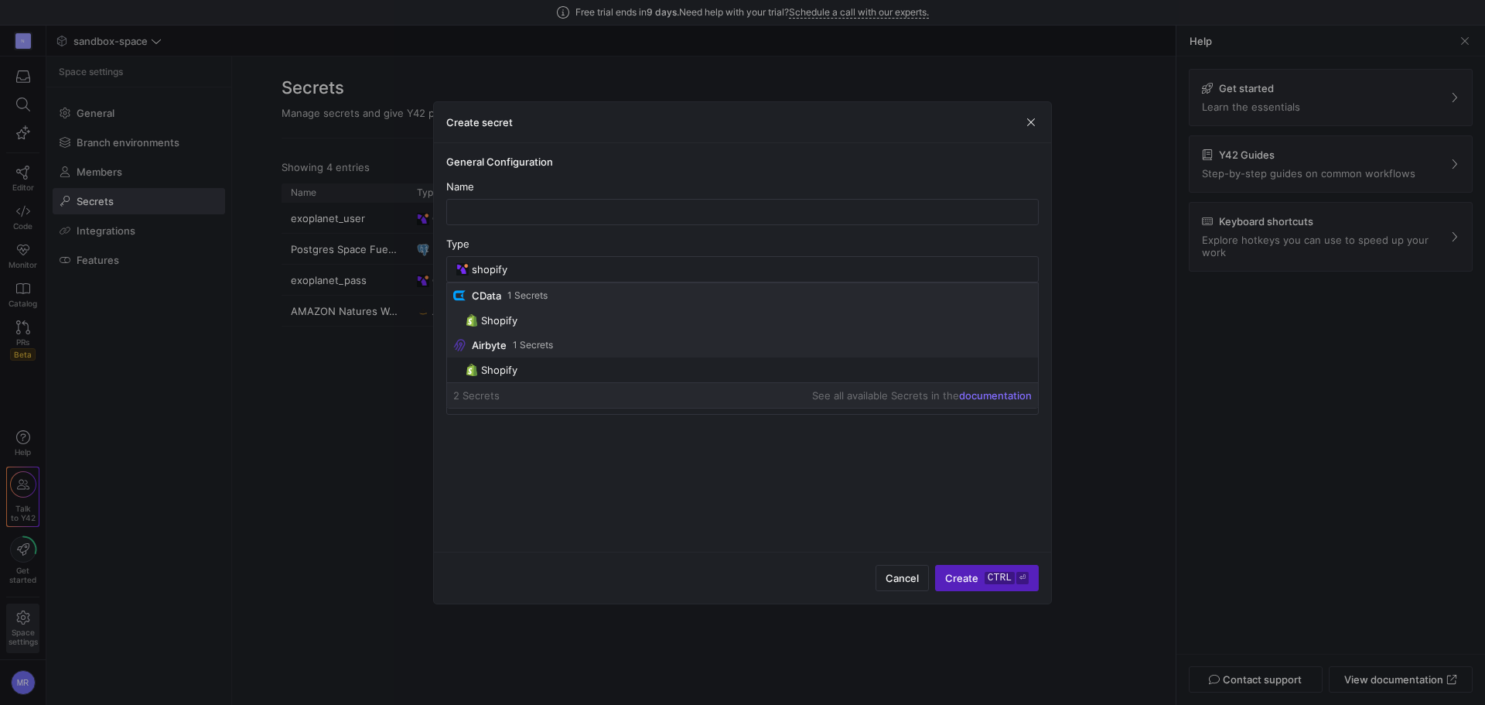
click at [517, 322] on span "Shopify" at bounding box center [499, 320] width 36 height 12
type input "Shopify"
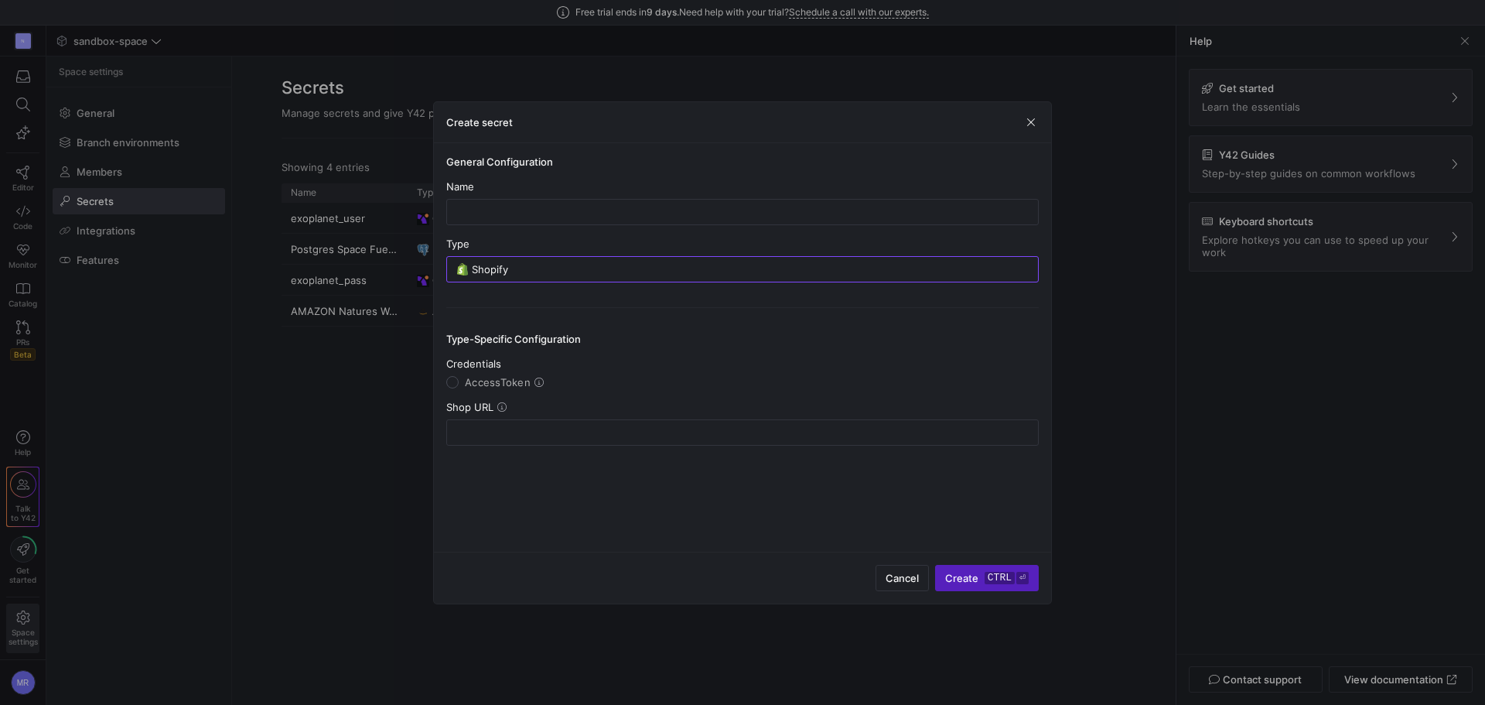
click at [509, 388] on span "AccessToken" at bounding box center [498, 382] width 66 height 12
click at [459, 388] on input "AccessToken" at bounding box center [452, 382] width 12 height 12
radio input "true"
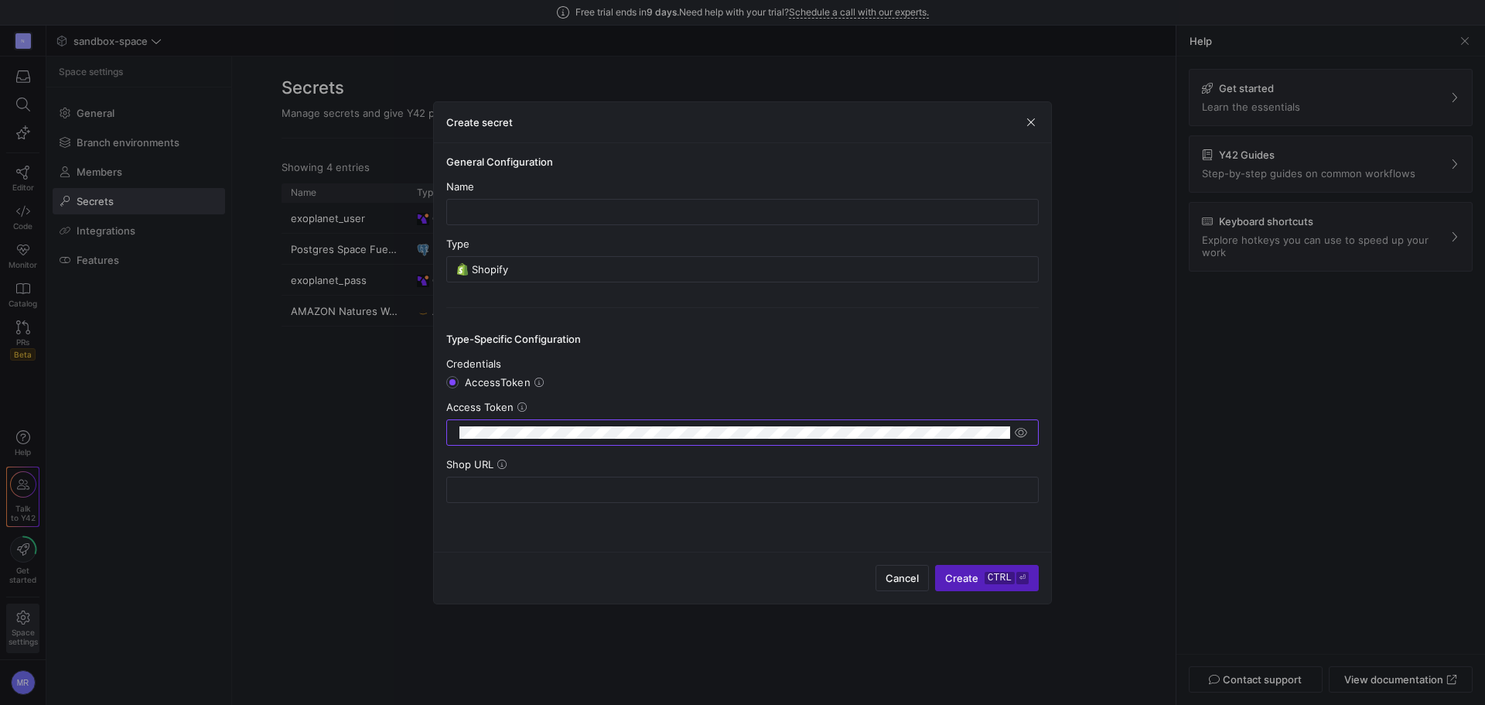
click at [596, 366] on div "Credentials" at bounding box center [742, 363] width 593 height 12
click at [460, 399] on y42-single-select-field-with-nested-form "Credentials AccessToken Access Token" at bounding box center [742, 401] width 593 height 88
click at [470, 389] on y42-single-select-field-with-nested-form "Credentials AccessToken Access Token" at bounding box center [742, 401] width 593 height 88
drag, startPoint x: 501, startPoint y: 333, endPoint x: 516, endPoint y: 338, distance: 16.2
click at [501, 333] on h4 "Type-Specific Configuration" at bounding box center [742, 339] width 593 height 12
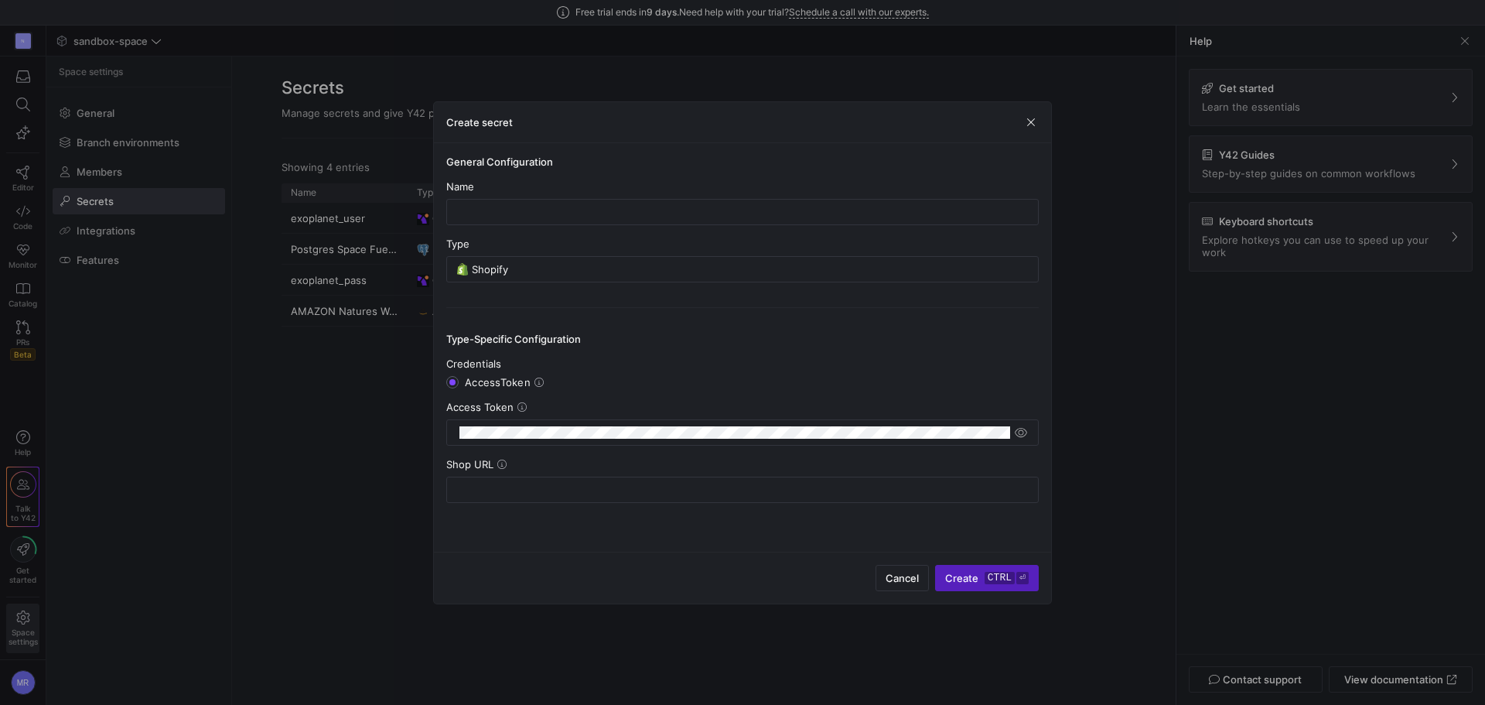
click at [518, 339] on h4 "Type-Specific Configuration" at bounding box center [742, 339] width 593 height 12
click at [646, 373] on mat-radio-group "Credentials AccessToken" at bounding box center [742, 372] width 593 height 31
click at [521, 408] on icon at bounding box center [522, 406] width 9 height 9
click at [518, 408] on icon at bounding box center [522, 406] width 9 height 9
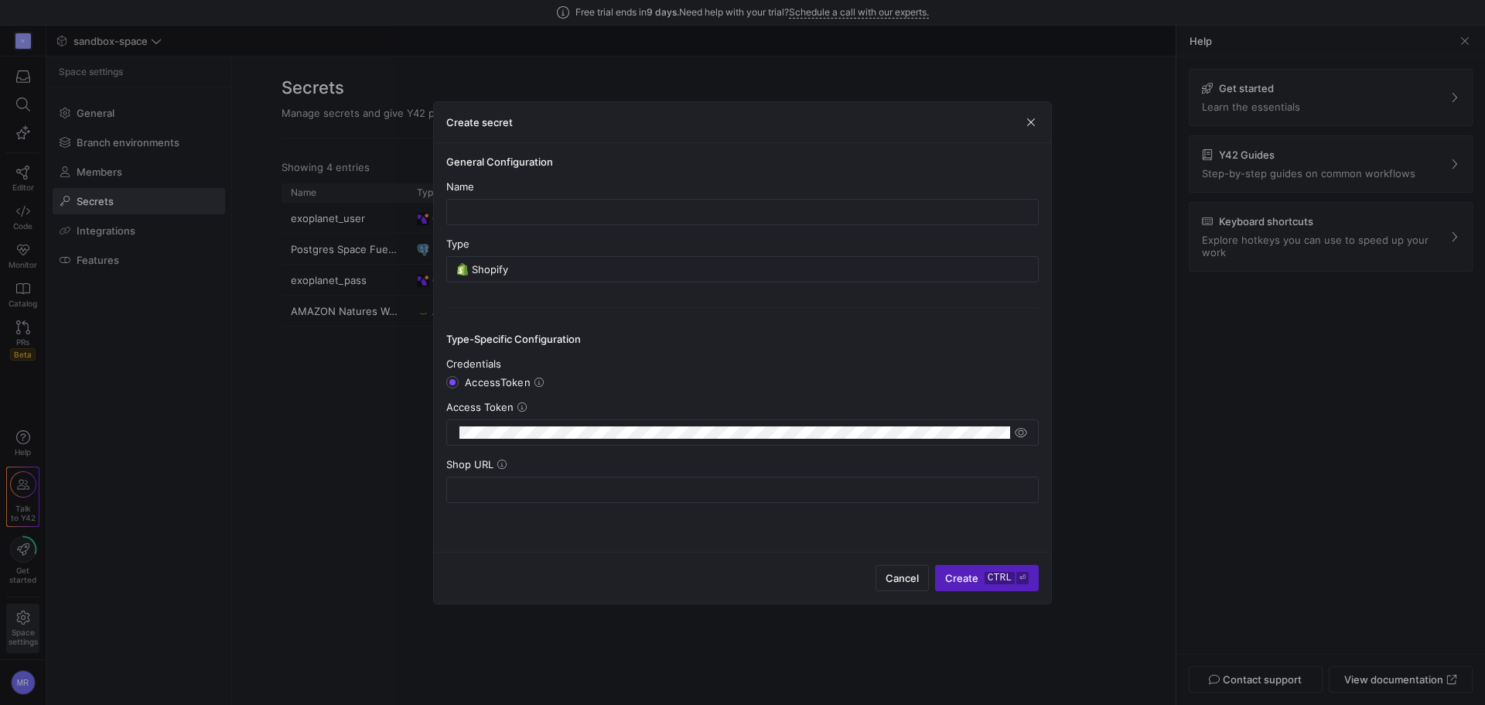
click at [519, 408] on icon at bounding box center [522, 406] width 9 height 9
click at [1023, 435] on span "button" at bounding box center [1020, 432] width 15 height 15
click at [1024, 435] on span "button" at bounding box center [1020, 432] width 15 height 15
click at [574, 405] on div "Access Token" at bounding box center [742, 407] width 593 height 12
click at [562, 417] on div "Access Token" at bounding box center [742, 423] width 593 height 45
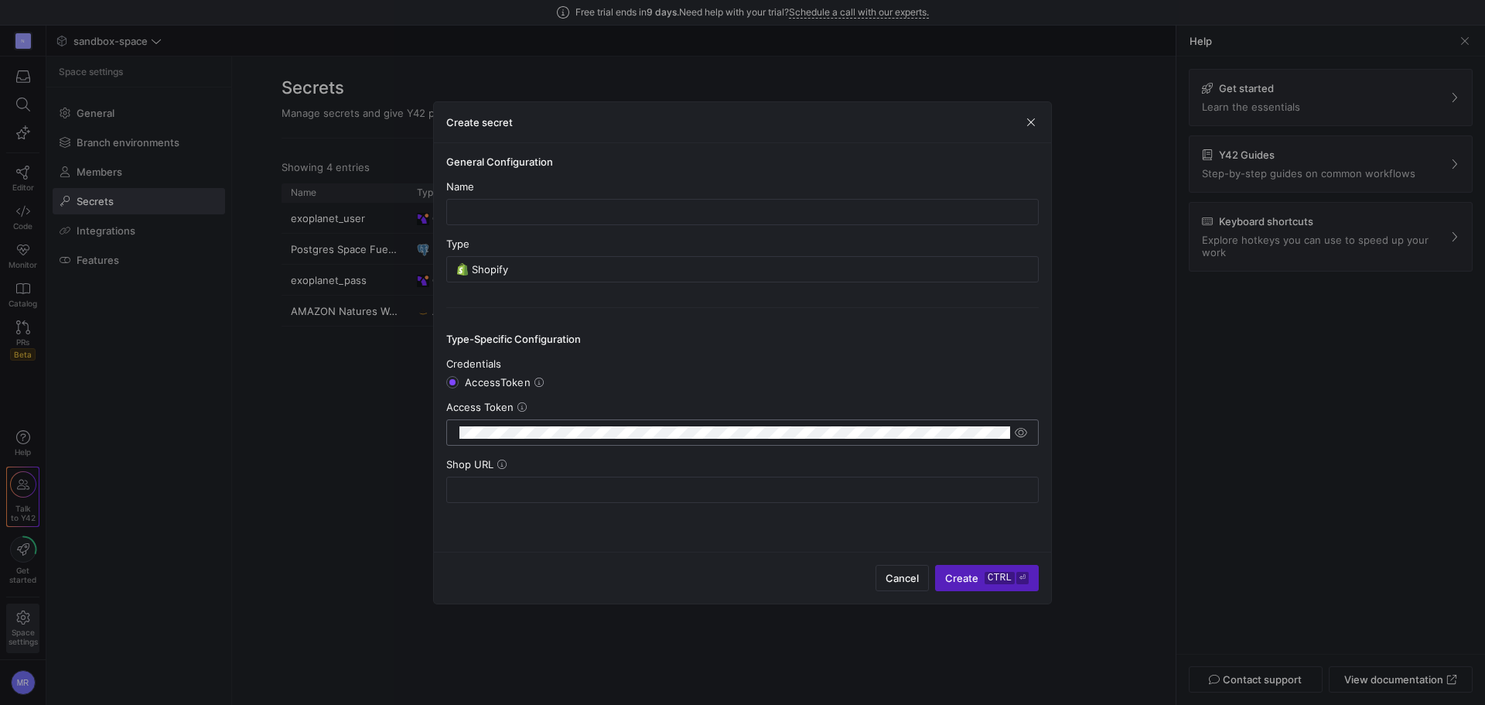
click at [562, 423] on div at bounding box center [735, 432] width 551 height 25
click at [501, 463] on icon at bounding box center [501, 464] width 9 height 9
click at [500, 460] on icon at bounding box center [501, 464] width 9 height 9
click at [620, 488] on input "text" at bounding box center [743, 490] width 566 height 12
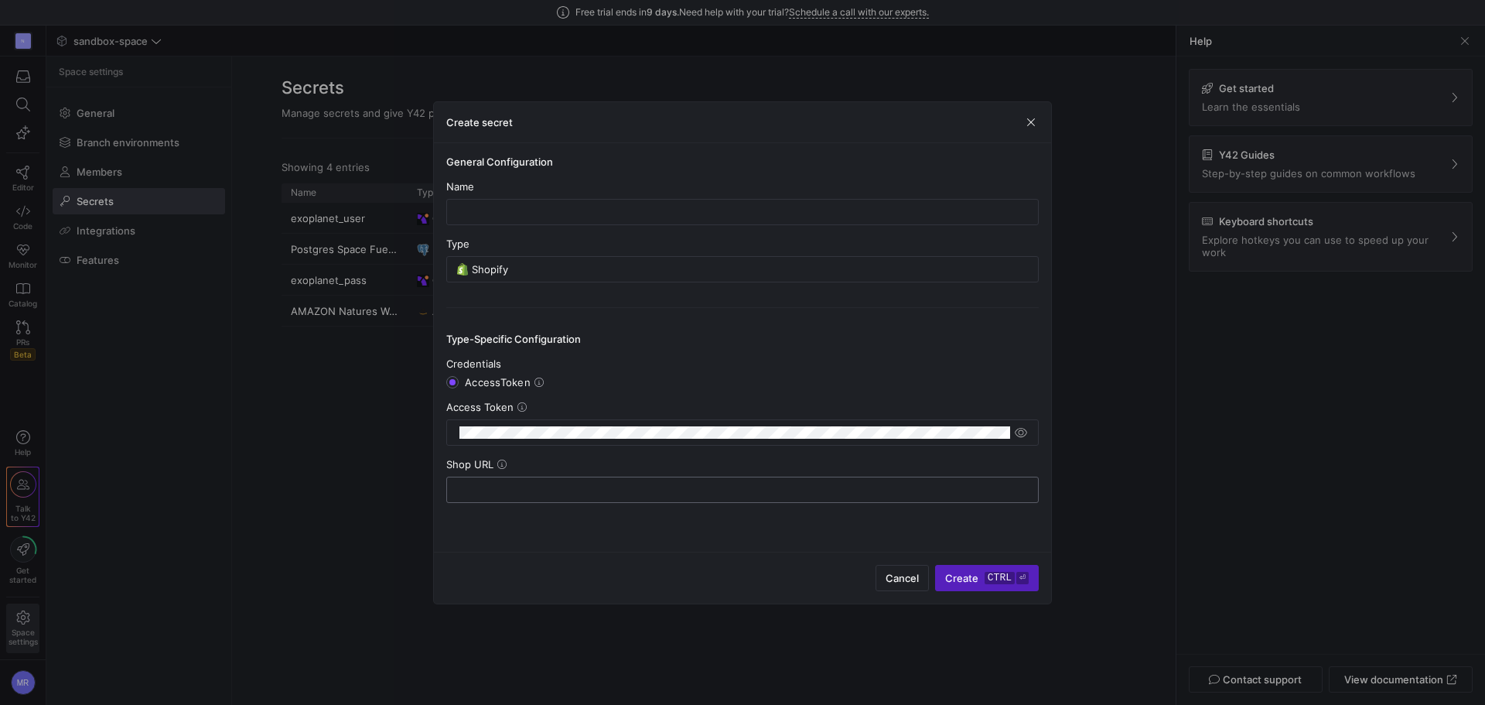
paste input "https://admin.shopify.com/store/natureswayeurope"
type input "https://admin.shopify.com/store/natureswayeurope"
click at [679, 531] on div "General Configuration Name Type Shopify Type-Specific Configuration Credentials…" at bounding box center [742, 347] width 617 height 408
click at [1010, 581] on kbd "ctrl" at bounding box center [1000, 578] width 30 height 12
click at [583, 212] on input "text" at bounding box center [743, 212] width 566 height 12
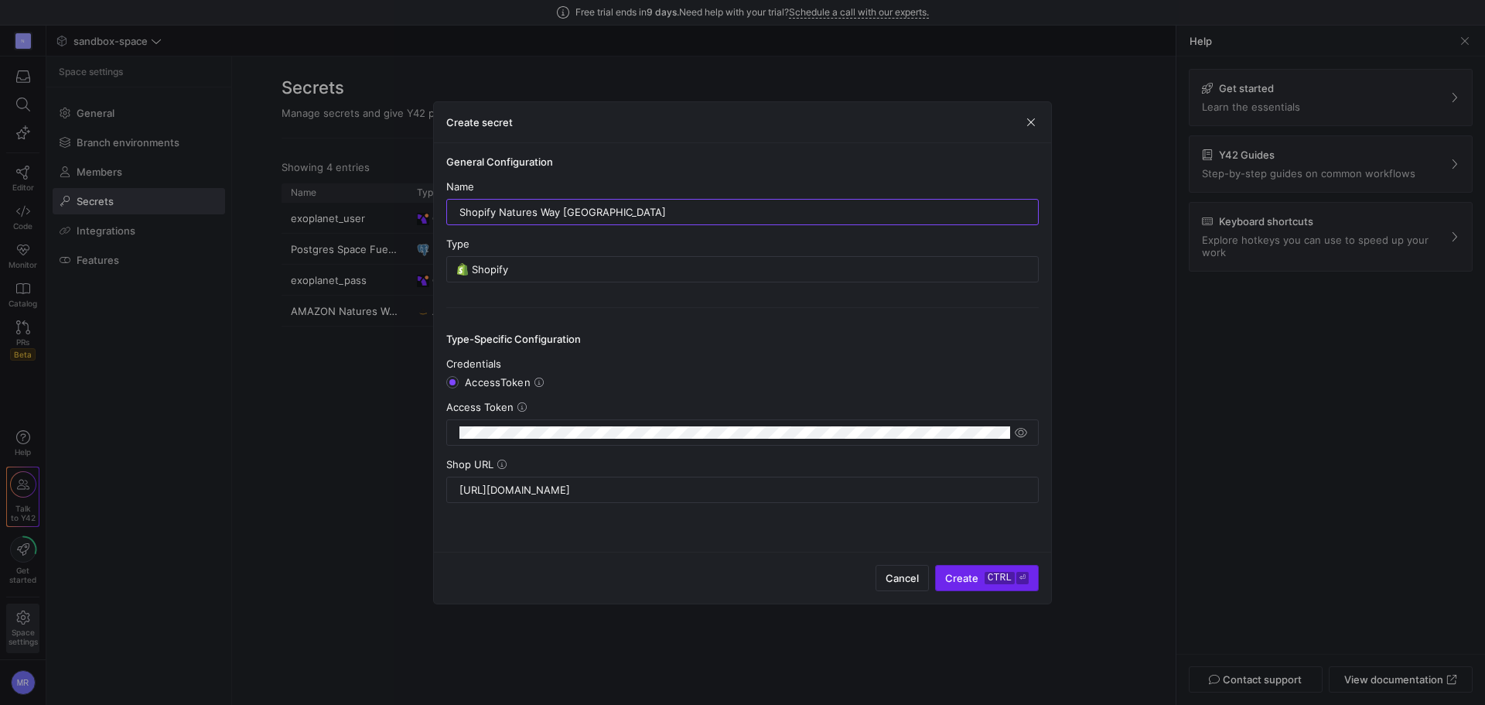
type input "Shopify Natures Way Europe"
click at [1010, 579] on kbd "ctrl" at bounding box center [1000, 578] width 30 height 12
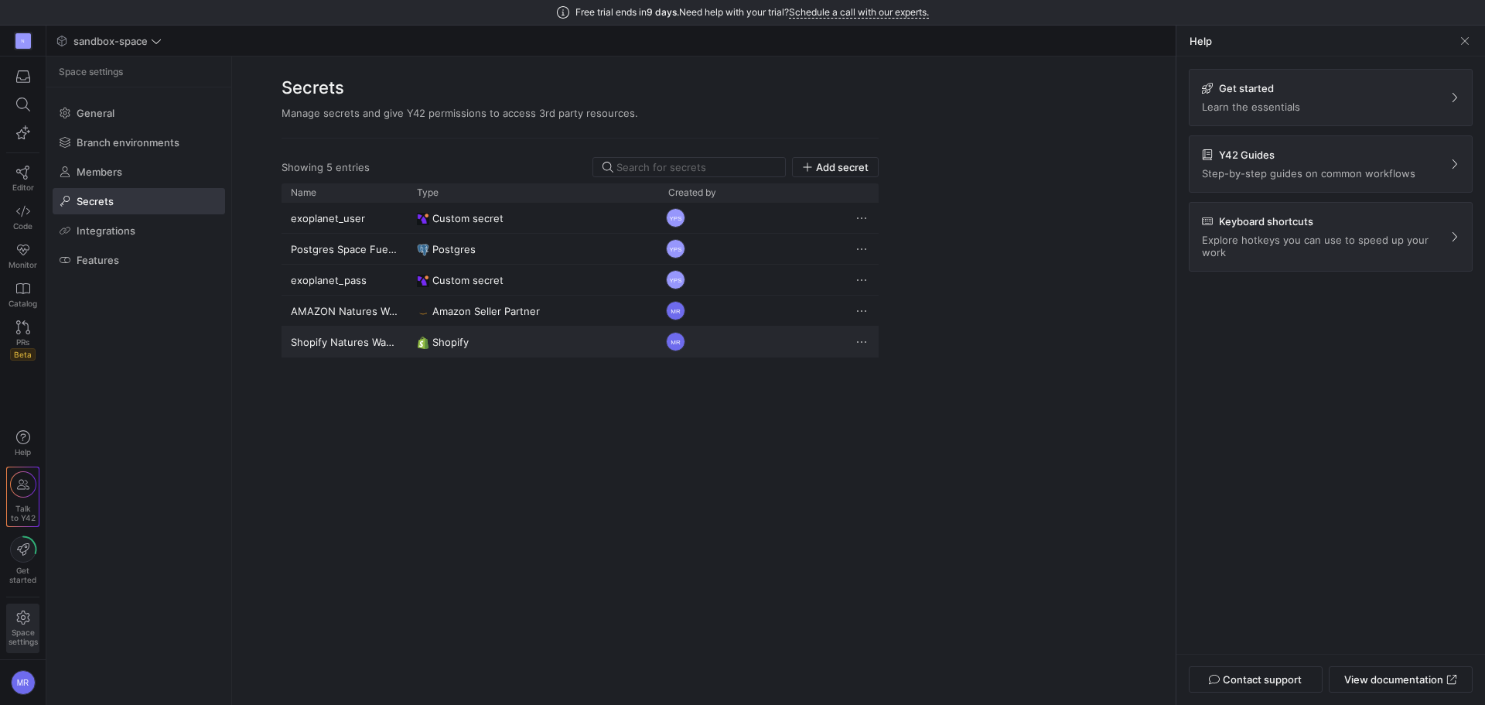
click at [490, 342] on y42-credential-type "Shopify" at bounding box center [533, 342] width 233 height 30
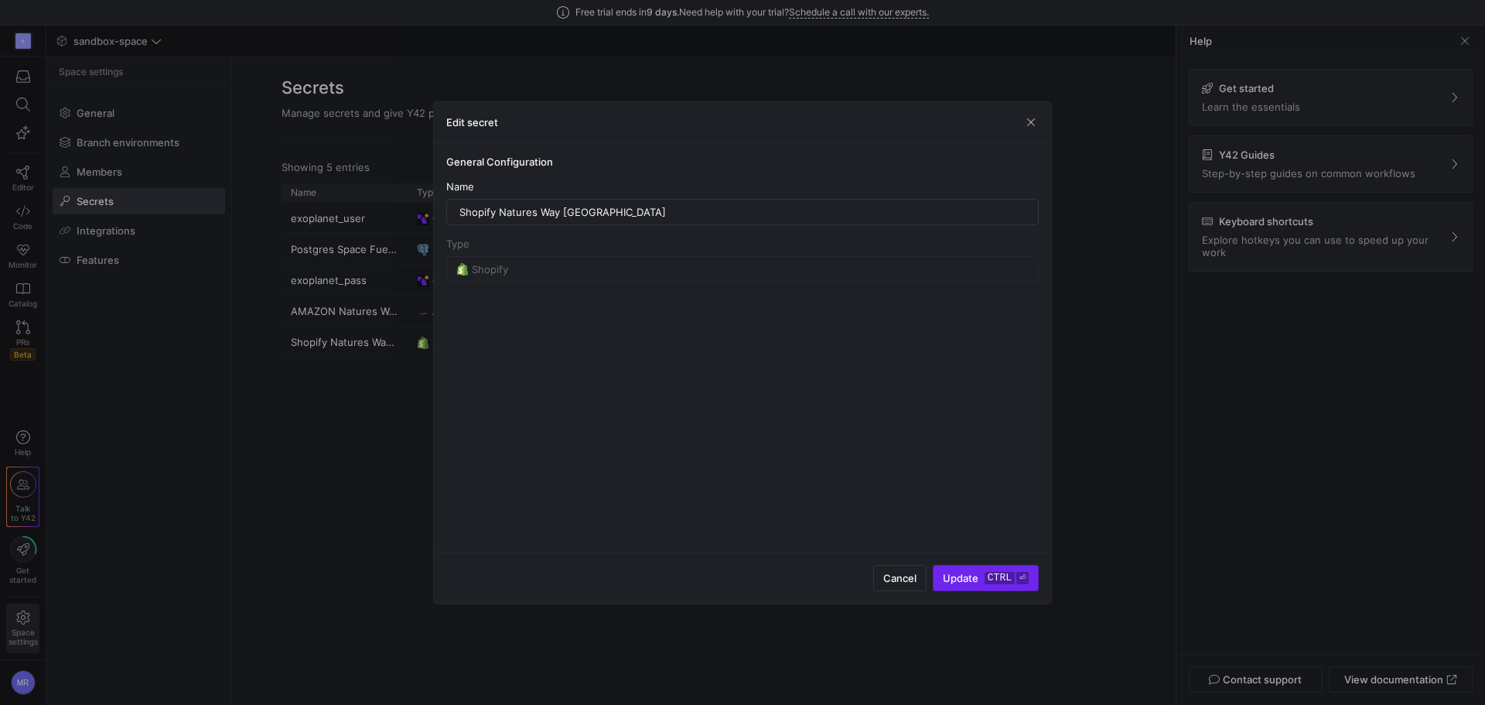
click at [989, 572] on kbd "ctrl" at bounding box center [1000, 578] width 30 height 12
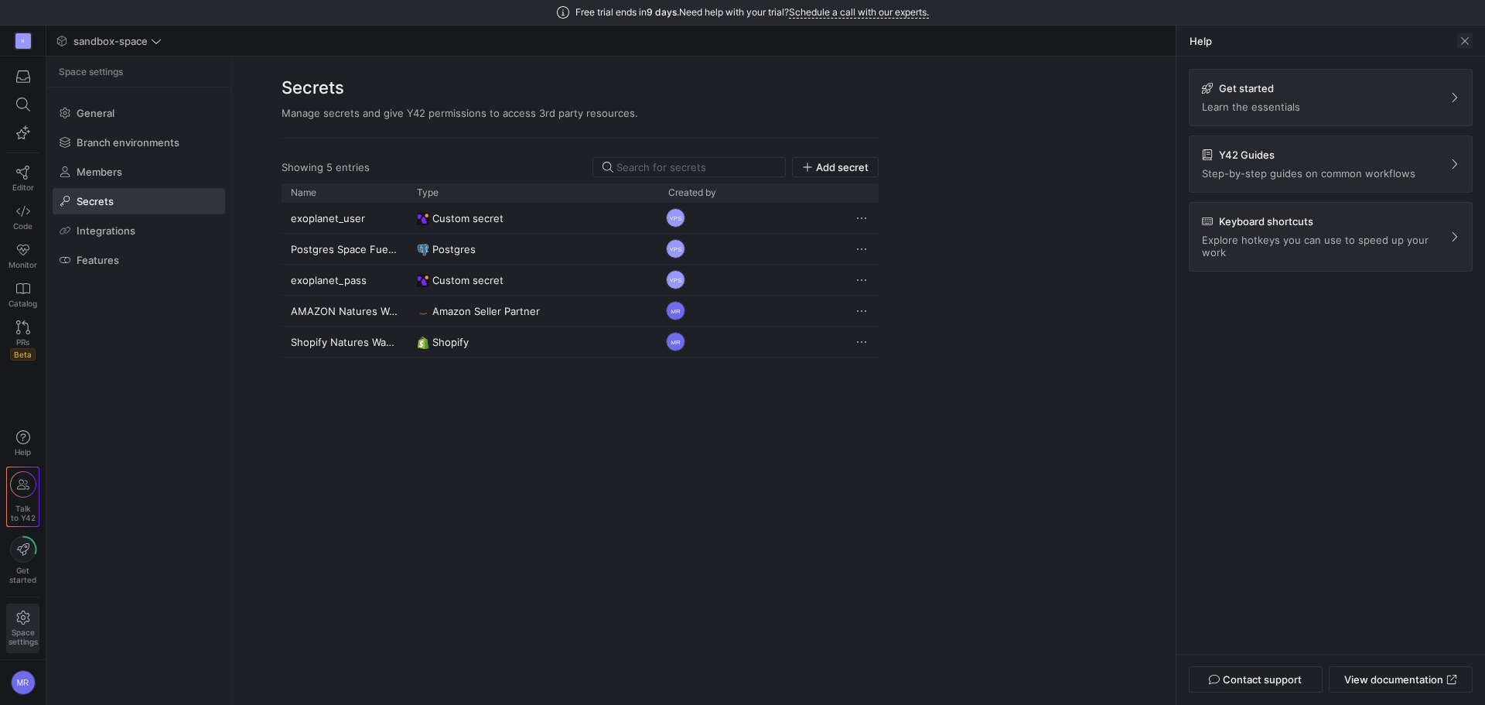
click at [1468, 38] on span at bounding box center [1464, 40] width 15 height 15
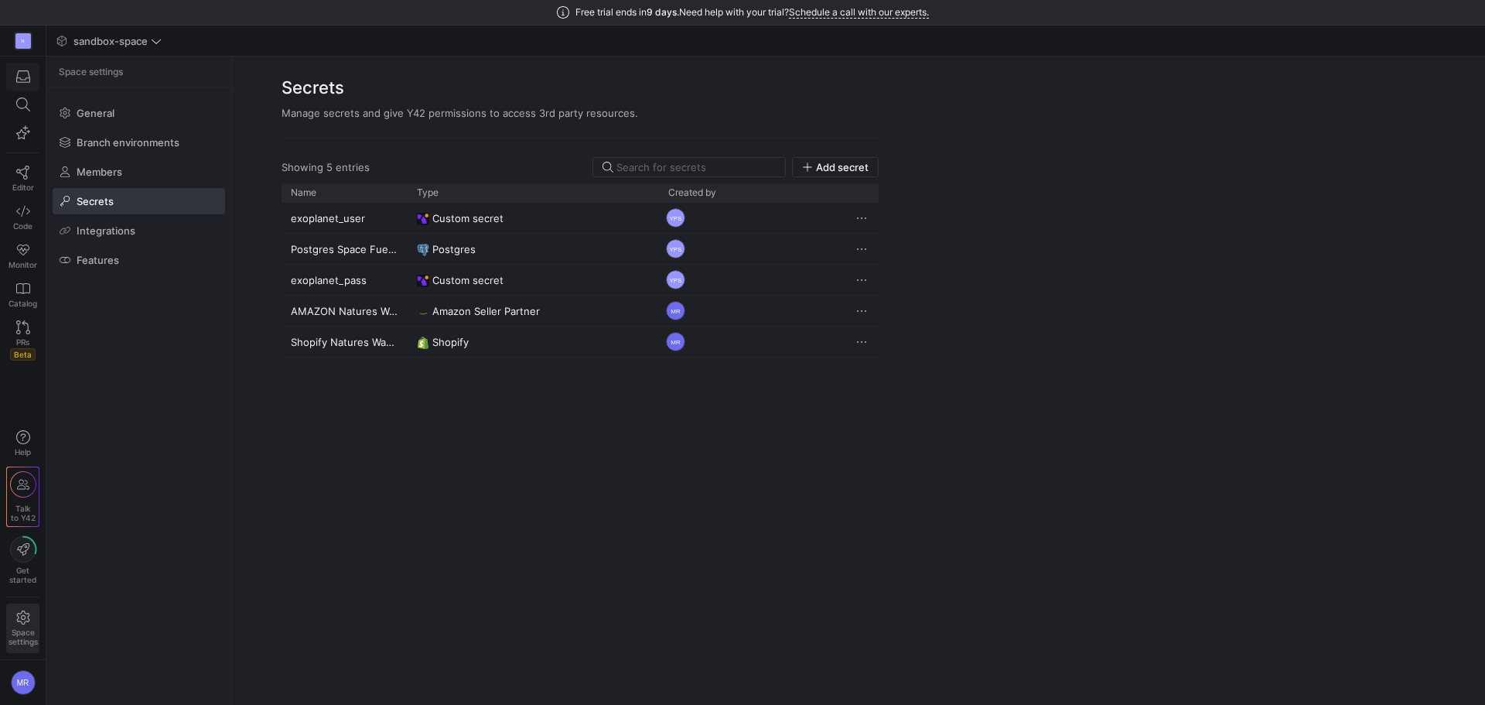
click at [28, 74] on icon "button" at bounding box center [23, 77] width 14 height 14
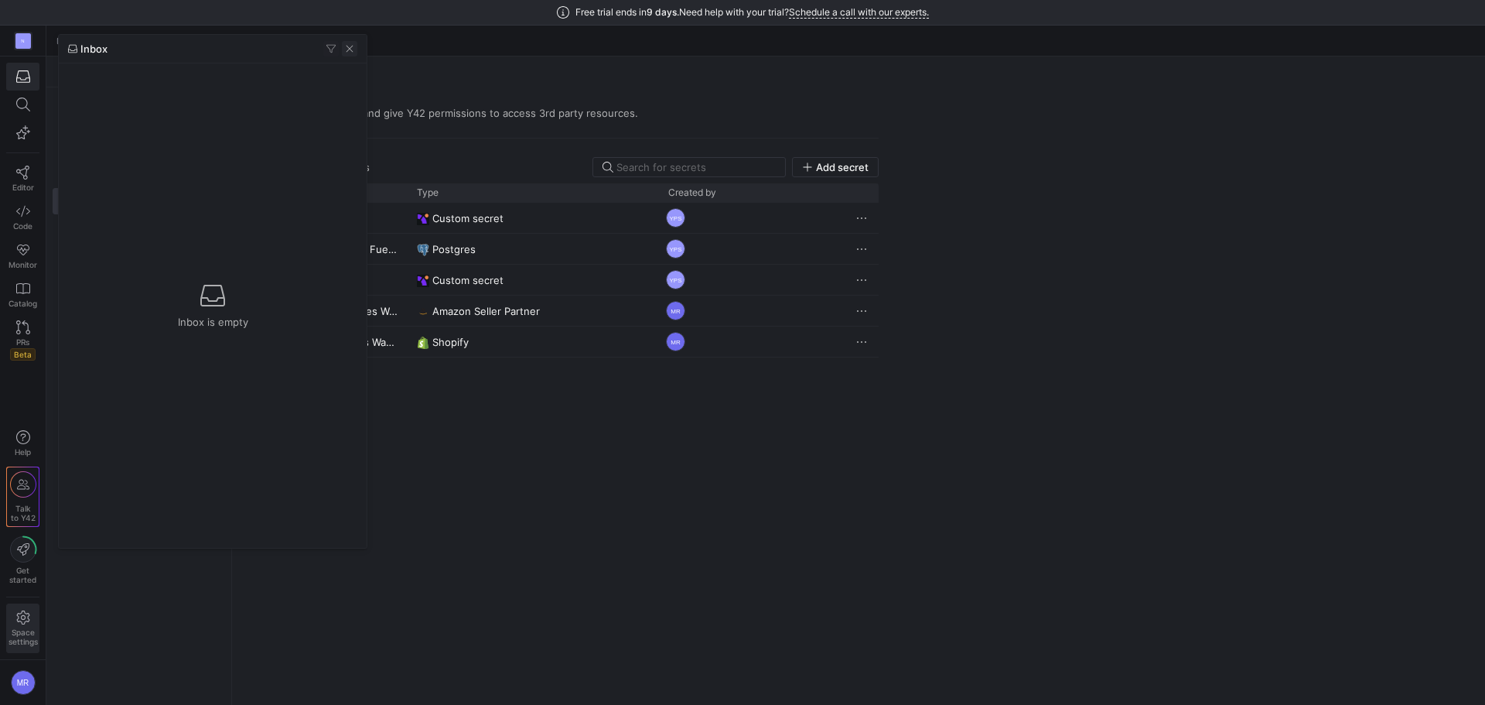
click at [350, 46] on span "button" at bounding box center [349, 48] width 15 height 15
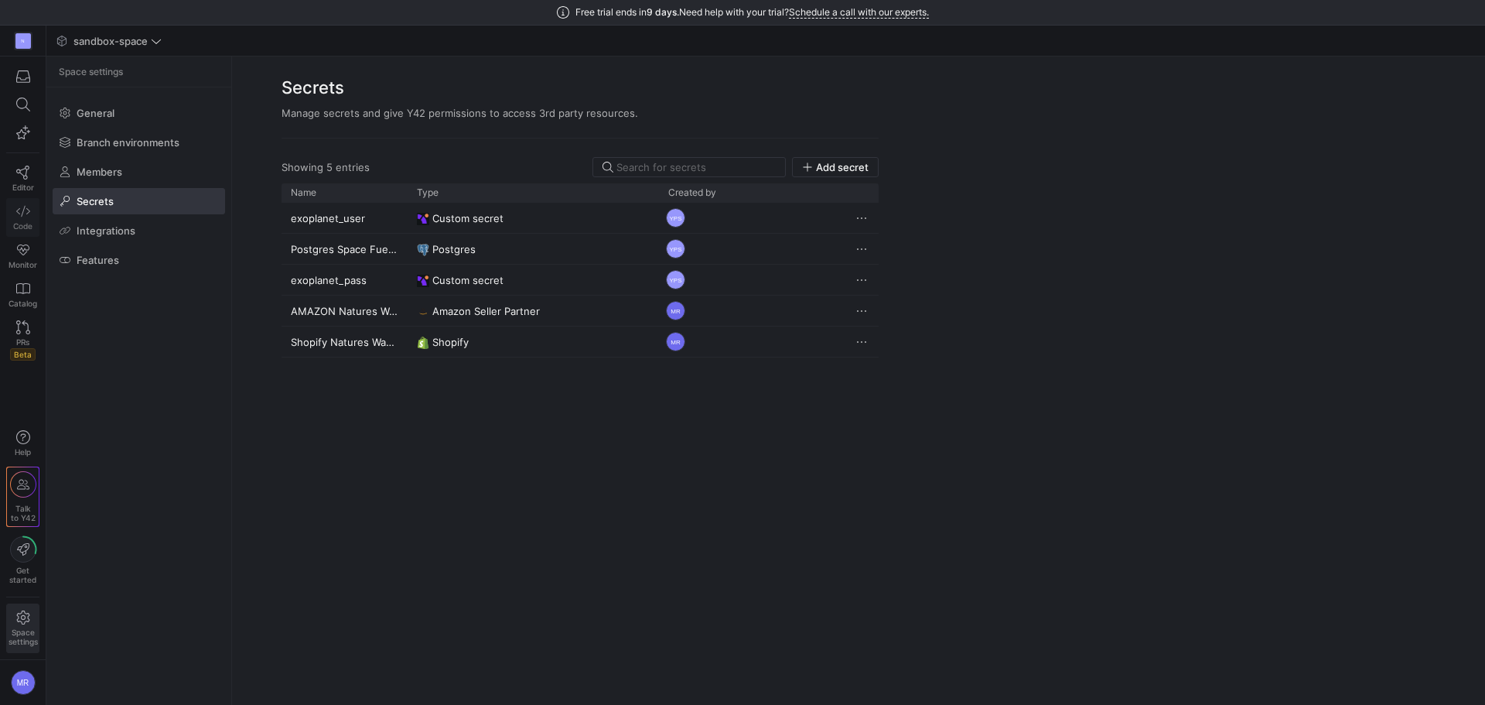
click at [30, 211] on link "Code" at bounding box center [22, 217] width 33 height 39
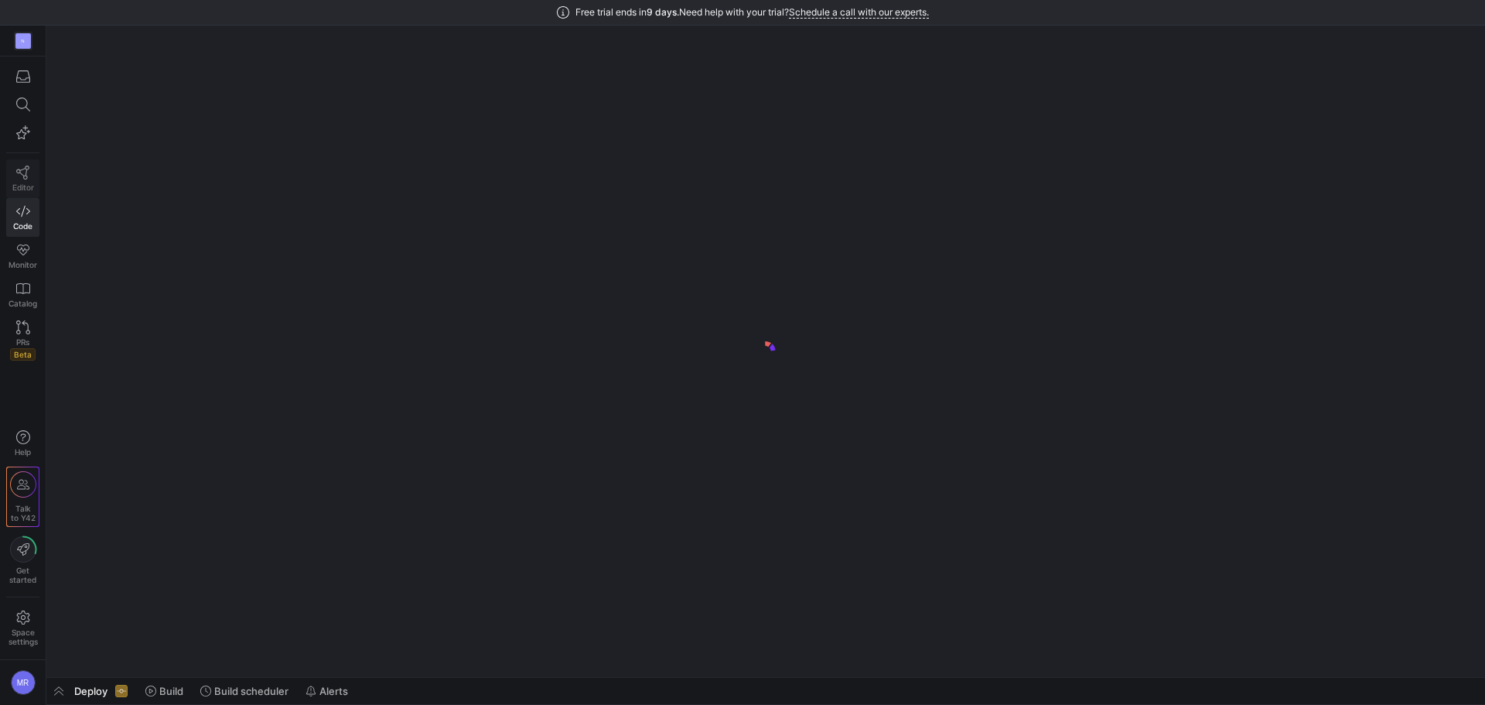
click at [31, 184] on span "Editor" at bounding box center [23, 187] width 22 height 9
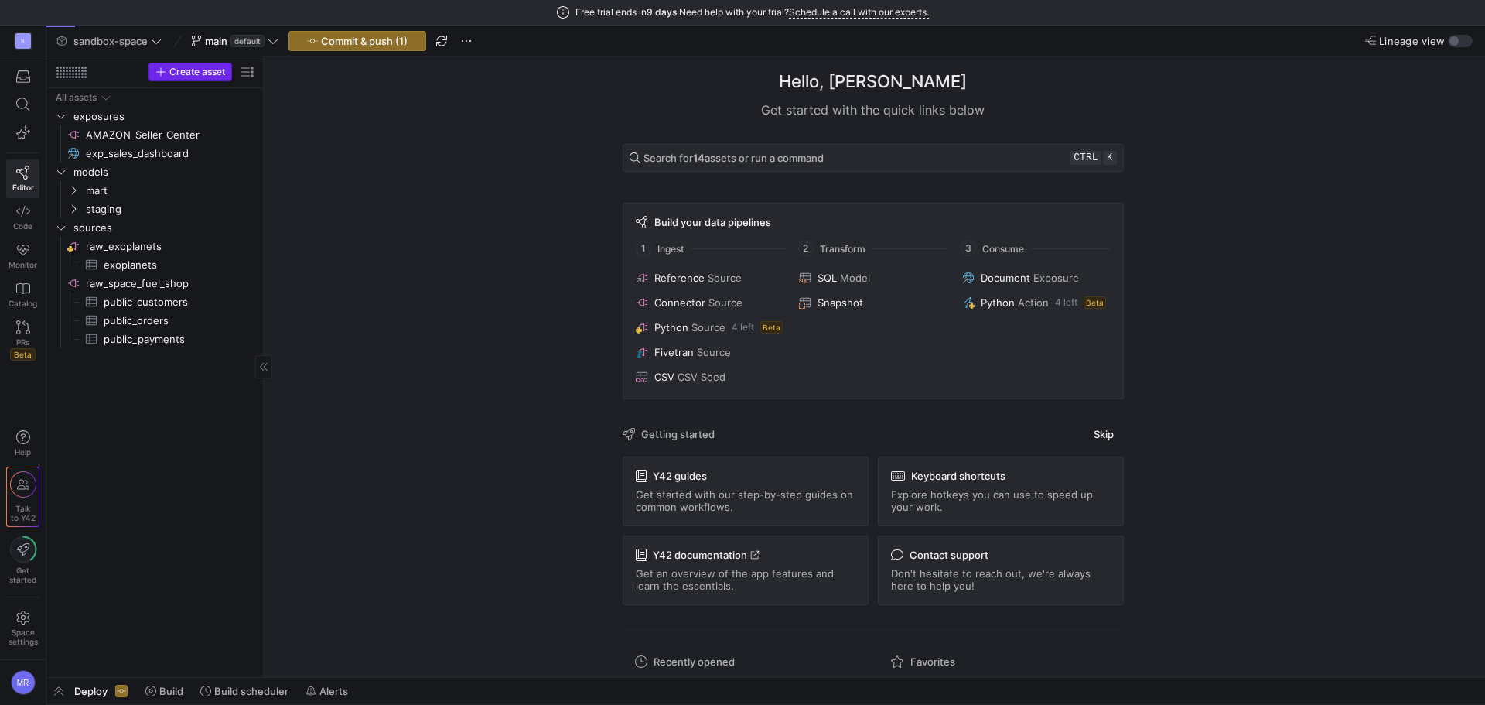
click at [183, 67] on span "Create asset" at bounding box center [197, 72] width 56 height 11
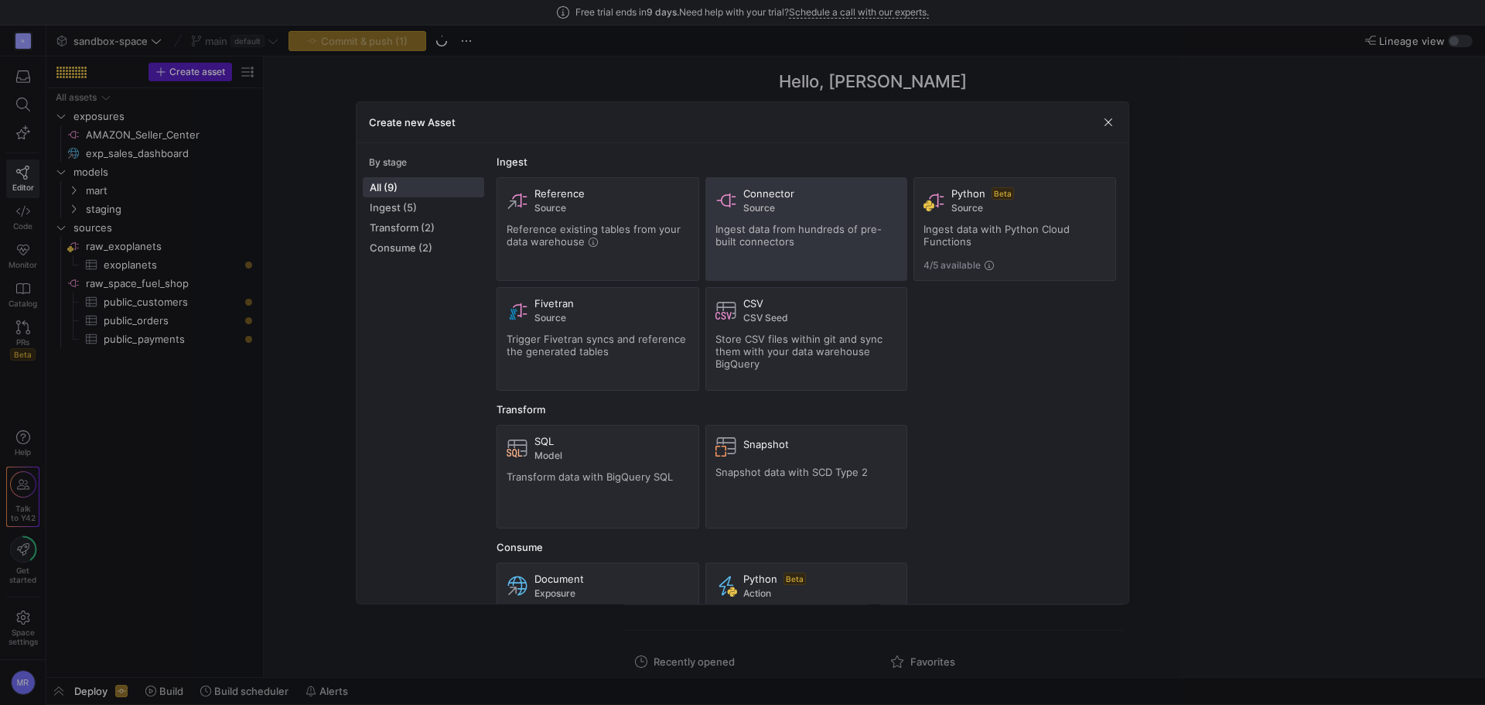
click at [820, 221] on div "Connector Source Ingest data from hundreds of pre-built connectors" at bounding box center [807, 229] width 183 height 84
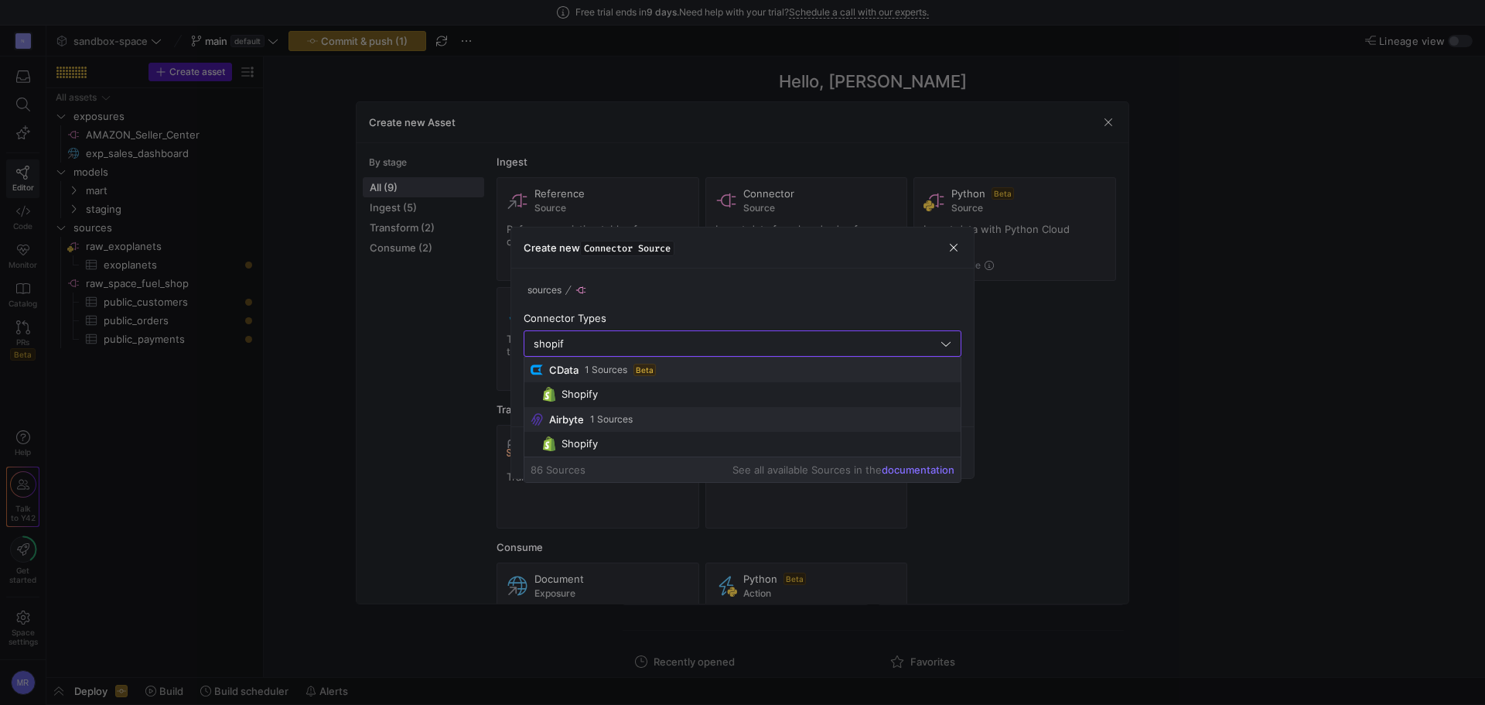
click at [573, 397] on div "Shopify" at bounding box center [580, 394] width 36 height 12
type input "Shopify"
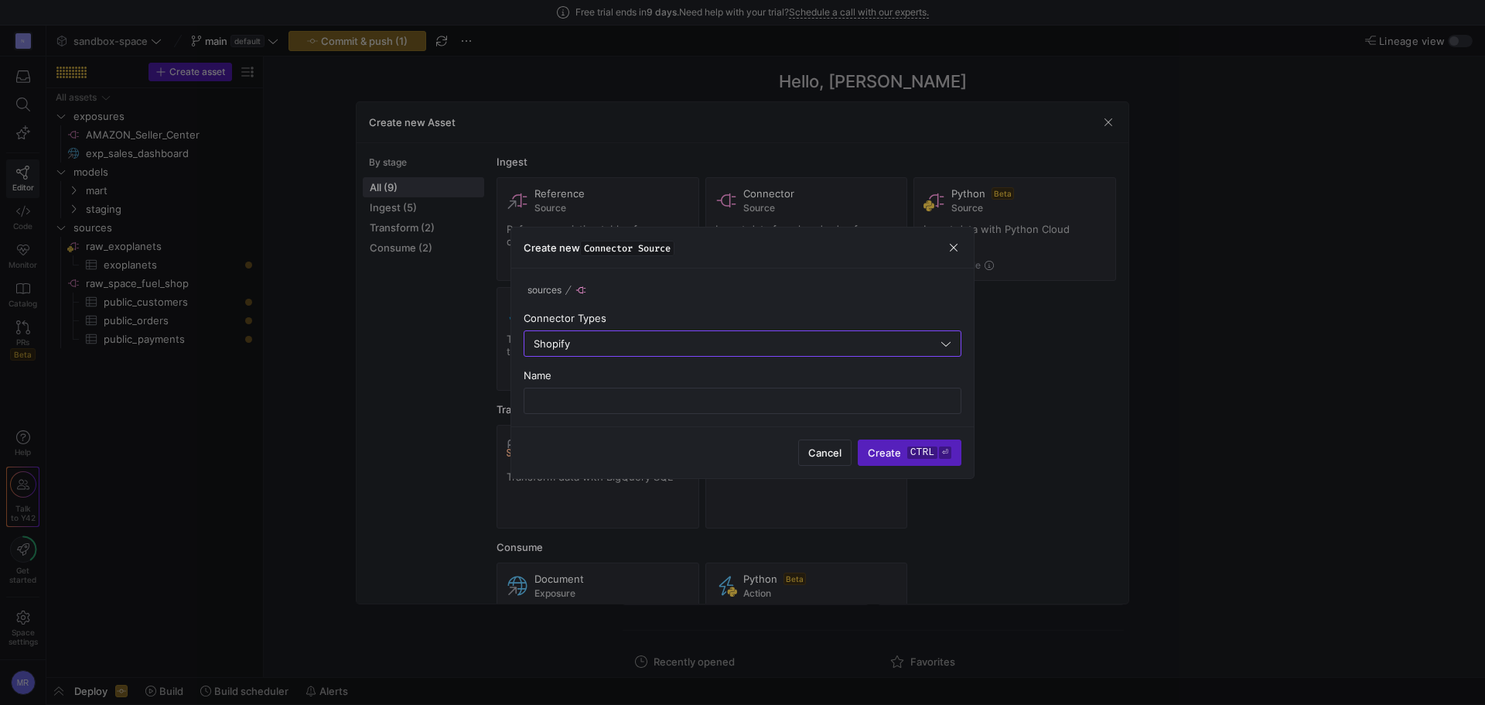
click at [680, 418] on div "sources Connector Types Shopify Name" at bounding box center [742, 347] width 463 height 158
click at [676, 399] on input "text" at bounding box center [743, 401] width 412 height 12
click at [683, 370] on div "Name" at bounding box center [743, 375] width 438 height 12
click at [589, 399] on input "text" at bounding box center [743, 401] width 412 height 12
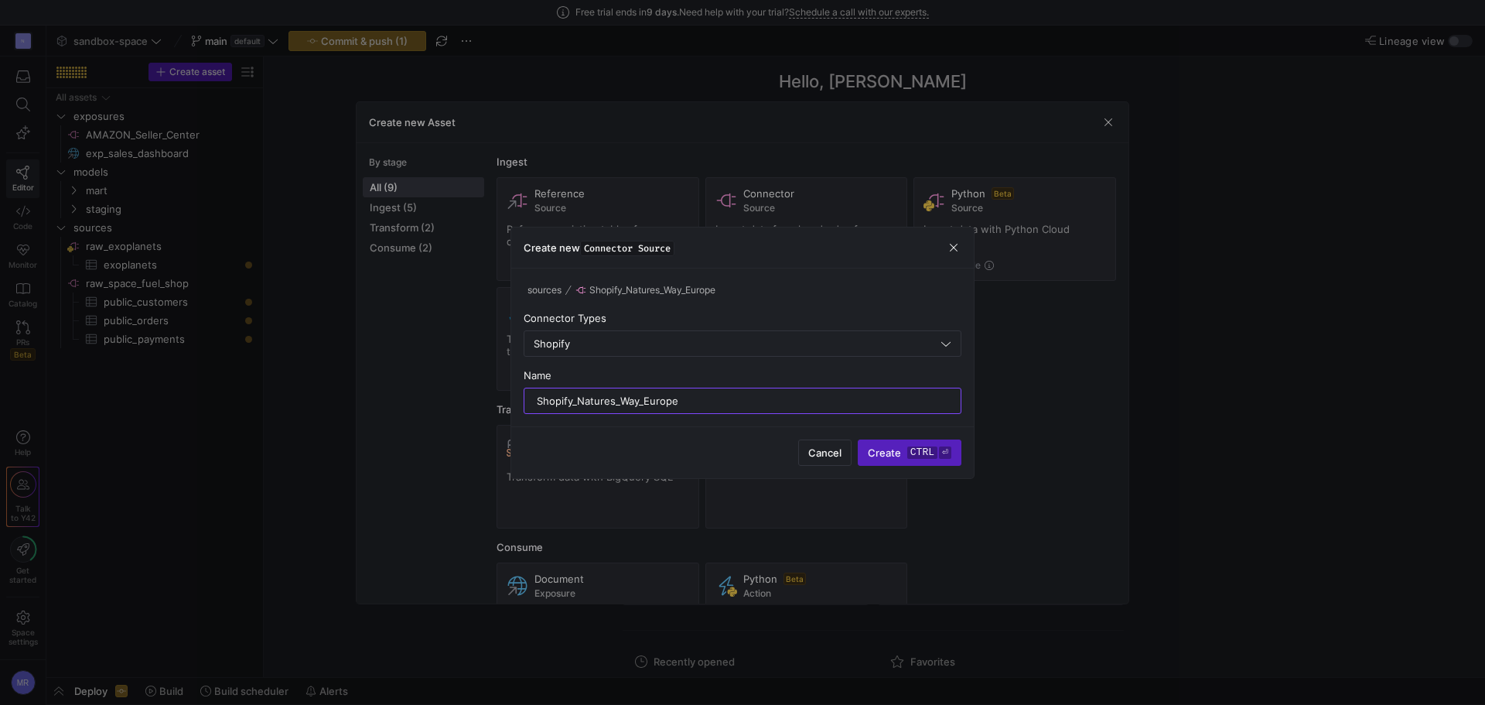
type input "Shopify_Natures_Way_Europe"
click at [899, 433] on div "Cancel Create ctrl ⏎" at bounding box center [742, 452] width 463 height 52
click at [899, 449] on span "Create ctrl ⏎" at bounding box center [910, 452] width 84 height 12
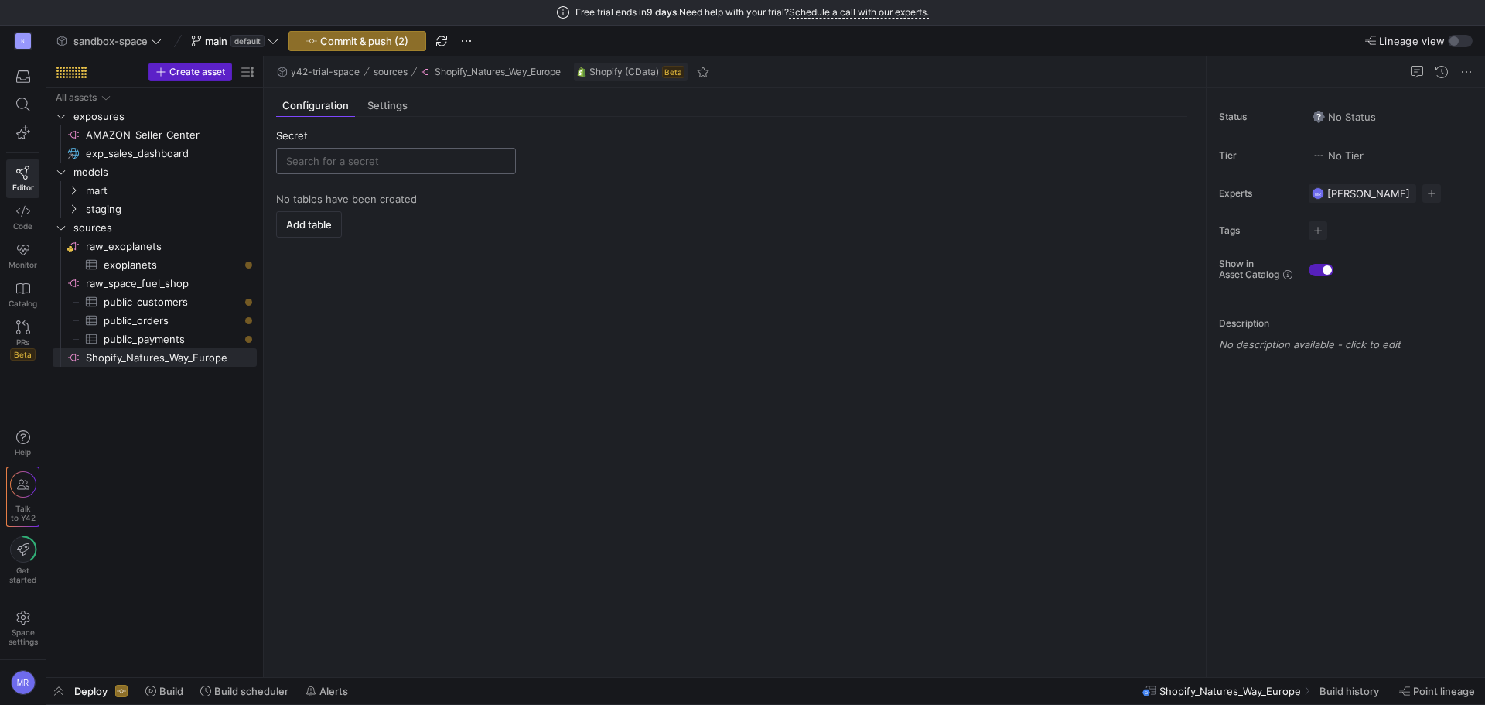
click at [325, 152] on div at bounding box center [396, 161] width 220 height 25
click at [432, 200] on div "Shopify Natures Way Europe" at bounding box center [396, 190] width 226 height 24
type input "Shopify Natures Way Europe"
click at [479, 298] on y42-empty-state "No tables have been created Add table" at bounding box center [731, 429] width 911 height 472
click at [419, 197] on y42-empty-state "No tables have been created Add table" at bounding box center [731, 429] width 911 height 472
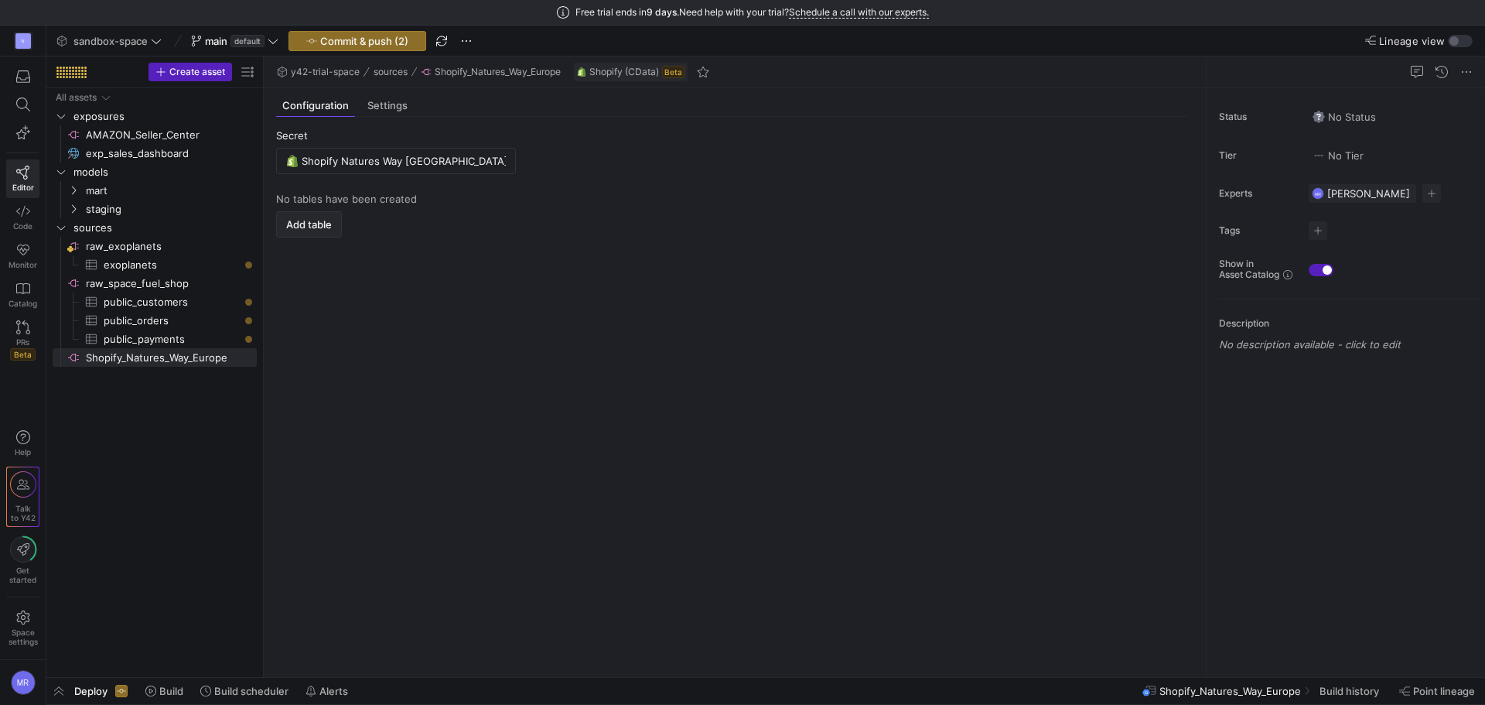
click at [341, 222] on span "button" at bounding box center [309, 224] width 64 height 25
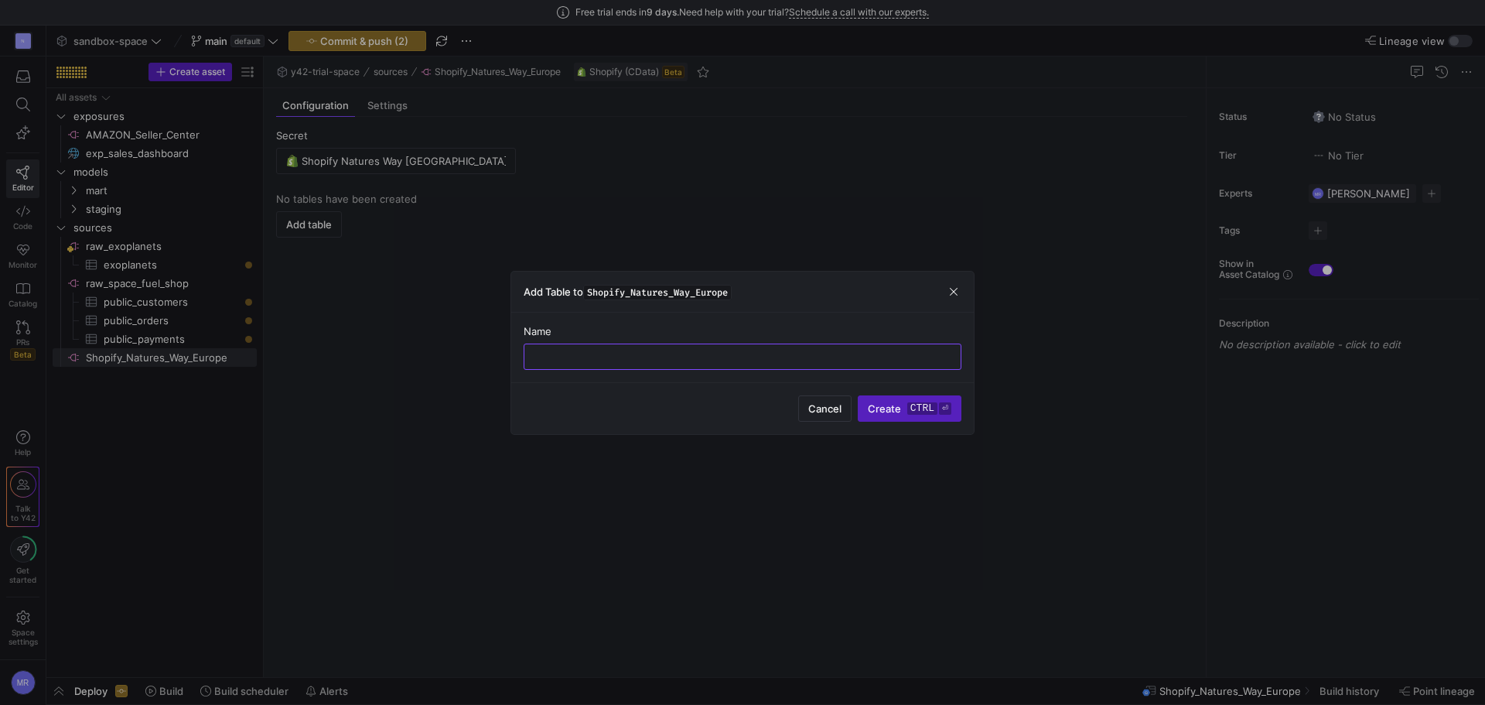
click at [589, 311] on div "Add Table to Shopify_Natures_Way_Europe" at bounding box center [742, 292] width 463 height 41
click at [573, 361] on input "text" at bounding box center [743, 356] width 412 height 12
type input "umsatz_je_kanal"
click at [884, 407] on span "Create ctrl ⏎" at bounding box center [910, 408] width 84 height 12
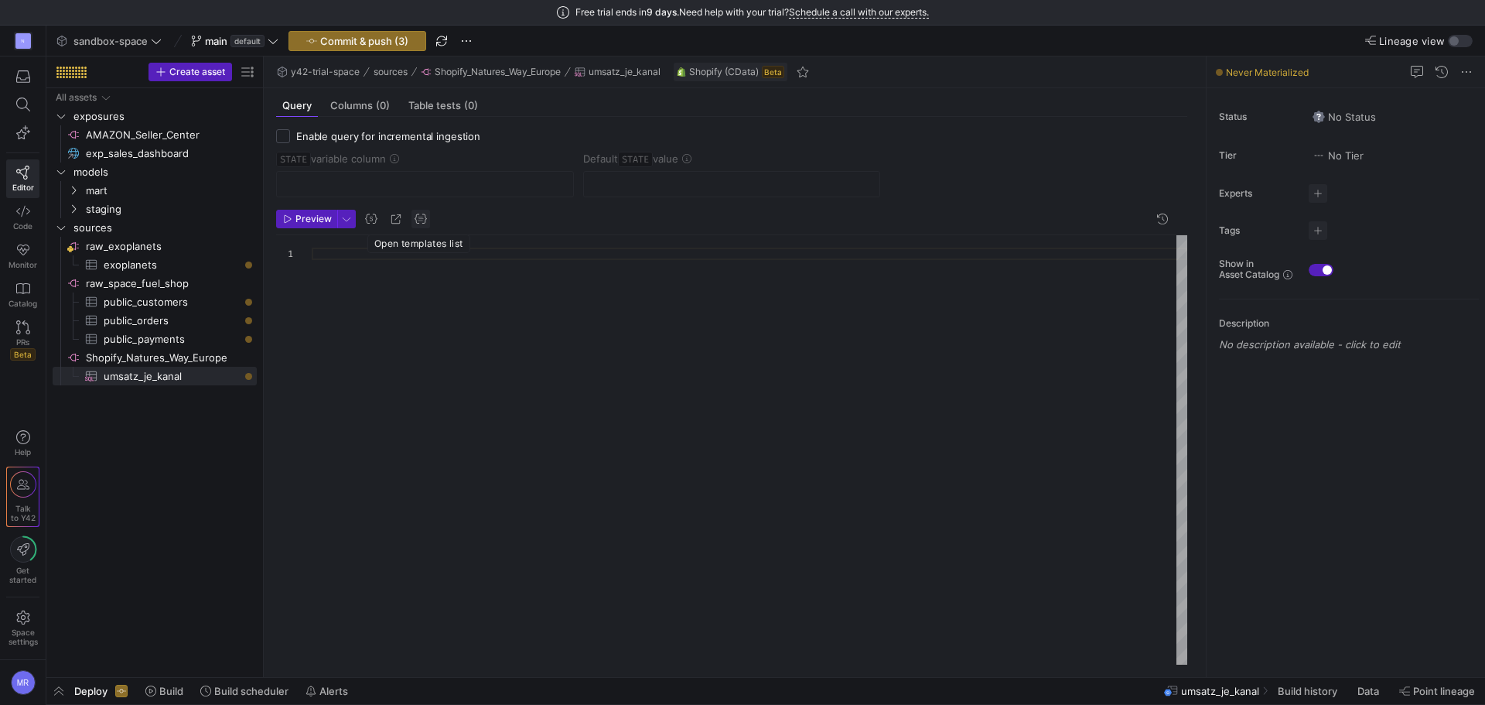
click at [419, 218] on span "button" at bounding box center [421, 219] width 19 height 19
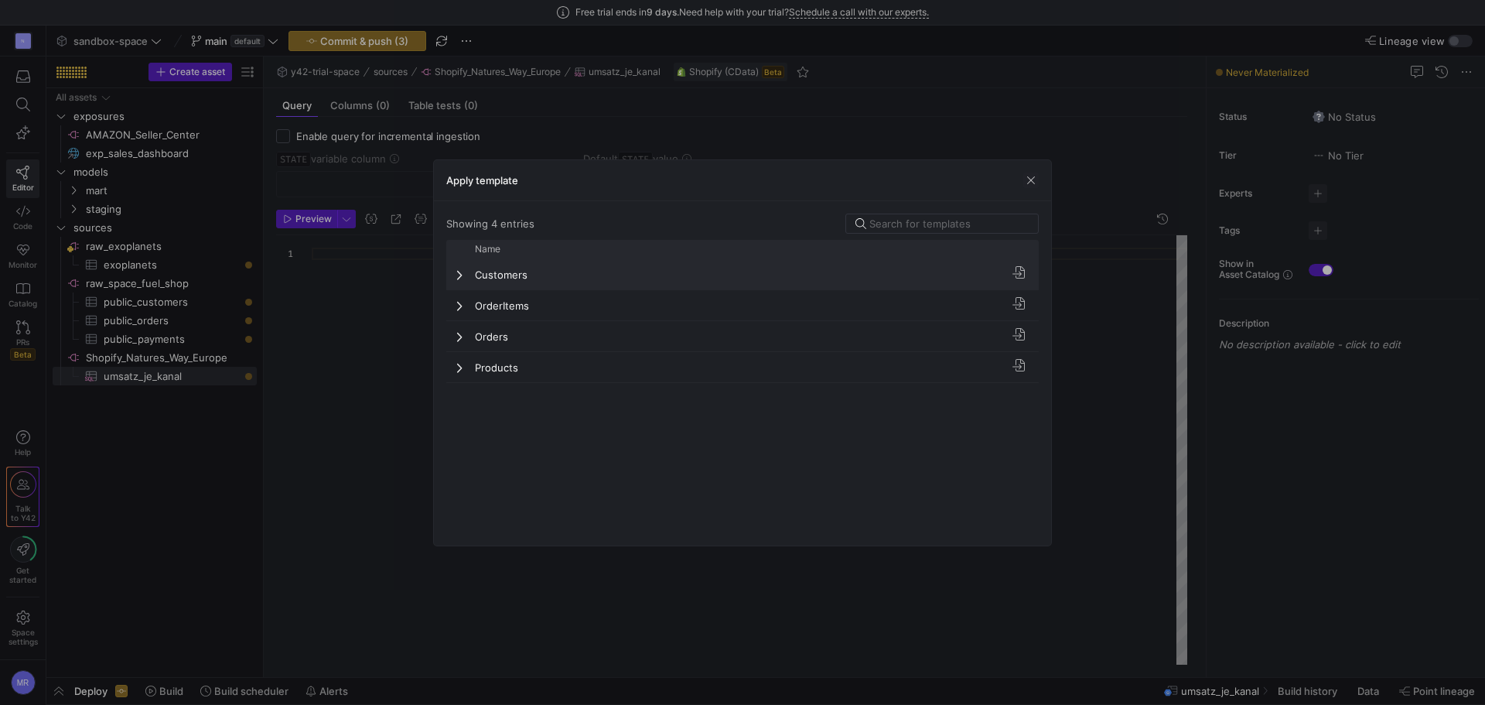
click at [456, 282] on span at bounding box center [461, 275] width 11 height 30
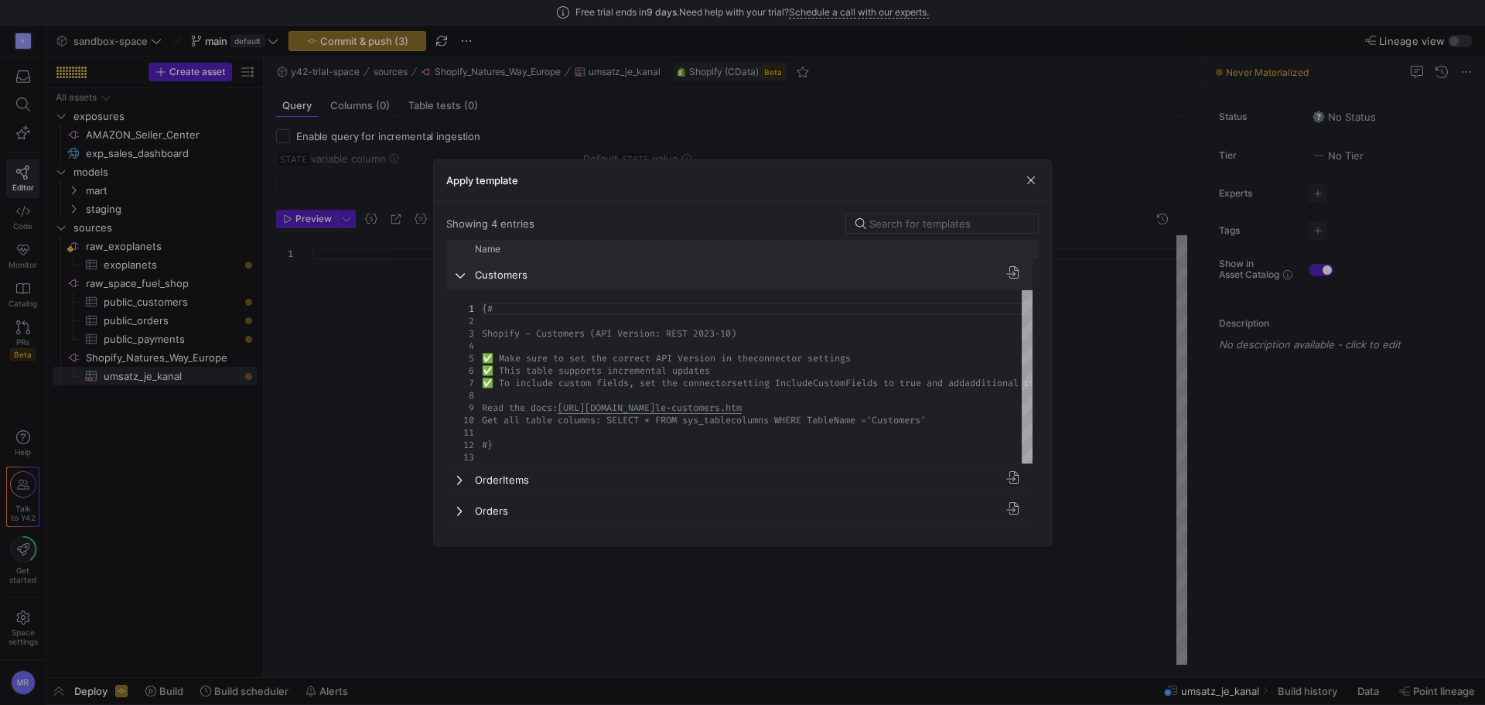
click at [461, 279] on span at bounding box center [461, 274] width 11 height 12
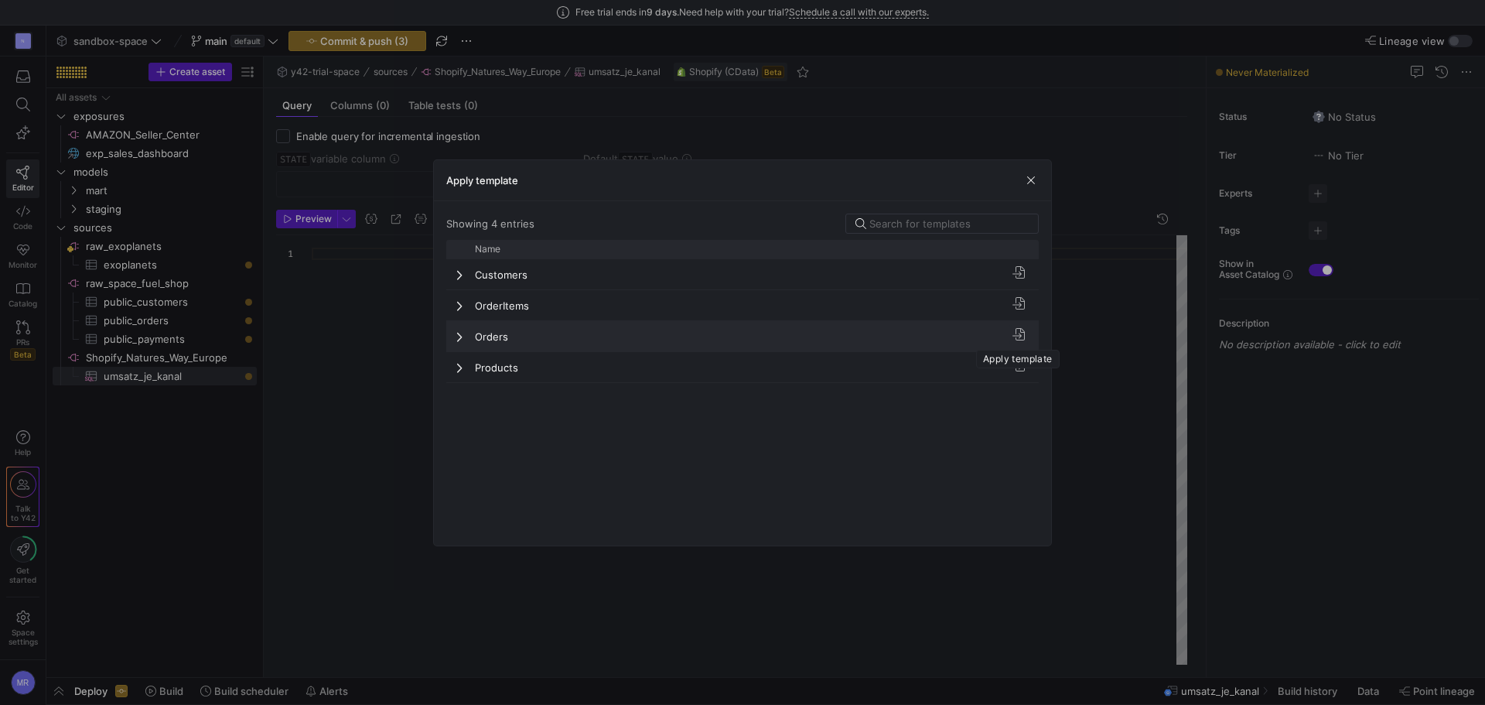
click at [1021, 335] on span "button" at bounding box center [1019, 334] width 19 height 19
type textarea "{# Shopify - Orders (API Version: REST 2023-10) ✅ Make sure to set the correct …"
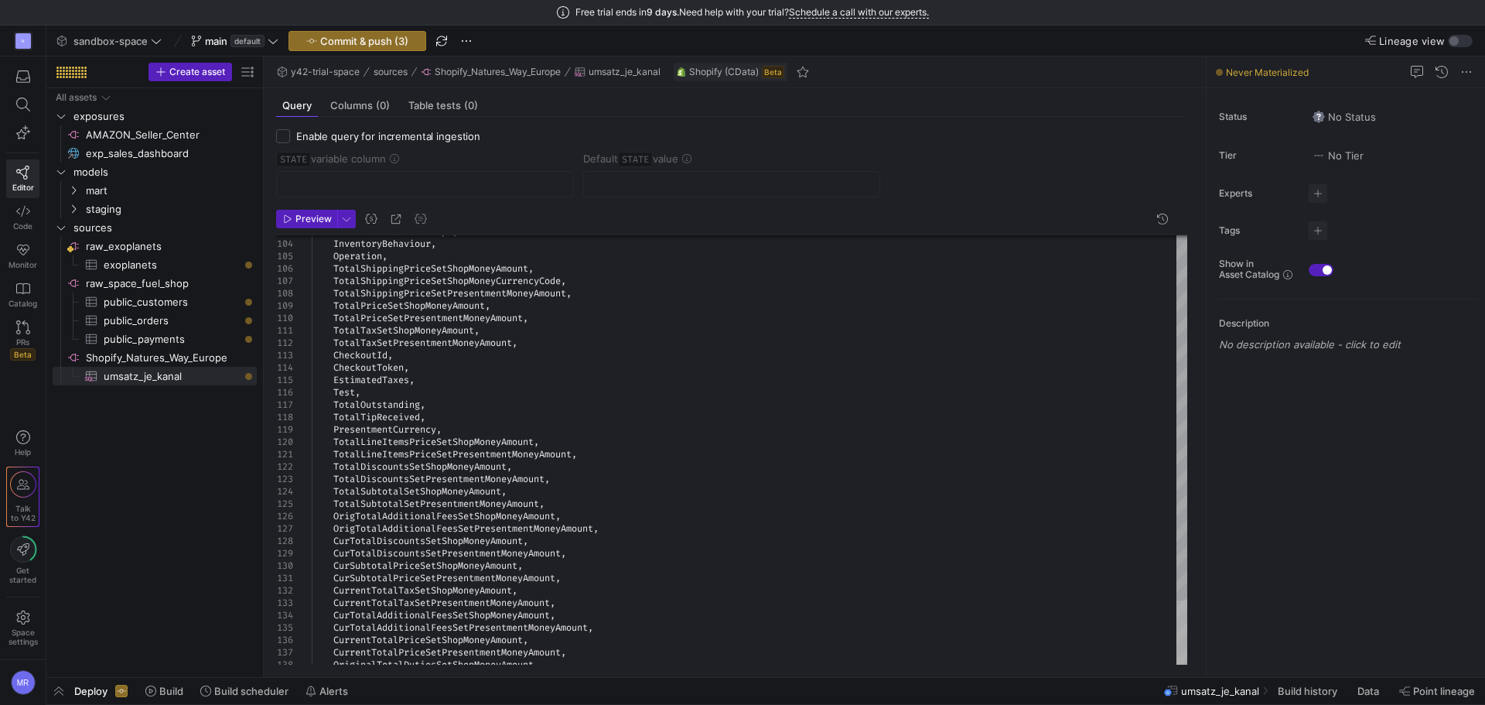
click at [1187, 704] on div at bounding box center [1182, 672] width 11 height 145
click at [309, 223] on span "Preview" at bounding box center [314, 219] width 36 height 11
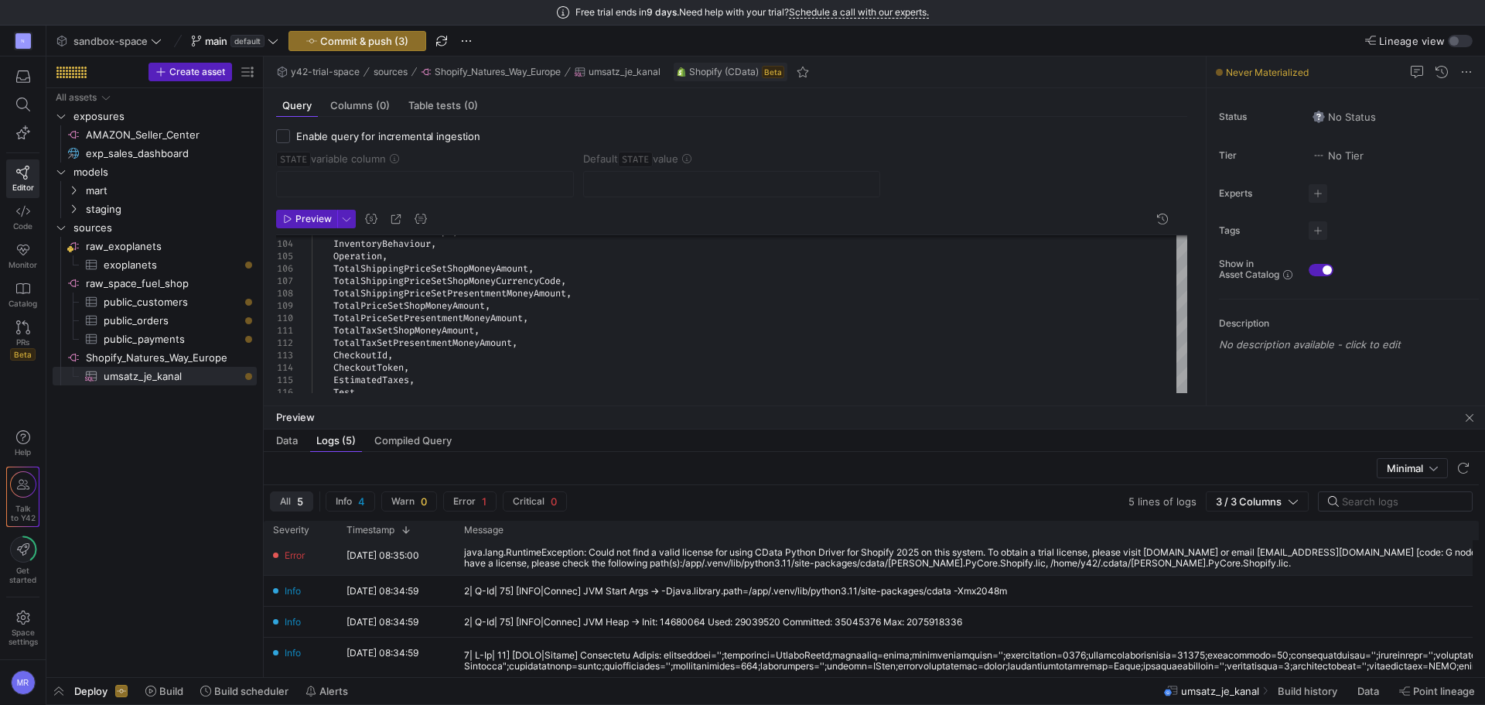
click at [518, 548] on div "java.lang.RuntimeException: Could not find a valid license for using CData Pyth…" at bounding box center [1067, 558] width 1206 height 22
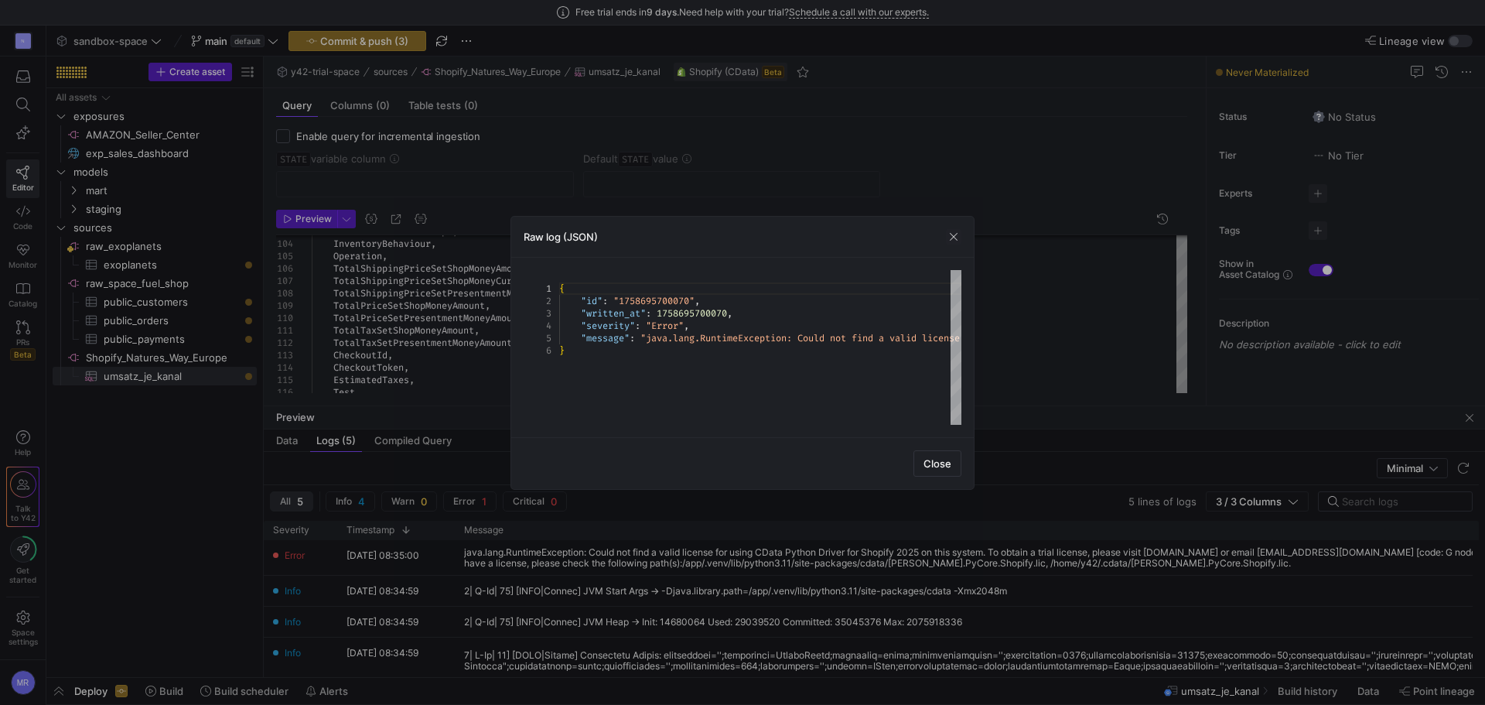
click at [518, 551] on div at bounding box center [742, 352] width 1485 height 705
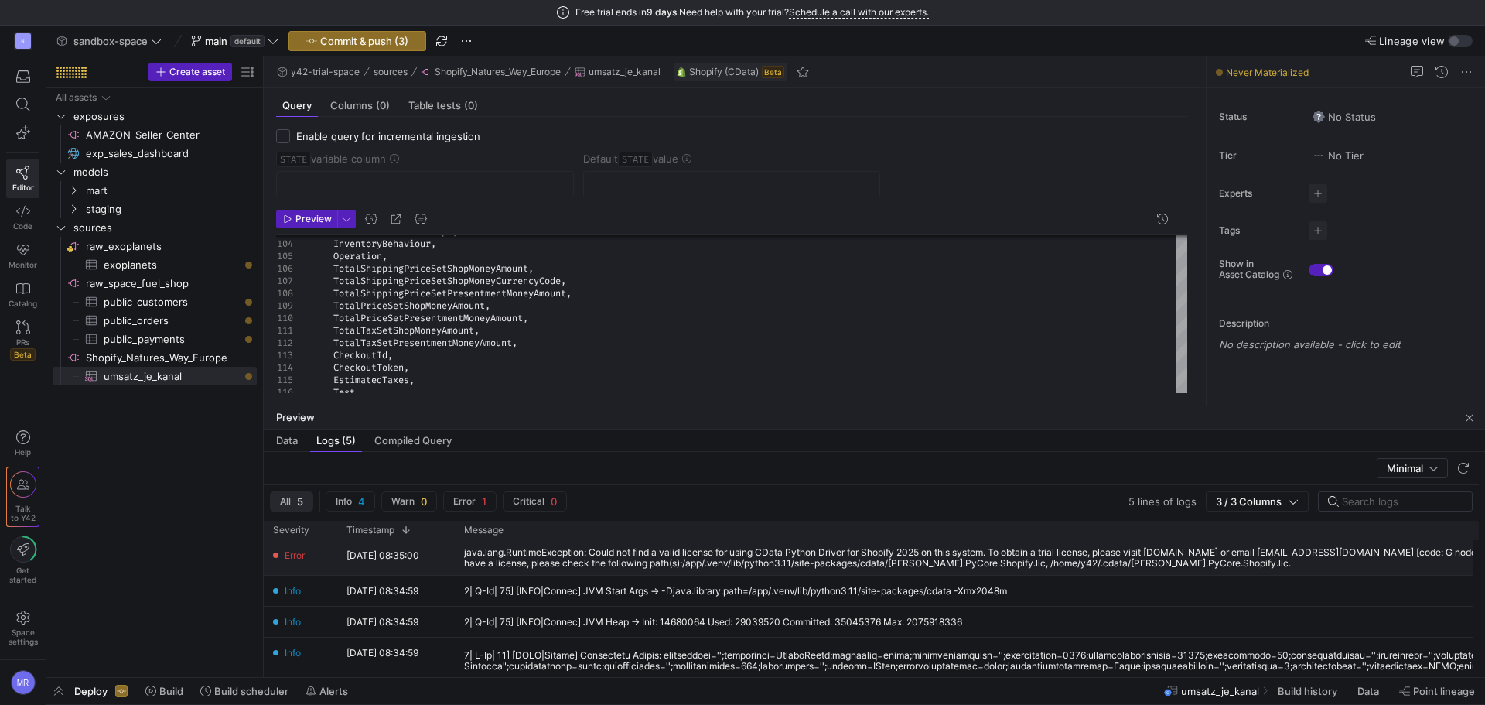
click at [518, 551] on div "java.lang.RuntimeException: Could not find a valid license for using CData Pyth…" at bounding box center [1067, 558] width 1206 height 22
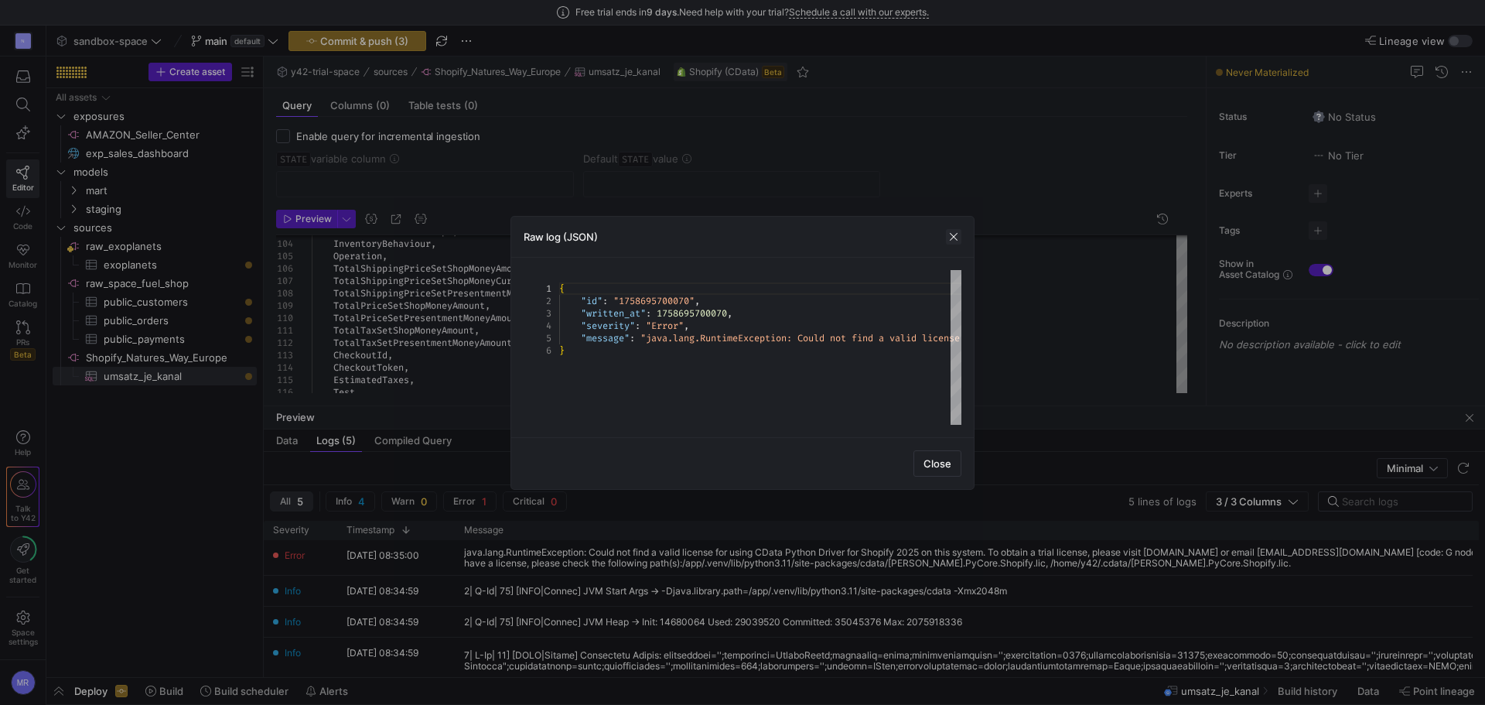
click at [957, 238] on span "button" at bounding box center [953, 236] width 15 height 15
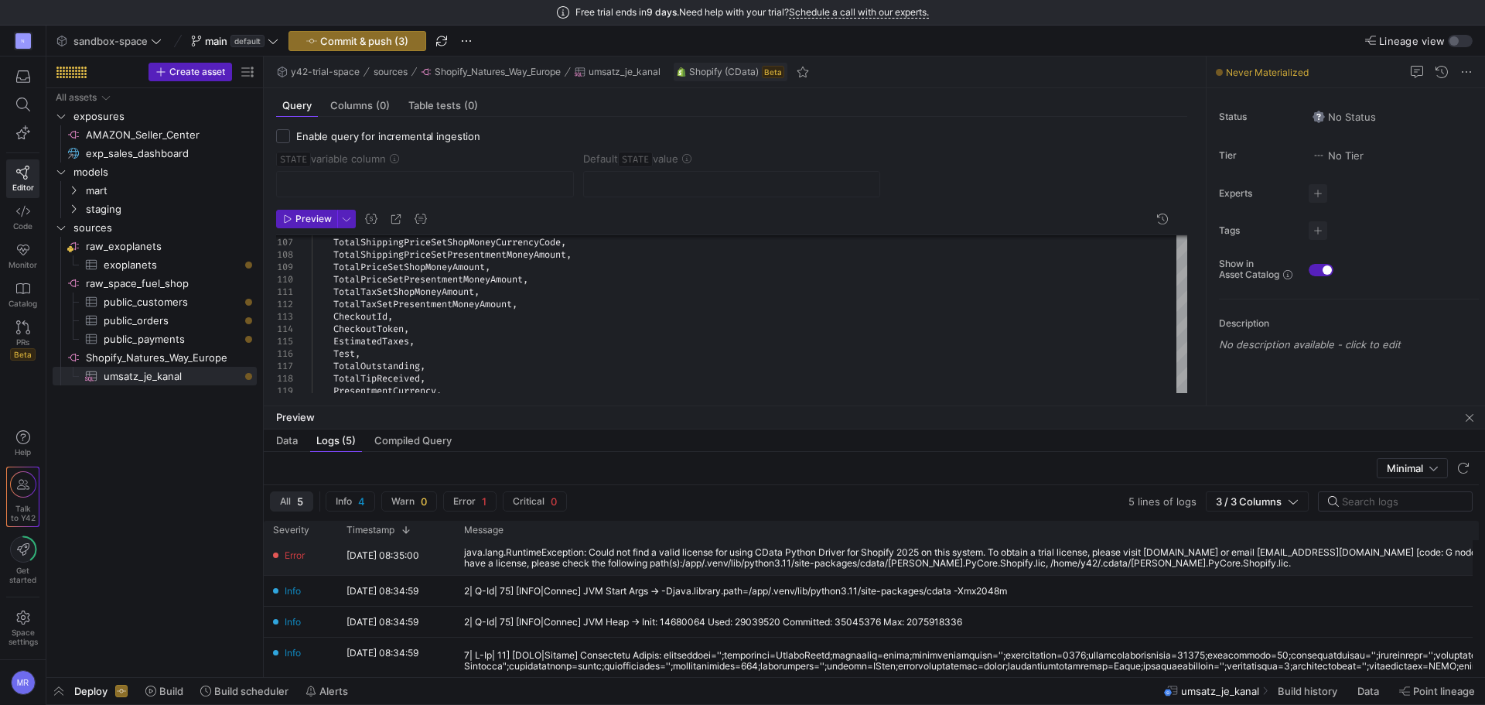
drag, startPoint x: 1005, startPoint y: 559, endPoint x: 1242, endPoint y: 559, distance: 236.7
click at [1242, 559] on div "java.lang.RuntimeException: Could not find a valid license for using CData Pyth…" at bounding box center [1067, 558] width 1206 height 22
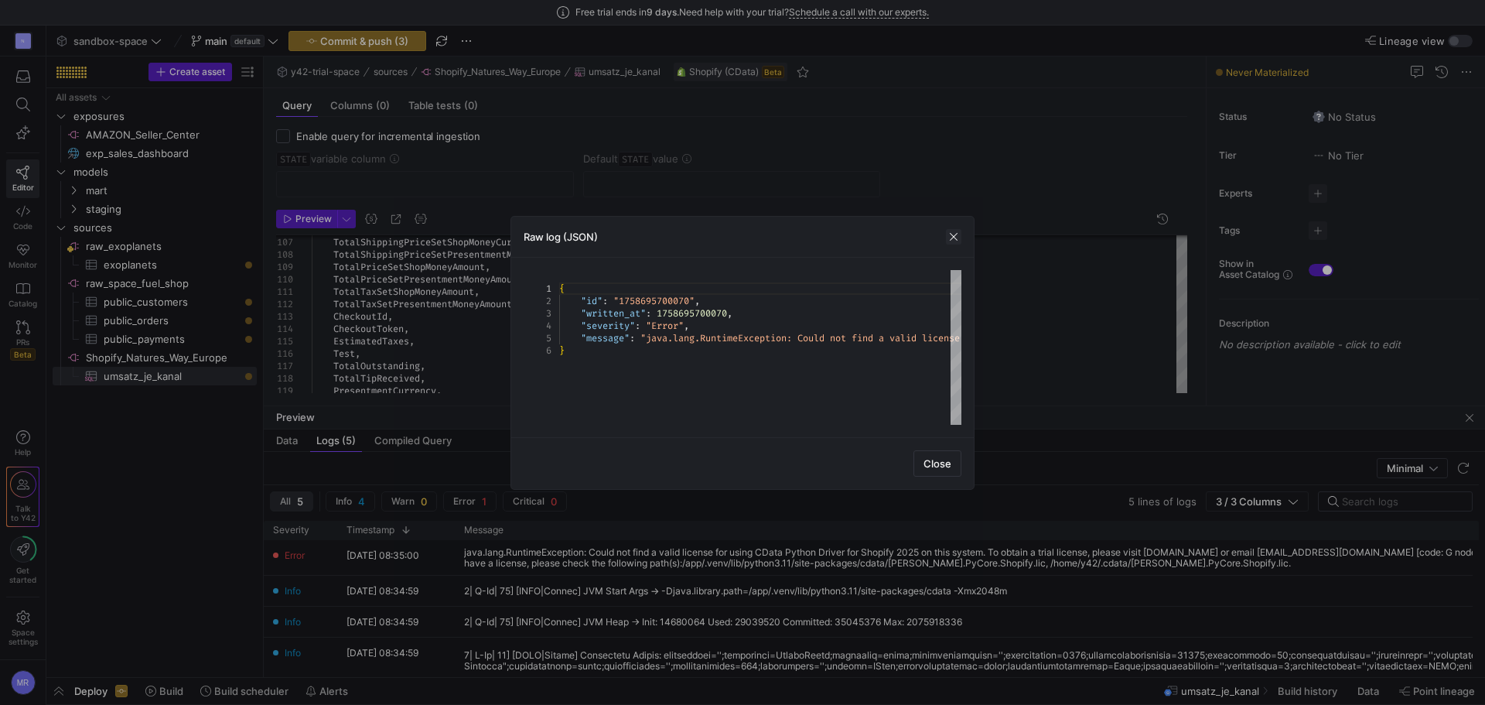
click at [950, 239] on span "button" at bounding box center [953, 236] width 15 height 15
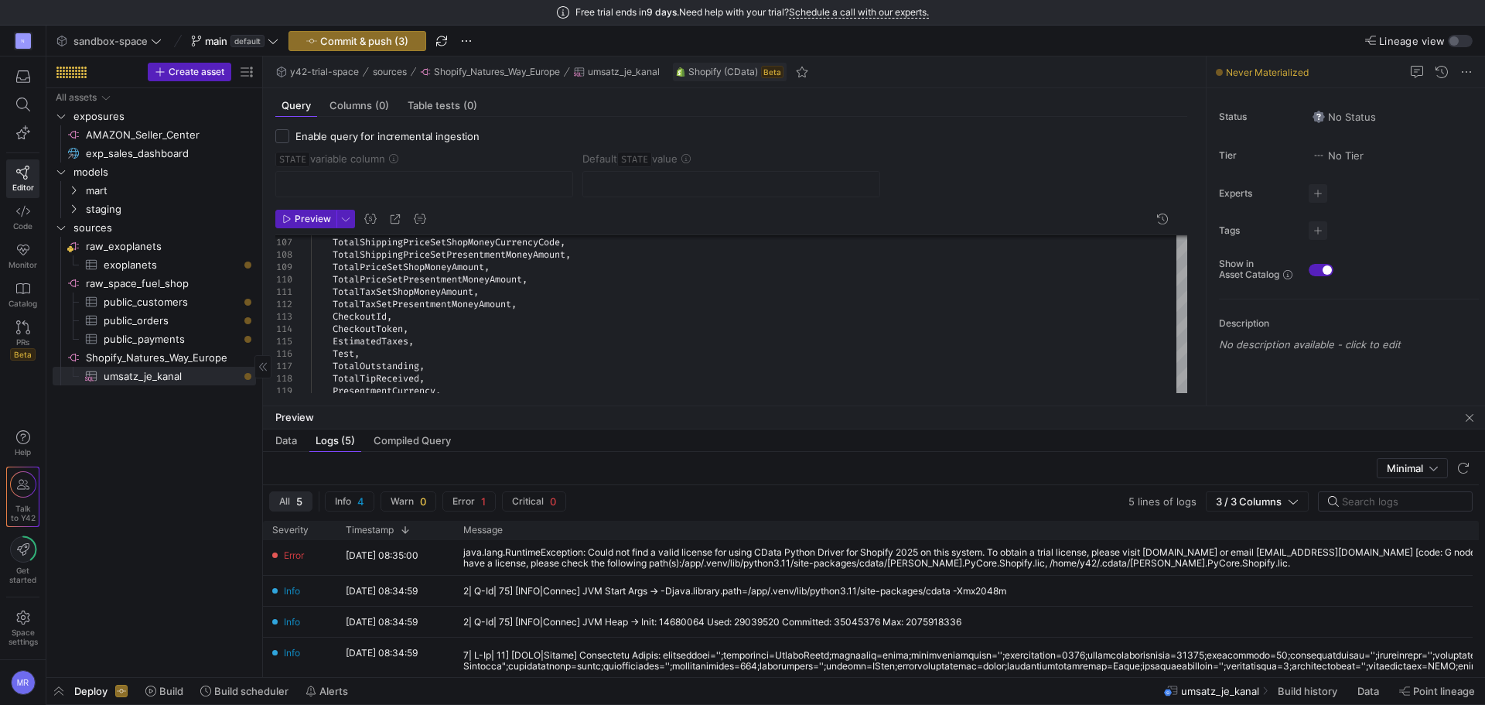
drag, startPoint x: 262, startPoint y: 458, endPoint x: 260, endPoint y: 492, distance: 34.1
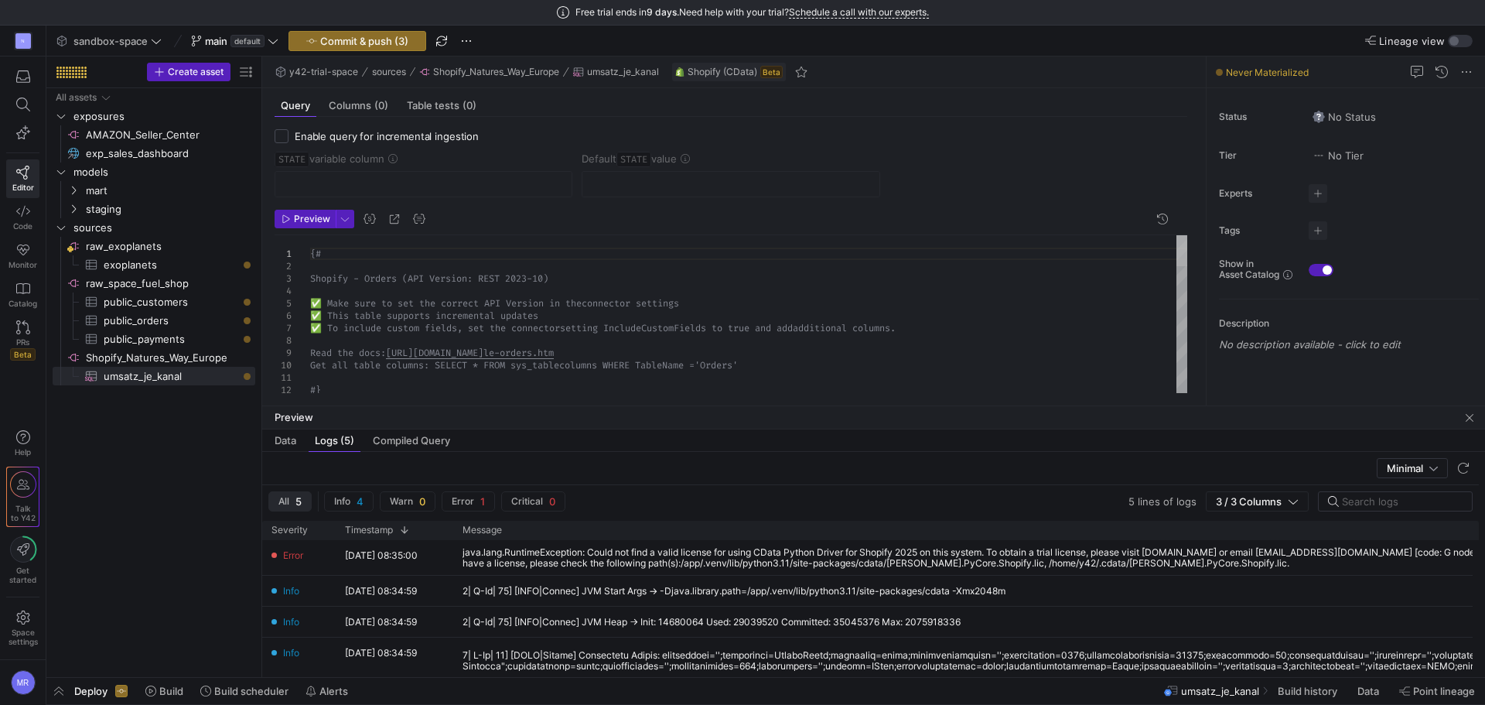
click at [1177, 235] on div at bounding box center [1182, 250] width 11 height 31
drag, startPoint x: 395, startPoint y: 354, endPoint x: 743, endPoint y: 357, distance: 348.9
click at [170, 73] on span "Create asset" at bounding box center [196, 72] width 56 height 11
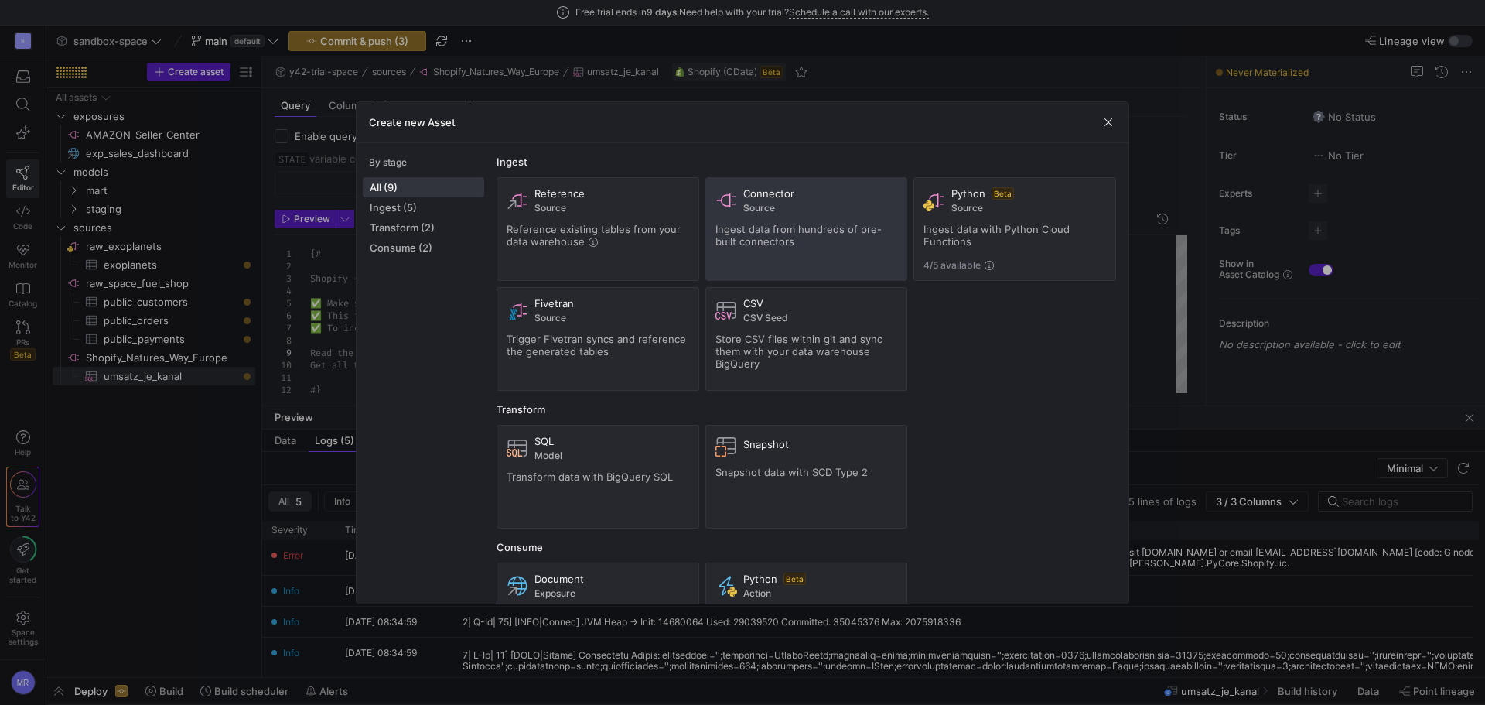
click at [792, 244] on div "Ingest data from hundreds of pre-built connectors" at bounding box center [807, 235] width 183 height 25
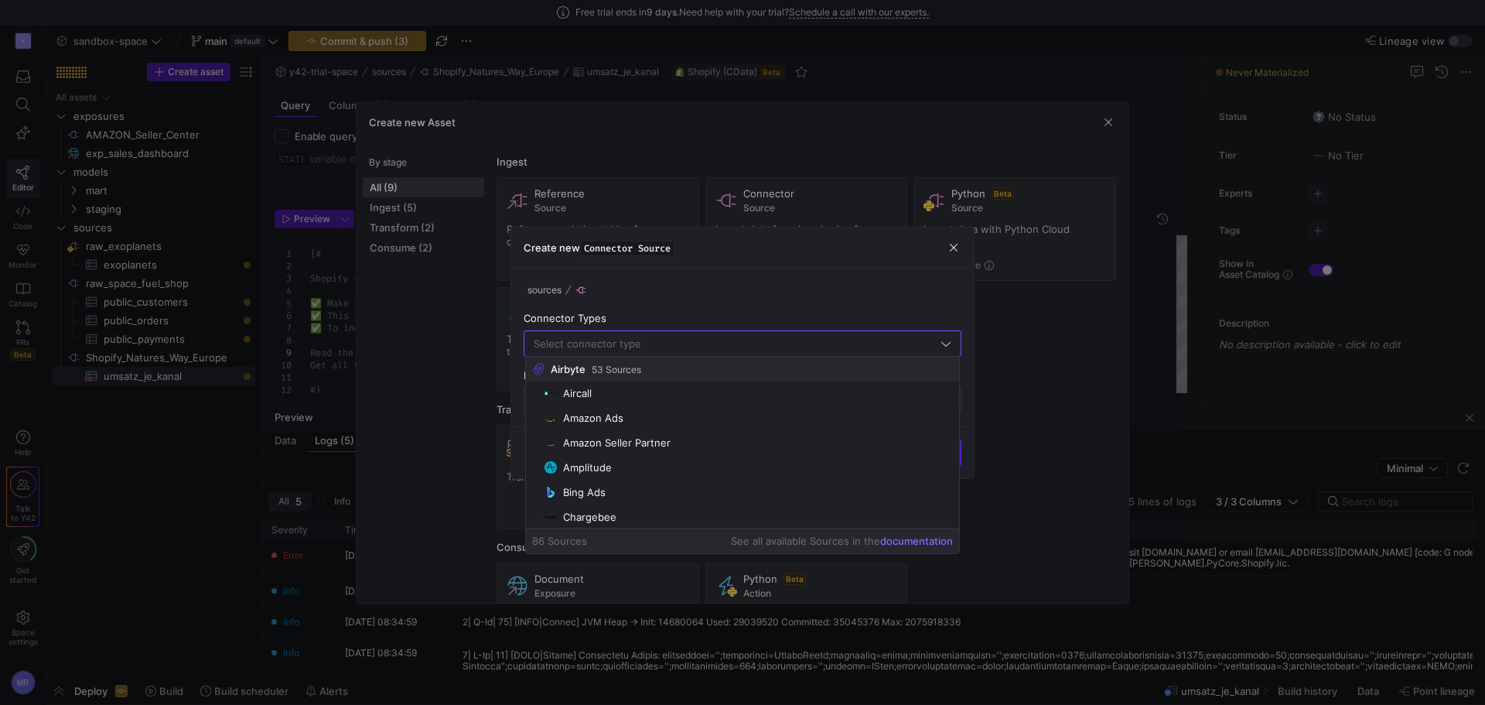
scroll to position [796, 0]
